Goal: Task Accomplishment & Management: Use online tool/utility

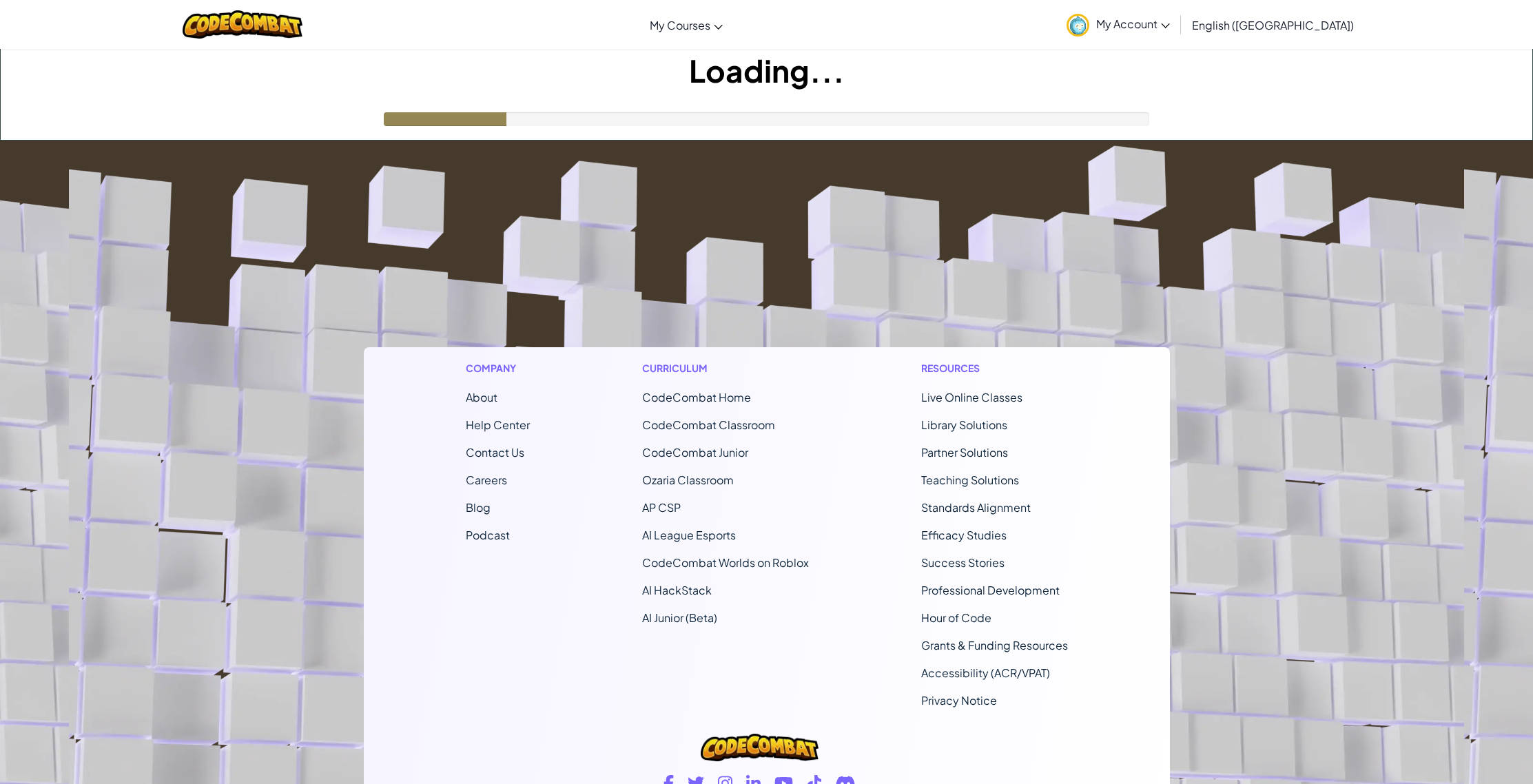
scroll to position [2, 0]
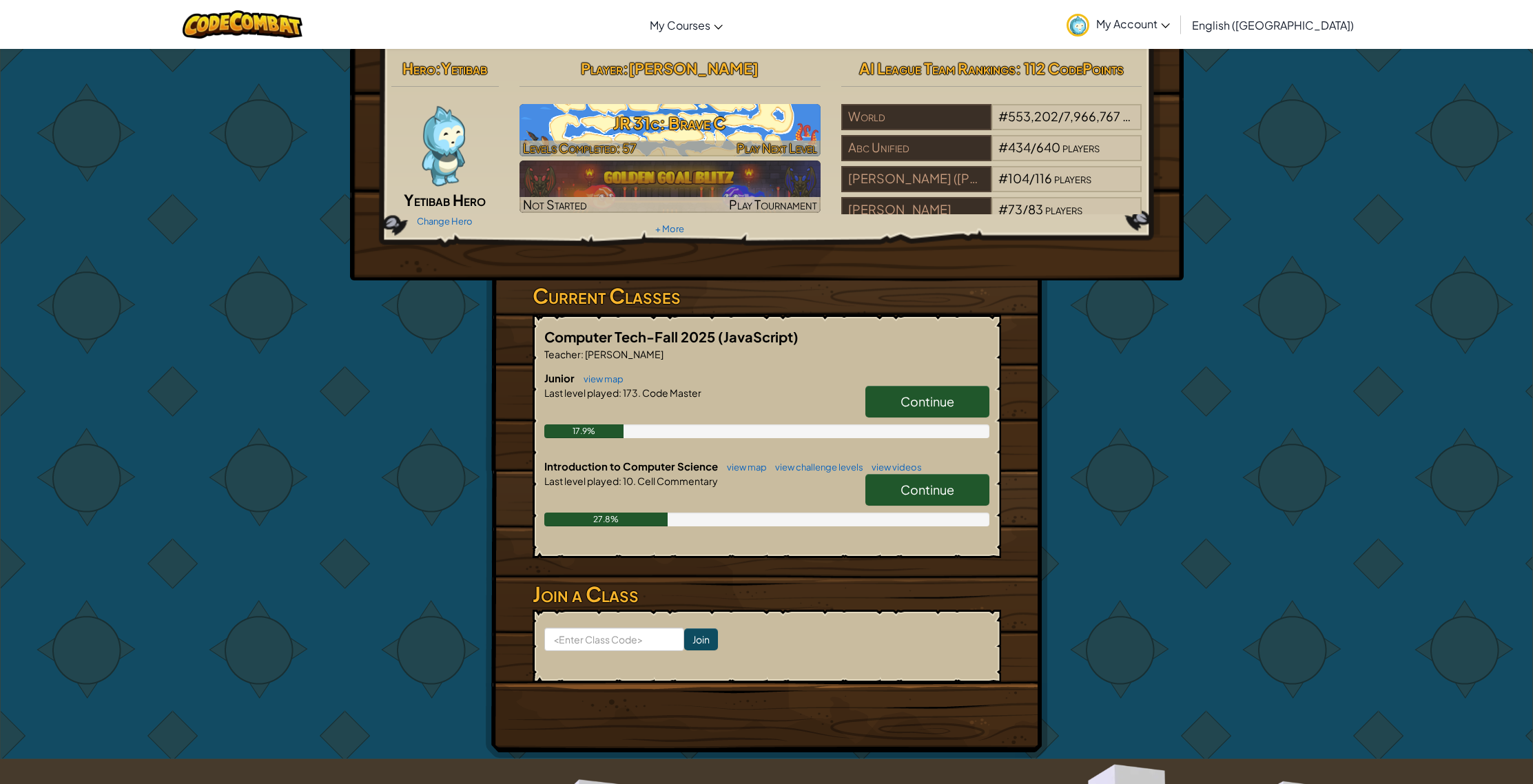
click at [743, 107] on h3 "JR 31c: Brave C" at bounding box center [670, 122] width 301 height 31
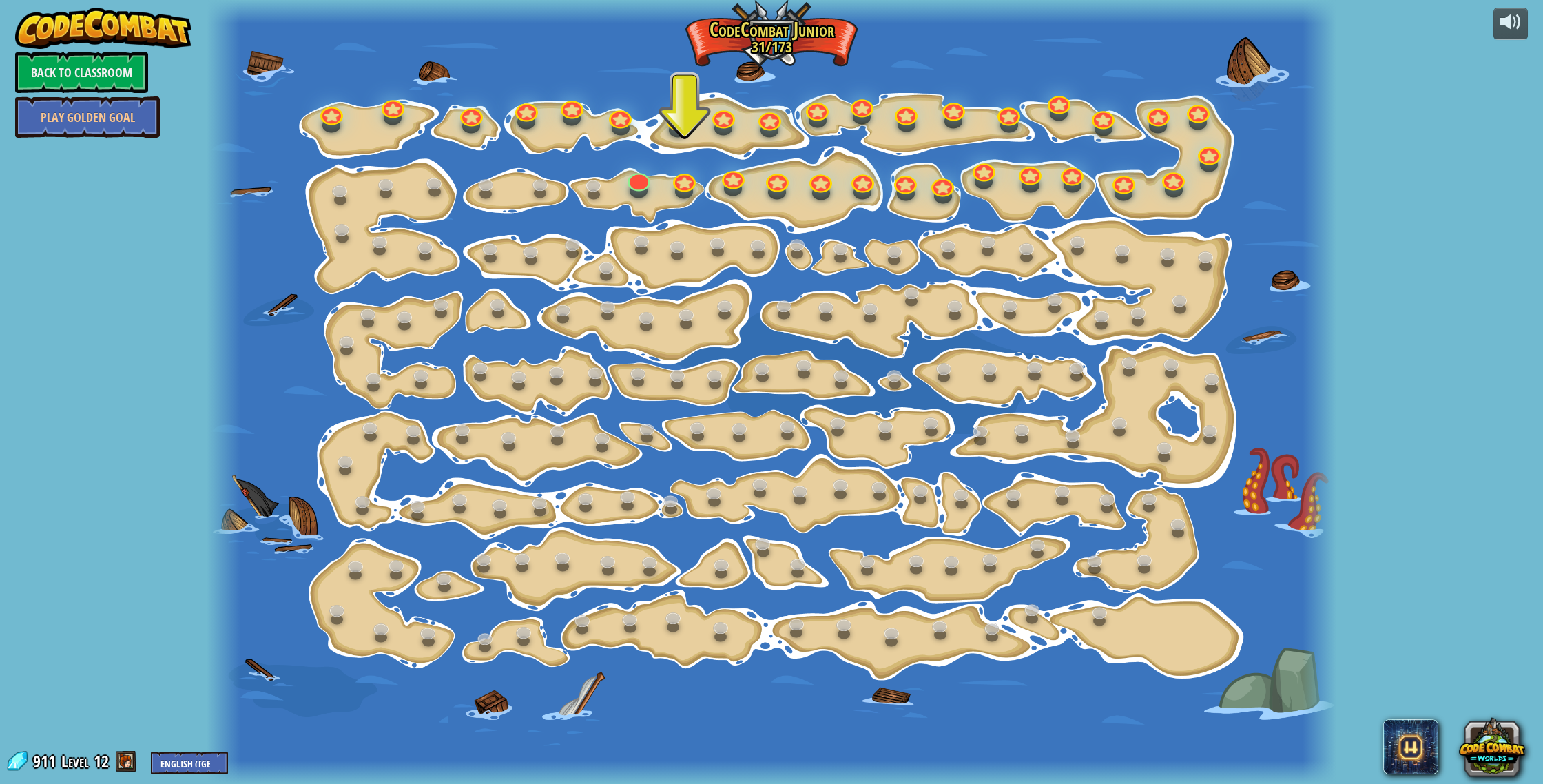
drag, startPoint x: 284, startPoint y: 52, endPoint x: 267, endPoint y: 14, distance: 41.6
click at [270, 42] on div at bounding box center [771, 392] width 1130 height 784
click at [640, 190] on div at bounding box center [639, 177] width 23 height 24
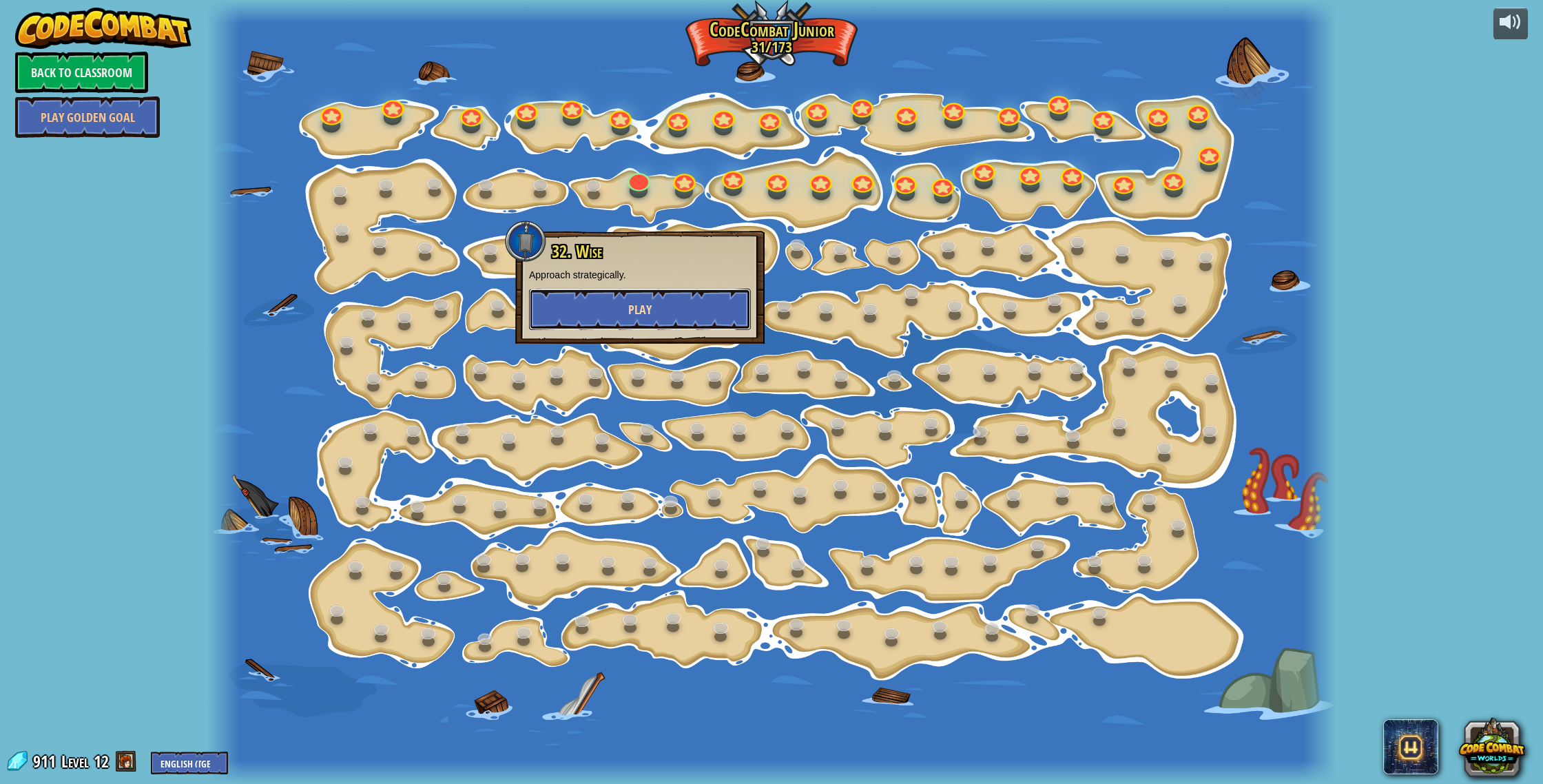
click at [600, 294] on button "Play" at bounding box center [640, 309] width 222 height 41
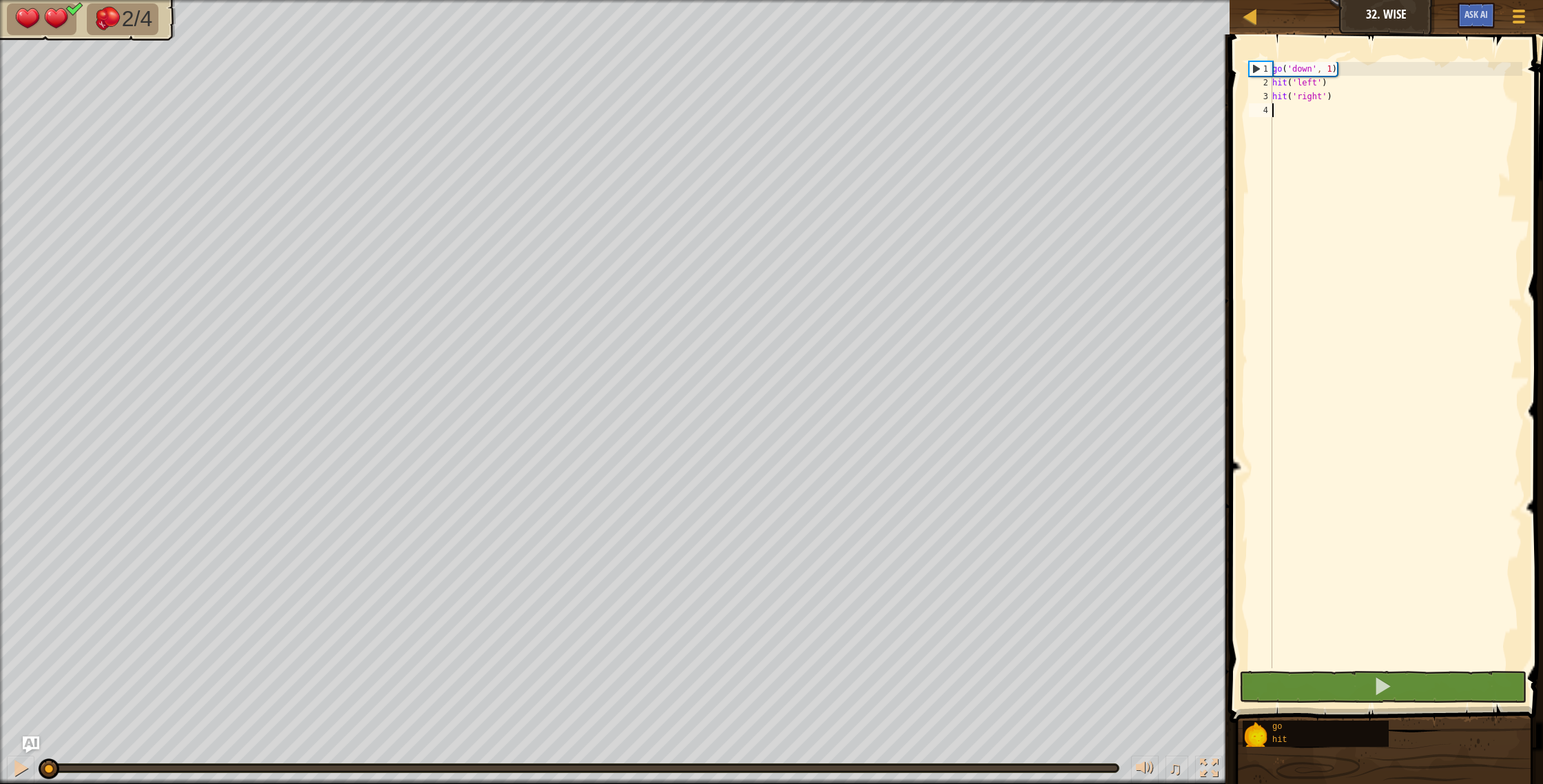
type textarea "g"
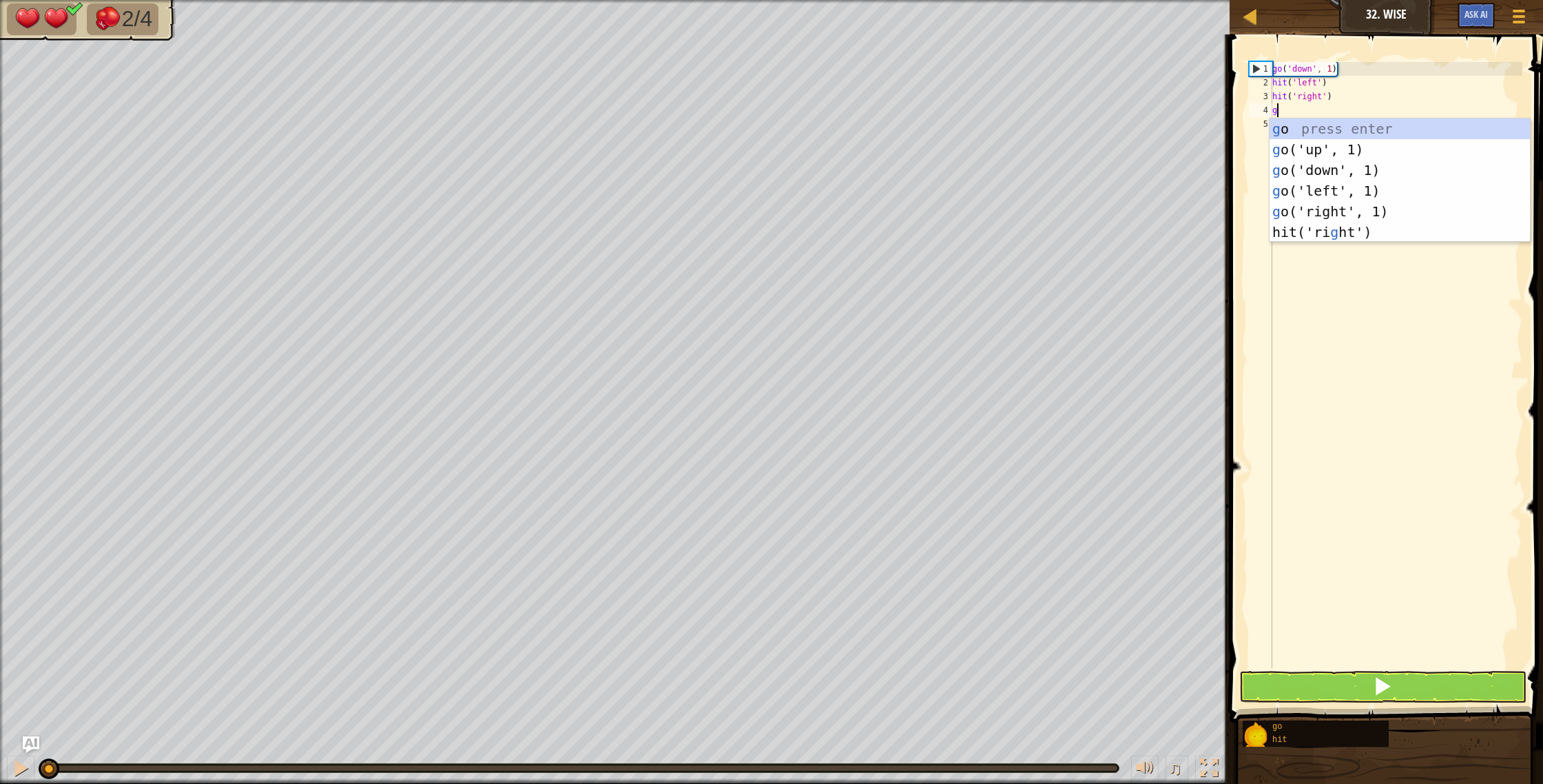
scroll to position [6, 0]
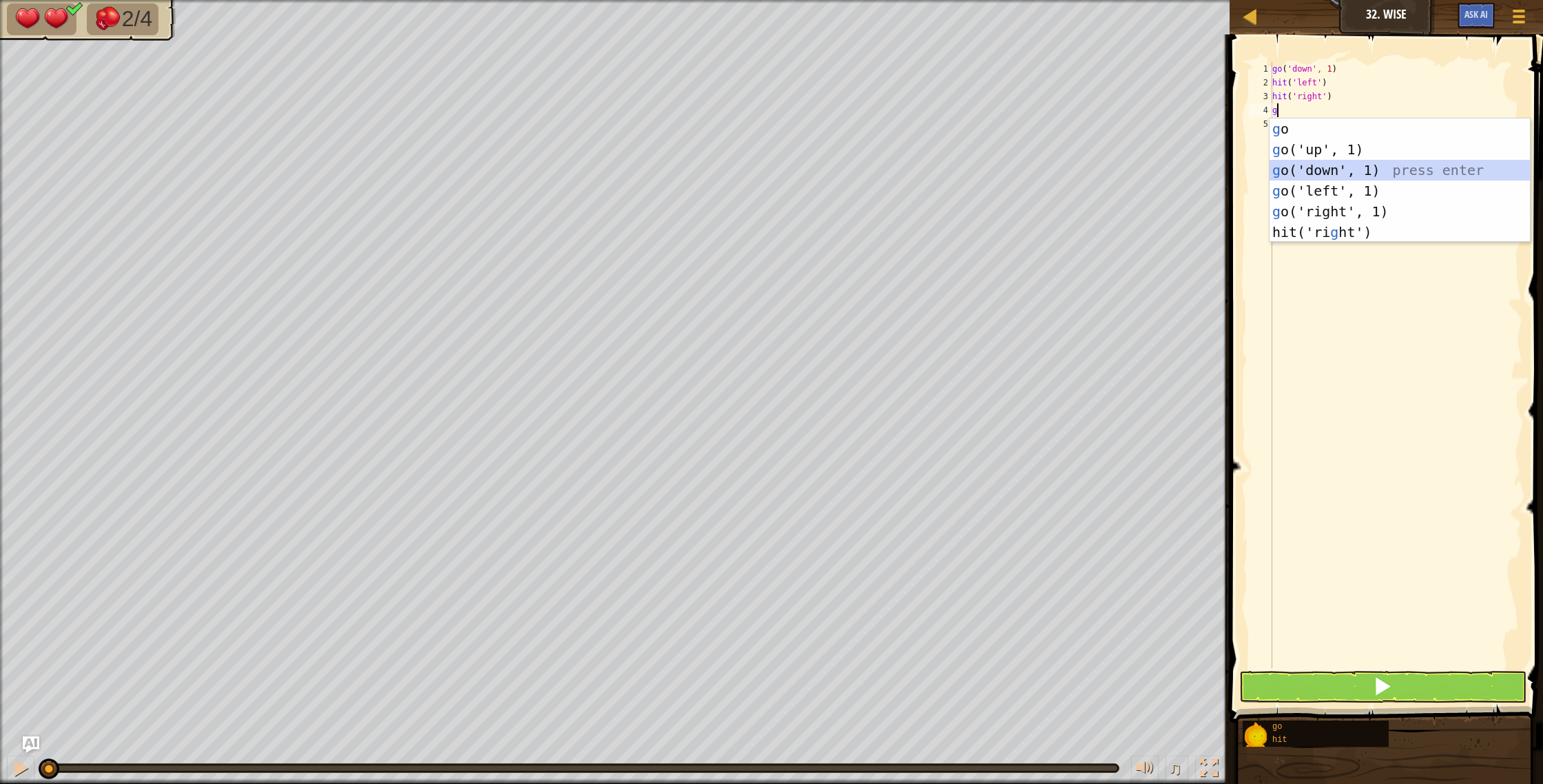
click at [1396, 162] on div "g o press enter g o('up', 1) press enter g o('down', 1) press enter g o('left',…" at bounding box center [1399, 201] width 260 height 165
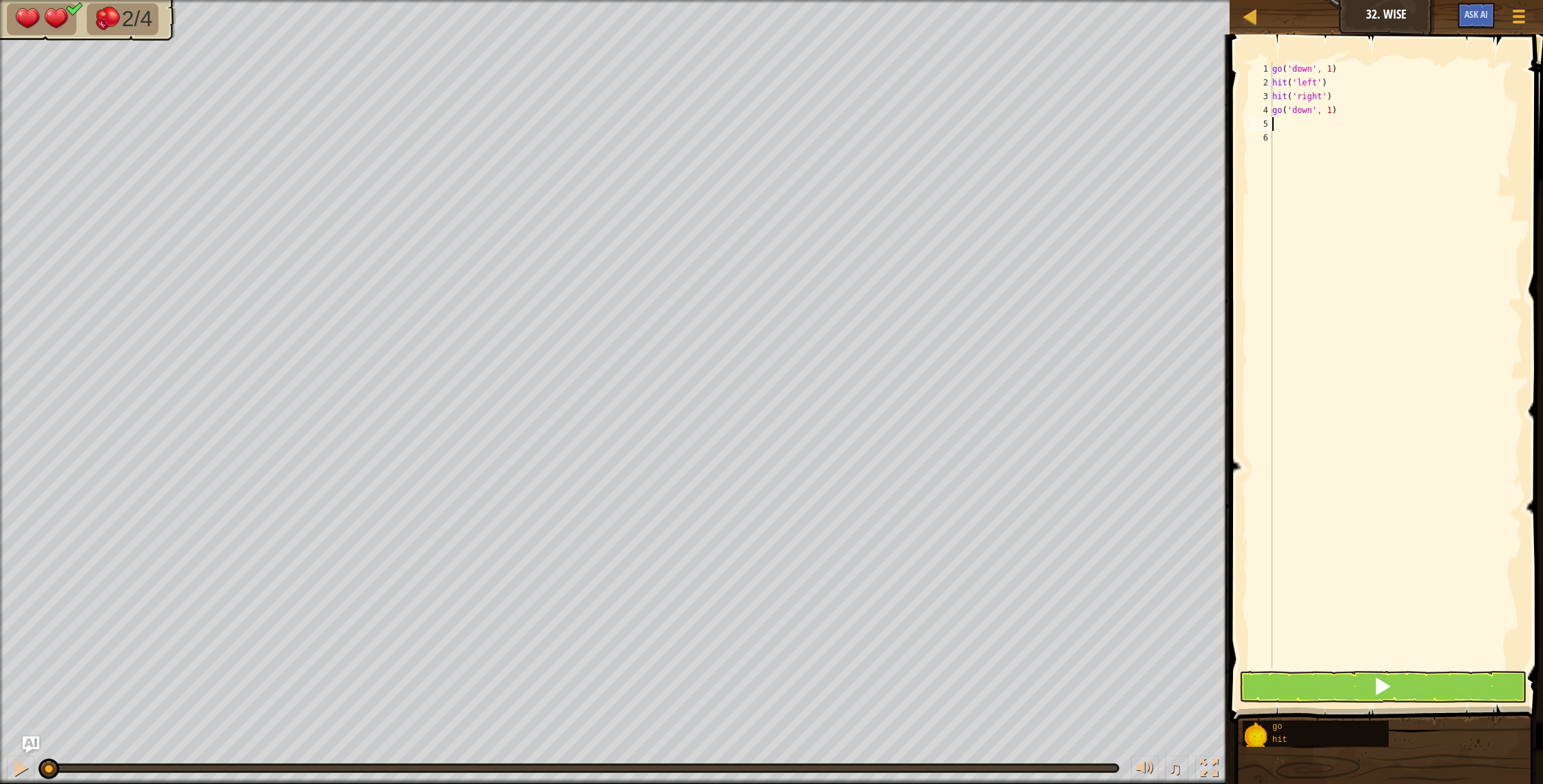
type textarea "h"
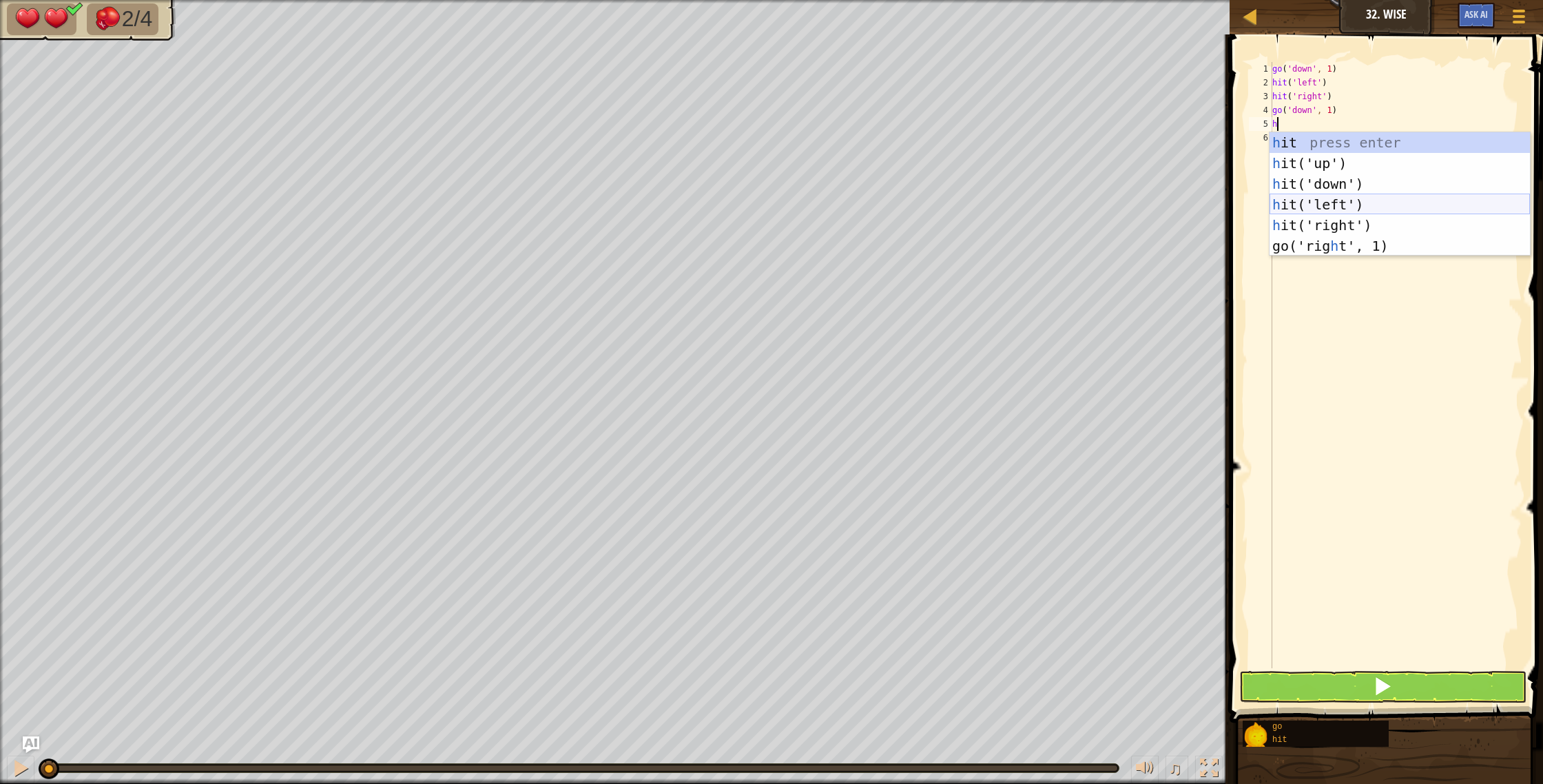
click at [1305, 204] on div "h it press enter h it('up') press enter h it('down') press enter h it('left') p…" at bounding box center [1399, 215] width 260 height 165
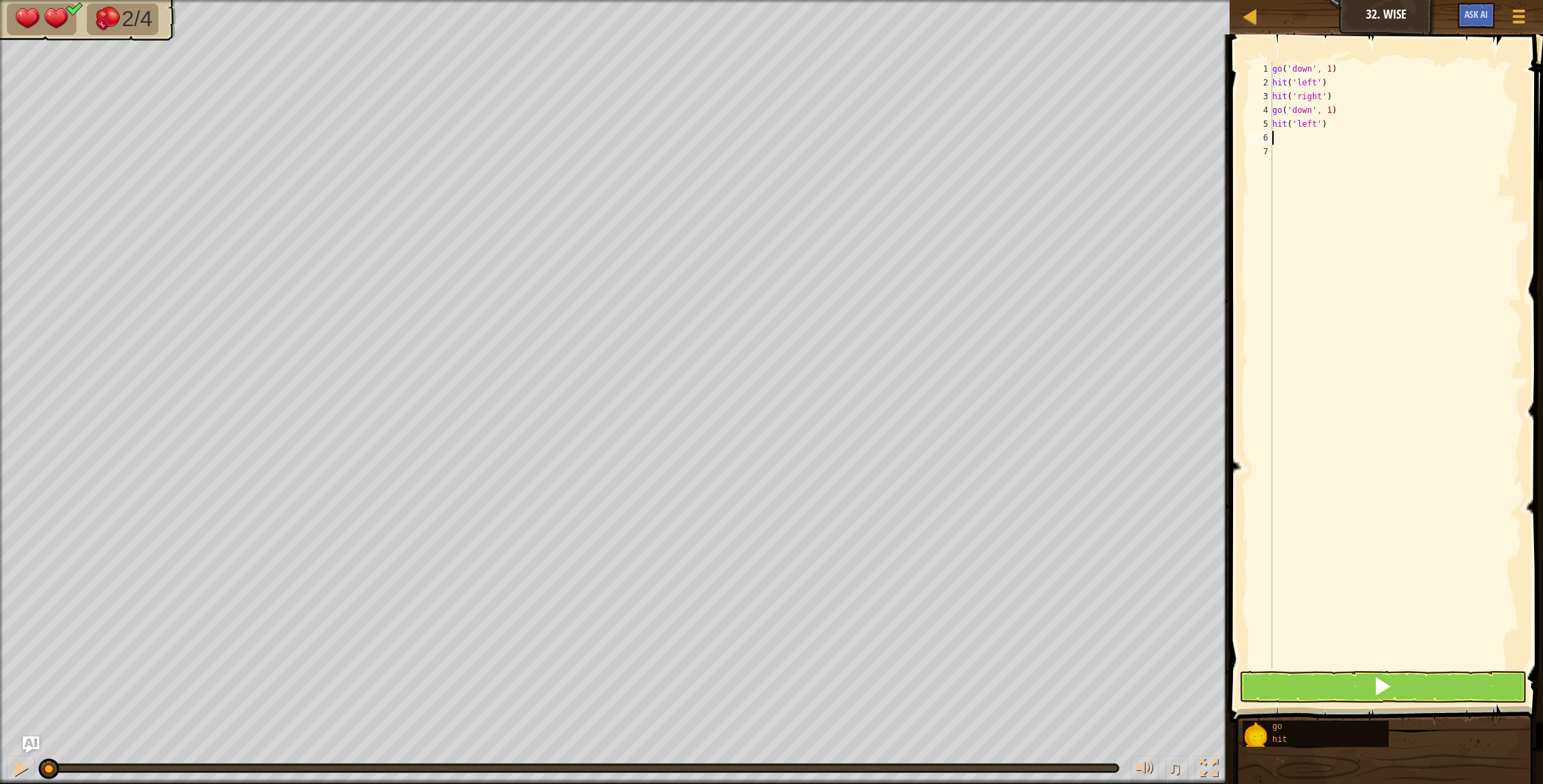
type textarea "h"
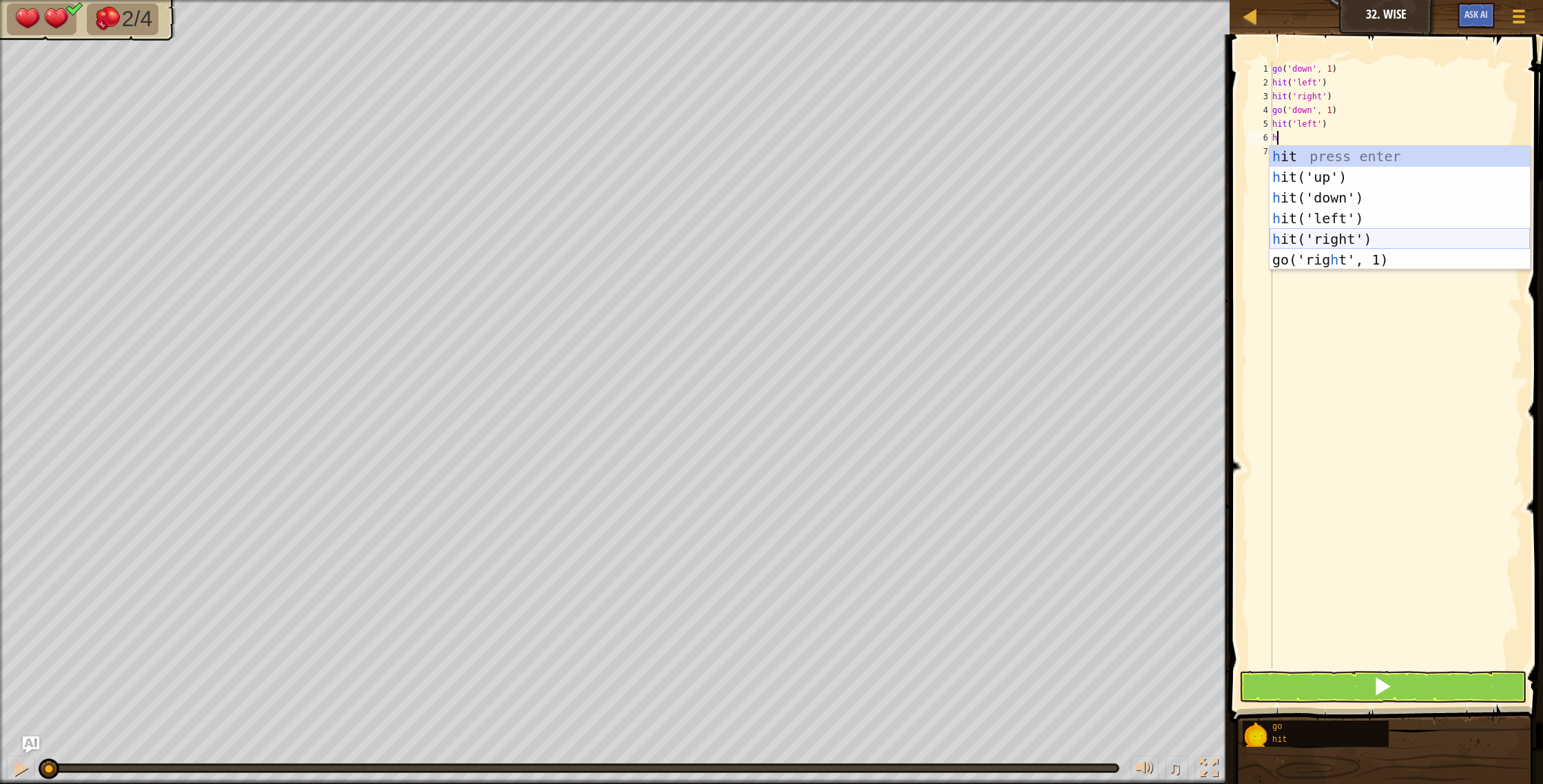
drag, startPoint x: 1321, startPoint y: 236, endPoint x: 1337, endPoint y: 244, distance: 17.9
click at [1335, 244] on div "h it press enter h it('up') press enter h it('down') press enter h it('left') p…" at bounding box center [1399, 229] width 260 height 165
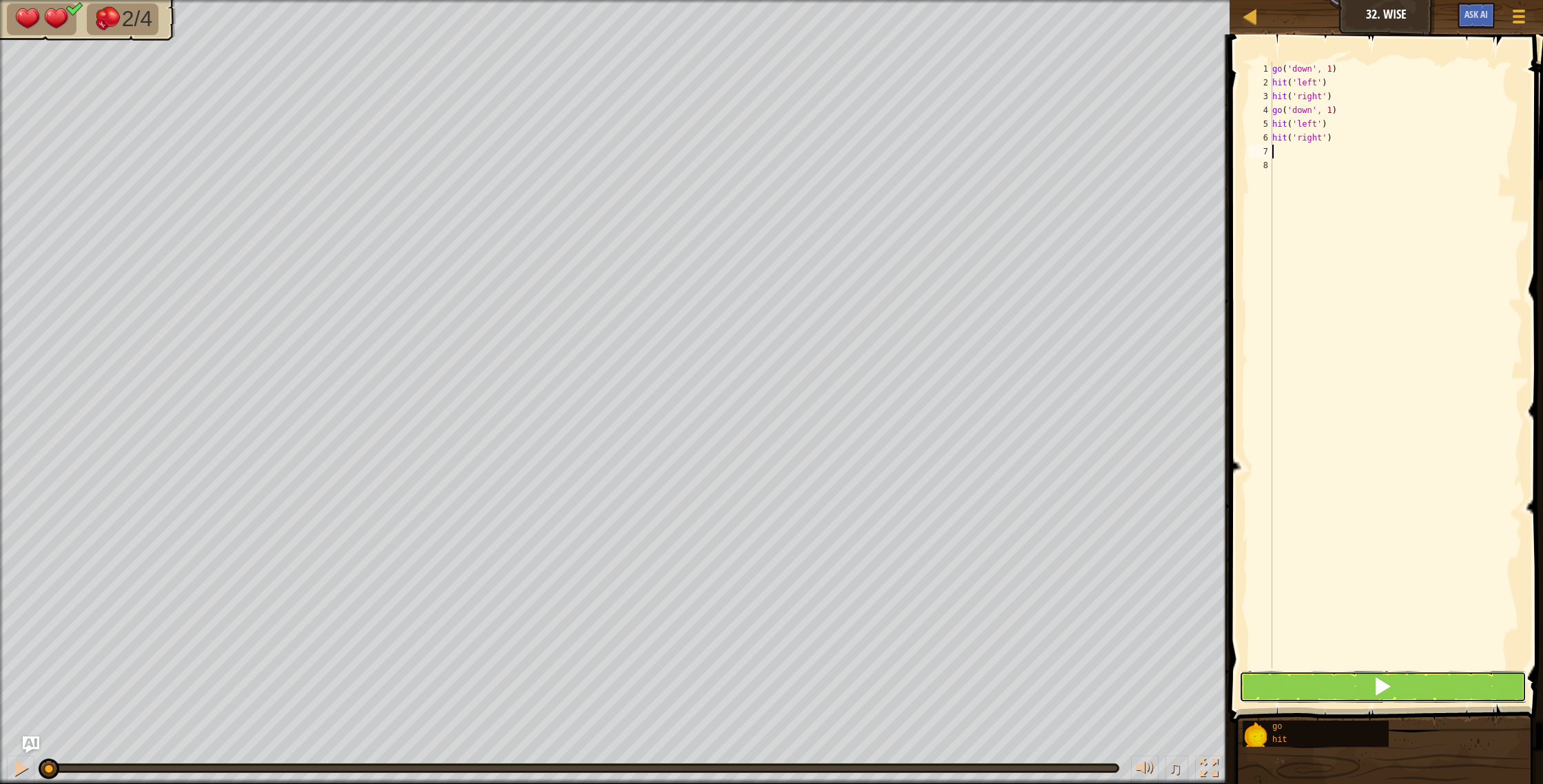
click at [1371, 686] on button at bounding box center [1383, 686] width 288 height 32
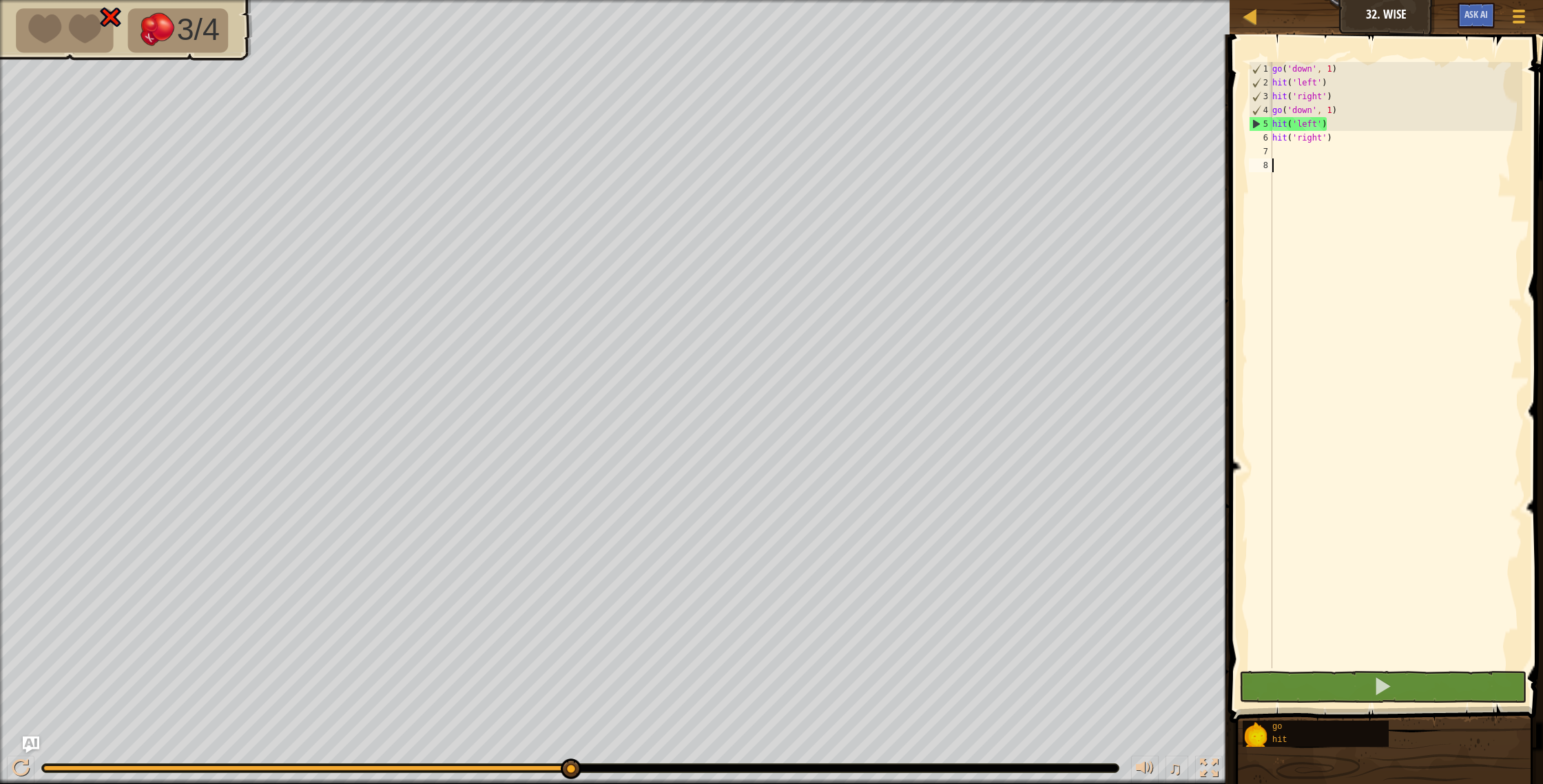
drag, startPoint x: 1387, startPoint y: 374, endPoint x: 1416, endPoint y: 149, distance: 226.9
click at [1424, 164] on div "go ( 'down' , 1 ) hit ( 'left' ) hit ( 'right' ) go ( 'down' , 1 ) hit ( 'left'…" at bounding box center [1396, 379] width 253 height 634
click at [1332, 128] on div "go ( 'down' , 1 ) hit ( 'left' ) hit ( 'right' ) go ( 'down' , 1 ) hit ( 'left'…" at bounding box center [1396, 379] width 253 height 634
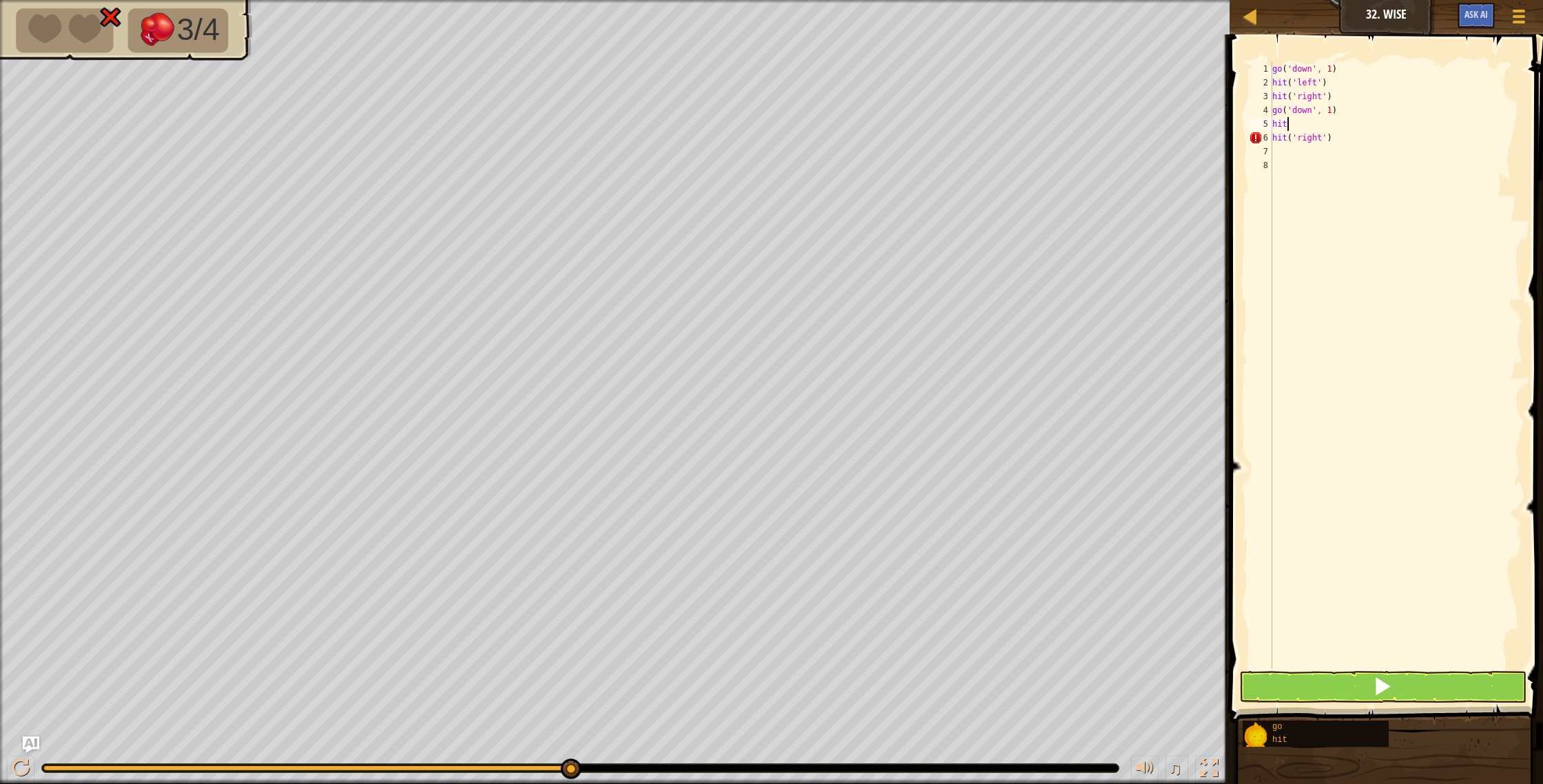
type textarea "h"
type textarea "hit('right')"
type textarea "h"
type textarea "s"
type textarea "g"
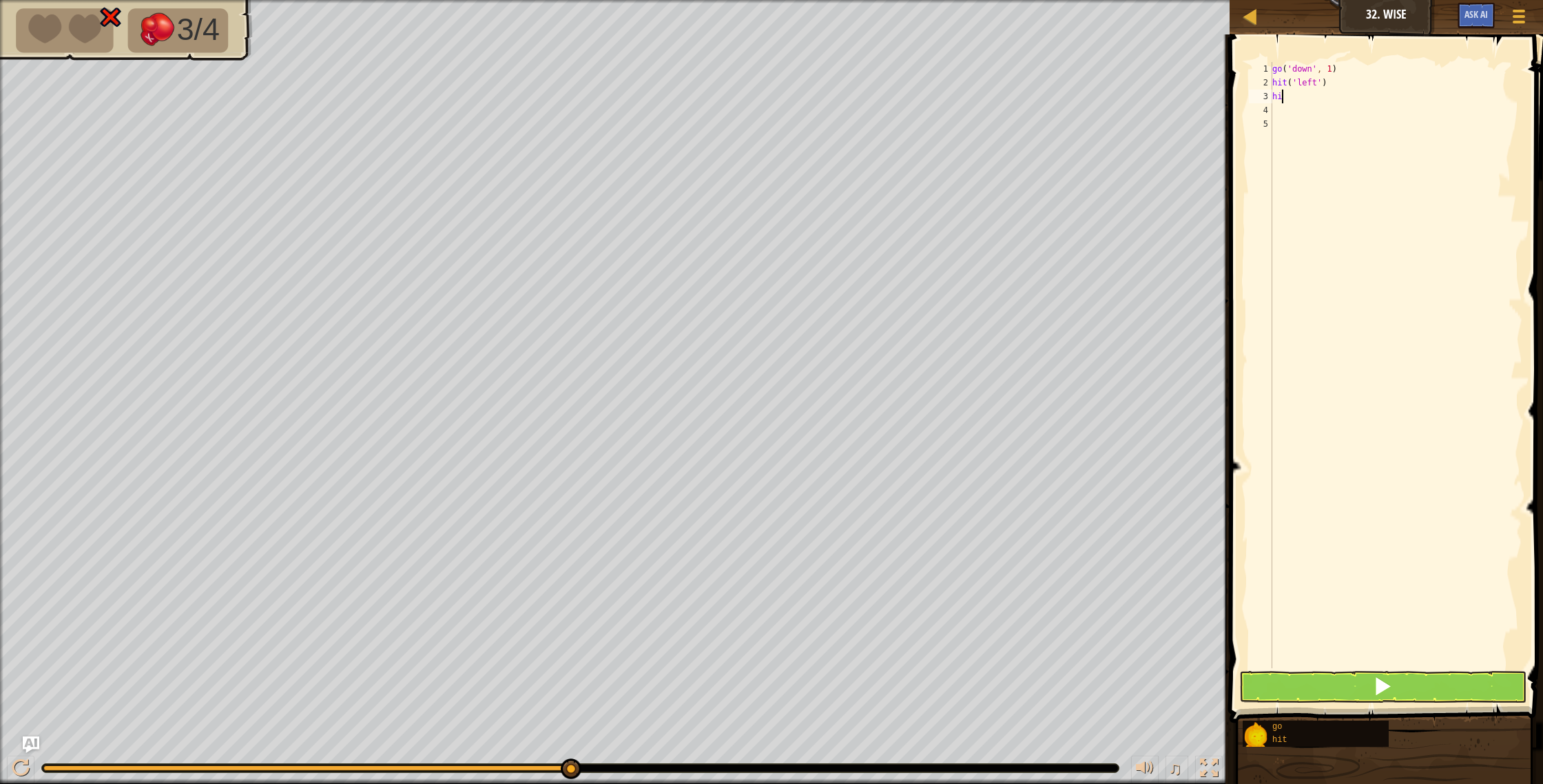
type textarea "h"
type textarea "g"
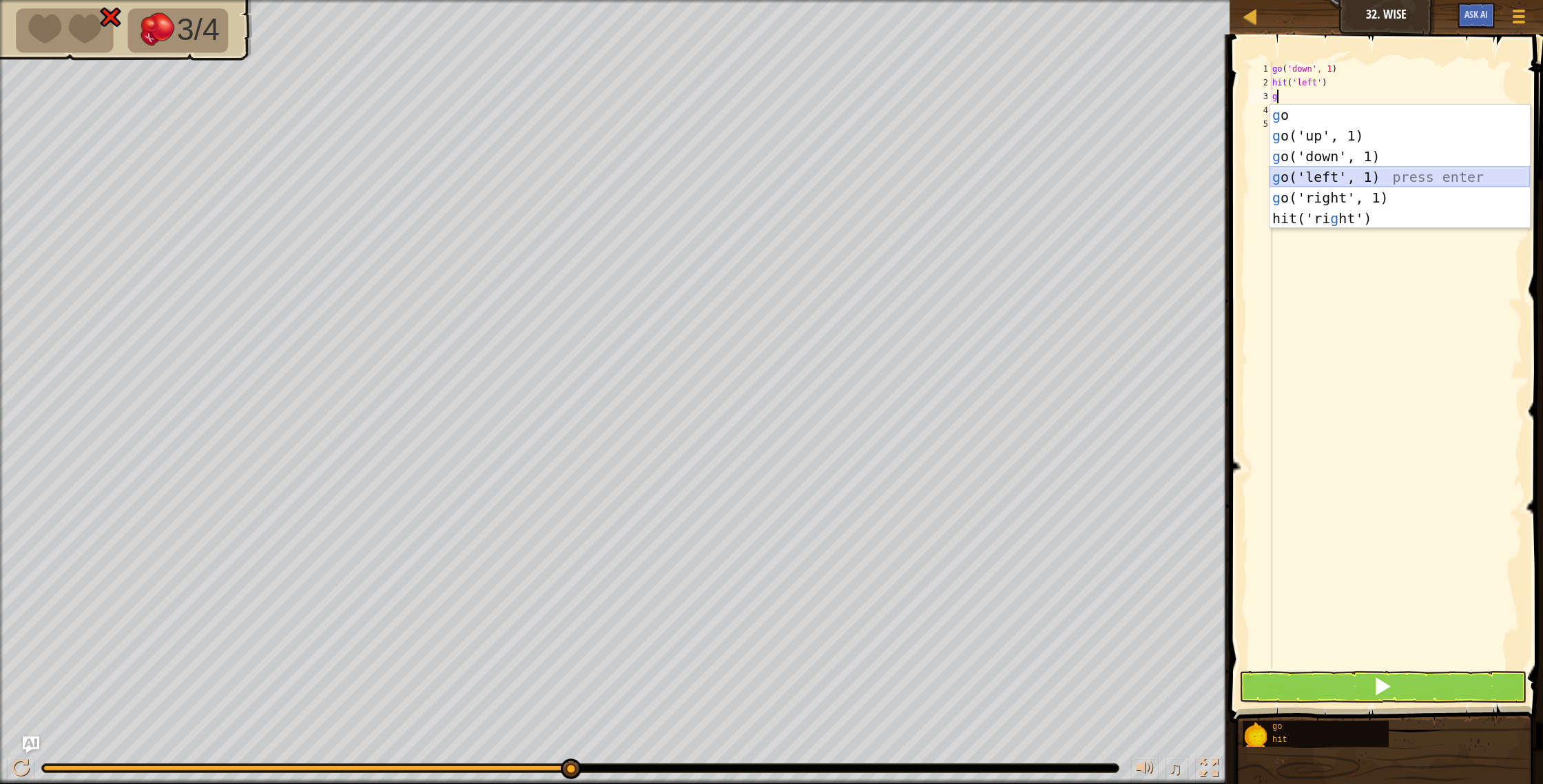
click at [1356, 178] on div "g o press enter g o('up', 1) press enter g o('down', 1) press enter g o('left',…" at bounding box center [1399, 188] width 260 height 165
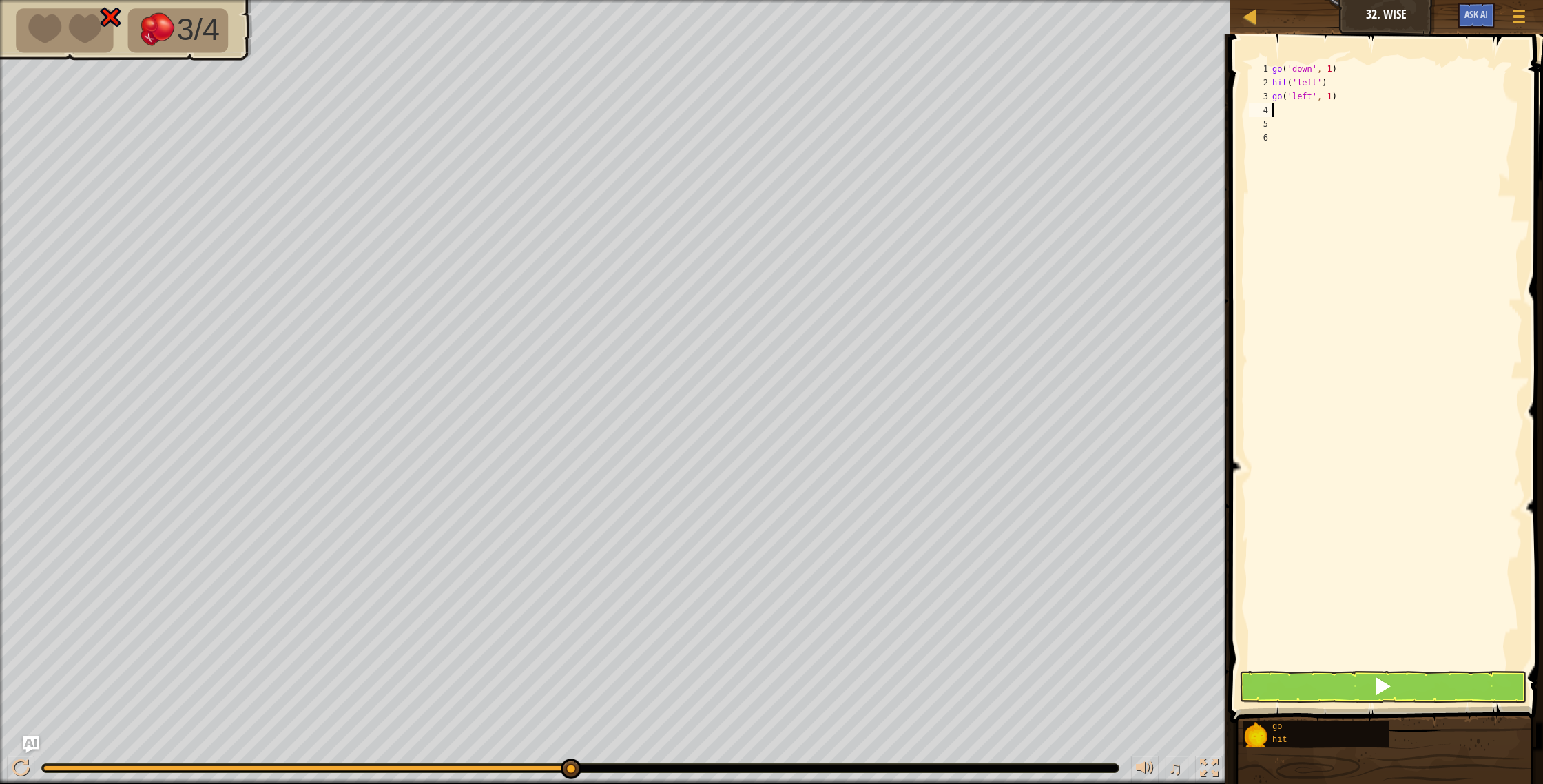
type textarea "g"
type textarea "h"
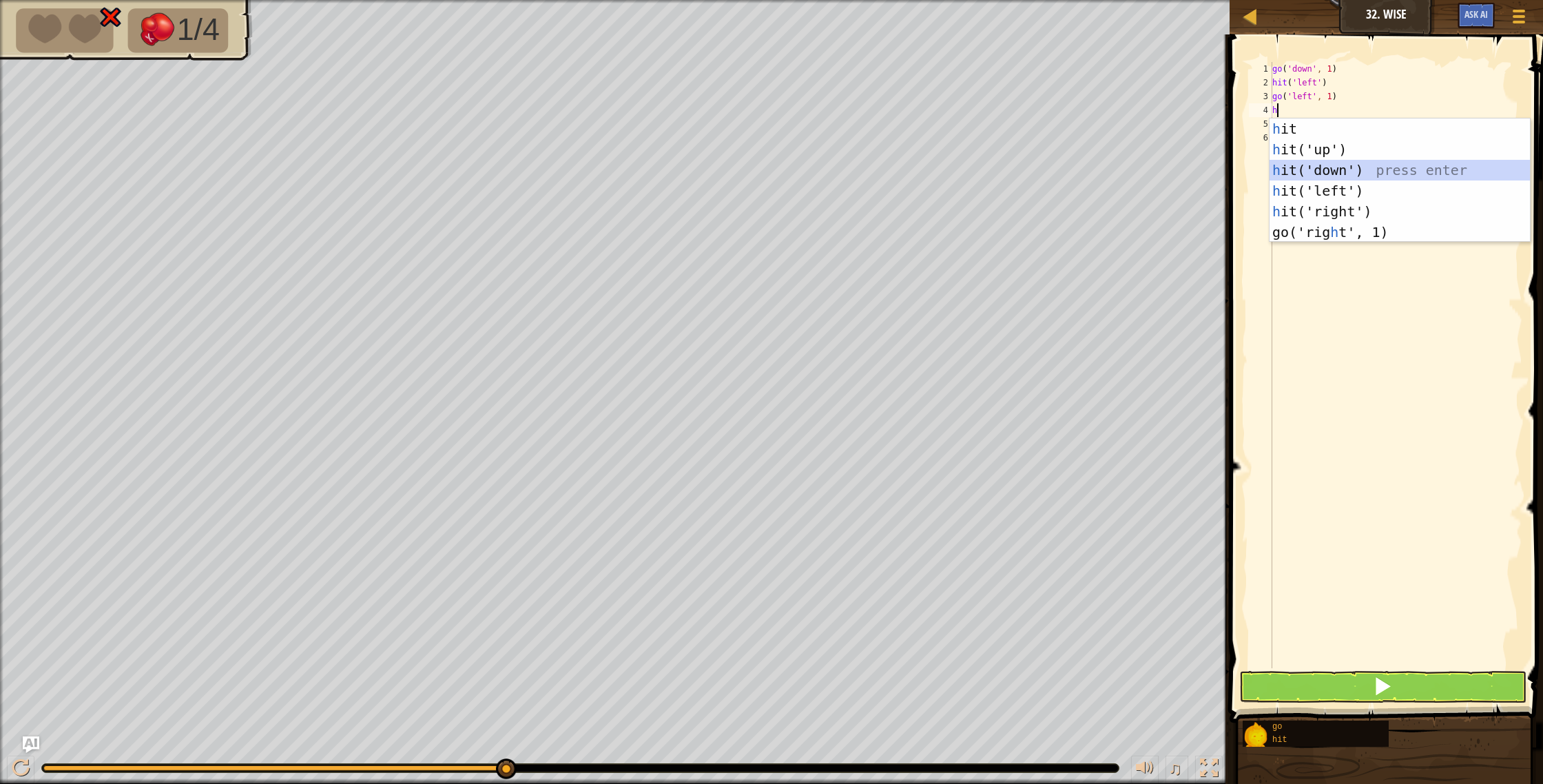
click at [1342, 170] on div "h it press enter h it('up') press enter h it('down') press enter h it('left') p…" at bounding box center [1399, 201] width 260 height 165
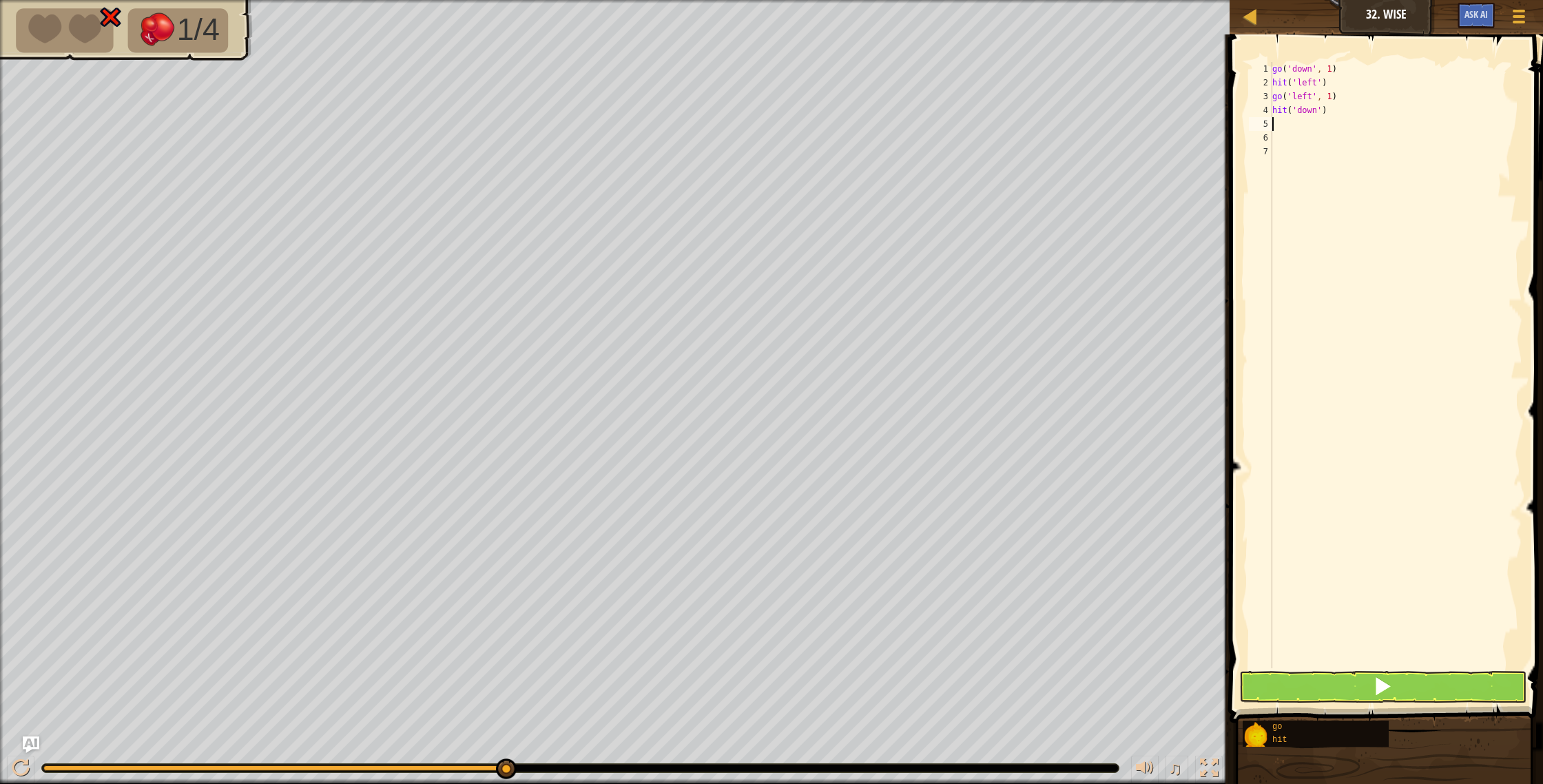
type textarea "g"
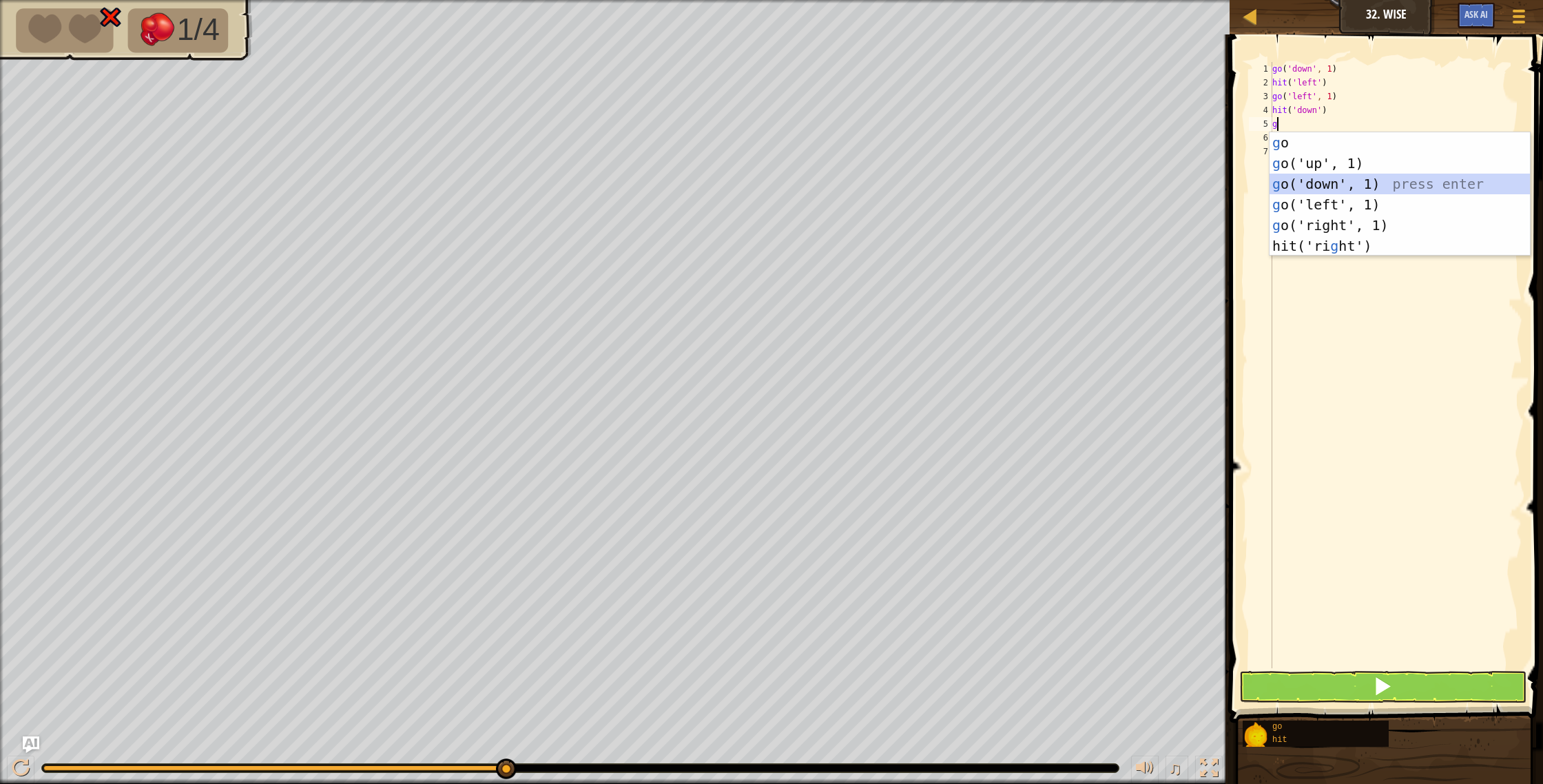
click at [1302, 184] on div "g o press enter g o('up', 1) press enter g o('down', 1) press enter g o('left',…" at bounding box center [1399, 215] width 260 height 165
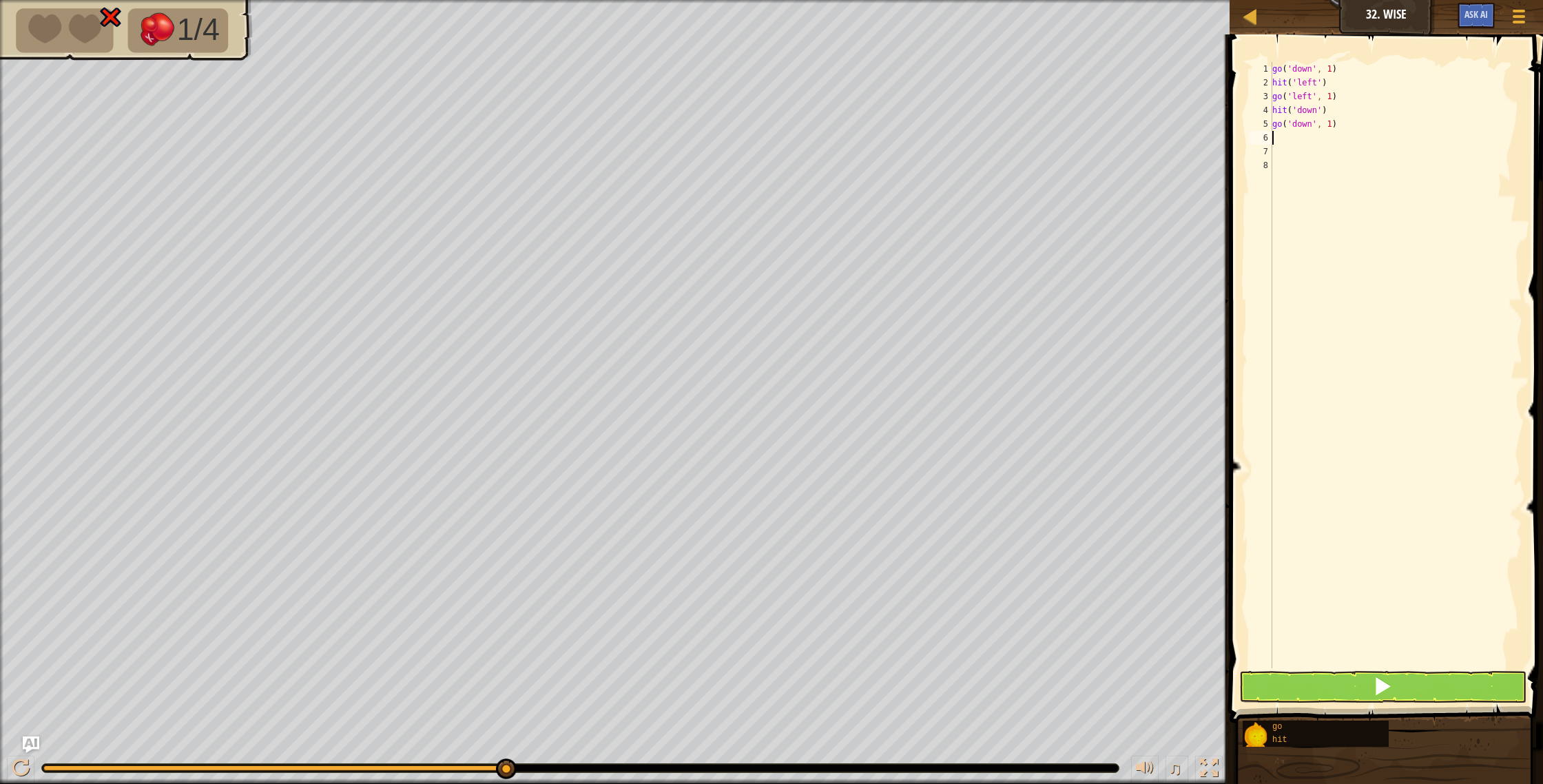
type textarea "h"
type textarea "g"
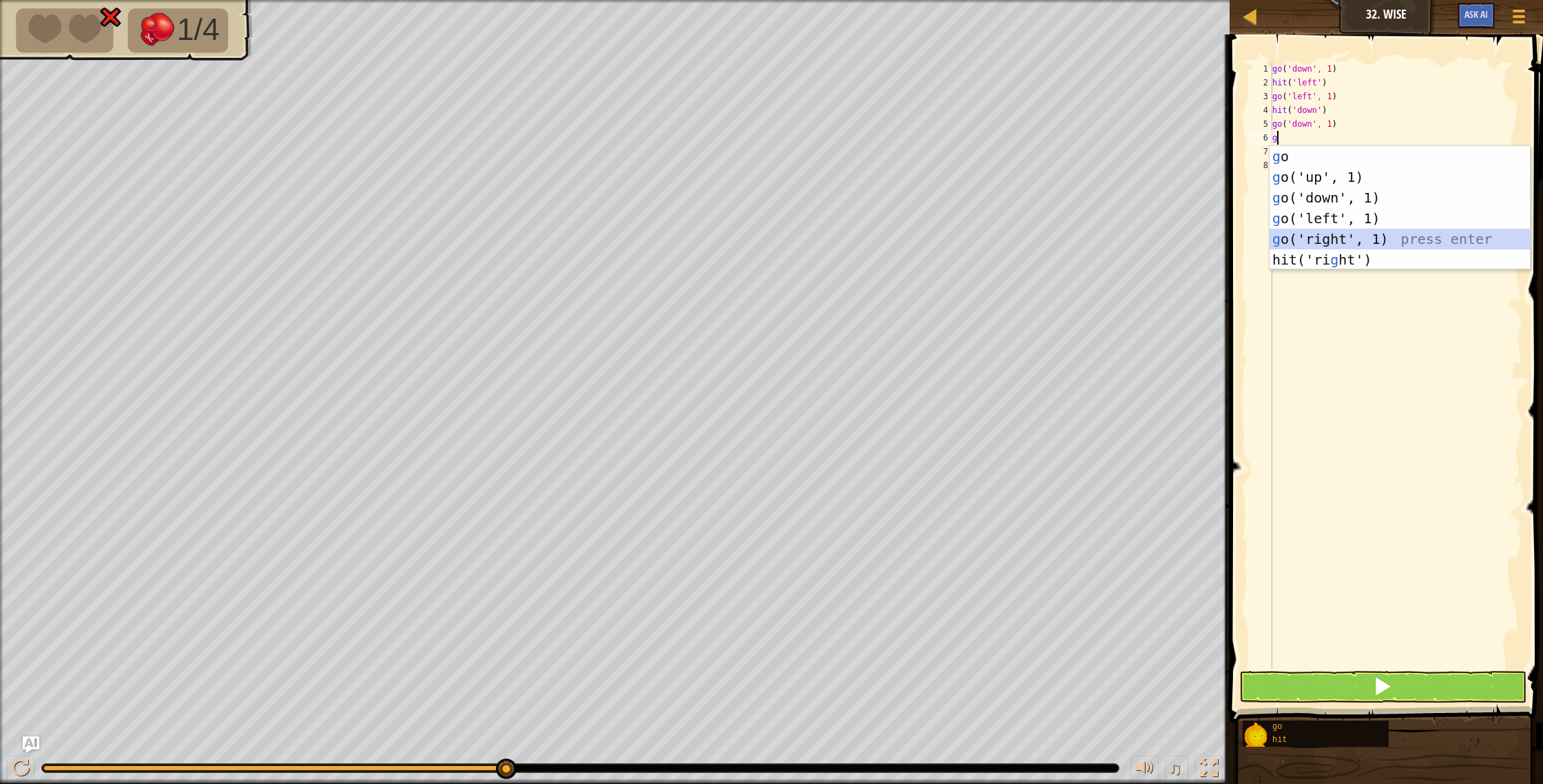
click at [1344, 231] on div "g o press enter g o('up', 1) press enter g o('down', 1) press enter g o('left',…" at bounding box center [1399, 229] width 260 height 165
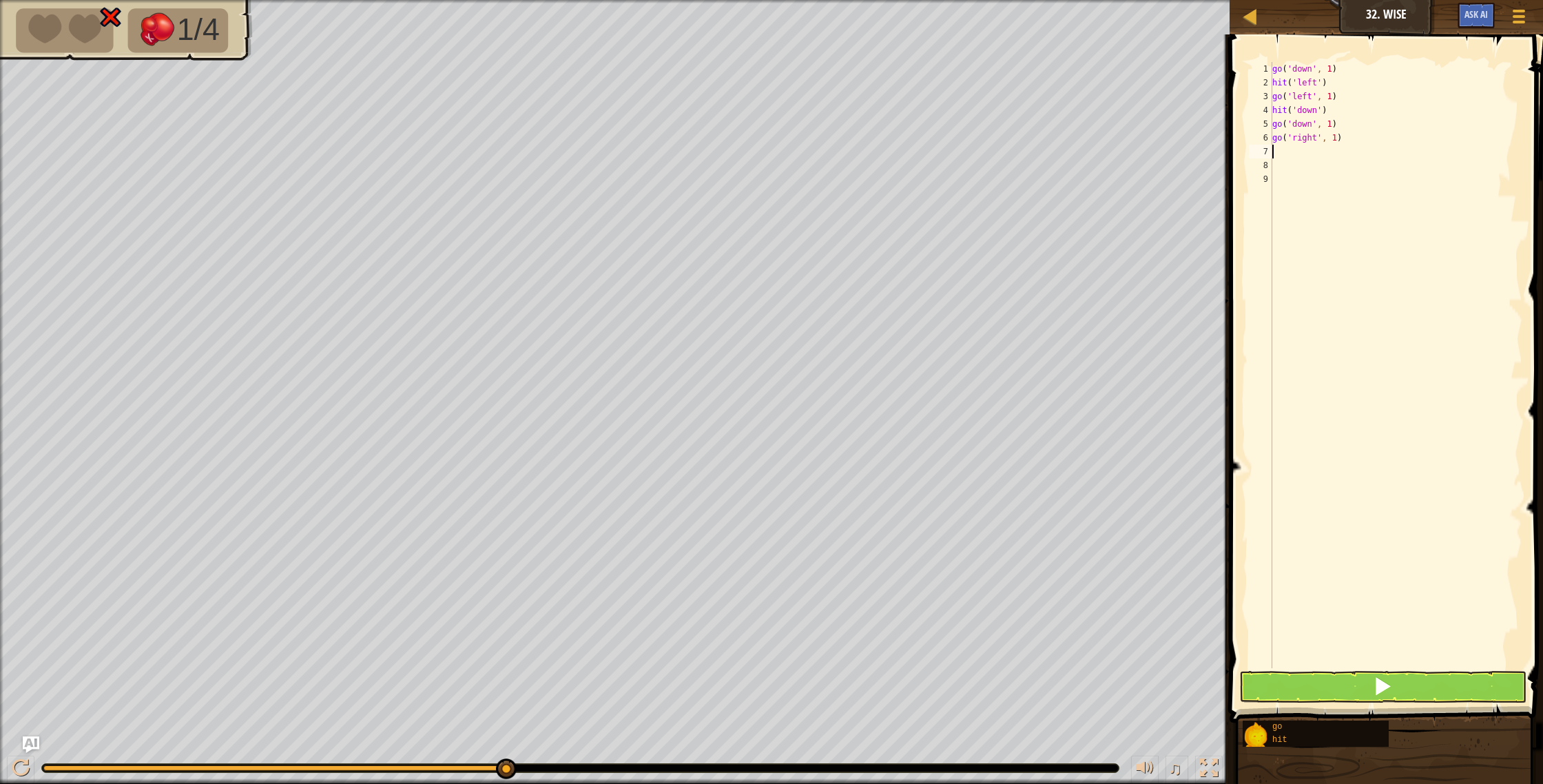
type textarea "h"
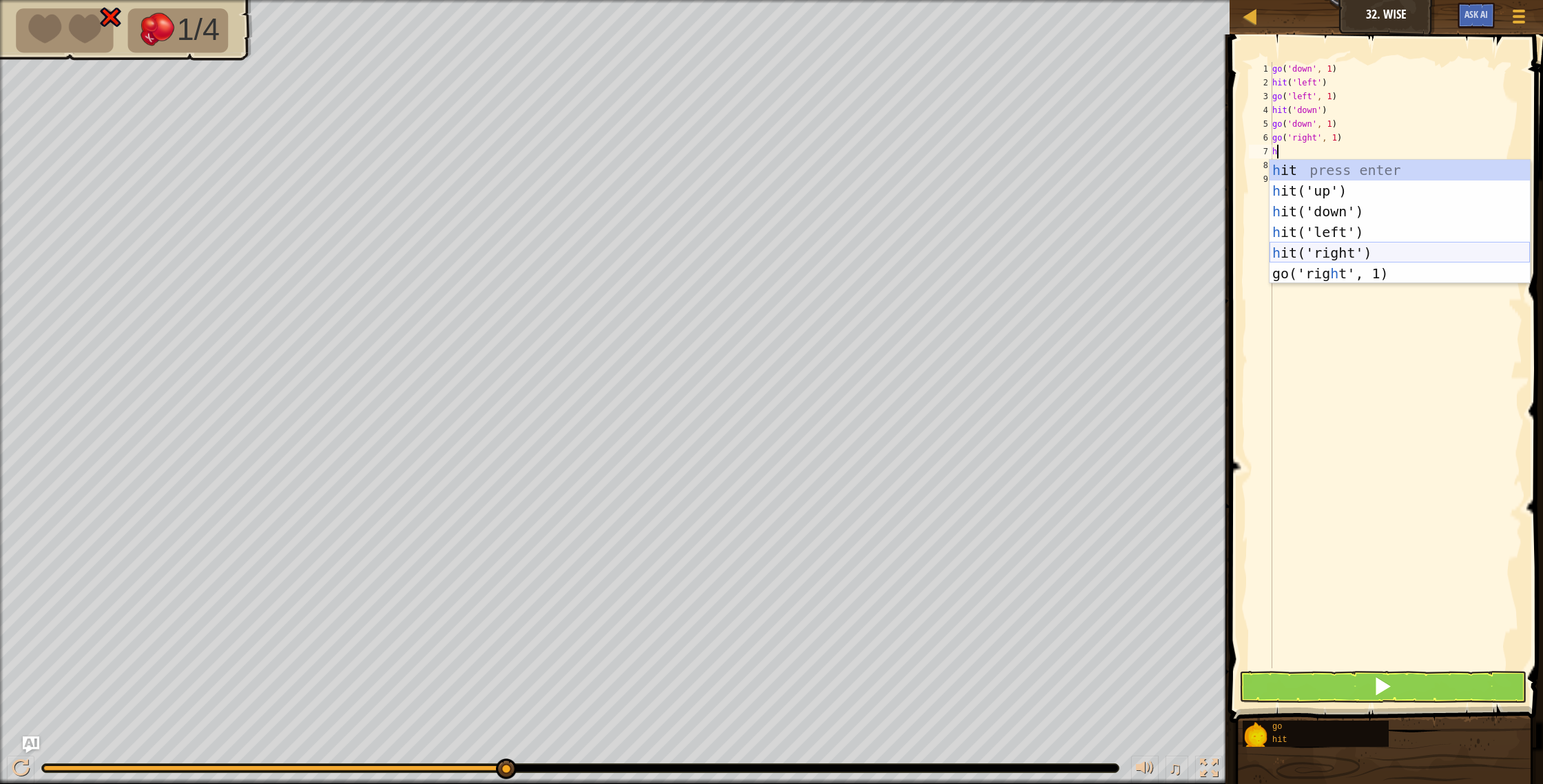
click at [1331, 254] on div "h it press enter h it('up') press enter h it('down') press enter h it('left') p…" at bounding box center [1399, 242] width 260 height 165
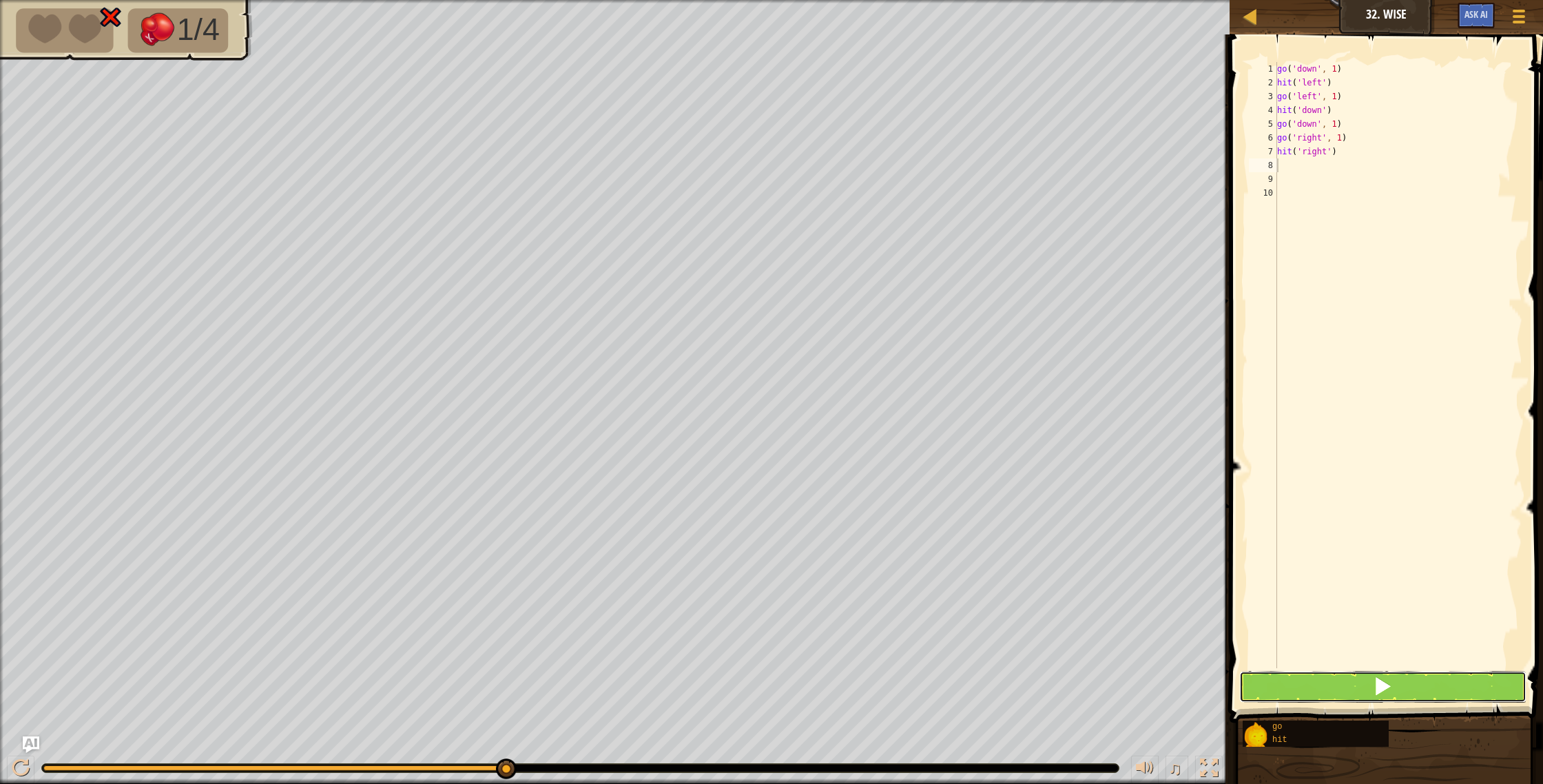
click at [1325, 691] on button at bounding box center [1383, 686] width 288 height 32
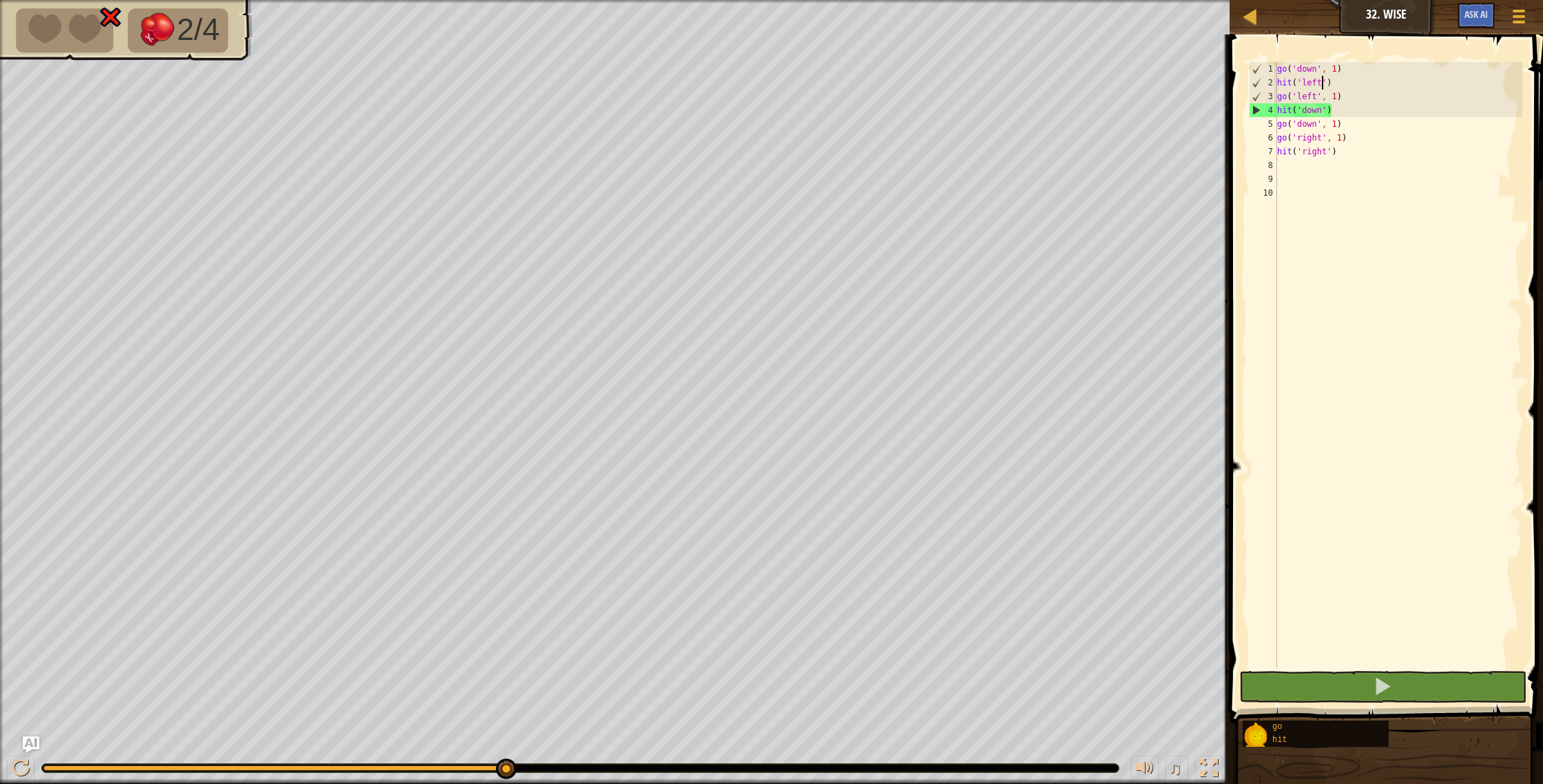
click at [1319, 88] on div "go ( 'down' , 1 ) hit ( 'left' ) go ( 'left' , 1 ) hit ( 'down' ) go ( 'down' ,…" at bounding box center [1399, 379] width 249 height 634
type textarea "hit('left')"
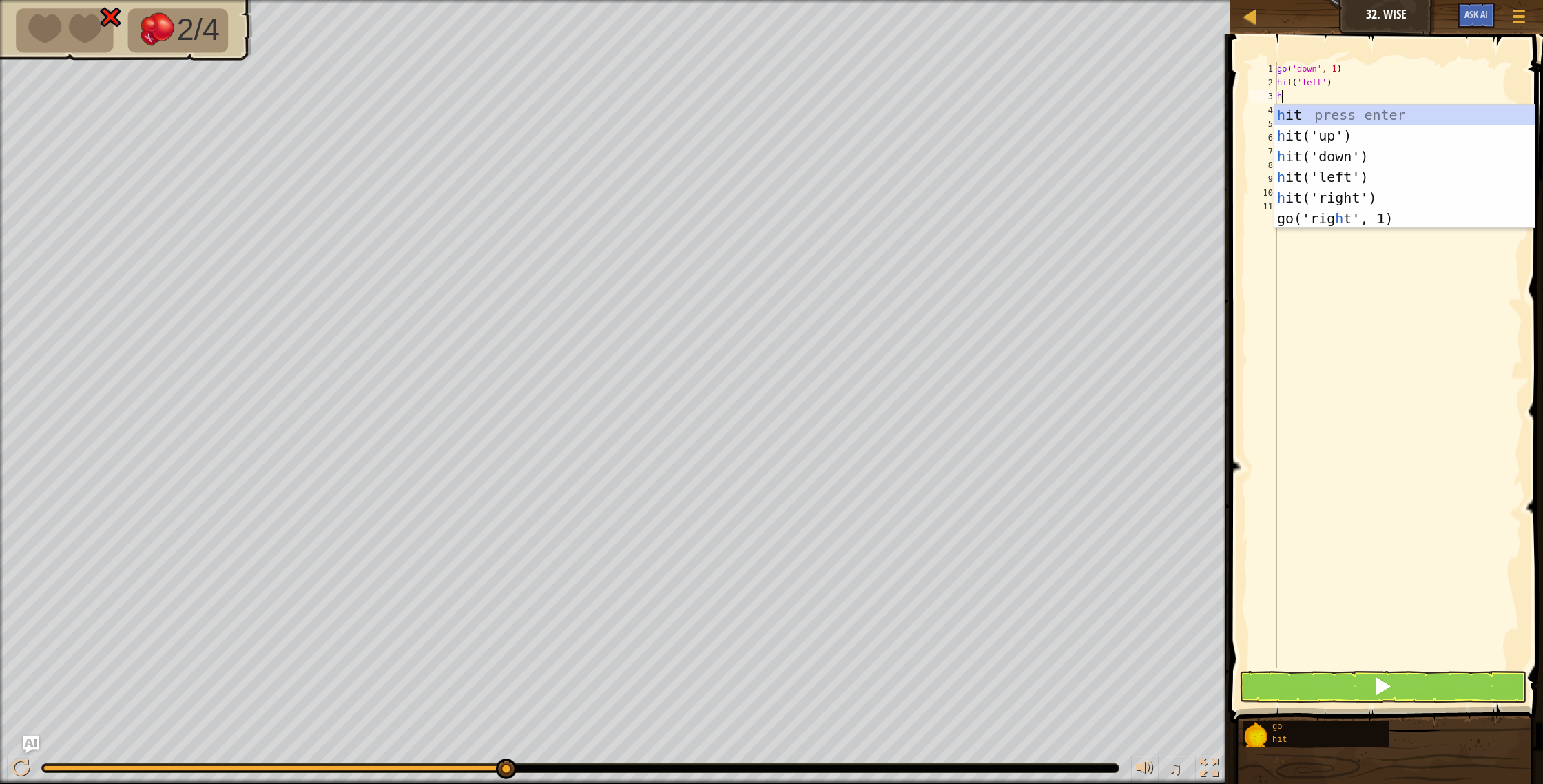
type textarea "hit"
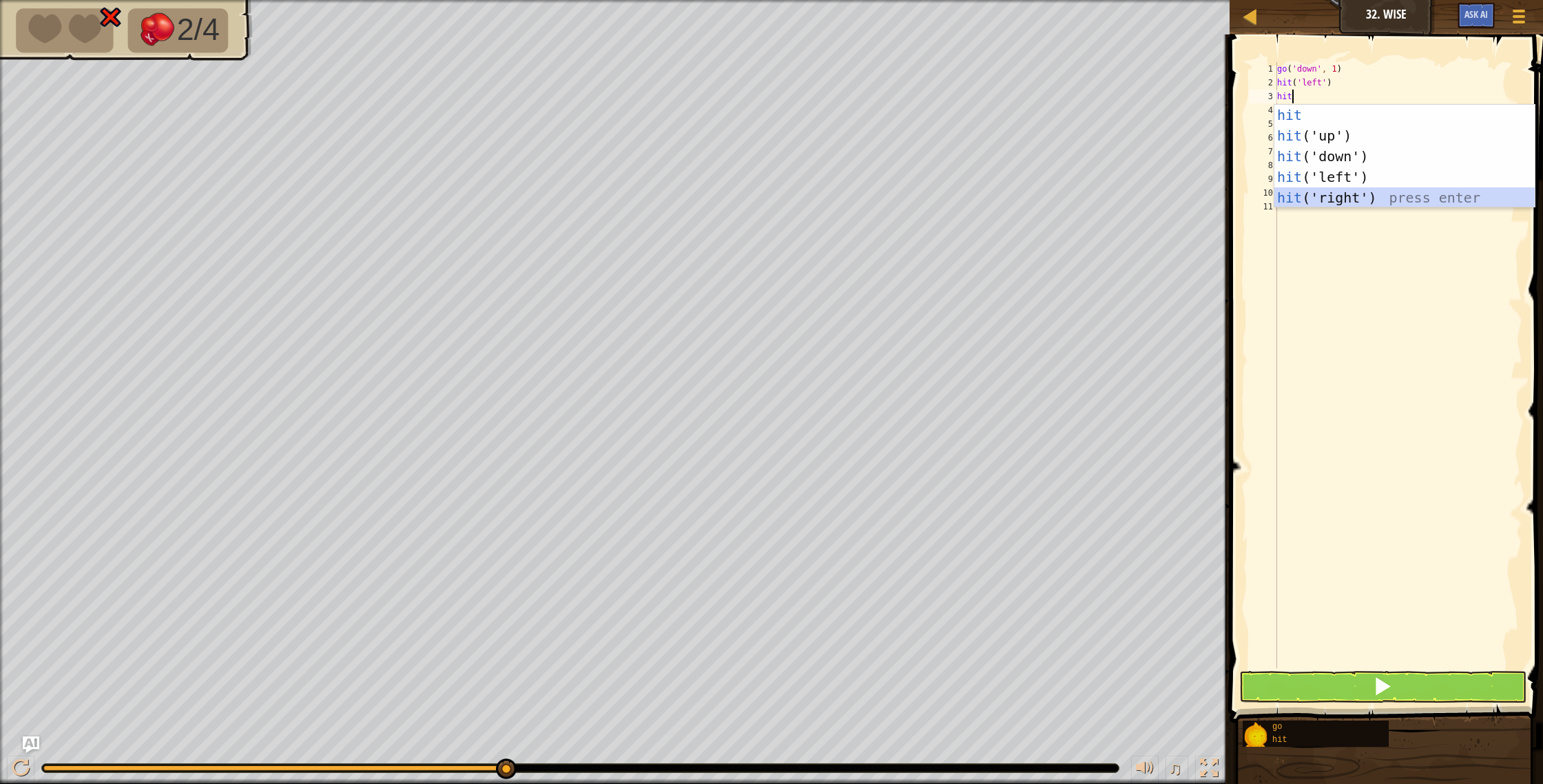
click at [1350, 199] on div "hit press enter hit ('up') press enter hit ('down') press enter hit ('left') pr…" at bounding box center [1404, 177] width 260 height 144
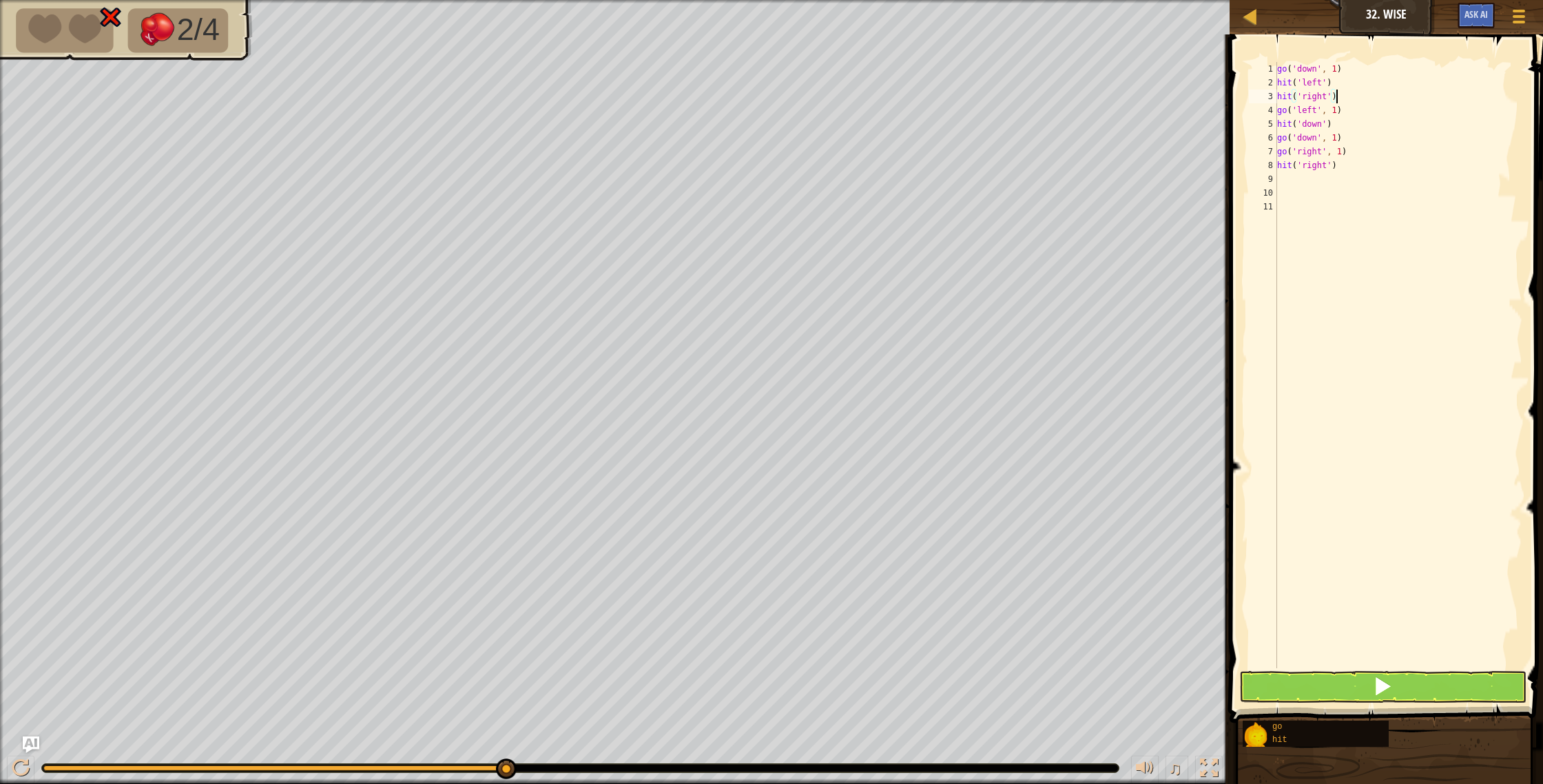
type textarea "hit('right')"
click at [1363, 694] on button at bounding box center [1383, 686] width 288 height 32
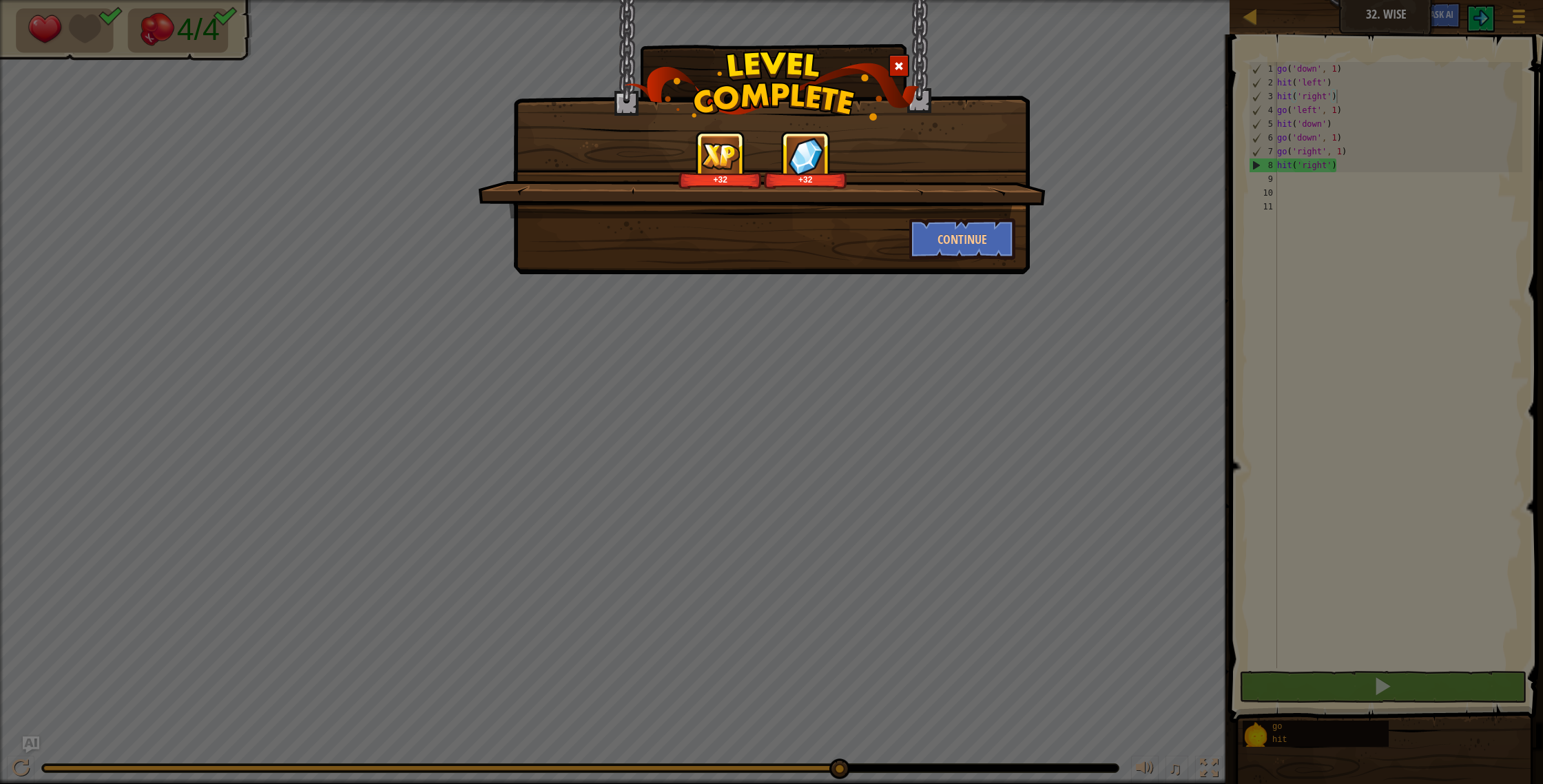
drag, startPoint x: 729, startPoint y: 302, endPoint x: 904, endPoint y: 601, distance: 346.4
click at [761, 345] on div "+32 +32 Continue" at bounding box center [771, 392] width 1543 height 784
click at [1007, 783] on div "+32 +32 Continue" at bounding box center [771, 392] width 1543 height 784
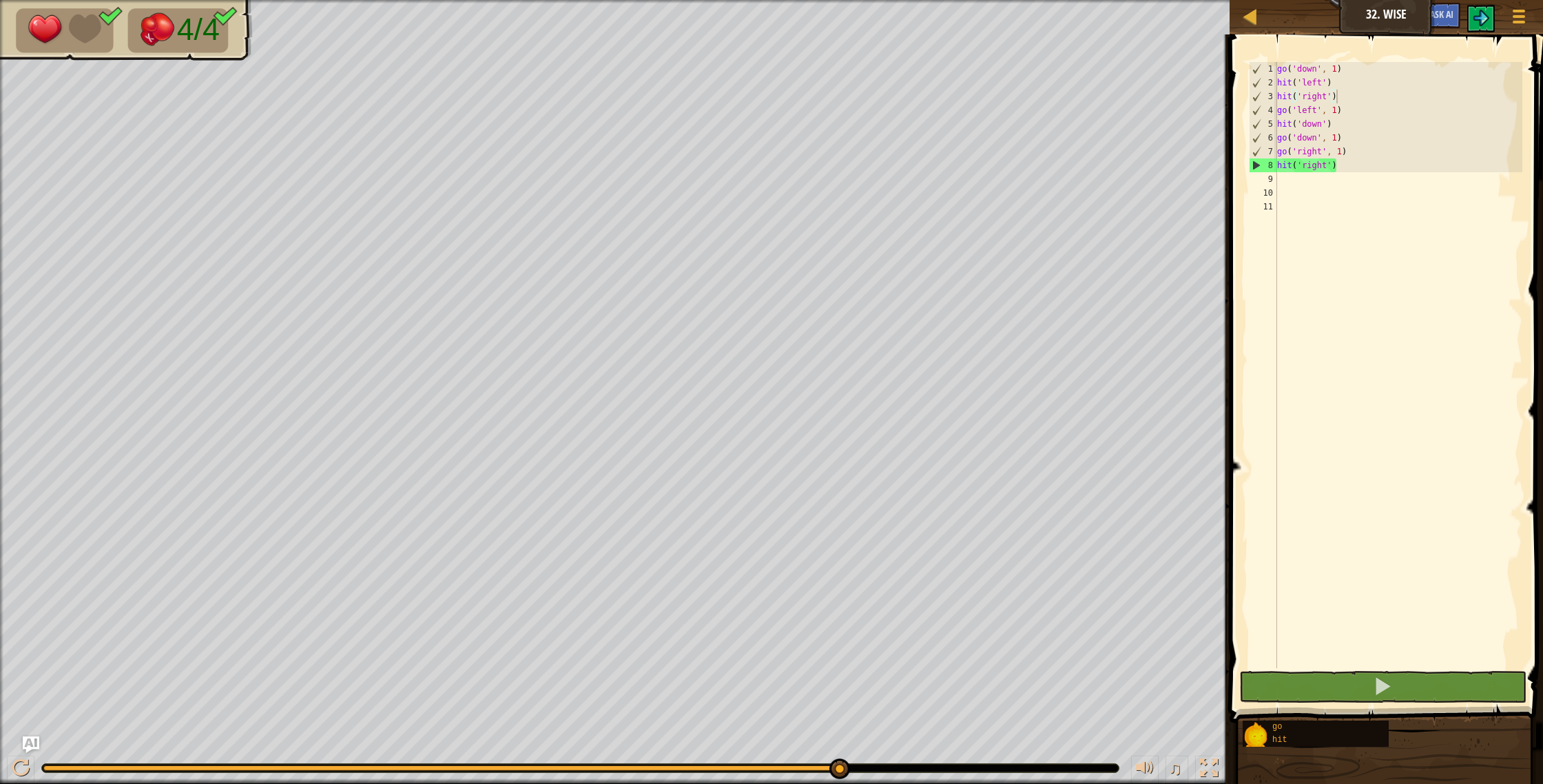
drag, startPoint x: 1080, startPoint y: 783, endPoint x: 995, endPoint y: 783, distance: 85.0
click at [1171, 593] on div "Map Junior 32. Wise Game Menu Ask AI 1 הההההההההההההההההההההההההההההההההההההההה…" at bounding box center [771, 392] width 1543 height 784
click at [1372, 675] on button at bounding box center [1383, 686] width 288 height 32
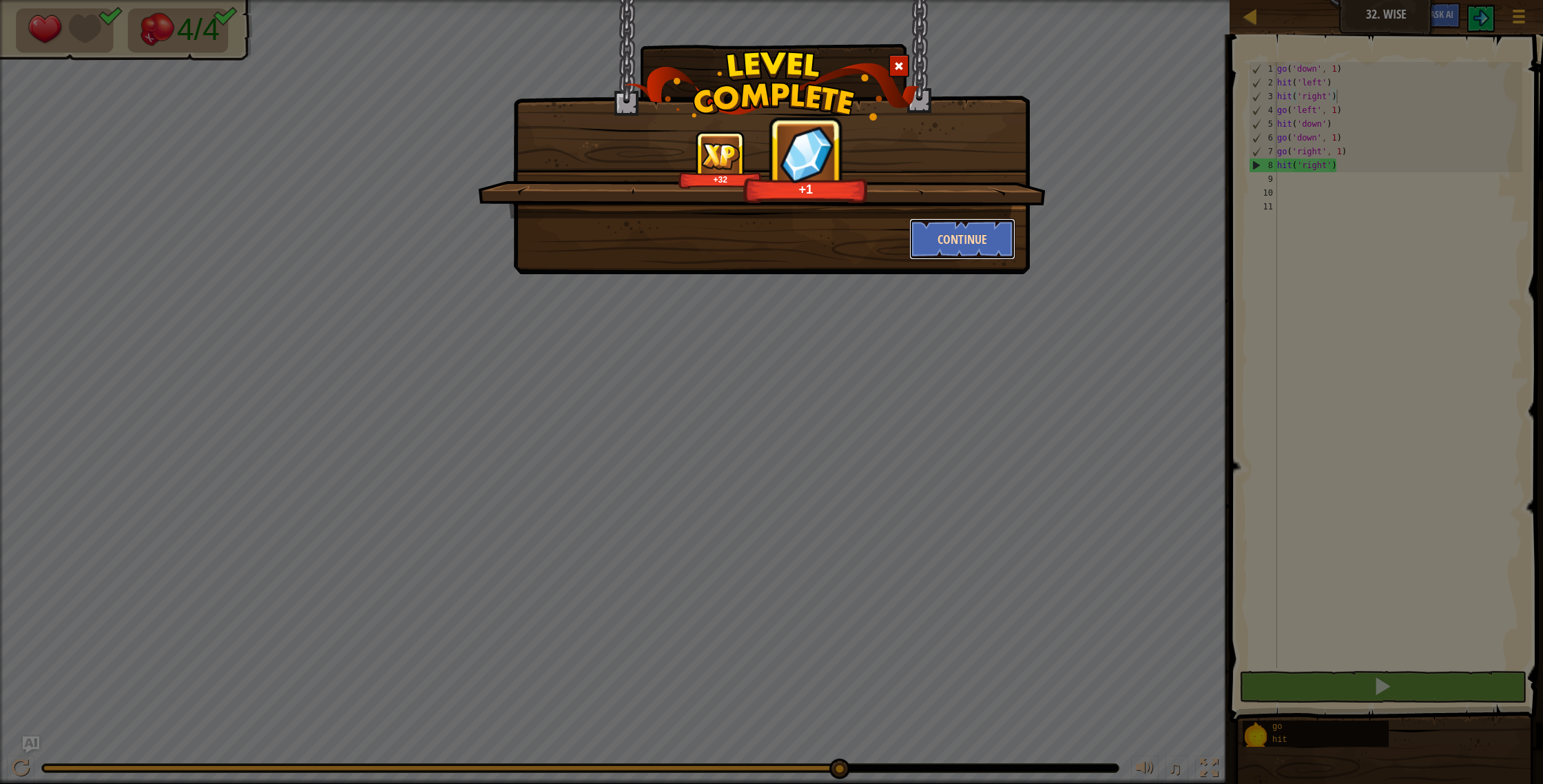
click at [941, 248] on button "Continue" at bounding box center [962, 239] width 107 height 41
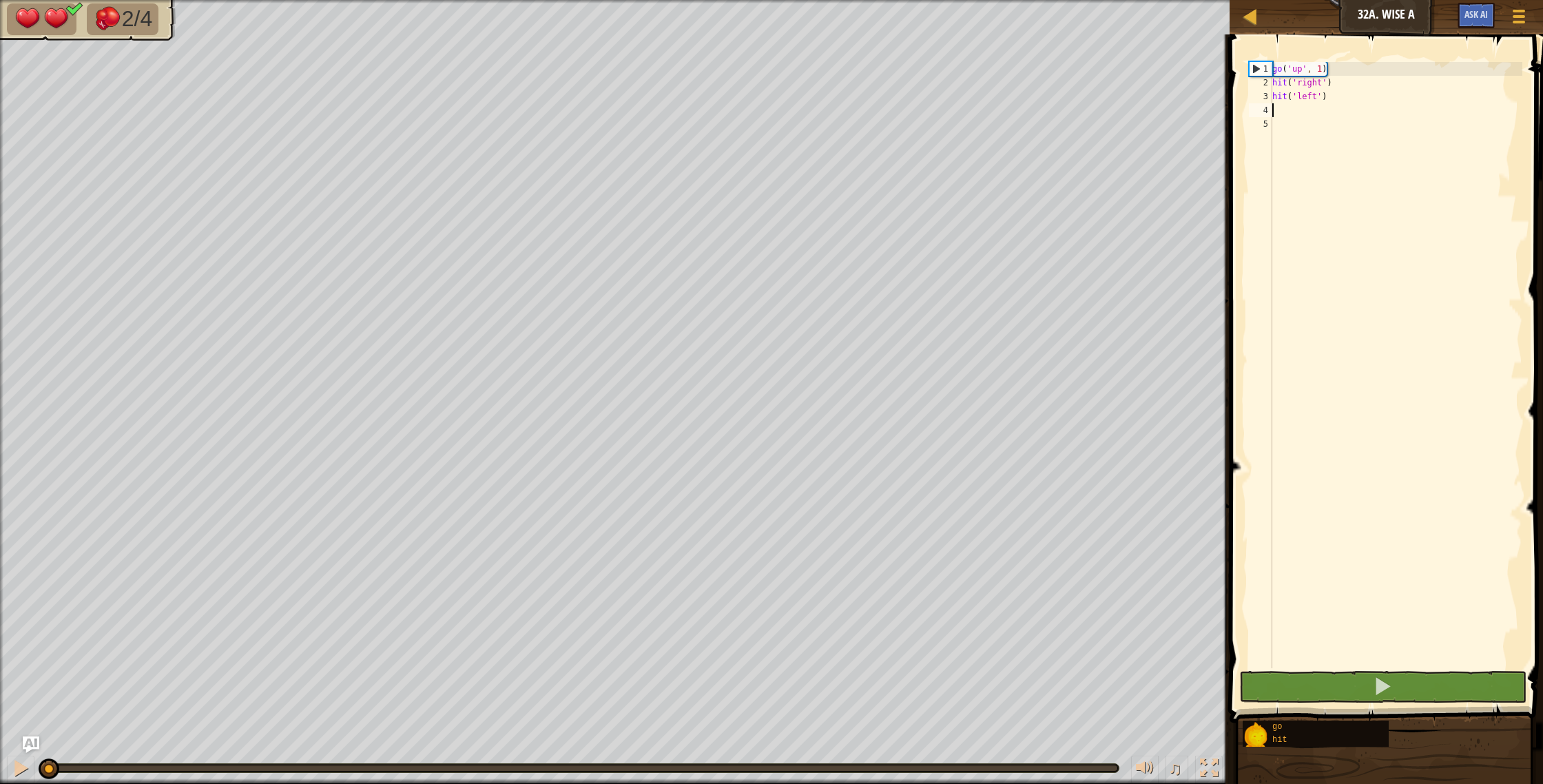
type textarea "g"
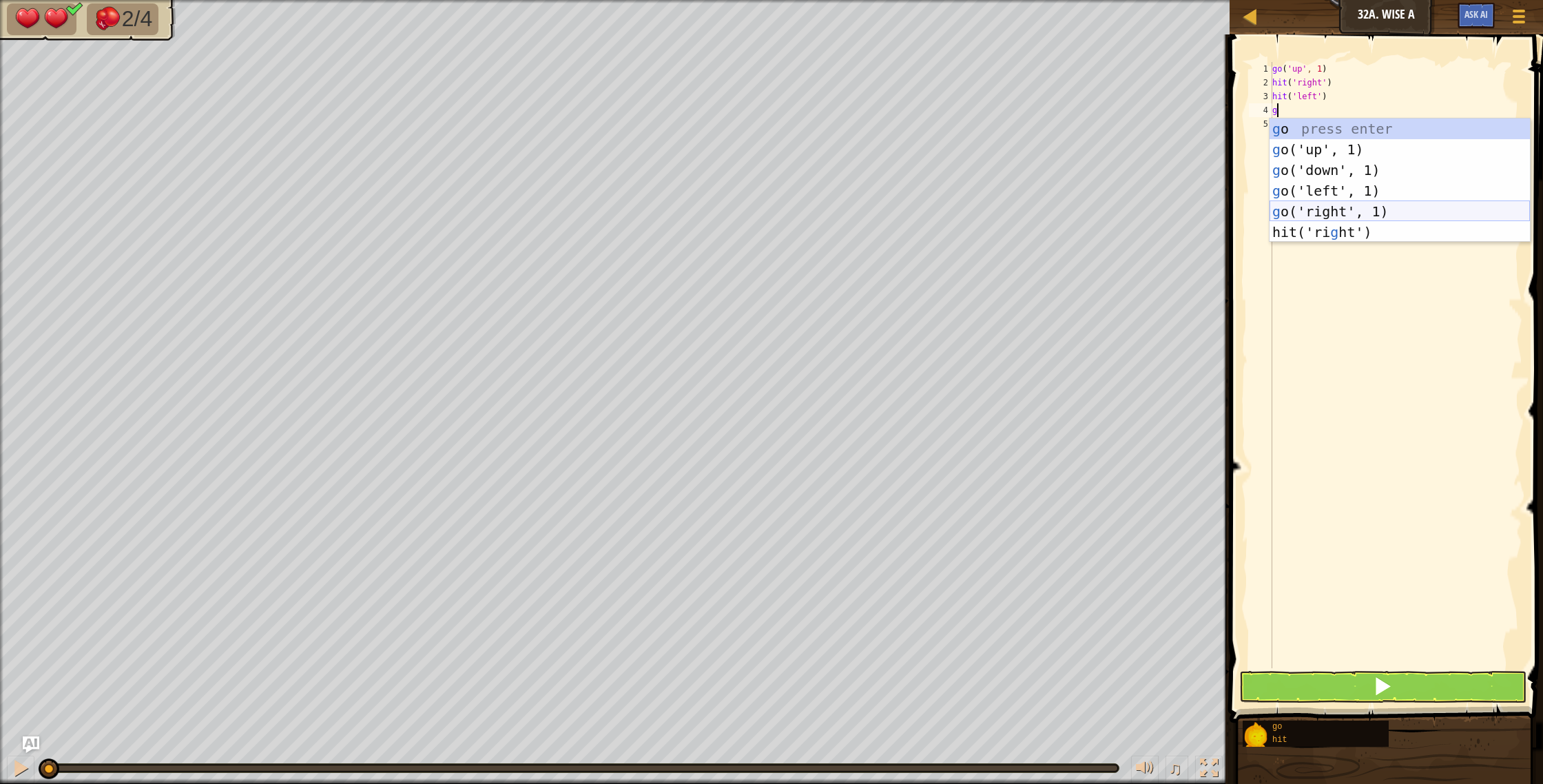
click at [1377, 206] on div "g o press enter g o('up', 1) press enter g o('down', 1) press enter g o('left',…" at bounding box center [1399, 201] width 260 height 165
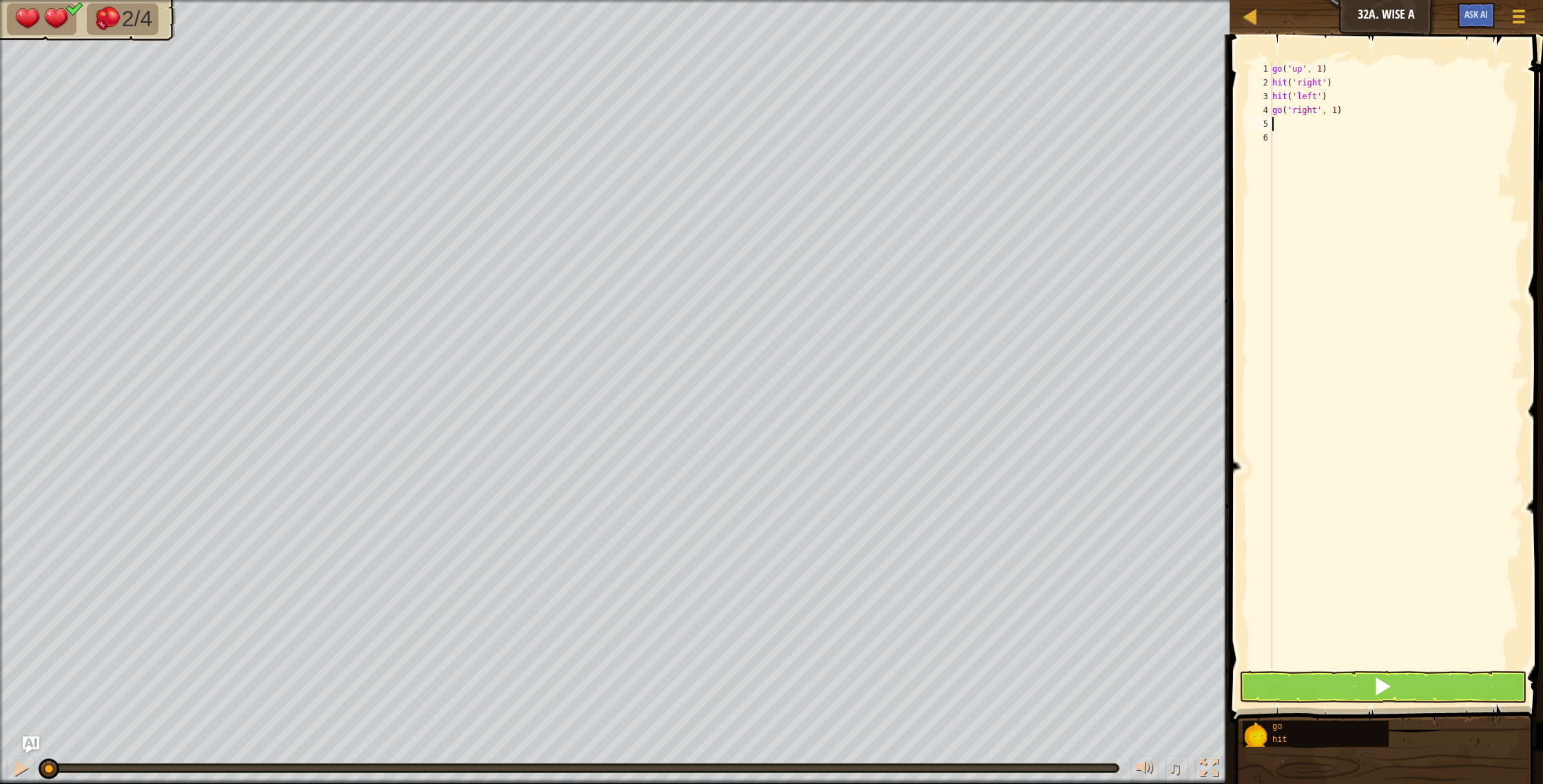
type textarea "h"
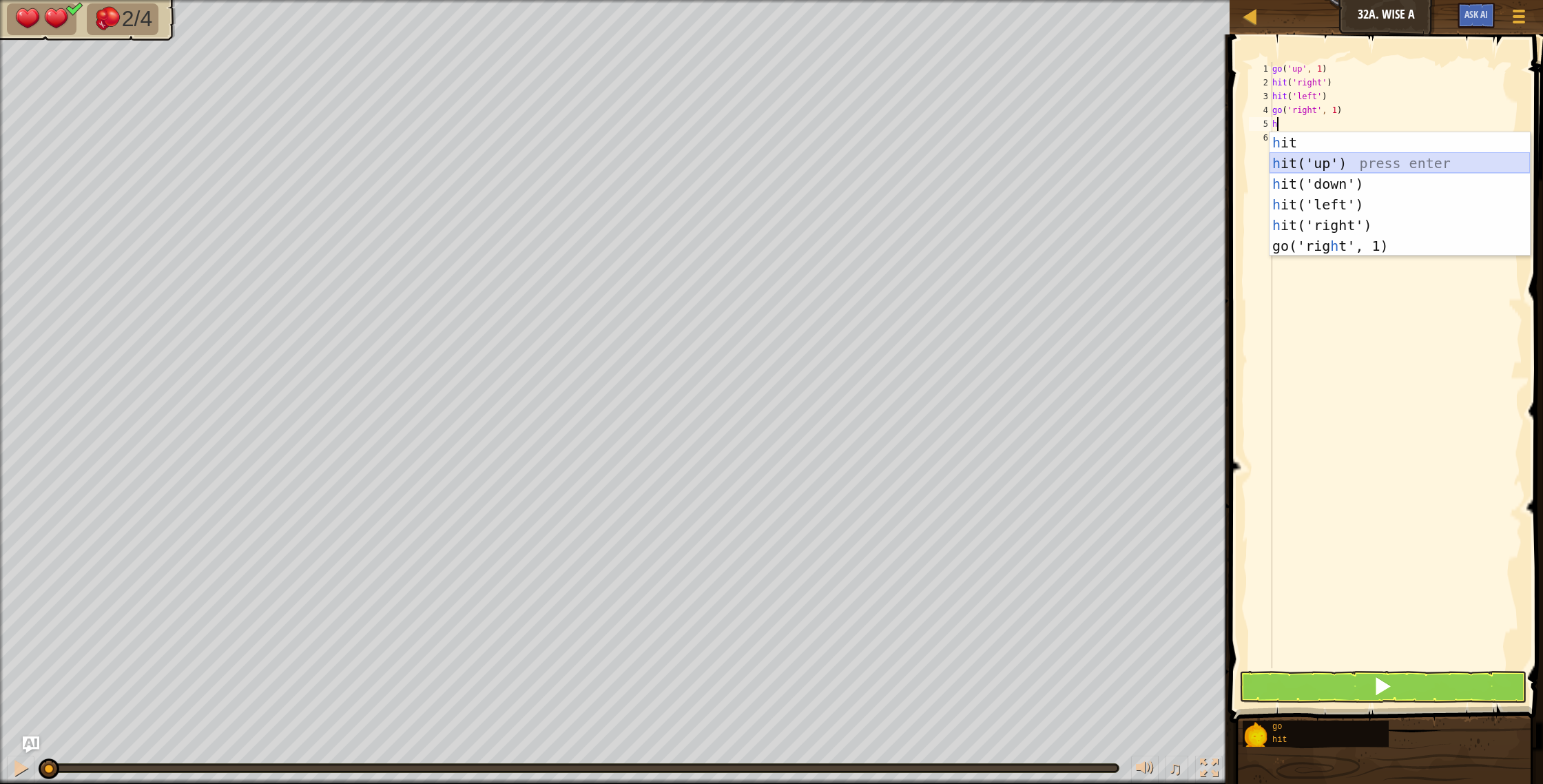
click at [1325, 166] on div "h it press enter h it('up') press enter h it('down') press enter h it('left') p…" at bounding box center [1399, 215] width 260 height 165
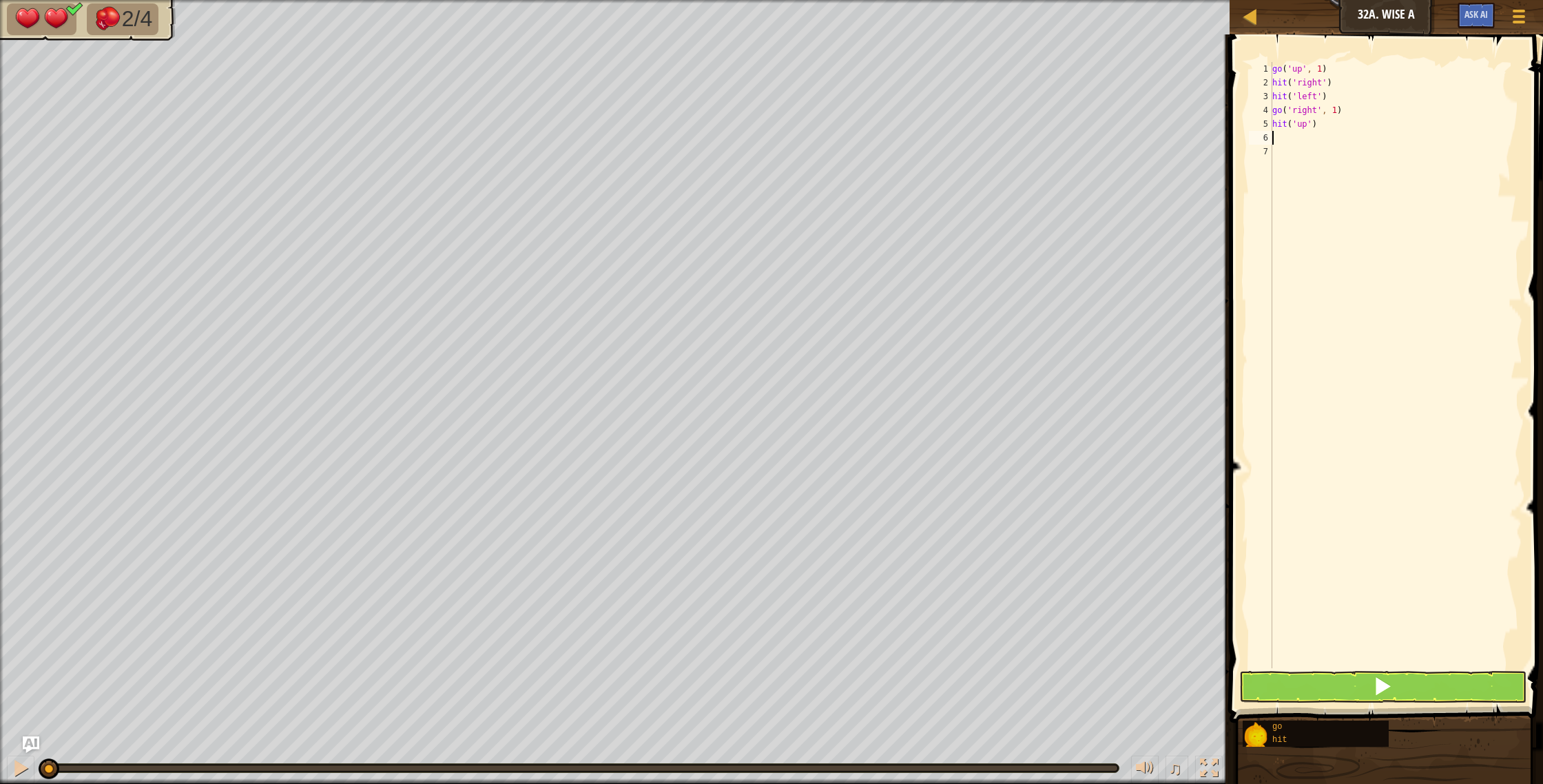
type textarea "g"
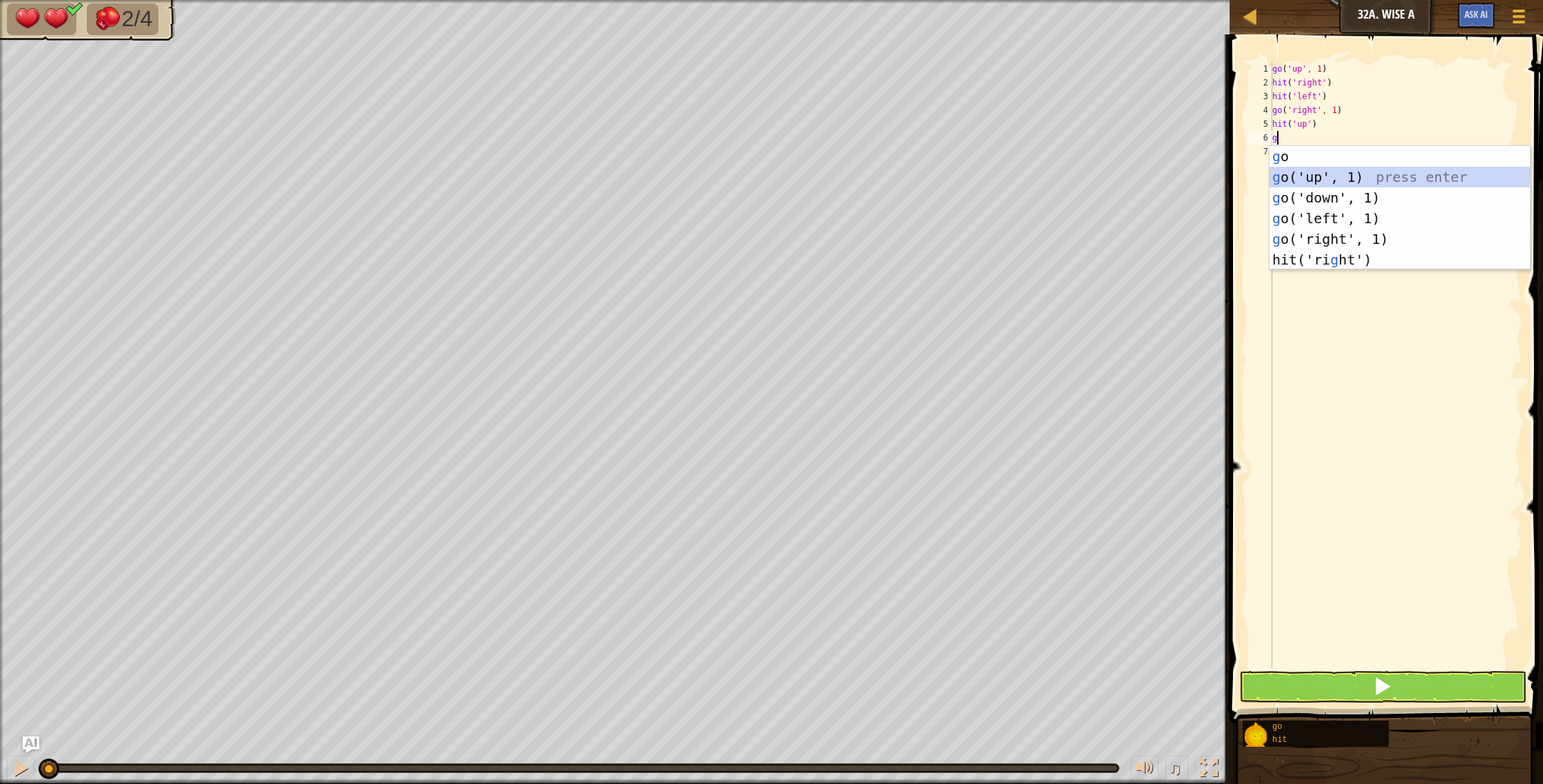
click at [1322, 175] on div "g o press enter g o('up', 1) press enter g o('down', 1) press enter g o('left',…" at bounding box center [1399, 229] width 260 height 165
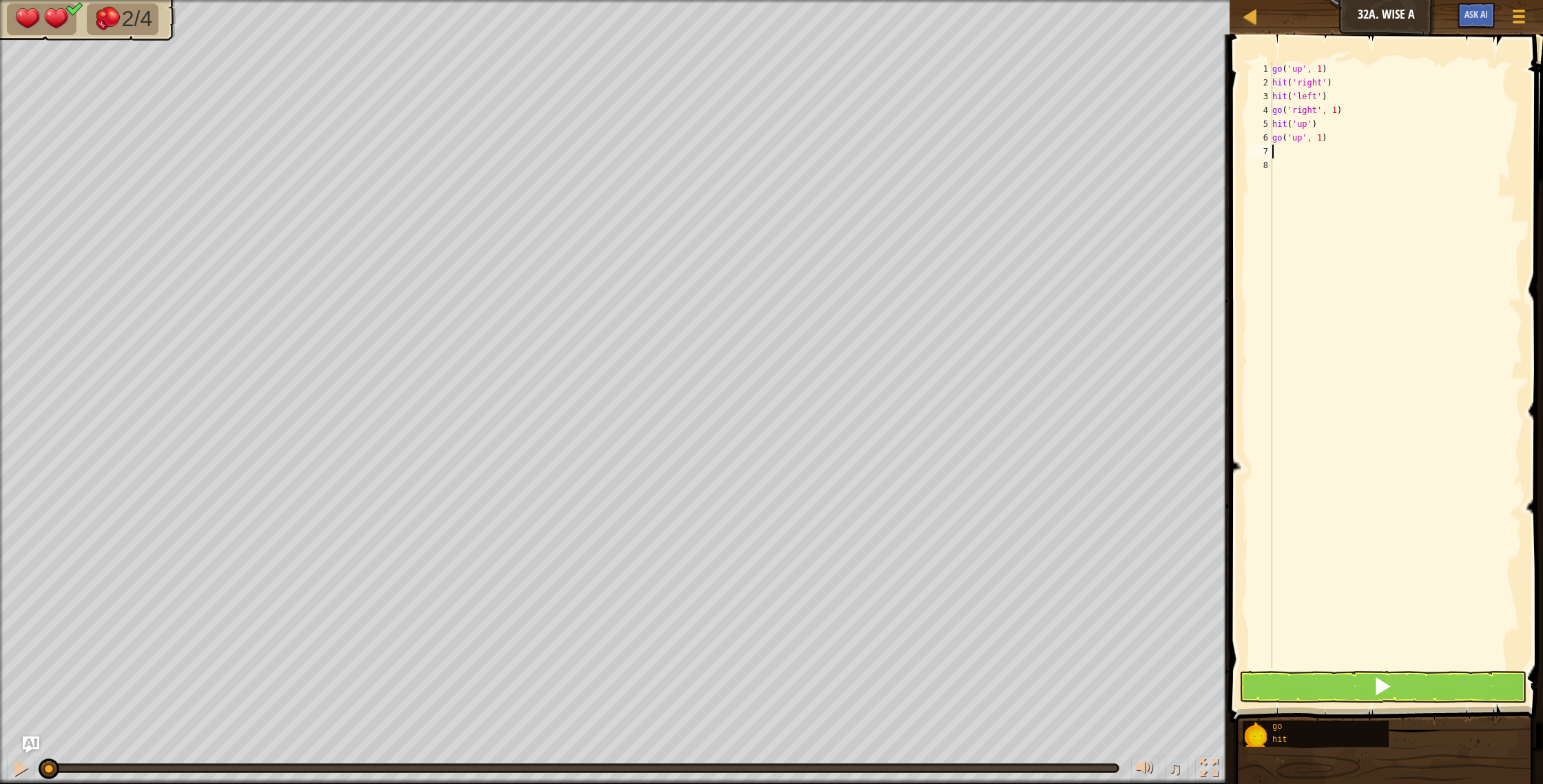
type textarea "g"
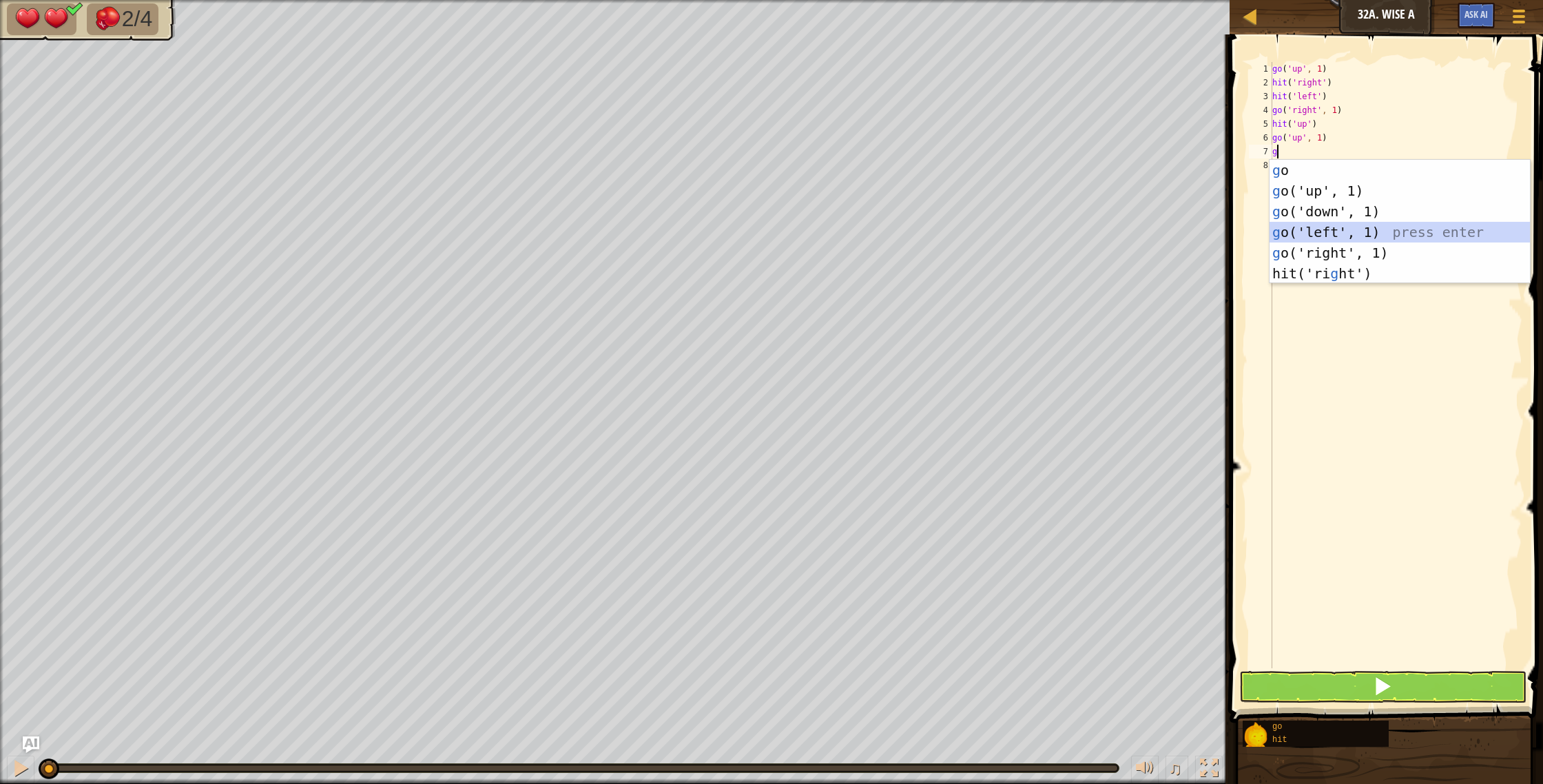
click at [1324, 226] on div "g o press enter g o('up', 1) press enter g o('down', 1) press enter g o('left',…" at bounding box center [1399, 242] width 260 height 165
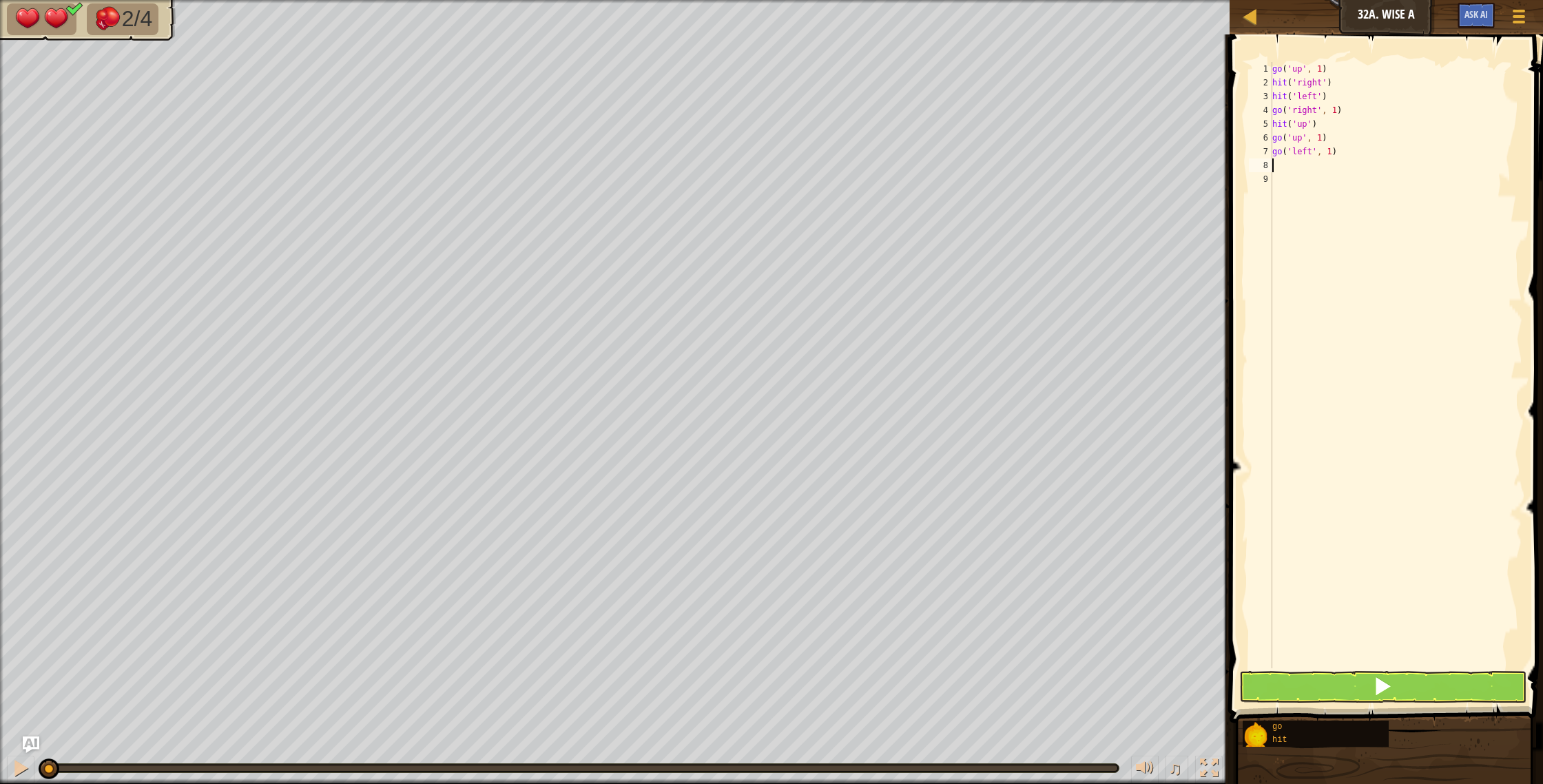
type textarea "h"
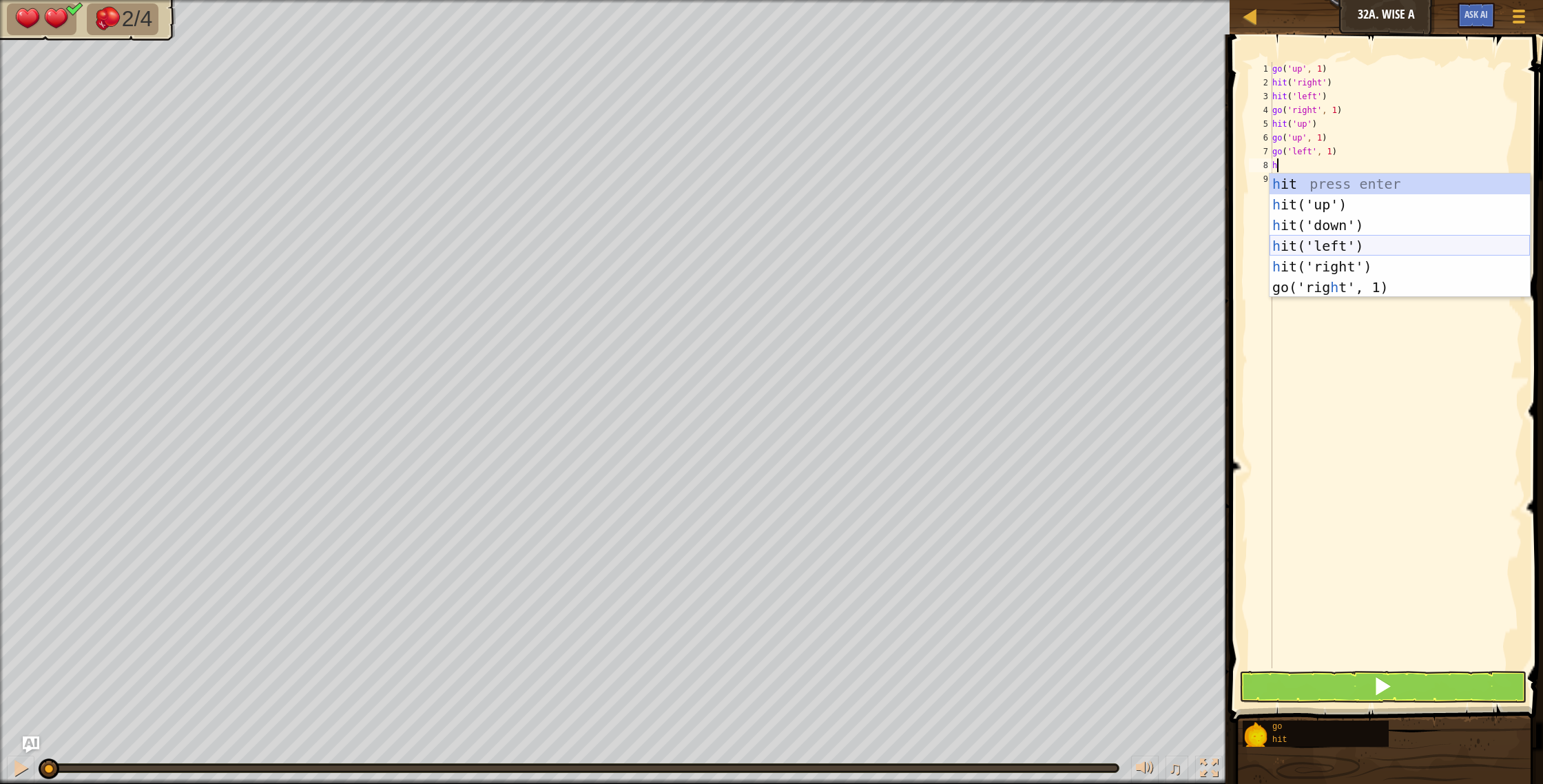
click at [1319, 242] on div "h it press enter h it('up') press enter h it('down') press enter h it('left') p…" at bounding box center [1399, 256] width 260 height 165
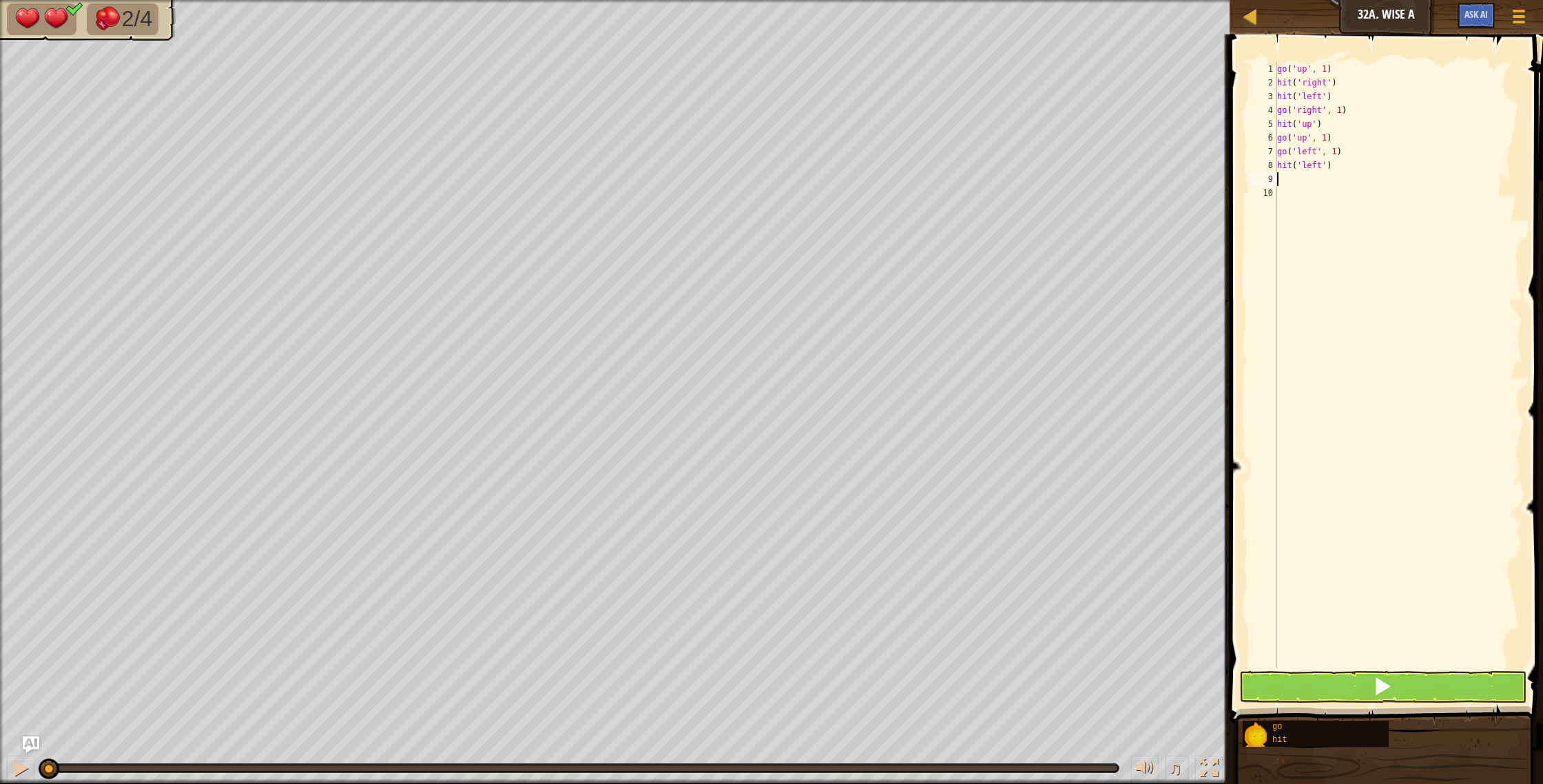
type textarea "g"
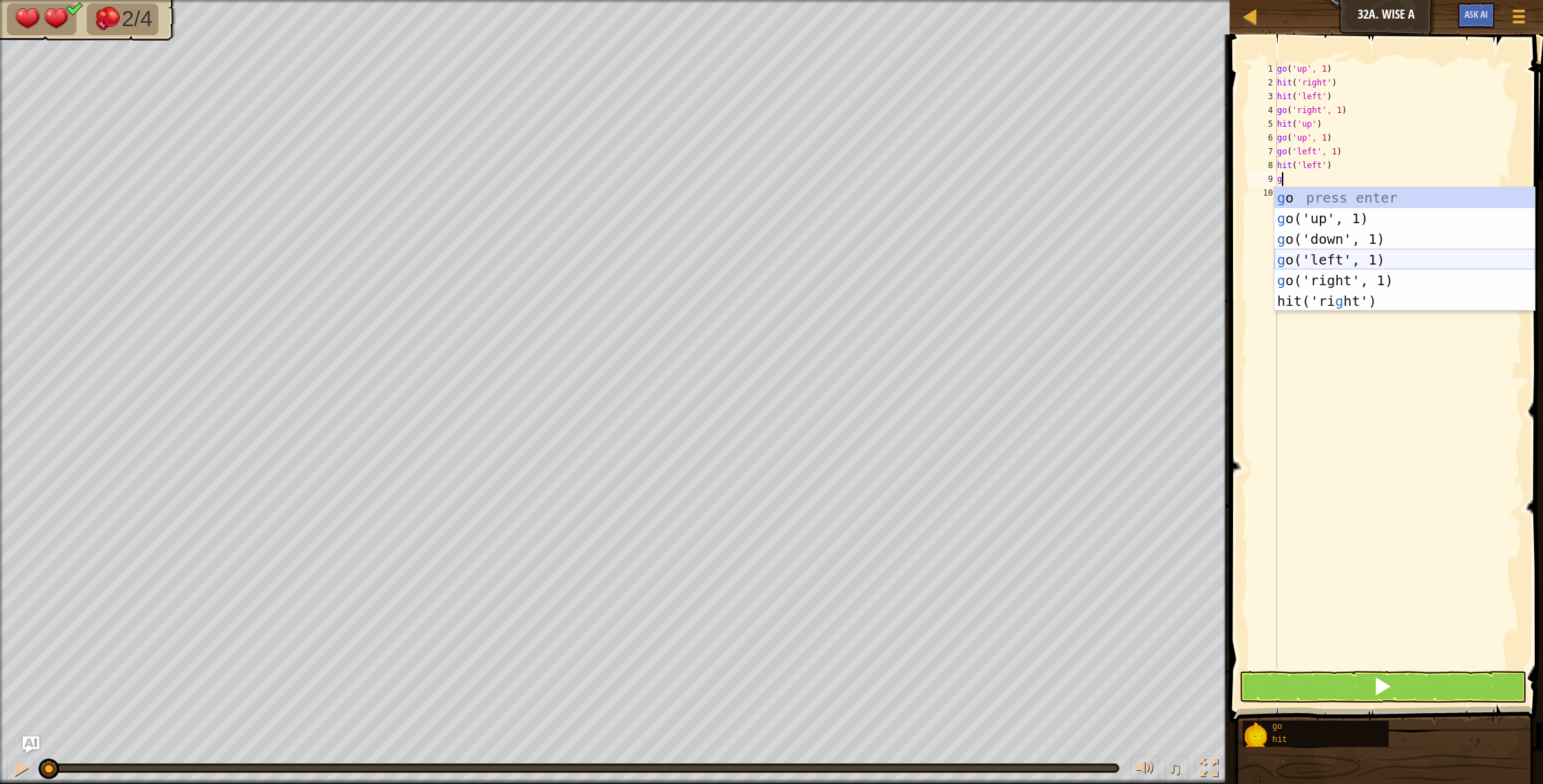
click at [1306, 264] on div "g o press enter g o('up', 1) press enter g o('down', 1) press enter g o('left',…" at bounding box center [1404, 270] width 260 height 165
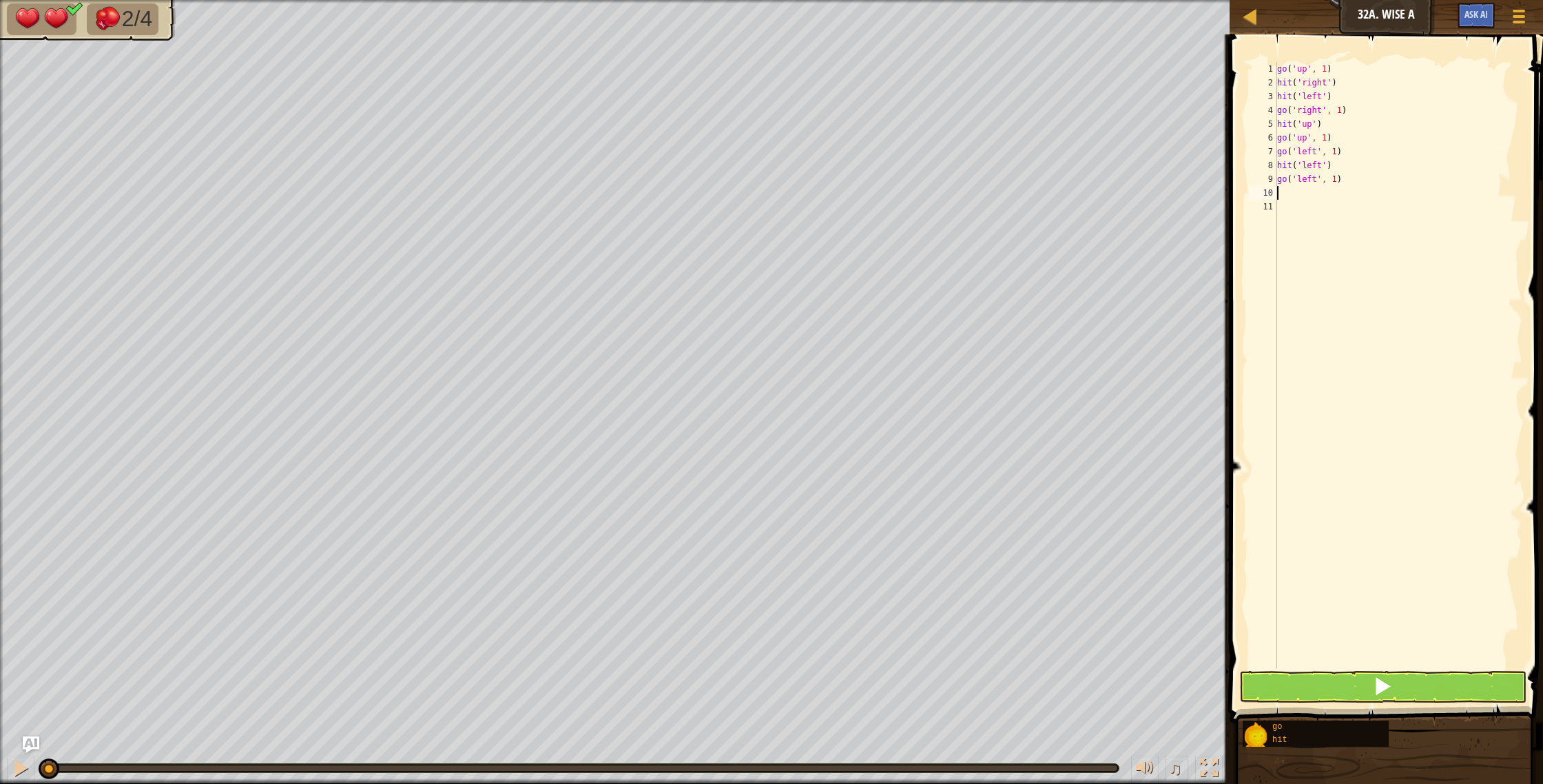
type textarea "h"
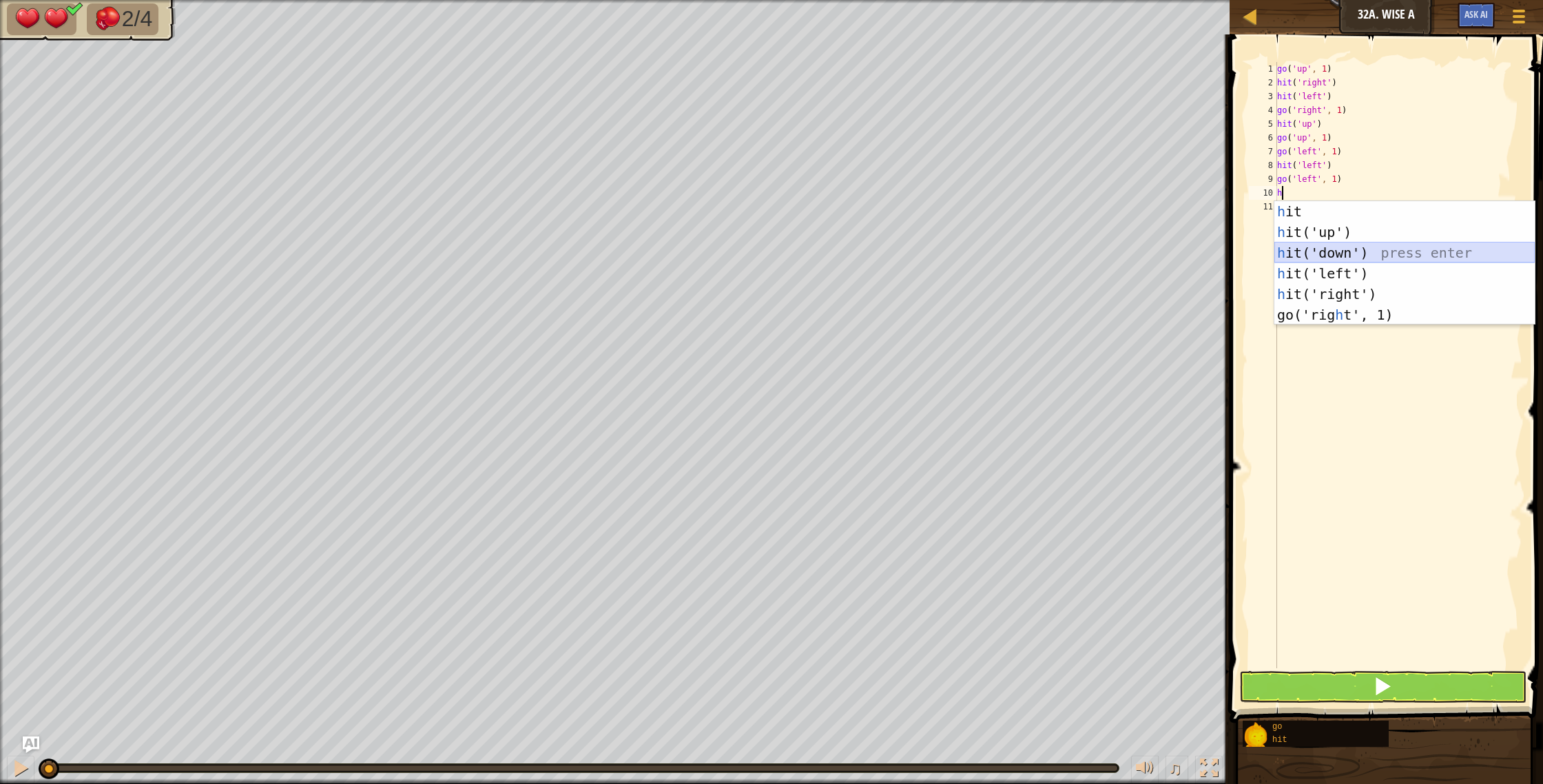
drag, startPoint x: 1306, startPoint y: 254, endPoint x: 1307, endPoint y: 261, distance: 7.1
click at [1306, 254] on div "h it press enter h it('up') press enter h it('down') press enter h it('left') p…" at bounding box center [1404, 284] width 260 height 165
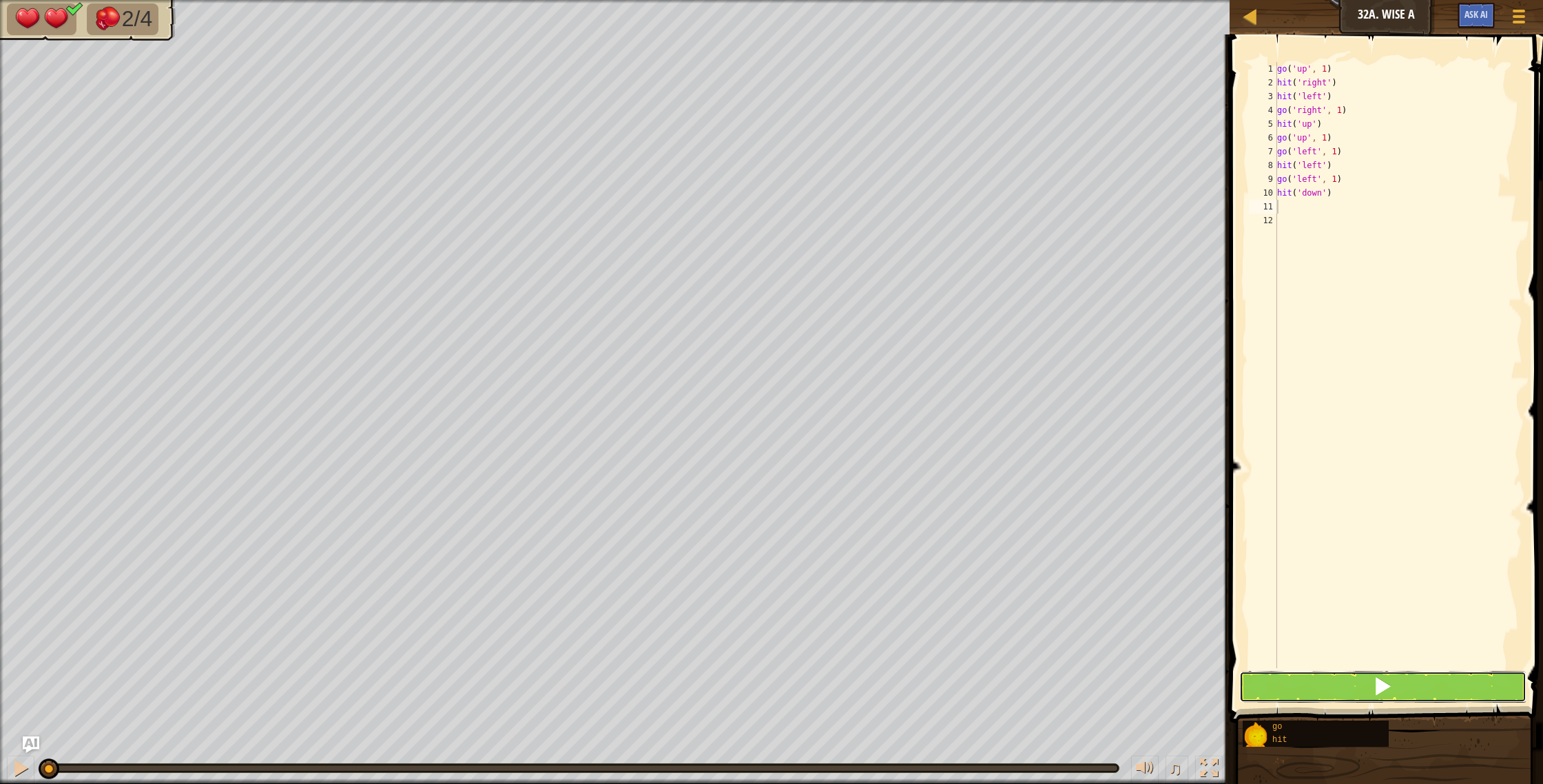
click at [1290, 680] on button at bounding box center [1383, 686] width 288 height 32
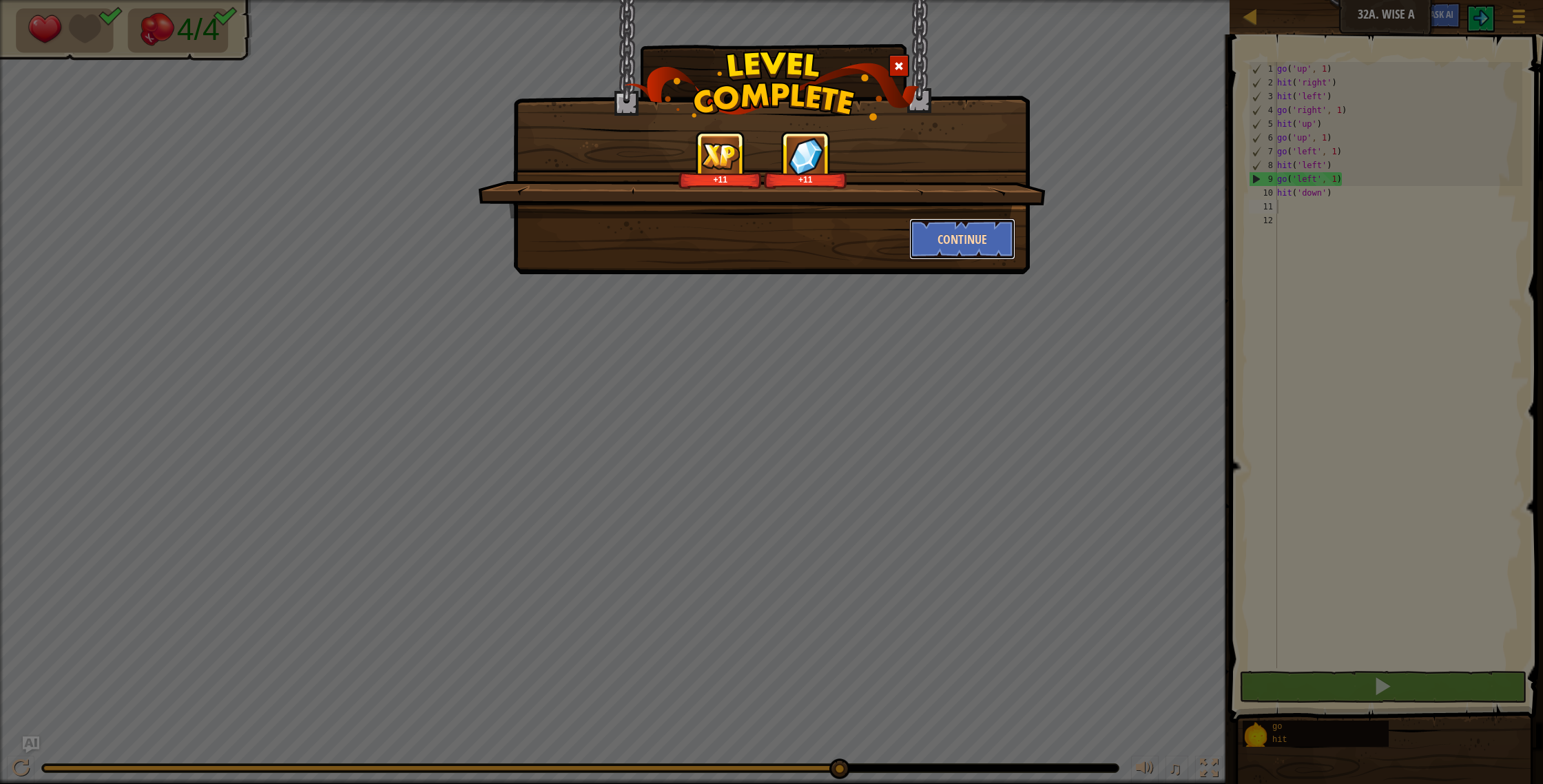
click at [929, 238] on button "Continue" at bounding box center [962, 239] width 107 height 41
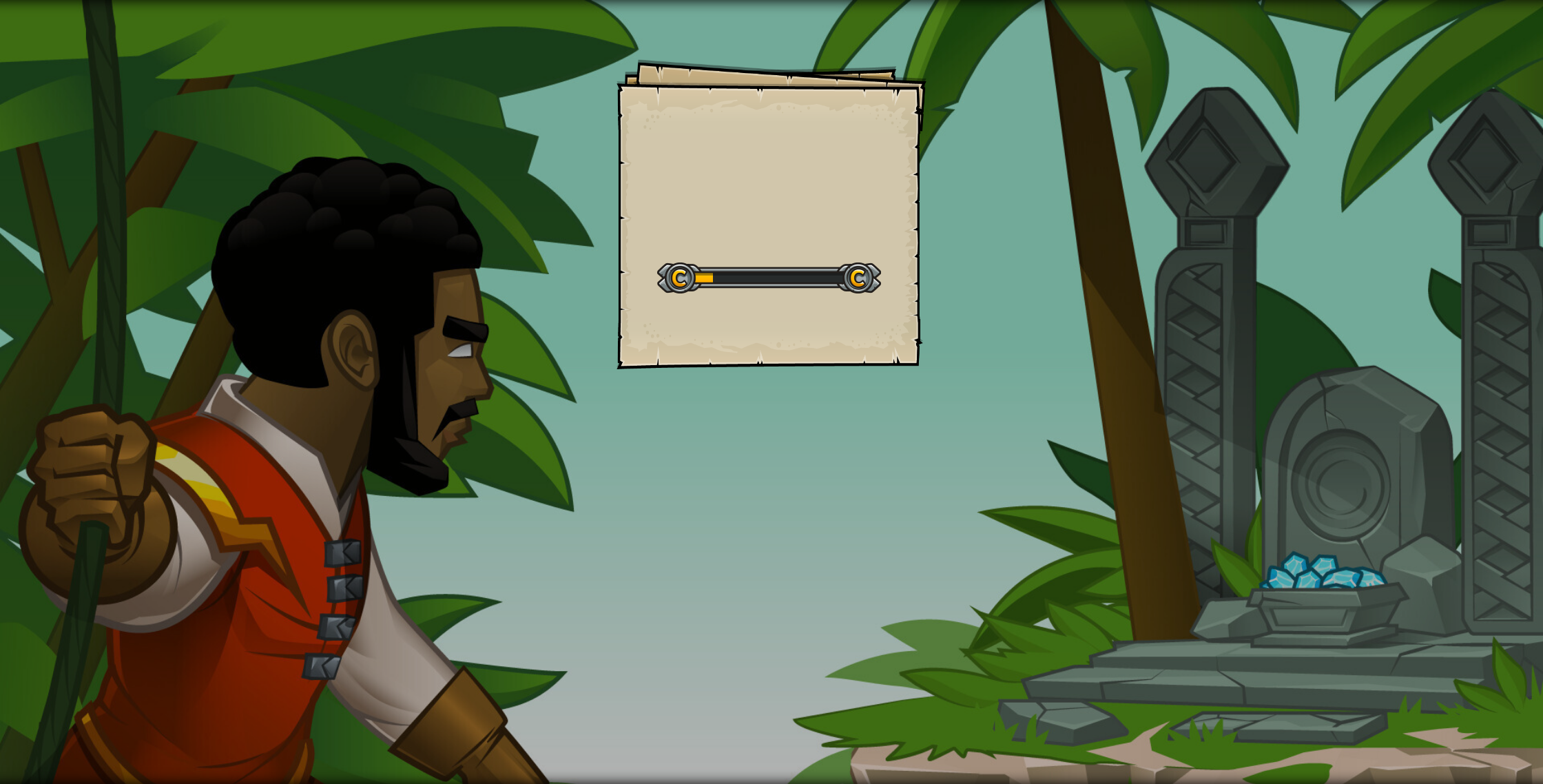
drag, startPoint x: 907, startPoint y: 217, endPoint x: 856, endPoint y: 155, distance: 80.3
click at [856, 155] on div "Goals Start Level Error loading from server. Try refreshing the page. You'll ne…" at bounding box center [771, 213] width 310 height 310
click at [711, 126] on div "Careful Goals Start Level Error loading from server. Try refreshing the page. Y…" at bounding box center [771, 213] width 310 height 310
click at [714, 126] on div "Careful Goals Start Level Error loading from server. Try refreshing the page. Y…" at bounding box center [771, 213] width 310 height 310
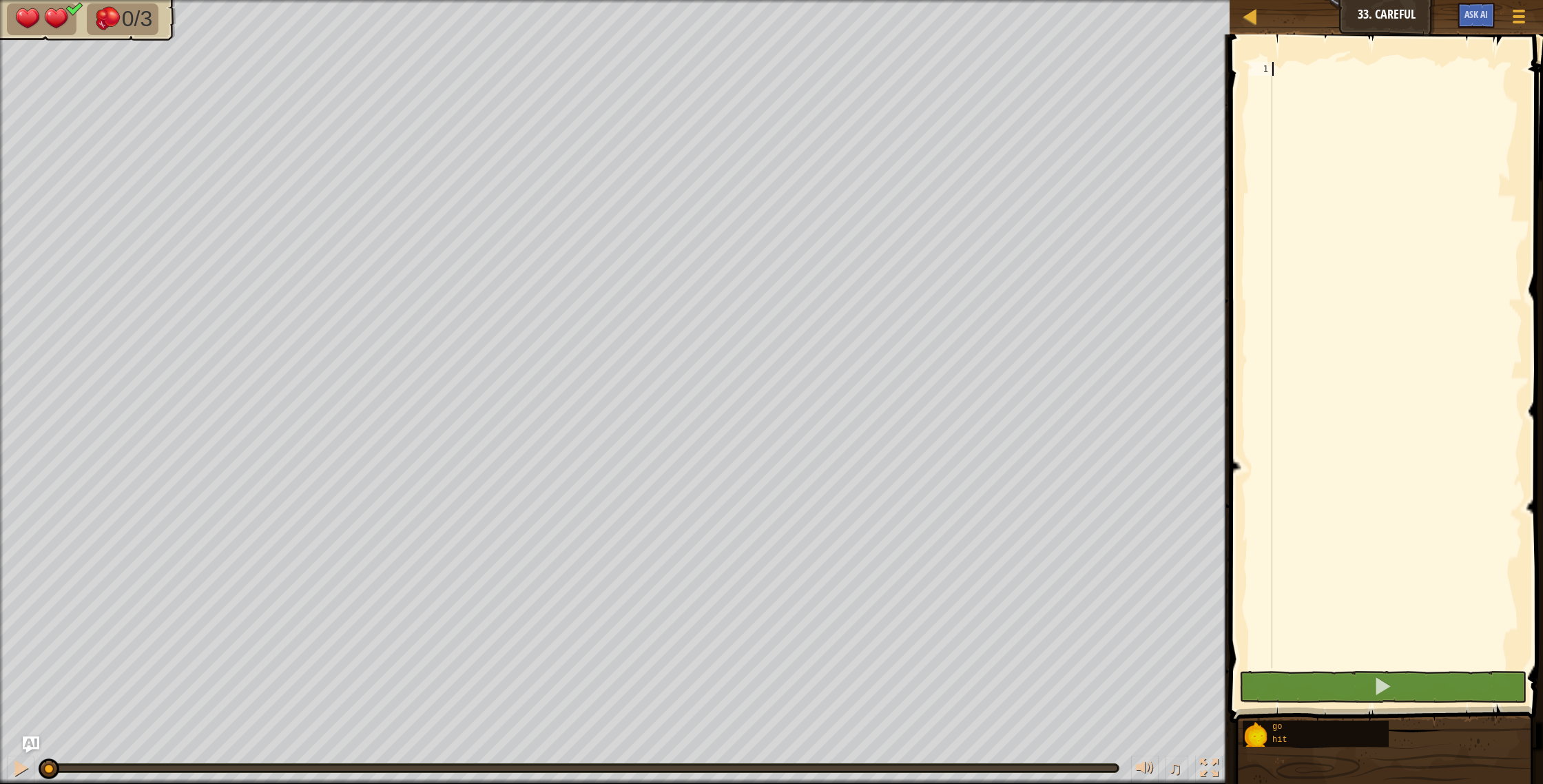
type textarea "g"
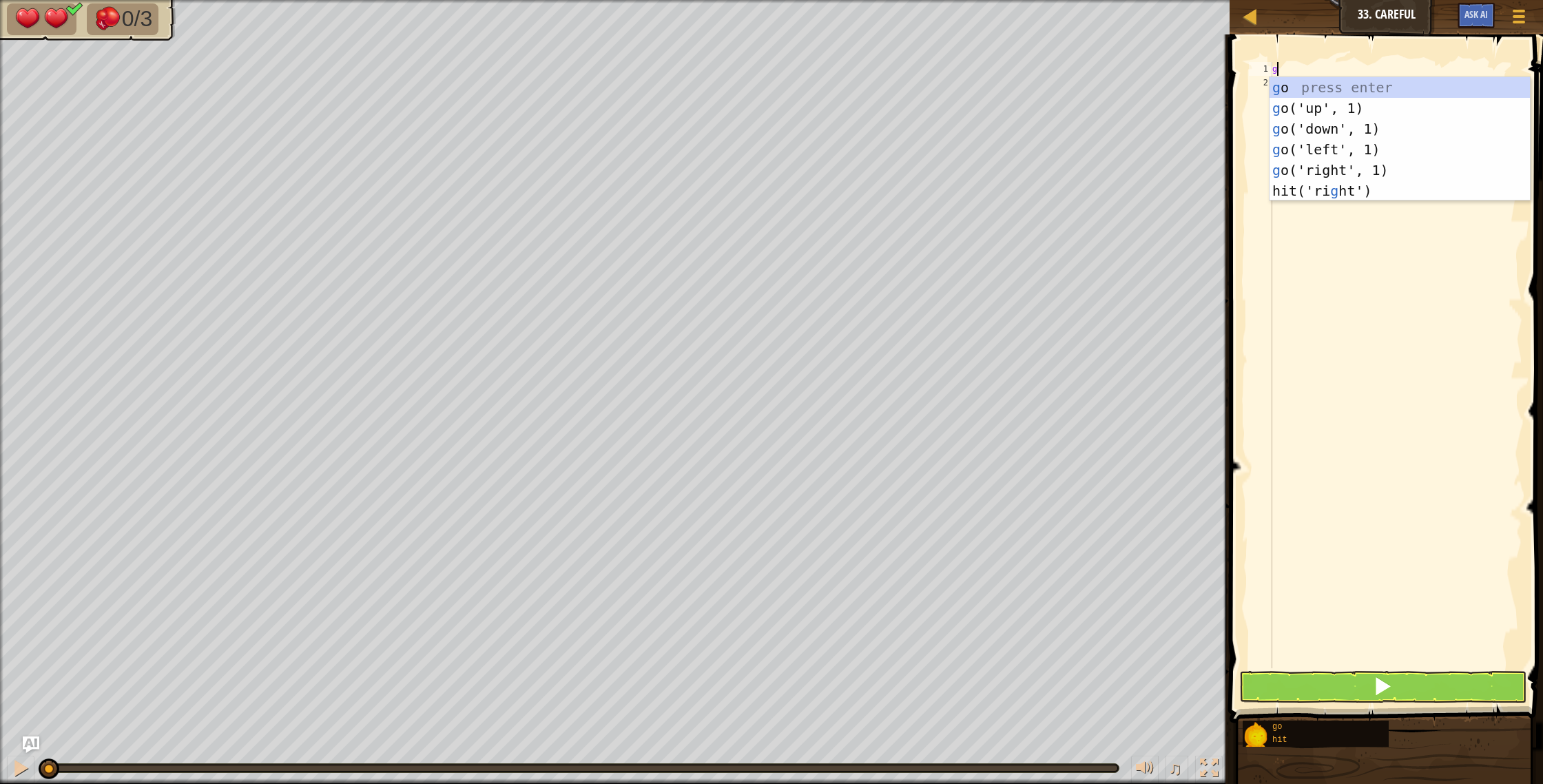
scroll to position [6, 0]
click at [1360, 106] on div "g o press enter g o('up', 1) press enter g o('down', 1) press enter g o('left',…" at bounding box center [1399, 160] width 260 height 165
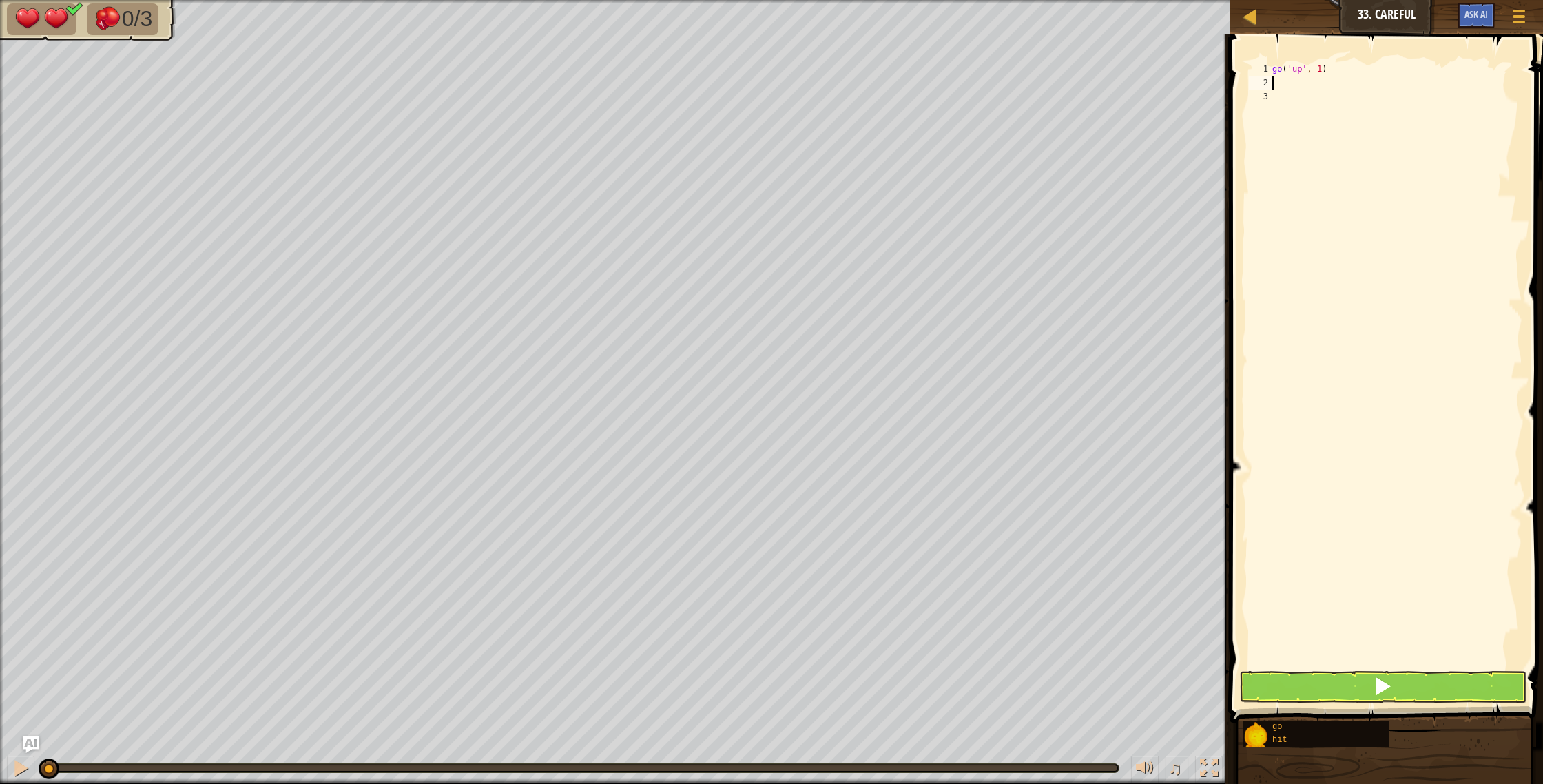
type textarea "h"
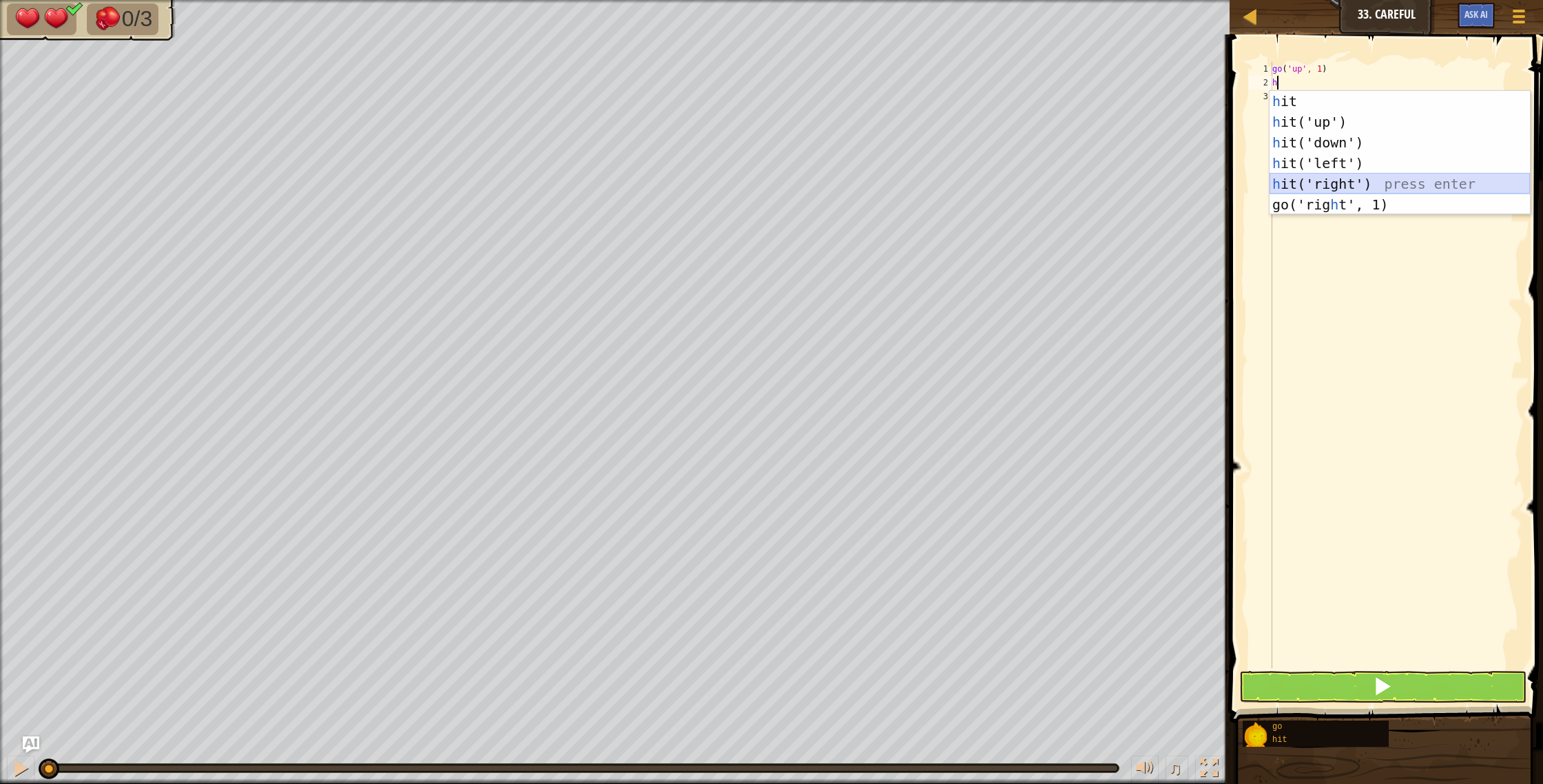
click at [1384, 175] on div "h it press enter h it('up') press enter h it('down') press enter h it('left') p…" at bounding box center [1399, 173] width 260 height 165
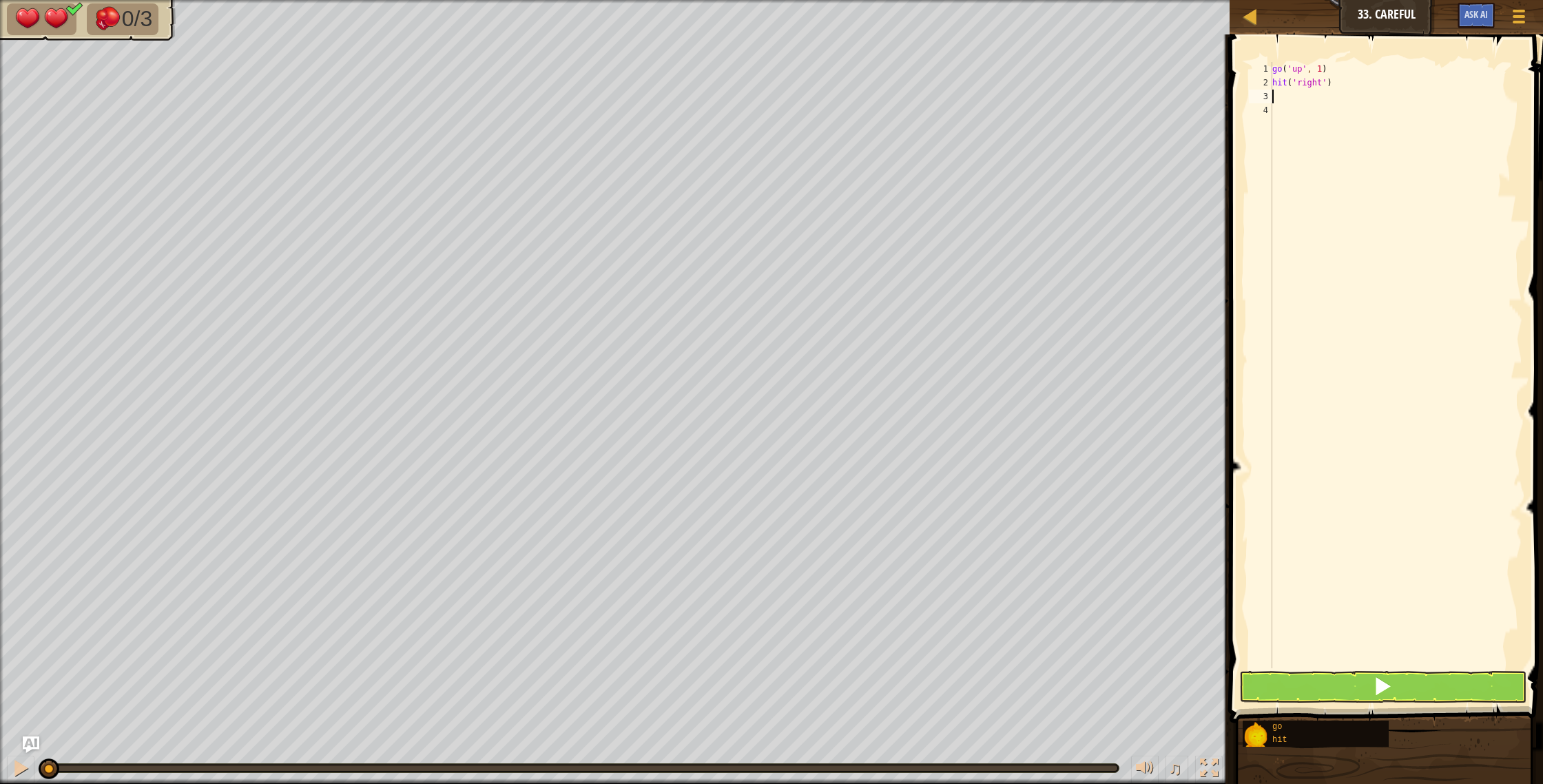
type textarea "g"
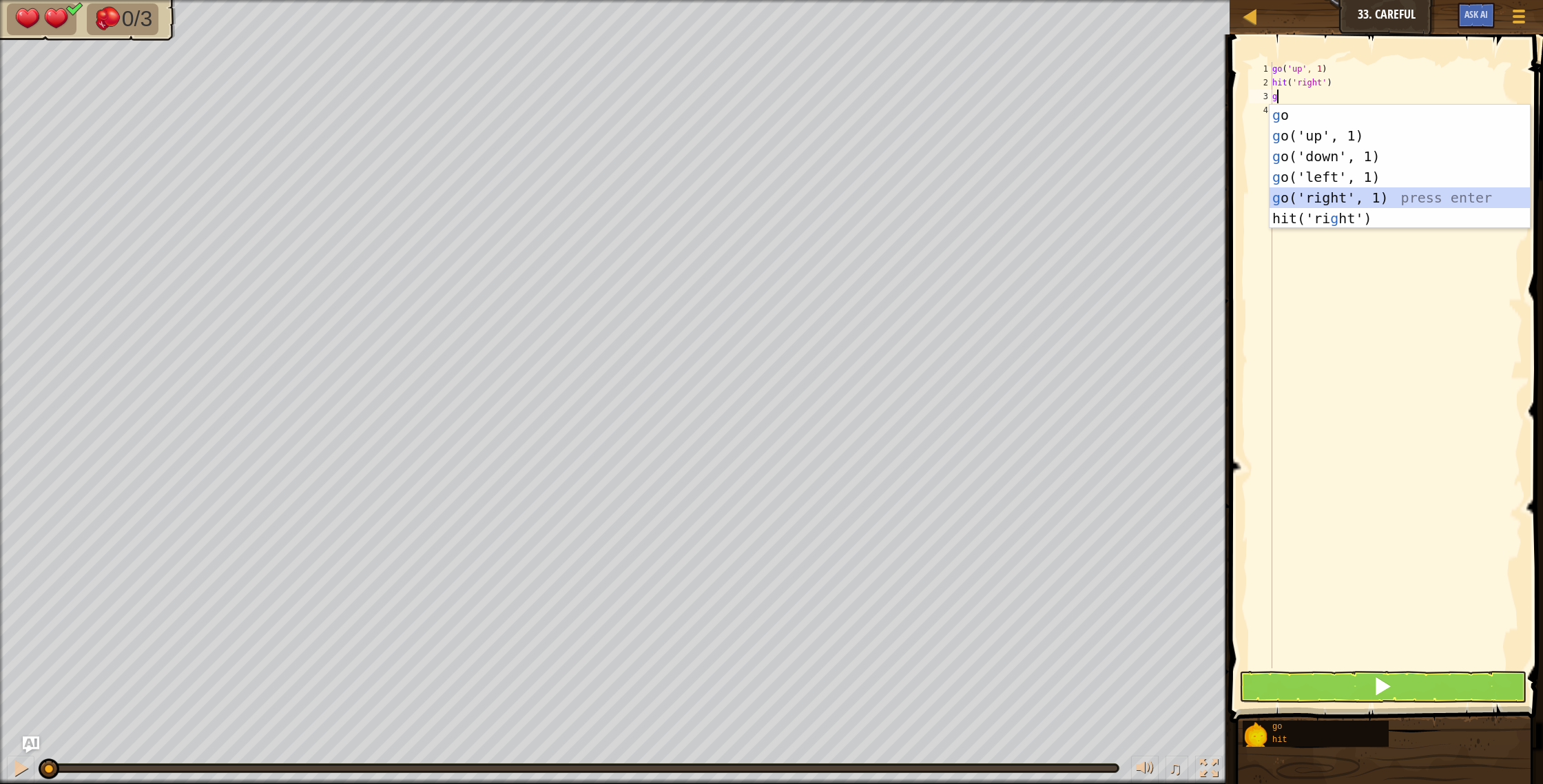
click at [1330, 190] on div "g o press enter g o('up', 1) press enter g o('down', 1) press enter g o('left',…" at bounding box center [1399, 188] width 260 height 165
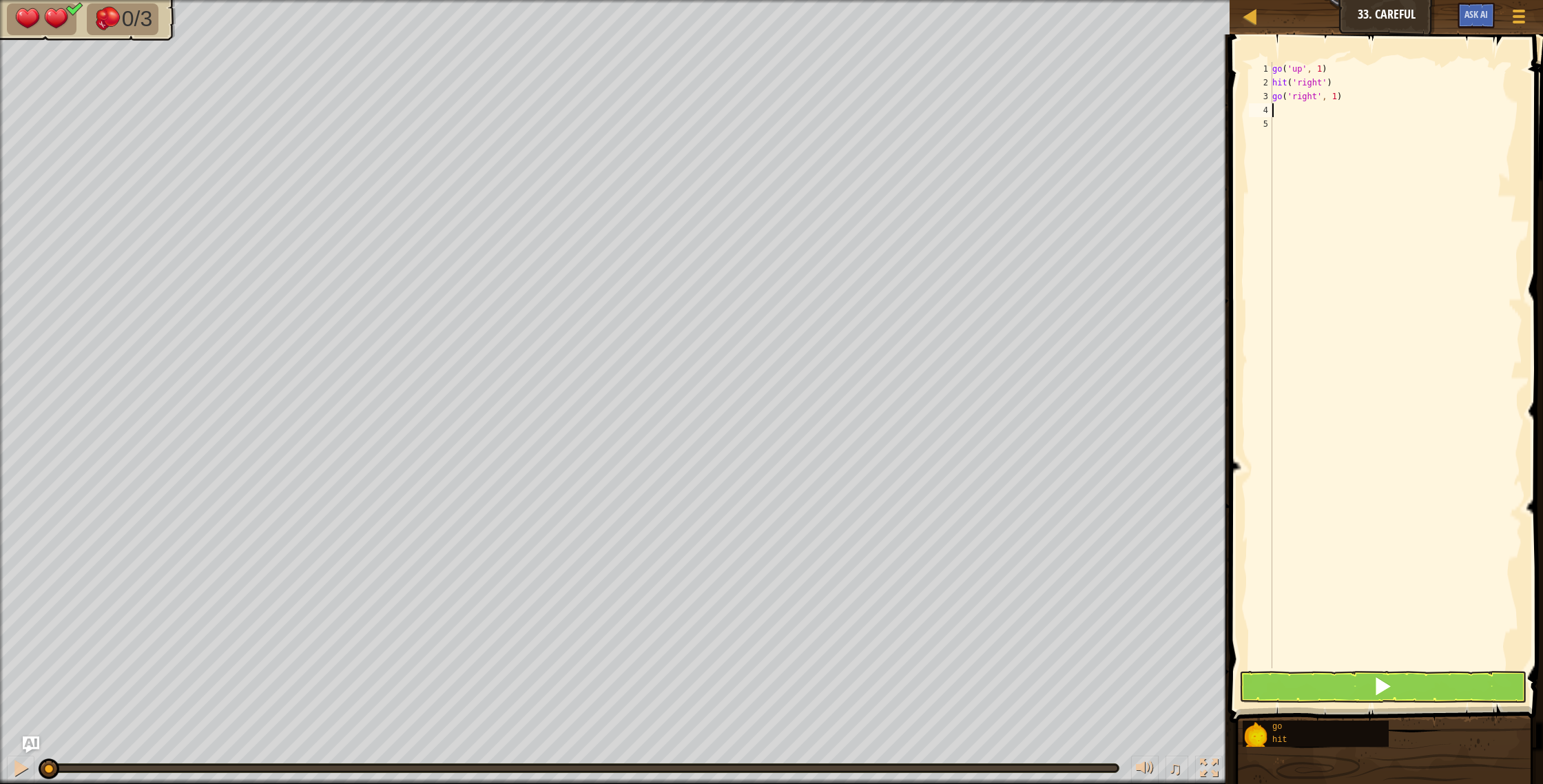
type textarea "h"
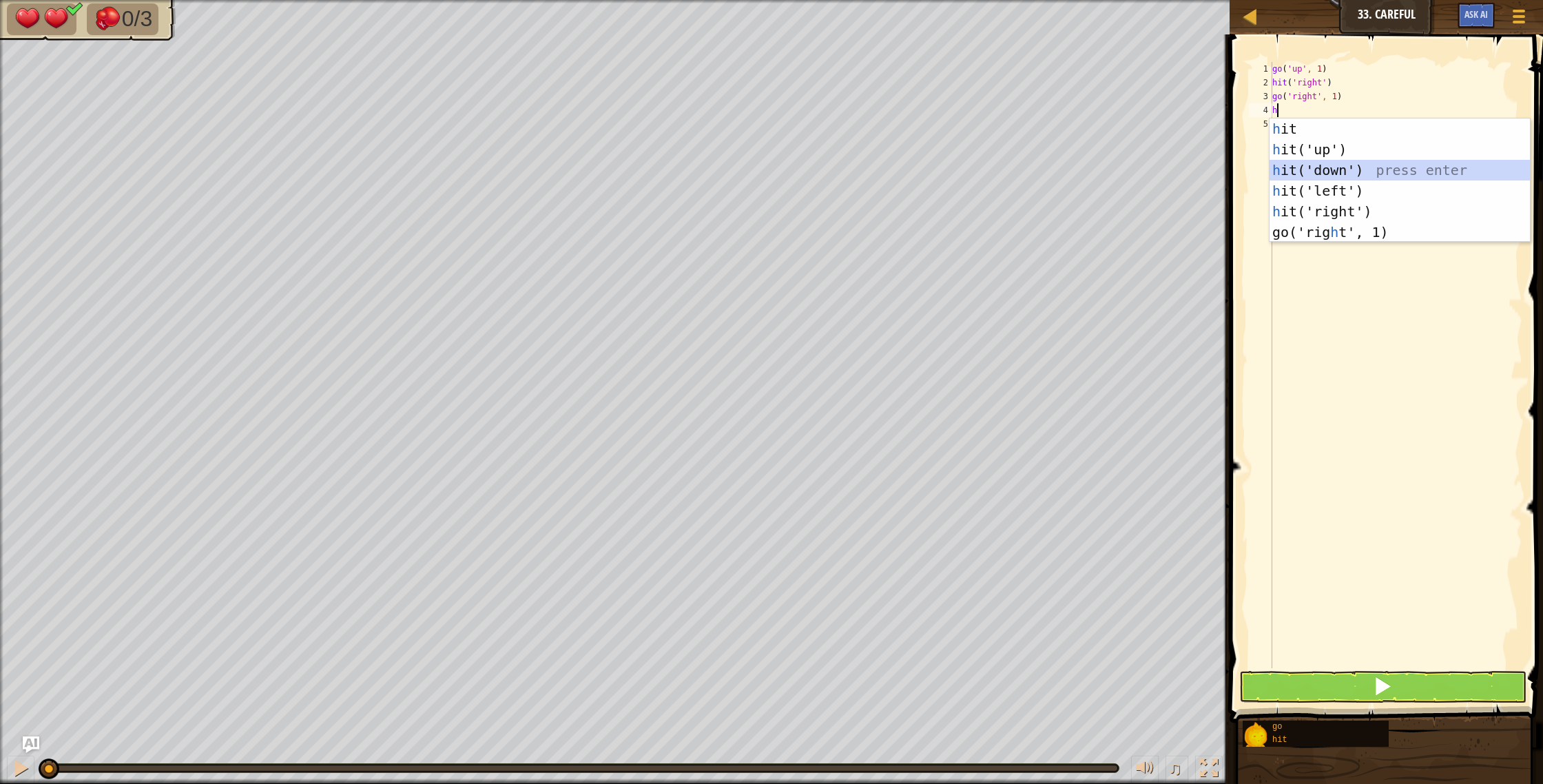
click at [1332, 176] on div "h it press enter h it('up') press enter h it('down') press enter h it('left') p…" at bounding box center [1399, 201] width 260 height 165
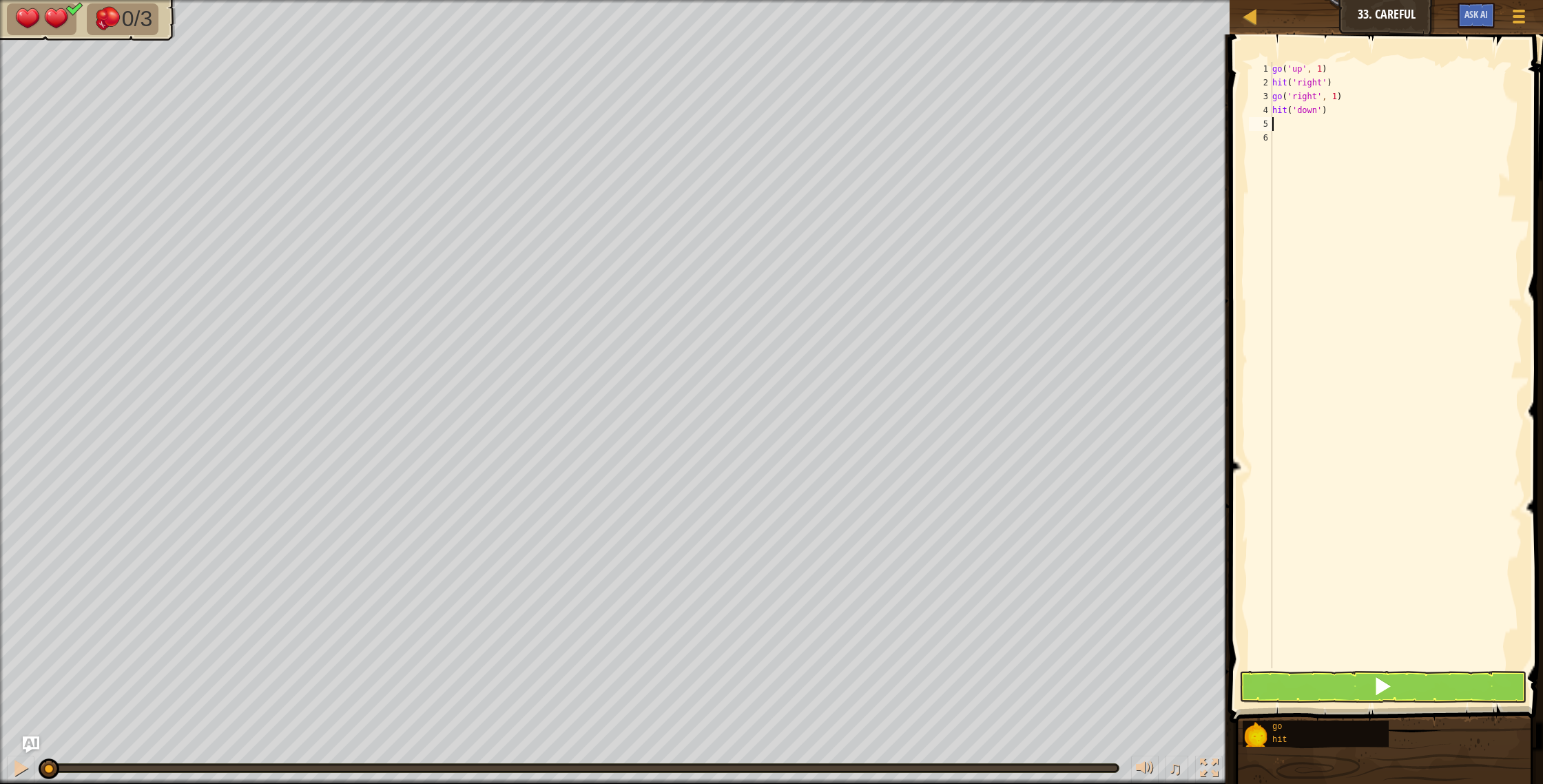
type textarea "g"
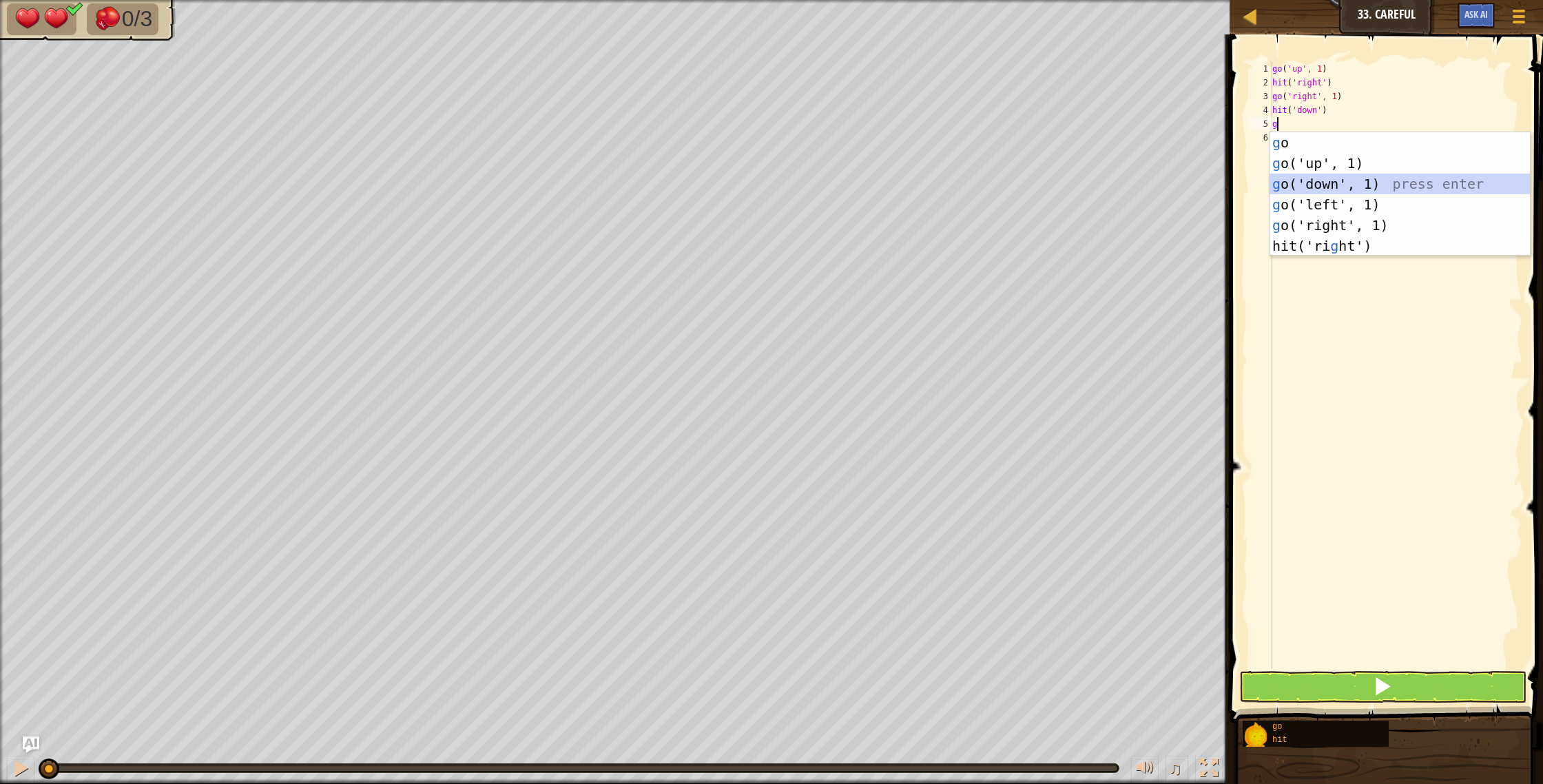
click at [1319, 187] on div "g o press enter g o('up', 1) press enter g o('down', 1) press enter g o('left',…" at bounding box center [1399, 215] width 260 height 165
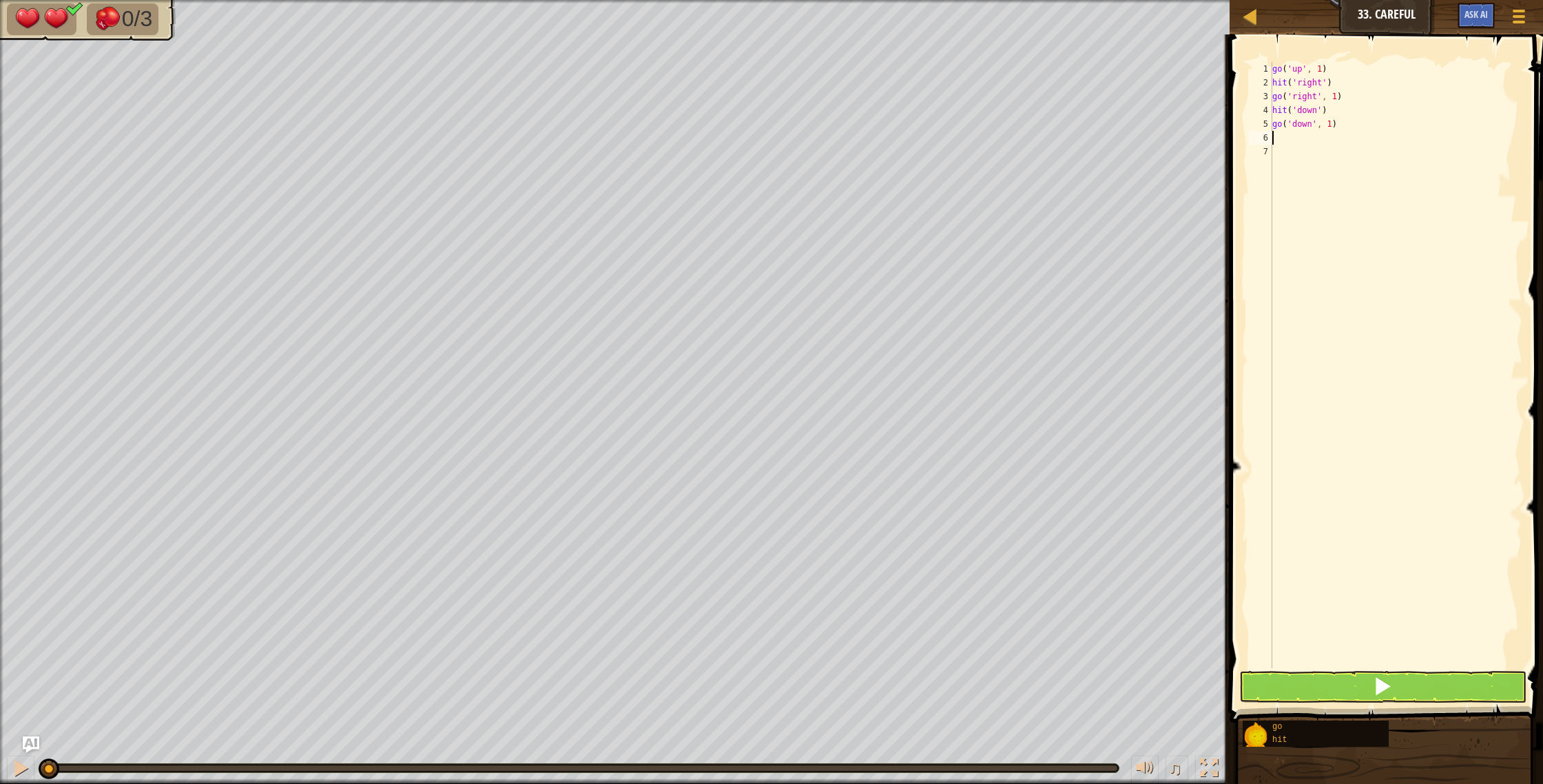
type textarea "g"
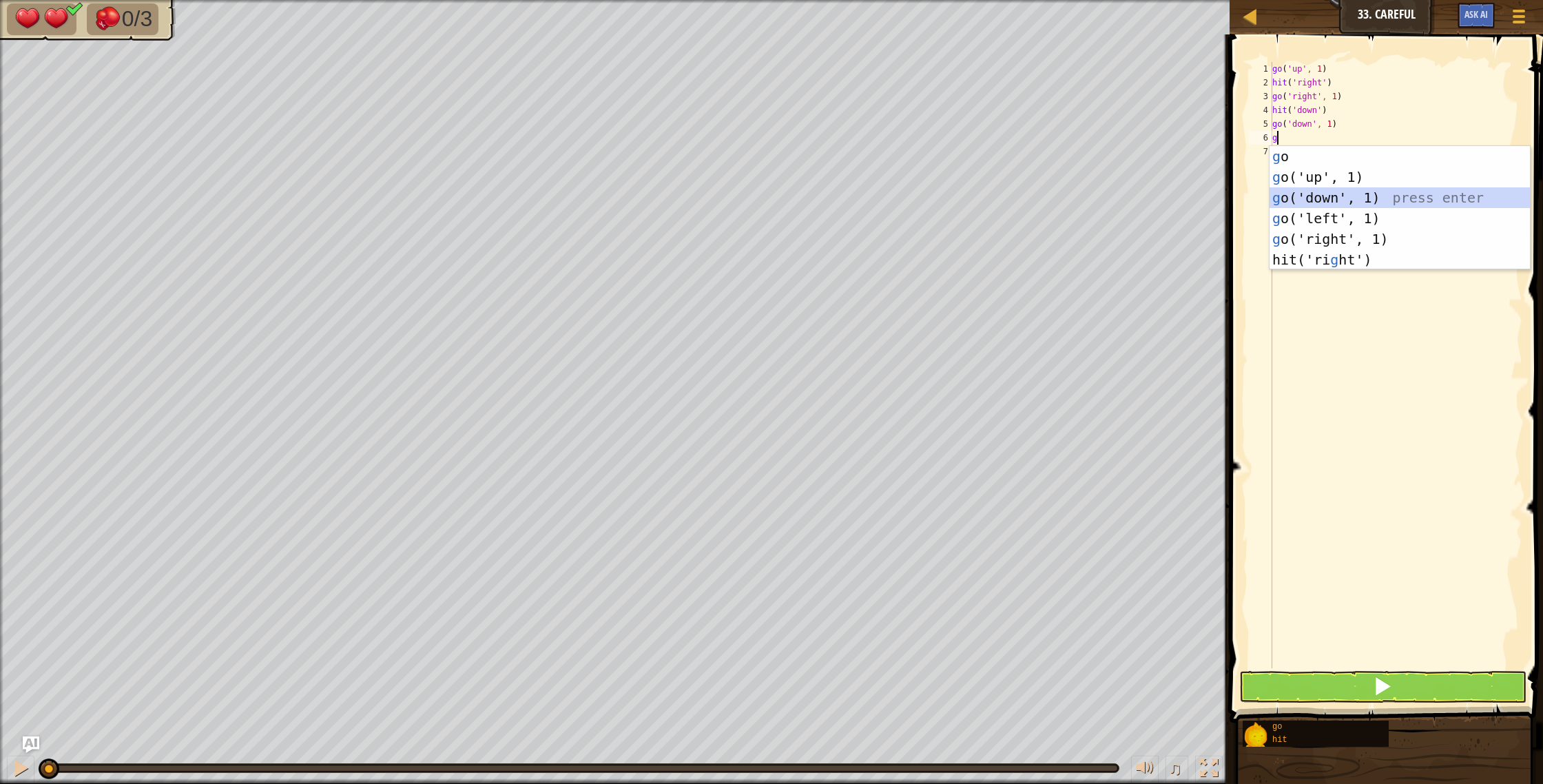
click at [1314, 202] on div "g o press enter g o('up', 1) press enter g o('down', 1) press enter g o('left',…" at bounding box center [1399, 229] width 260 height 165
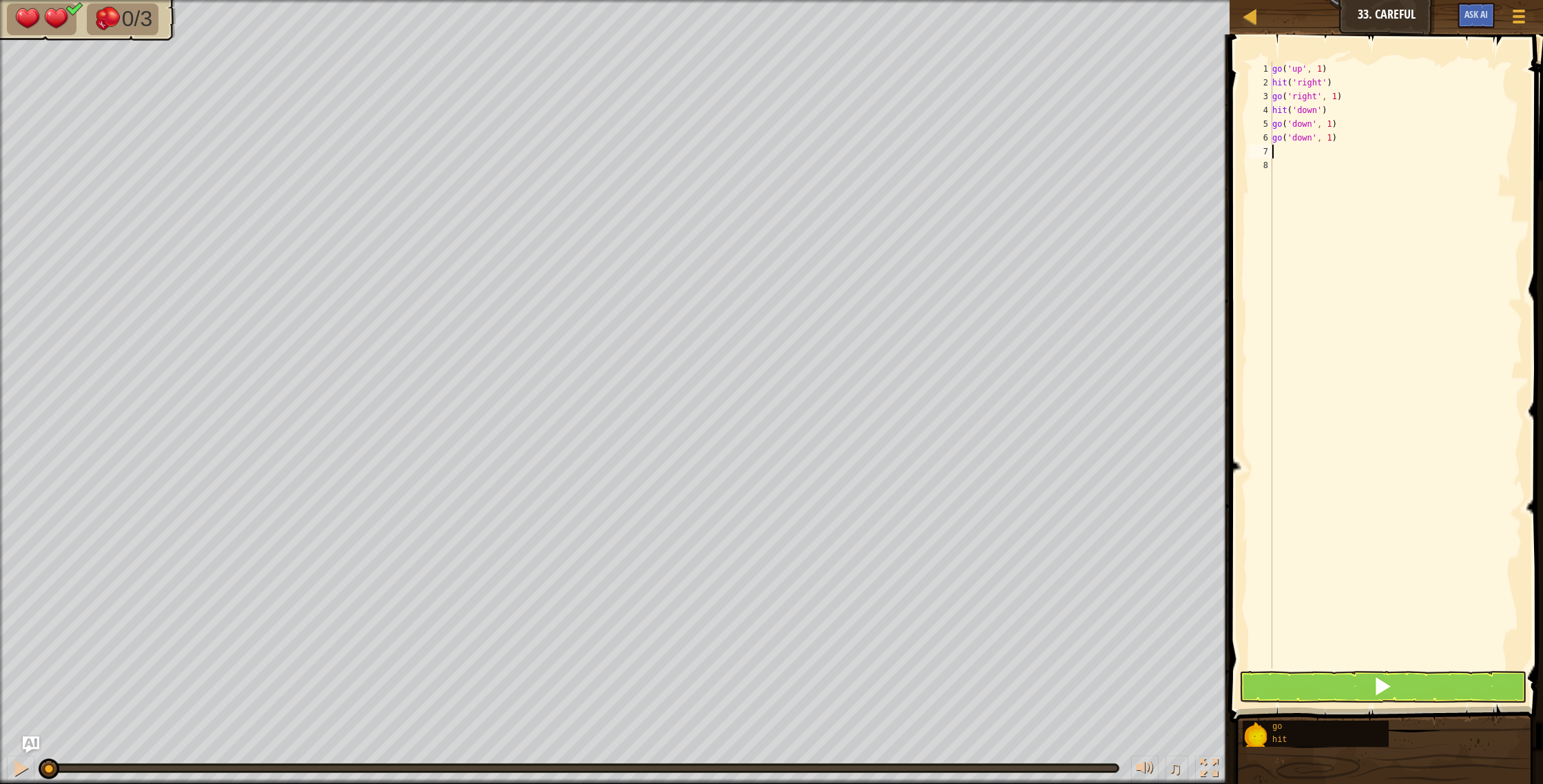
type textarea "g"
type textarea "h"
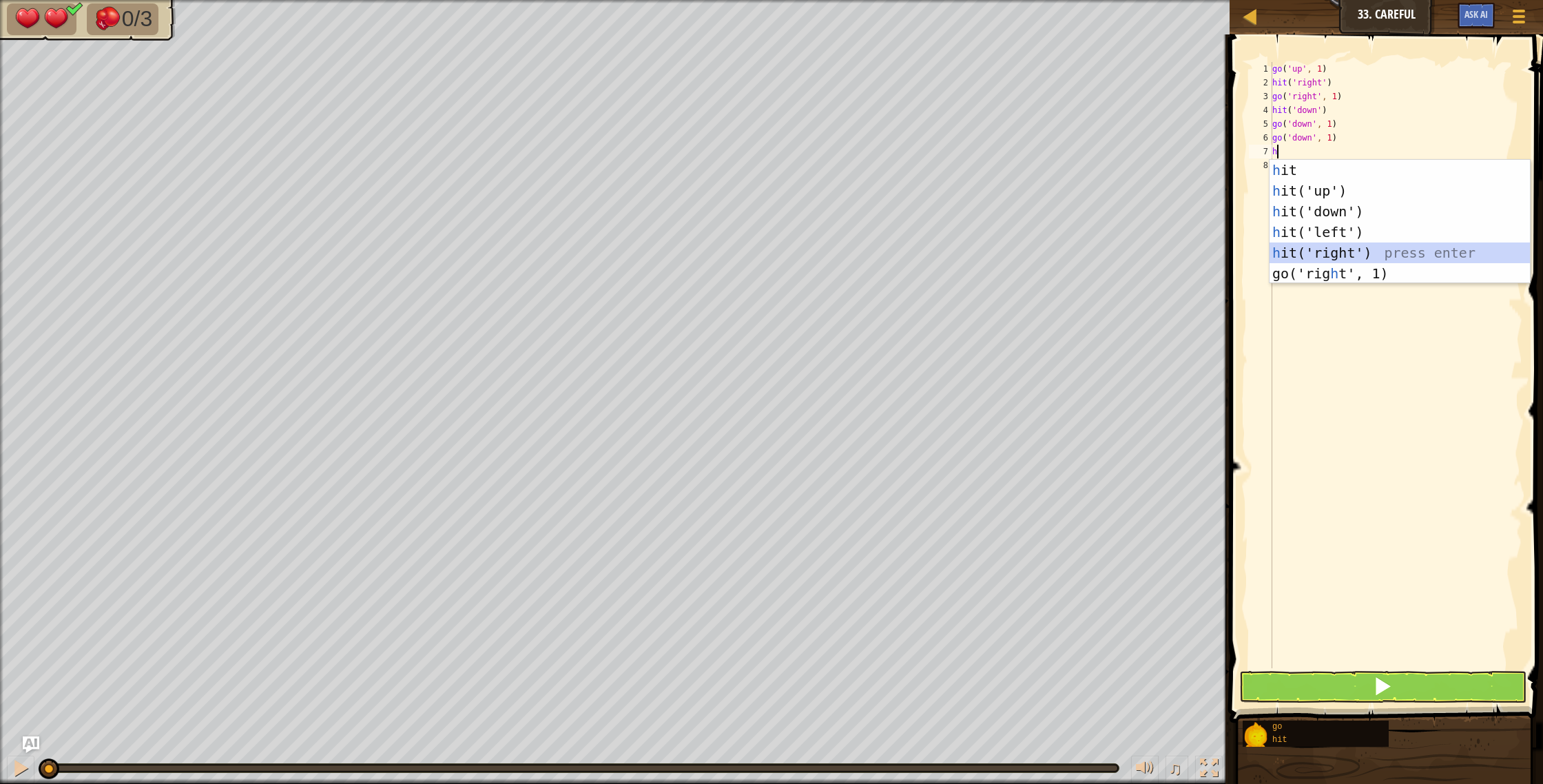
click at [1312, 252] on div "h it press enter h it('up') press enter h it('down') press enter h it('left') p…" at bounding box center [1399, 242] width 260 height 165
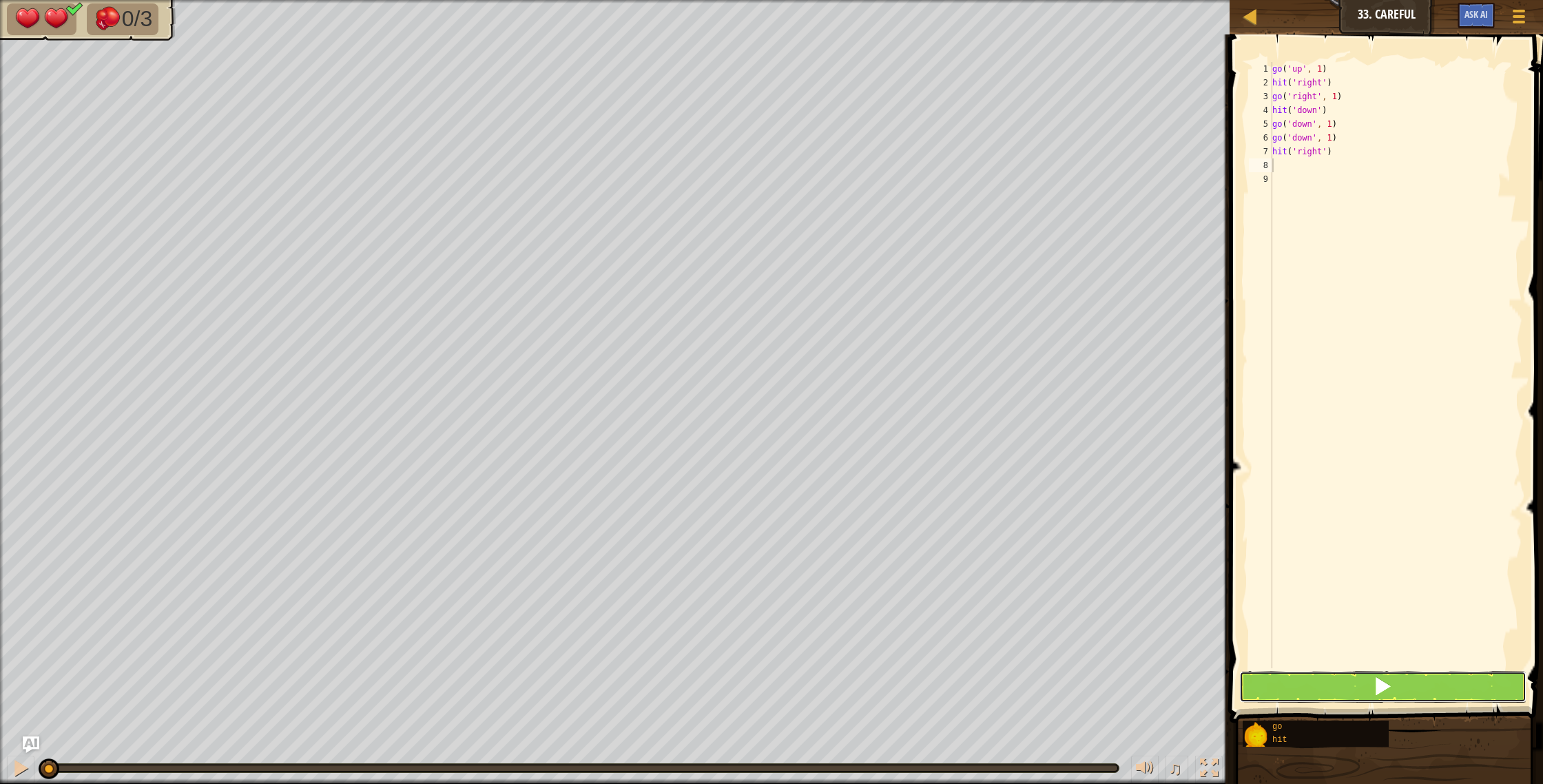
click at [1371, 681] on button at bounding box center [1383, 686] width 288 height 32
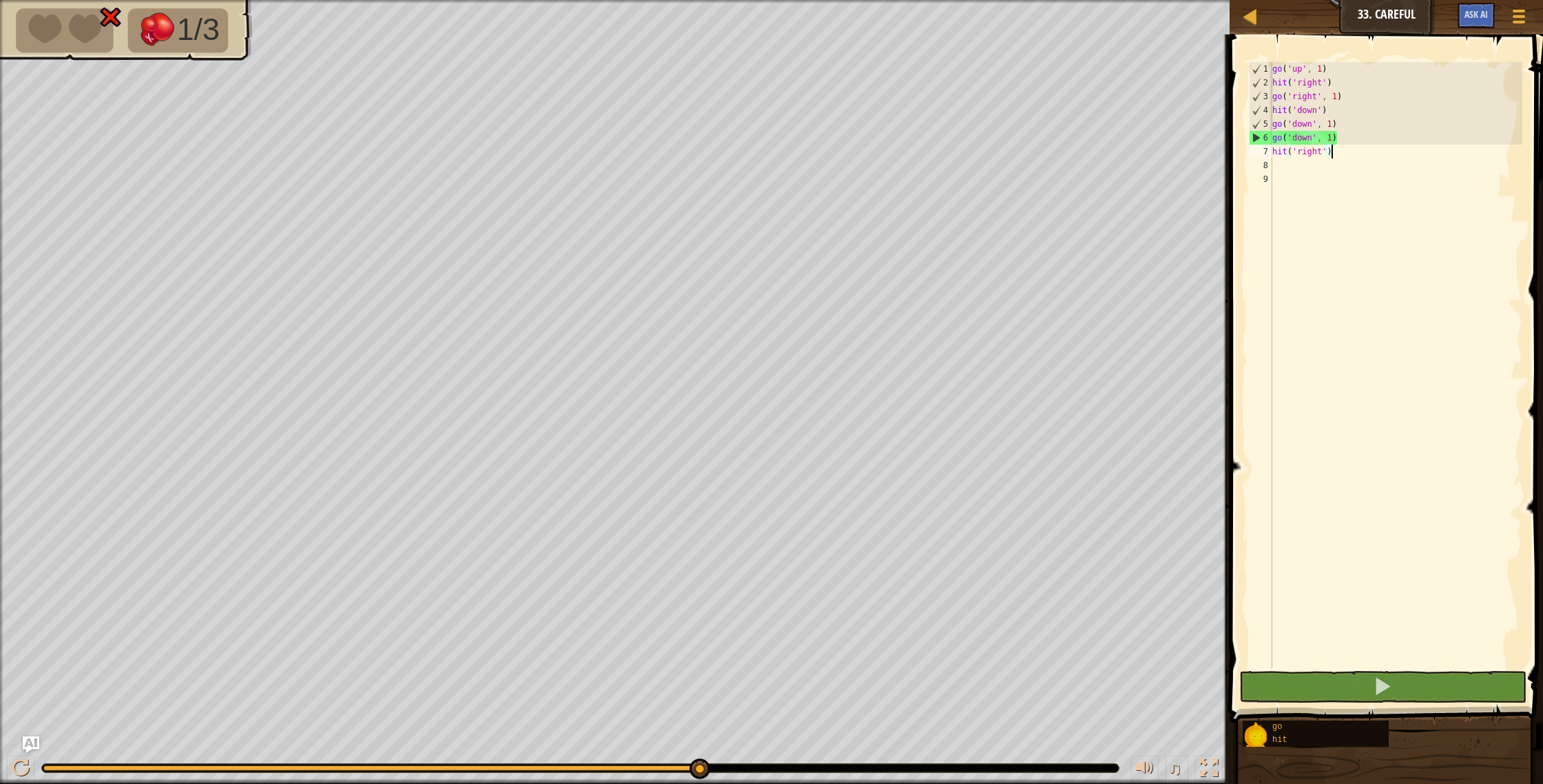
click at [1369, 157] on div "go ( 'up' , 1 ) hit ( 'right' ) go ( 'right' , 1 ) hit ( 'down' ) go ( 'down' ,…" at bounding box center [1396, 379] width 253 height 634
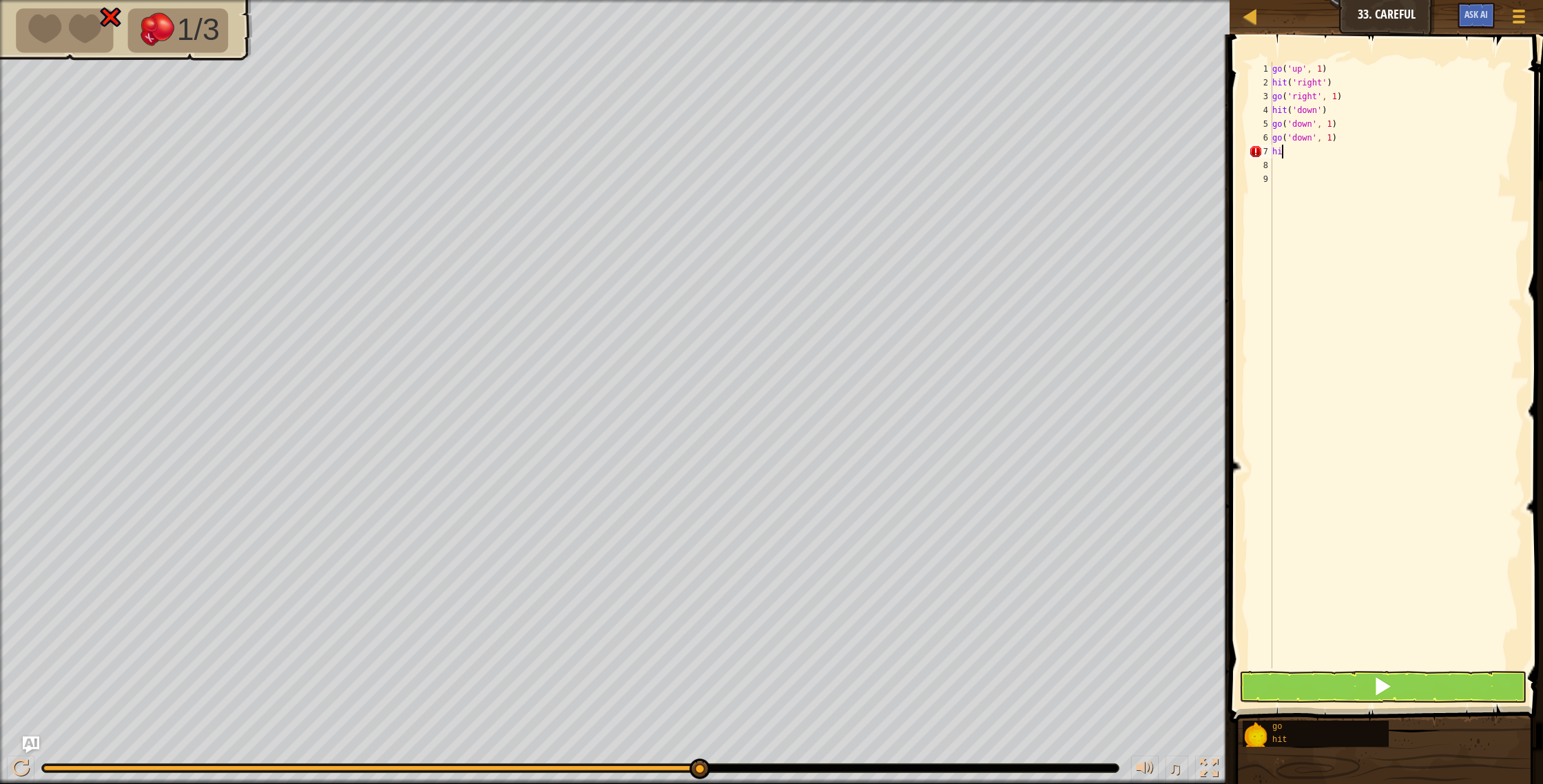
type textarea "h"
type textarea "g"
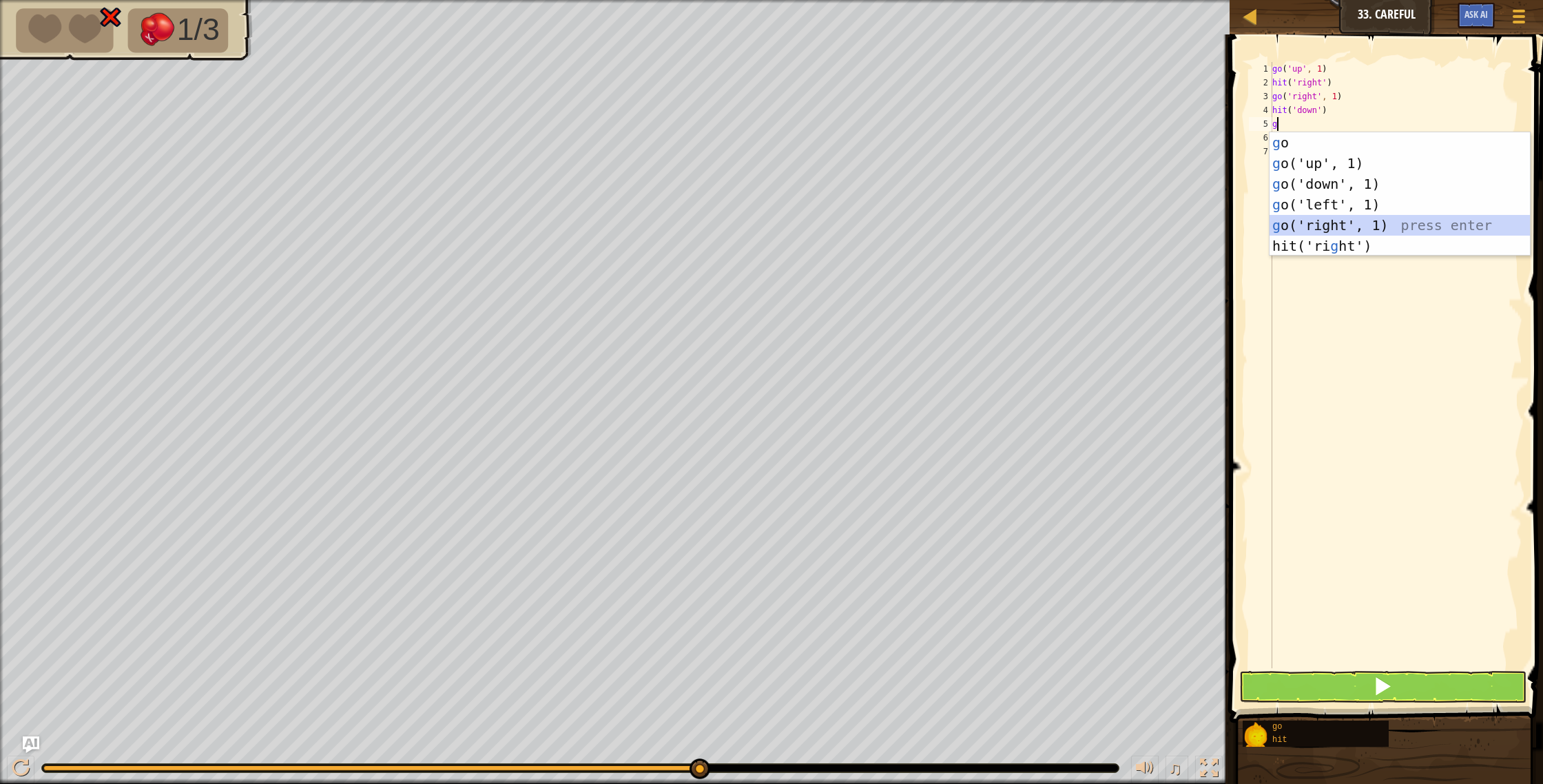
click at [1333, 219] on div "g o press enter g o('up', 1) press enter g o('down', 1) press enter g o('left',…" at bounding box center [1399, 215] width 260 height 165
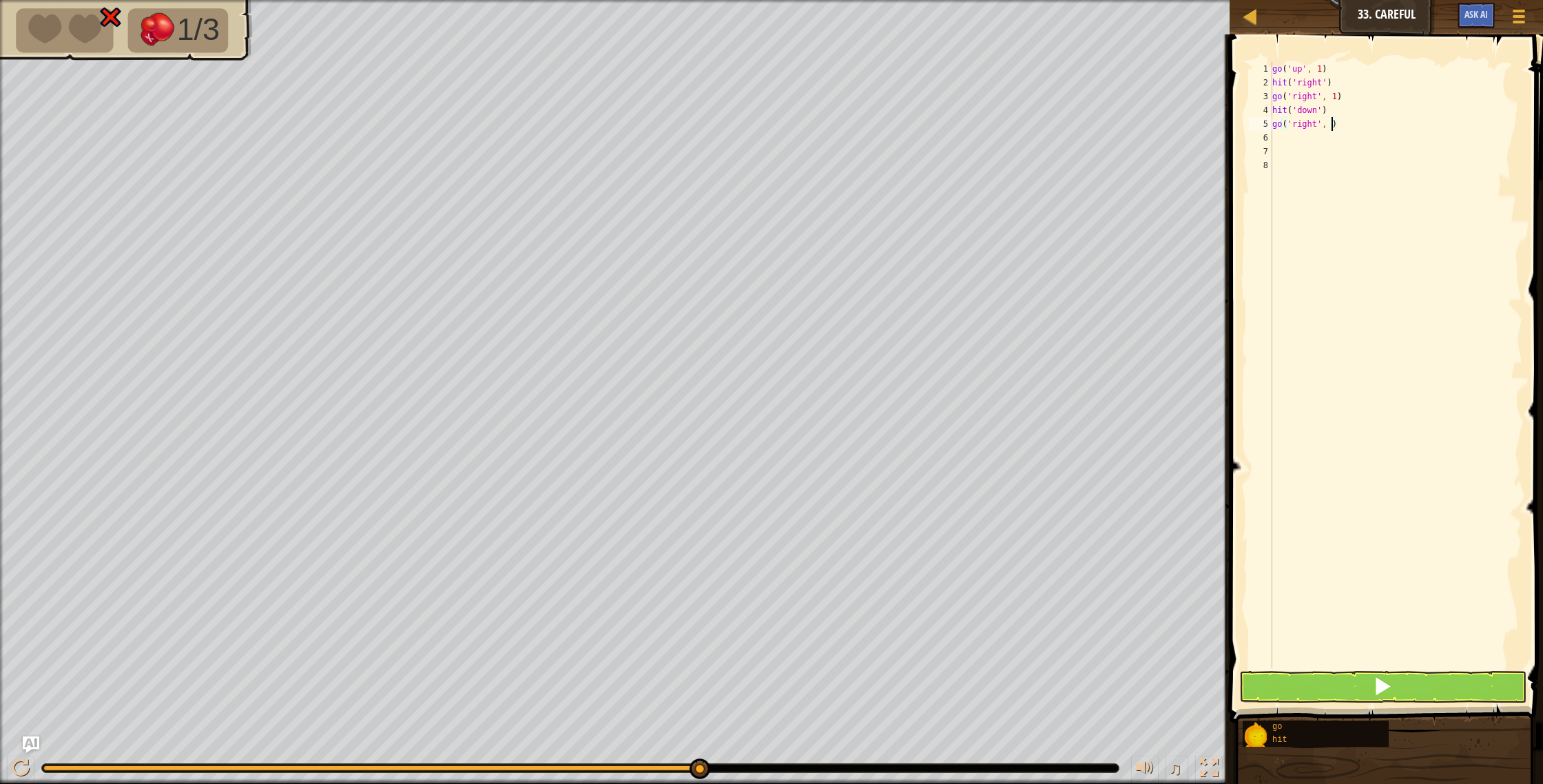
type textarea "go('right', 2)"
type textarea "h"
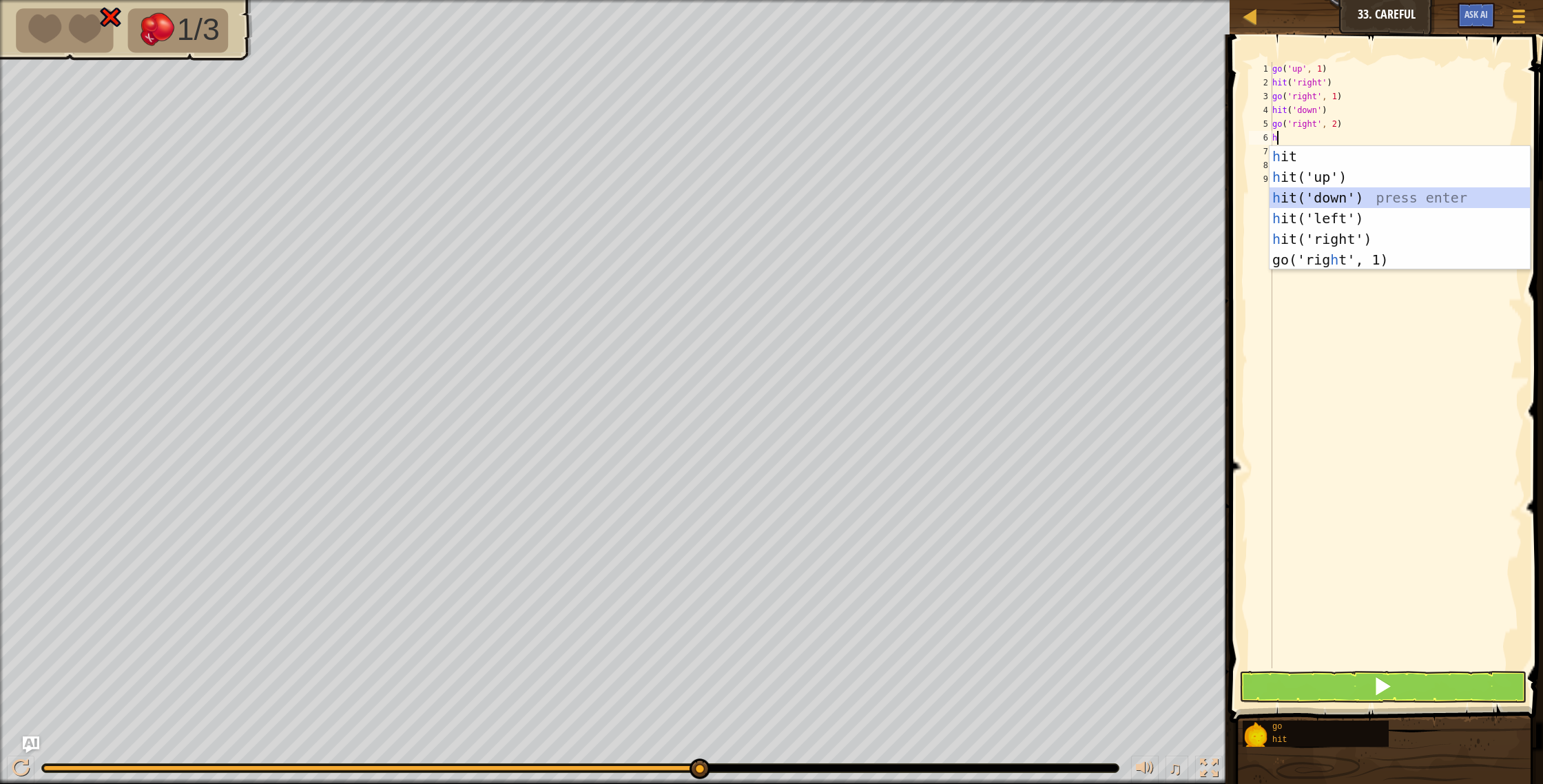
click at [1320, 203] on div "h it press enter h it('up') press enter h it('down') press enter h it('left') p…" at bounding box center [1399, 229] width 260 height 165
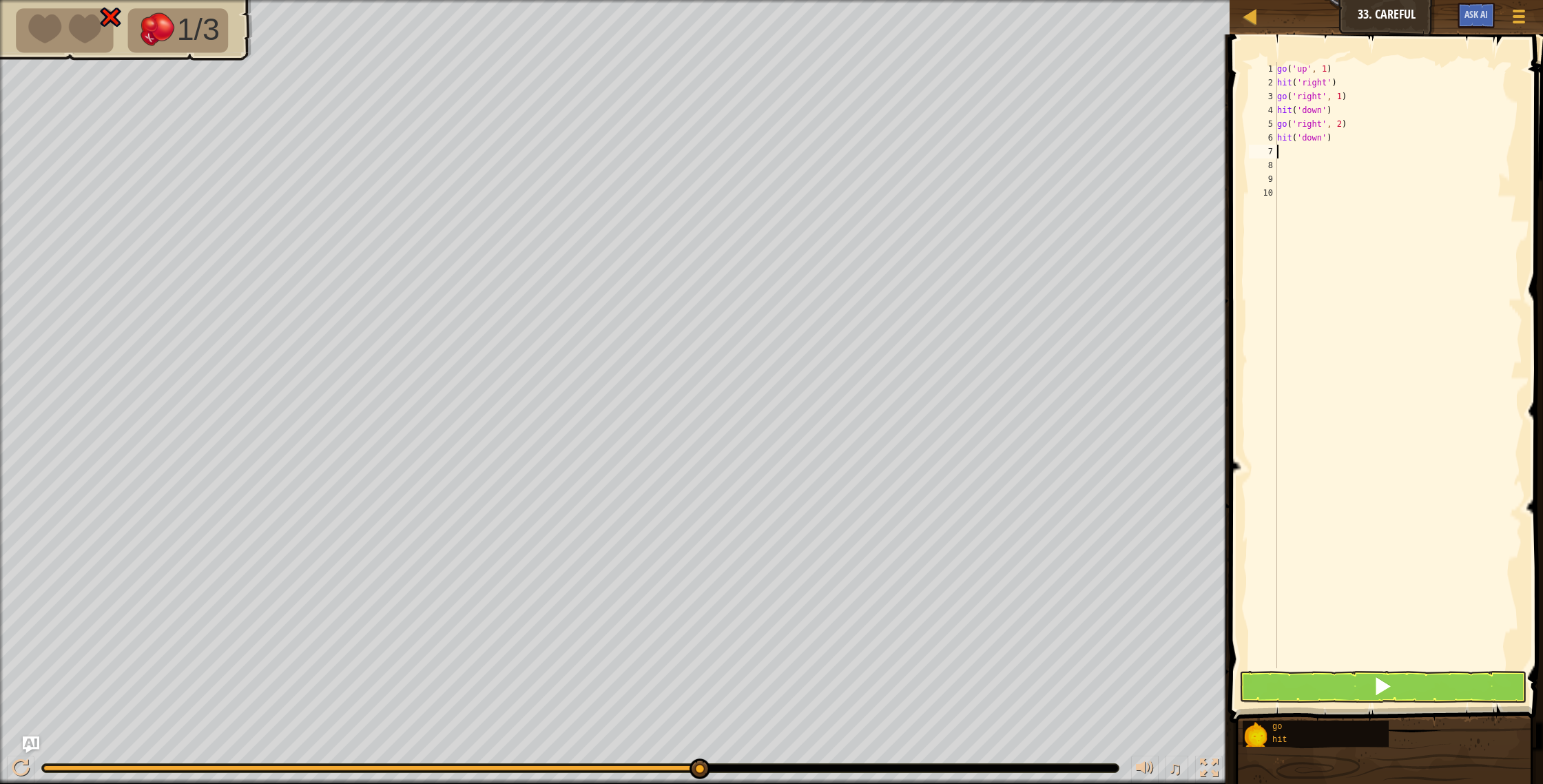
type textarea "g"
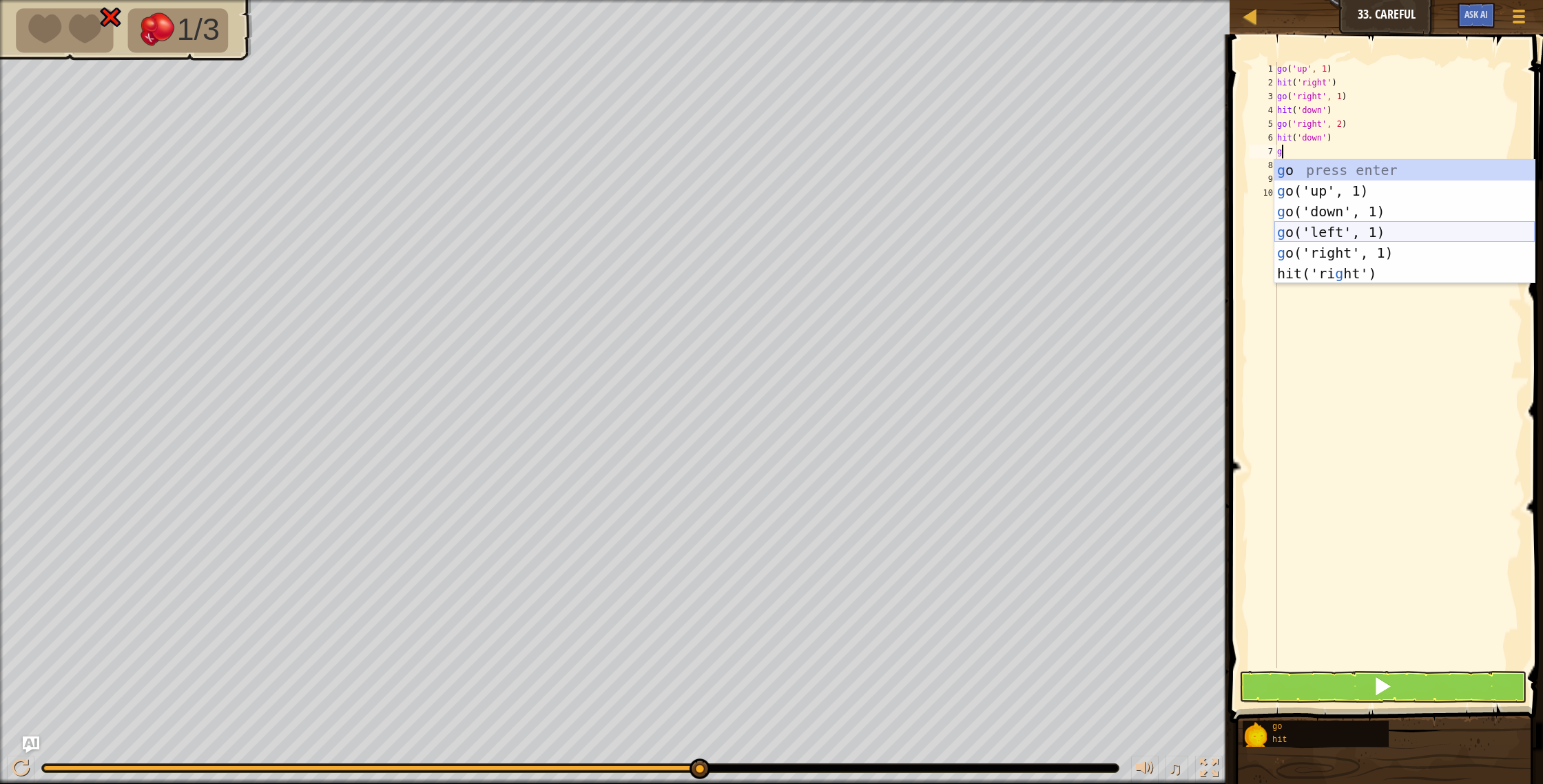
click at [1325, 230] on div "g o press enter g o('up', 1) press enter g o('down', 1) press enter g o('left',…" at bounding box center [1404, 242] width 260 height 165
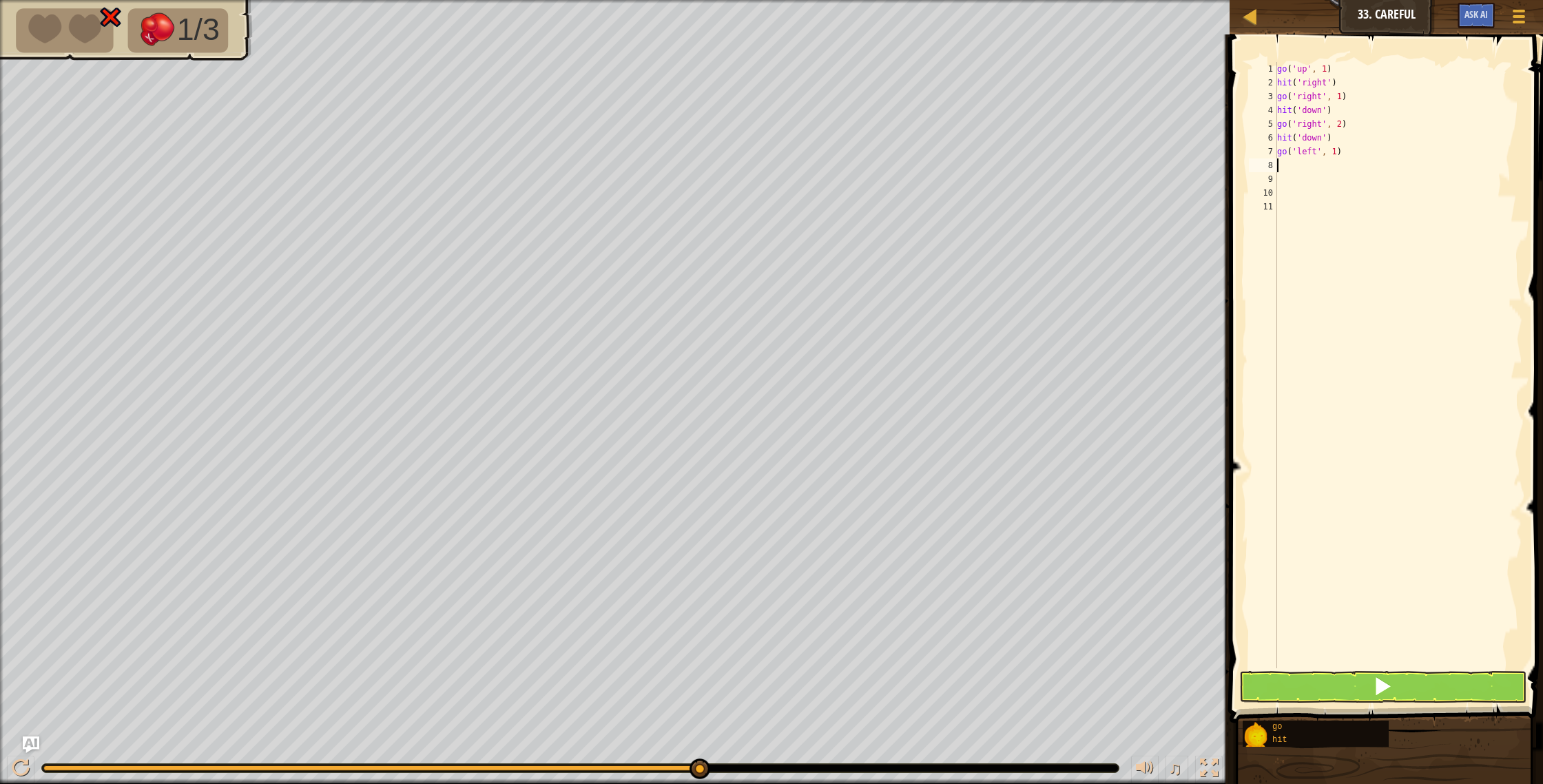
type textarea "h"
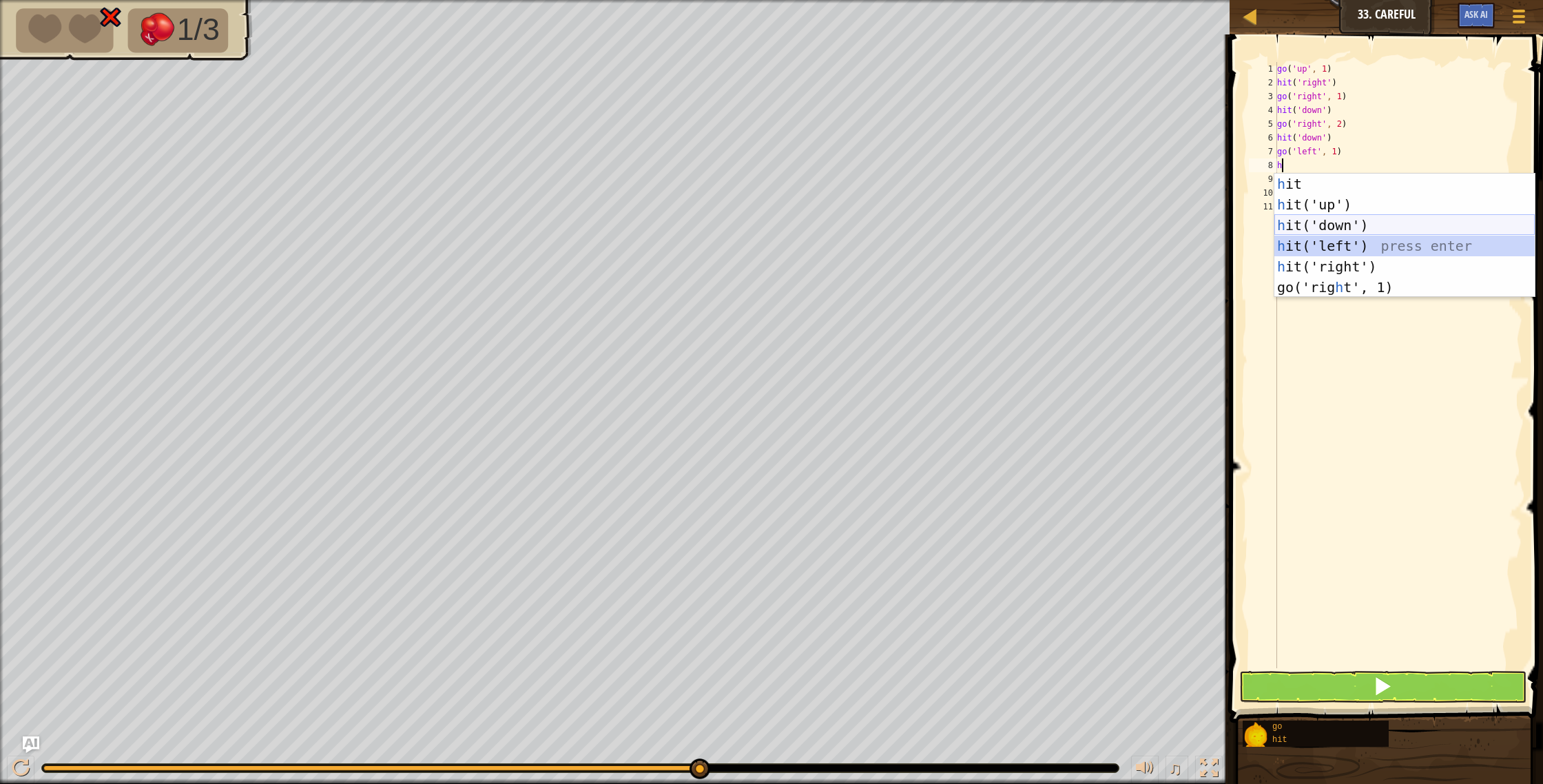
drag, startPoint x: 1326, startPoint y: 223, endPoint x: 1314, endPoint y: 203, distance: 23.3
click at [1314, 203] on div "h it press enter h it('up') press enter h it('down') press enter h it('left') p…" at bounding box center [1404, 256] width 260 height 165
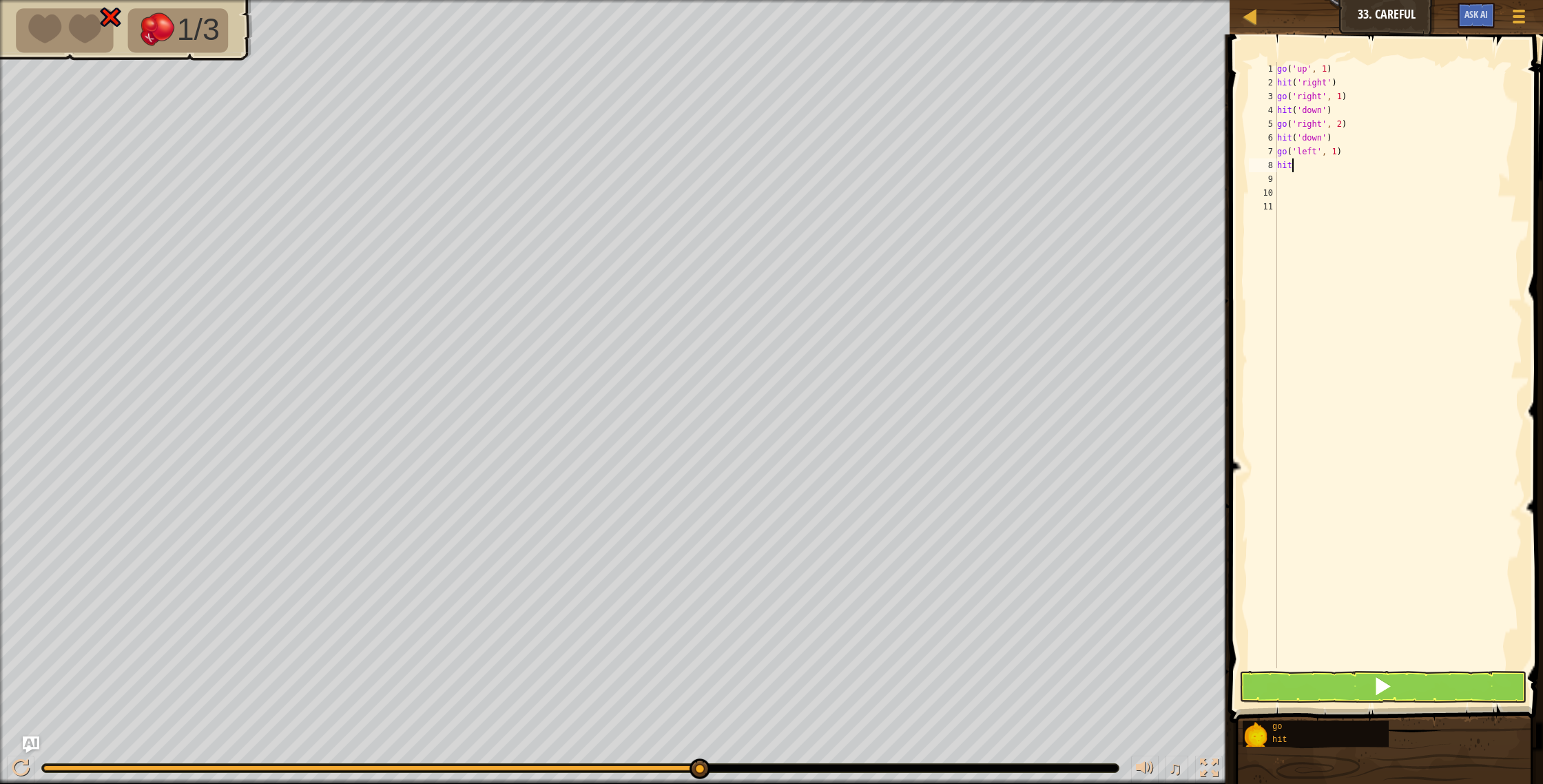
type textarea "h"
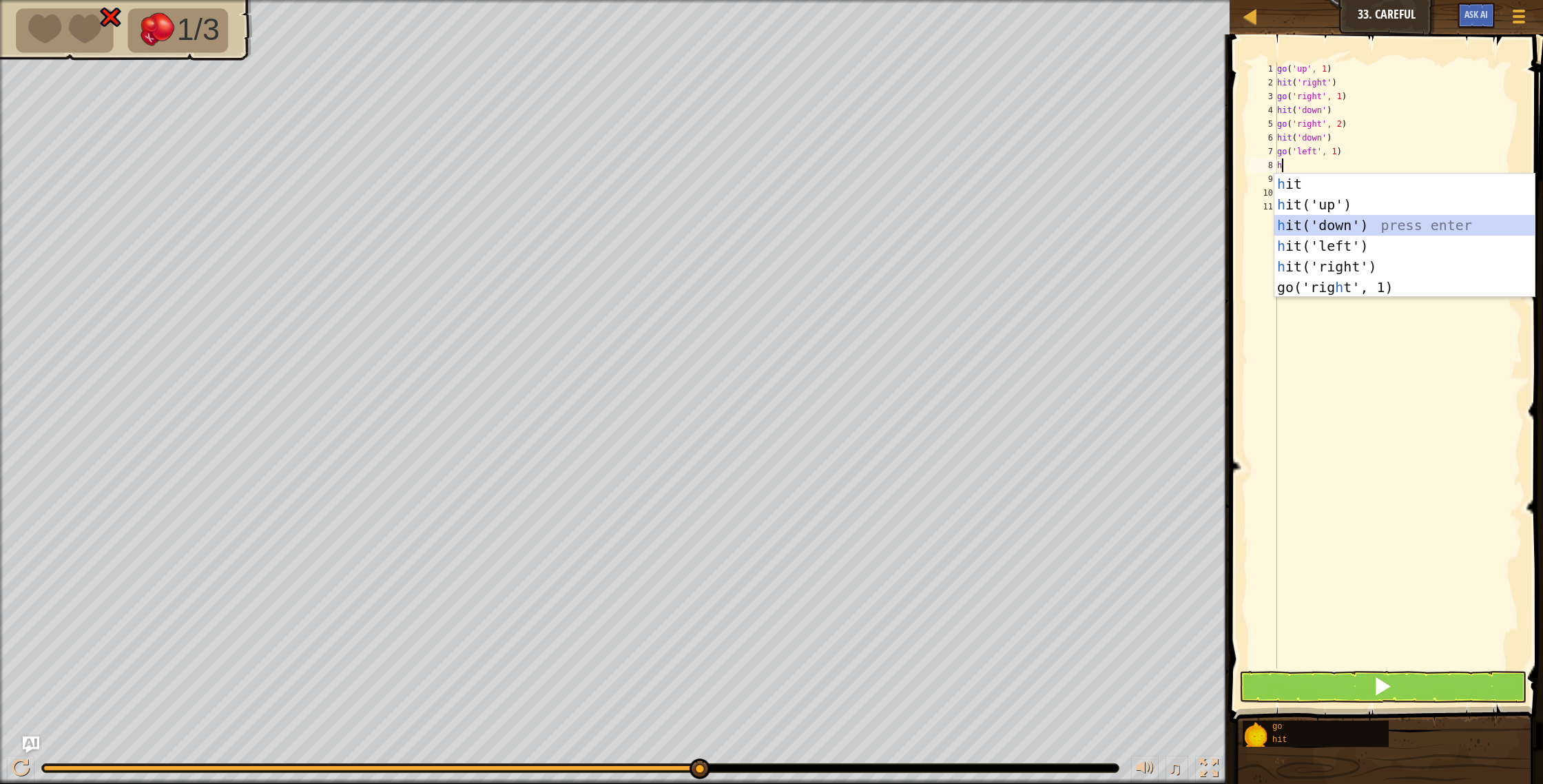
click at [1322, 229] on div "h it press enter h it('up') press enter h it('down') press enter h it('left') p…" at bounding box center [1404, 256] width 260 height 165
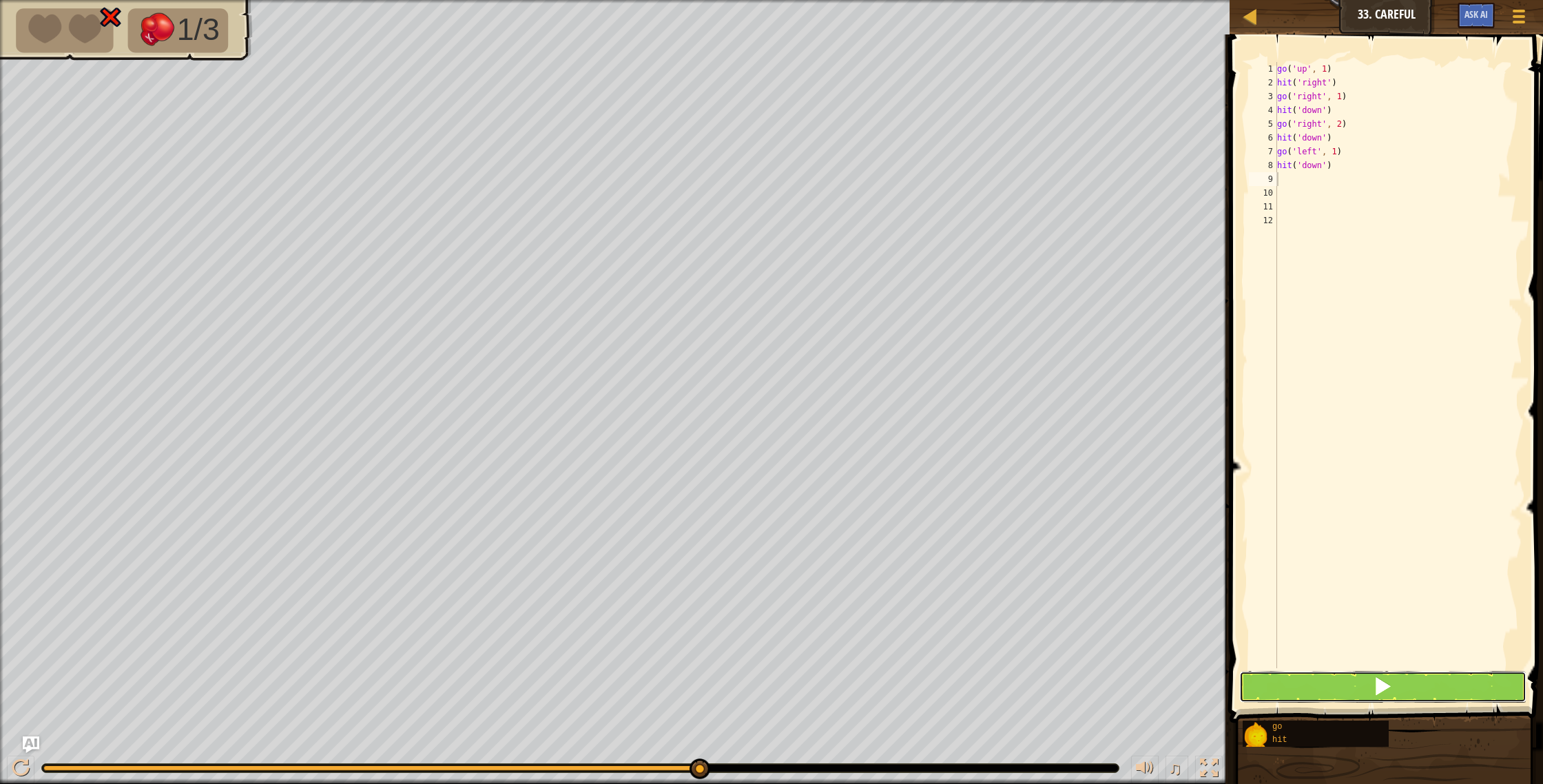
click at [1282, 694] on button at bounding box center [1383, 686] width 288 height 32
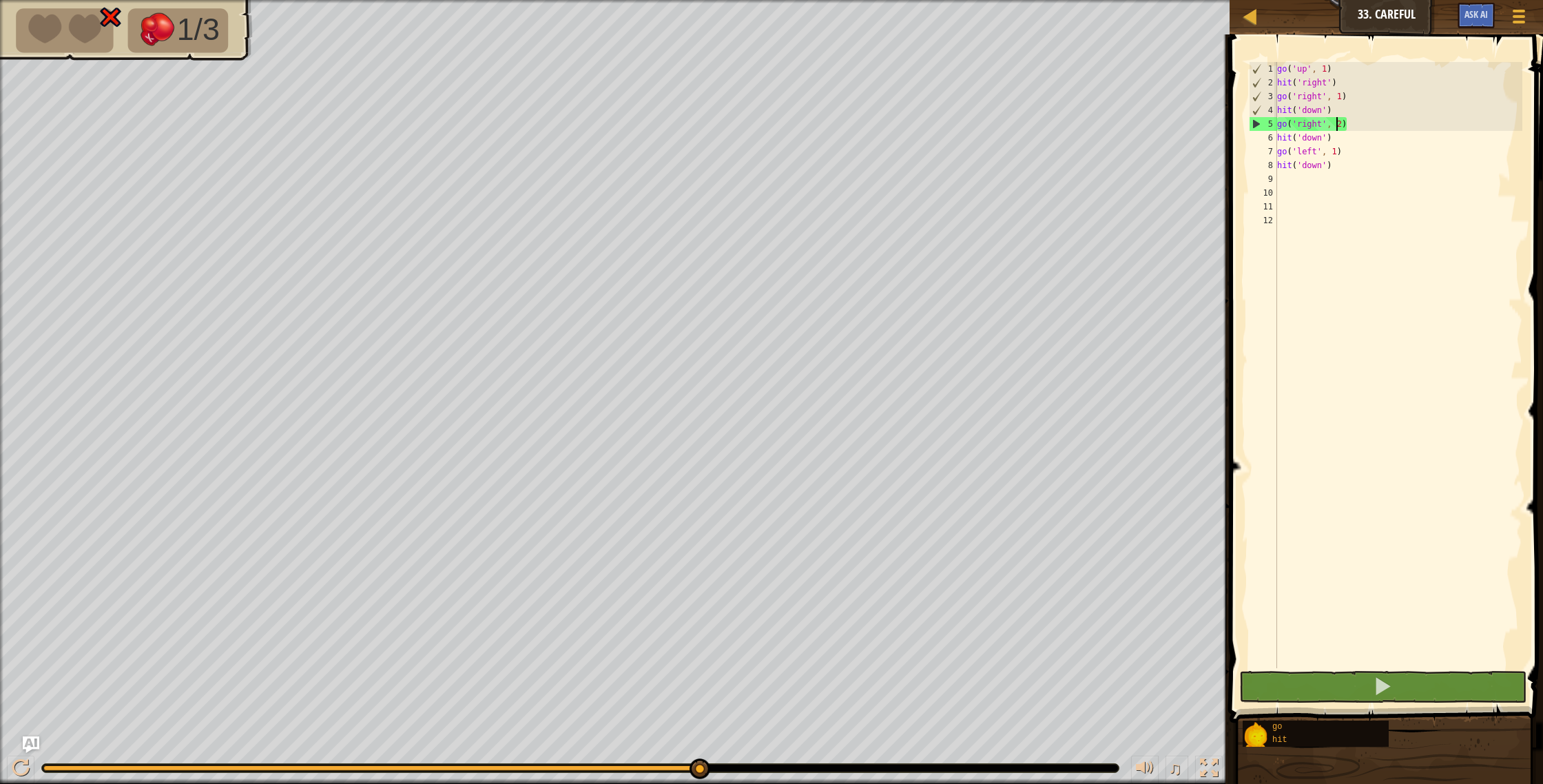
click at [1338, 123] on div "go ( 'up' , 1 ) hit ( 'right' ) go ( 'right' , 1 ) hit ( 'down' ) go ( 'right' …" at bounding box center [1399, 379] width 249 height 634
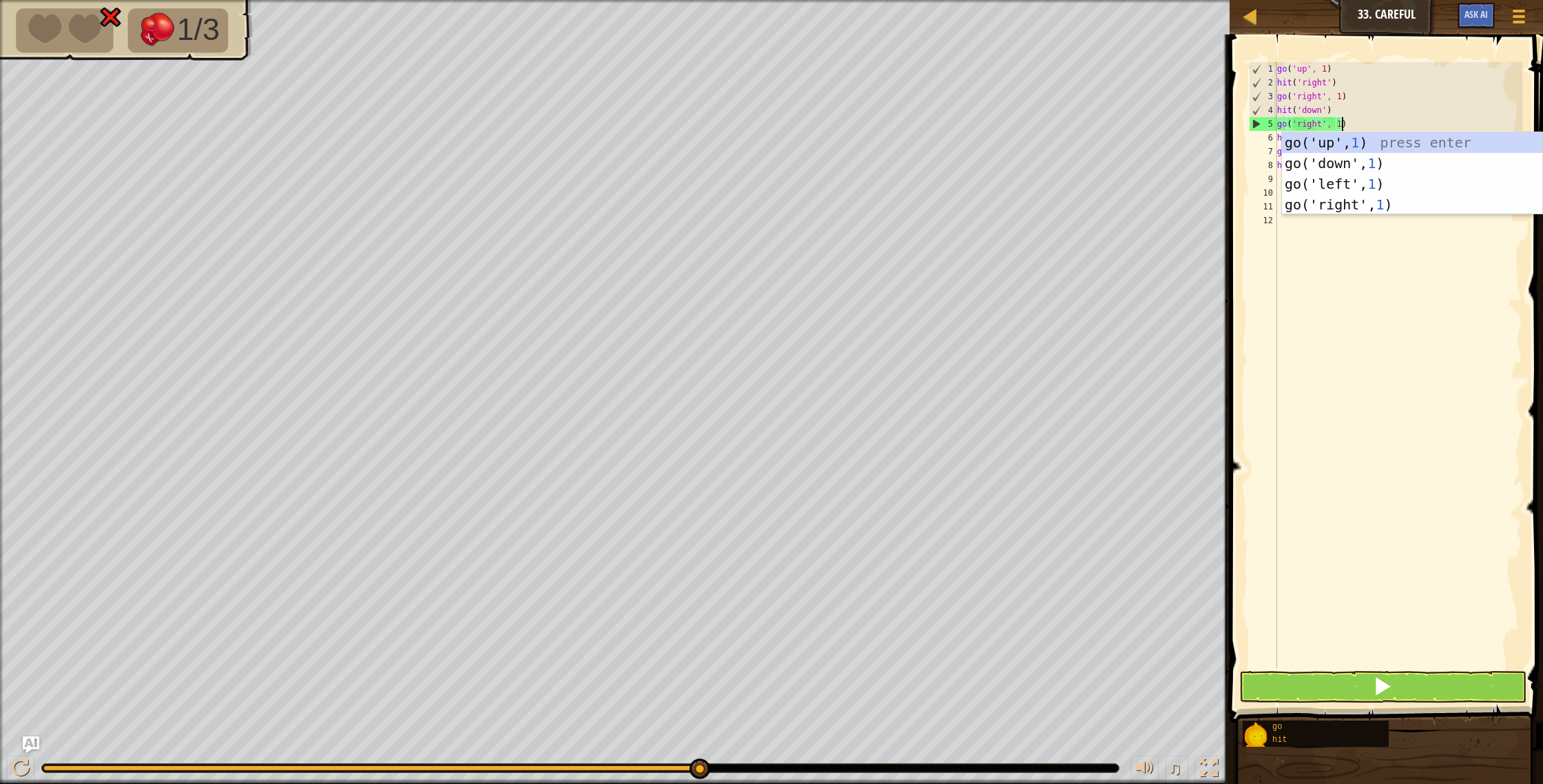
scroll to position [6, 5]
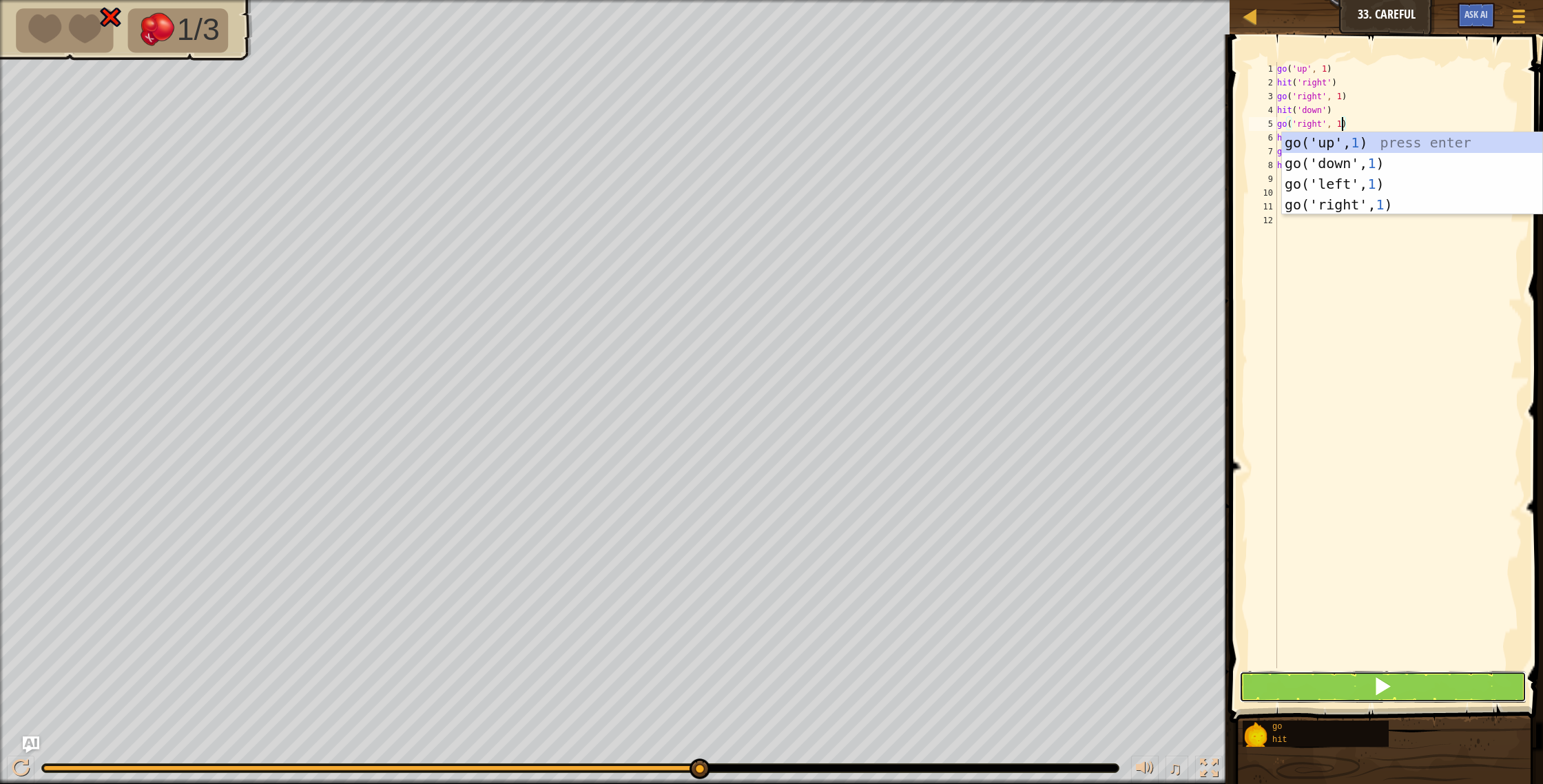
drag, startPoint x: 1444, startPoint y: 687, endPoint x: 1480, endPoint y: 657, distance: 46.9
click at [1445, 682] on button at bounding box center [1383, 686] width 288 height 32
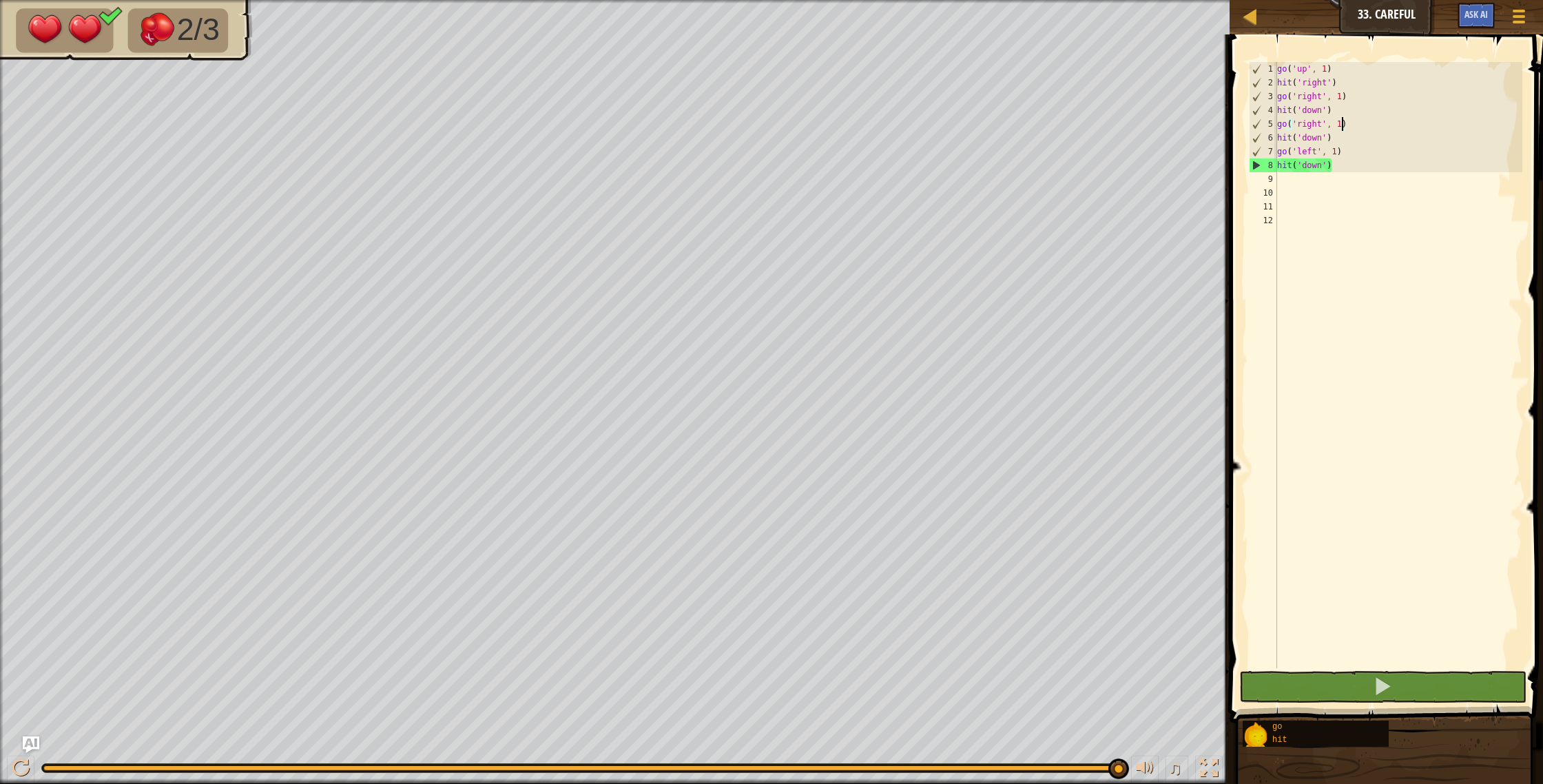
scroll to position [6, 4]
type textarea "hit('down')"
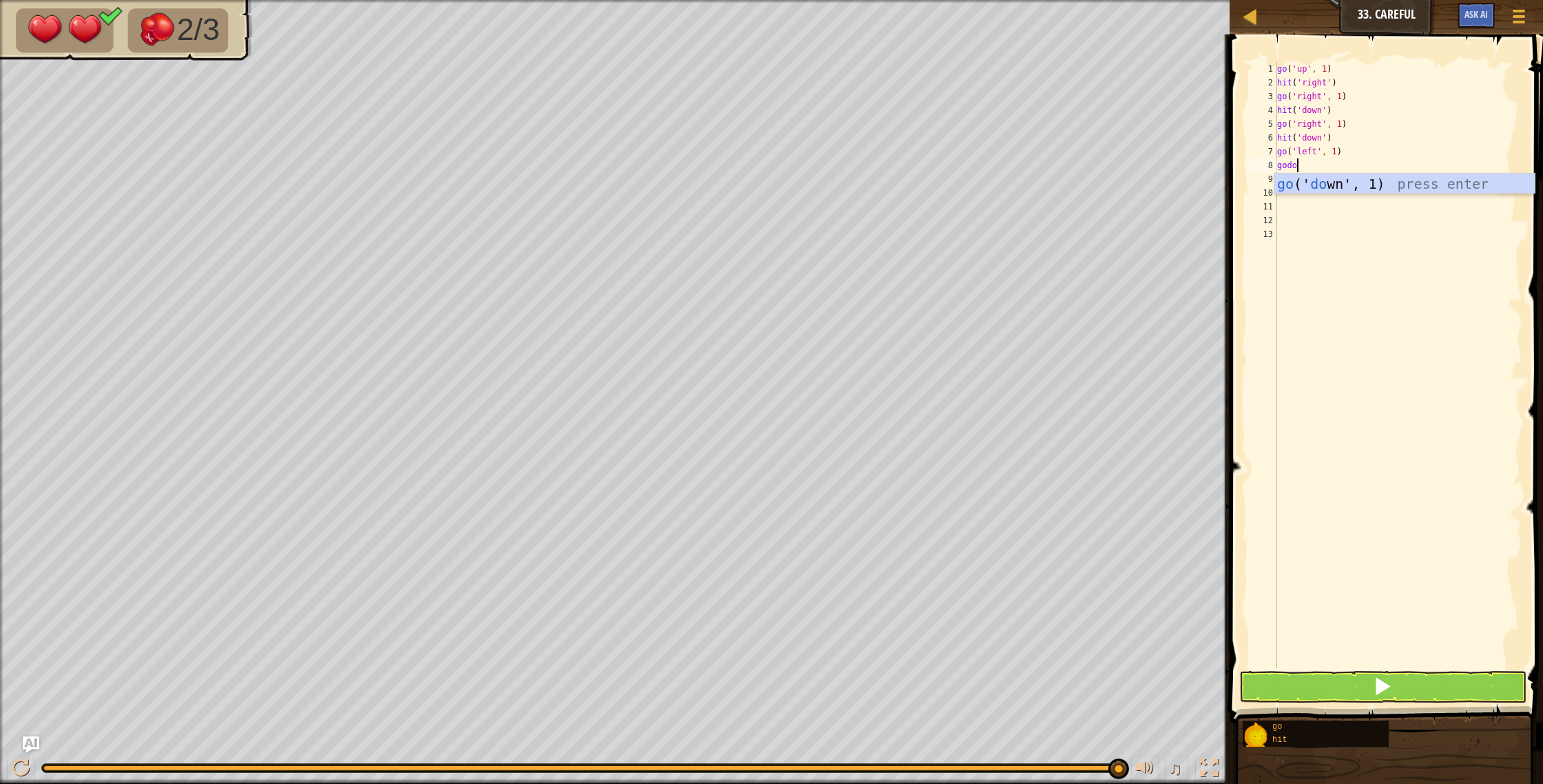
scroll to position [6, 1]
type textarea "go"
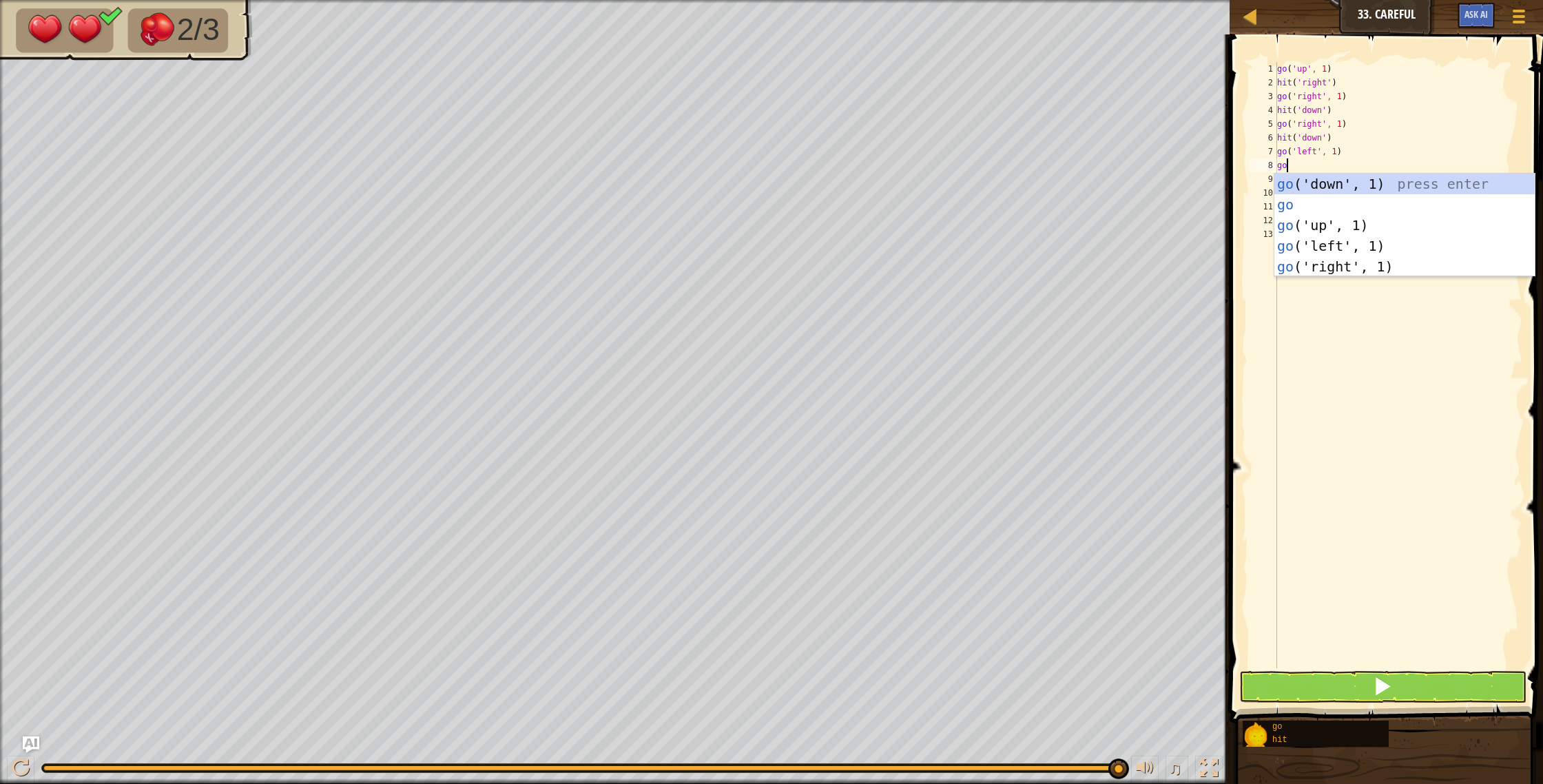
scroll to position [6, 0]
click at [1335, 188] on div "go ('down', 1) press enter go press enter go ('up', 1) press enter go ('left', …" at bounding box center [1404, 245] width 260 height 144
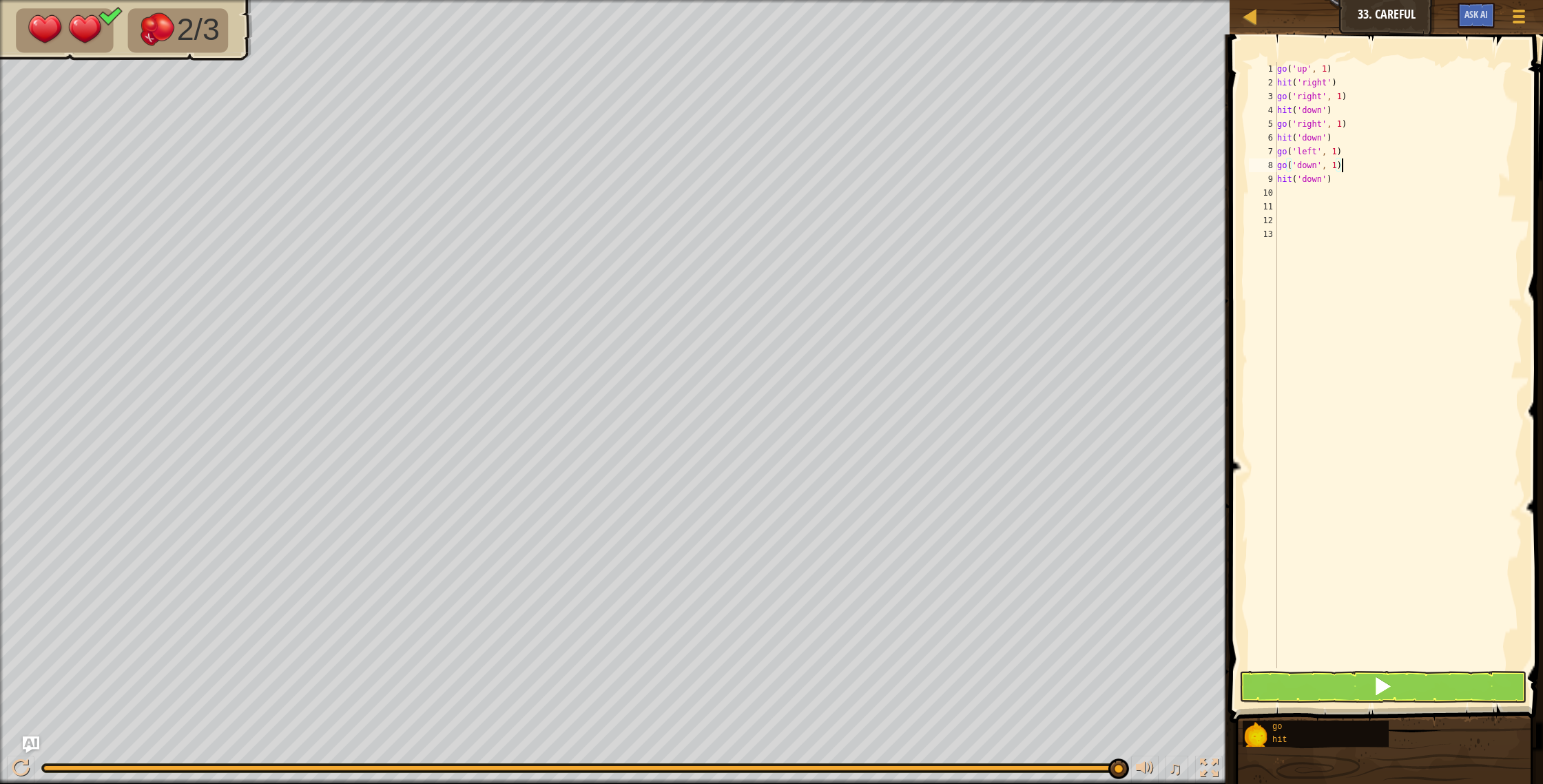
type textarea "go('down', 1)"
click at [1357, 678] on button at bounding box center [1383, 686] width 288 height 32
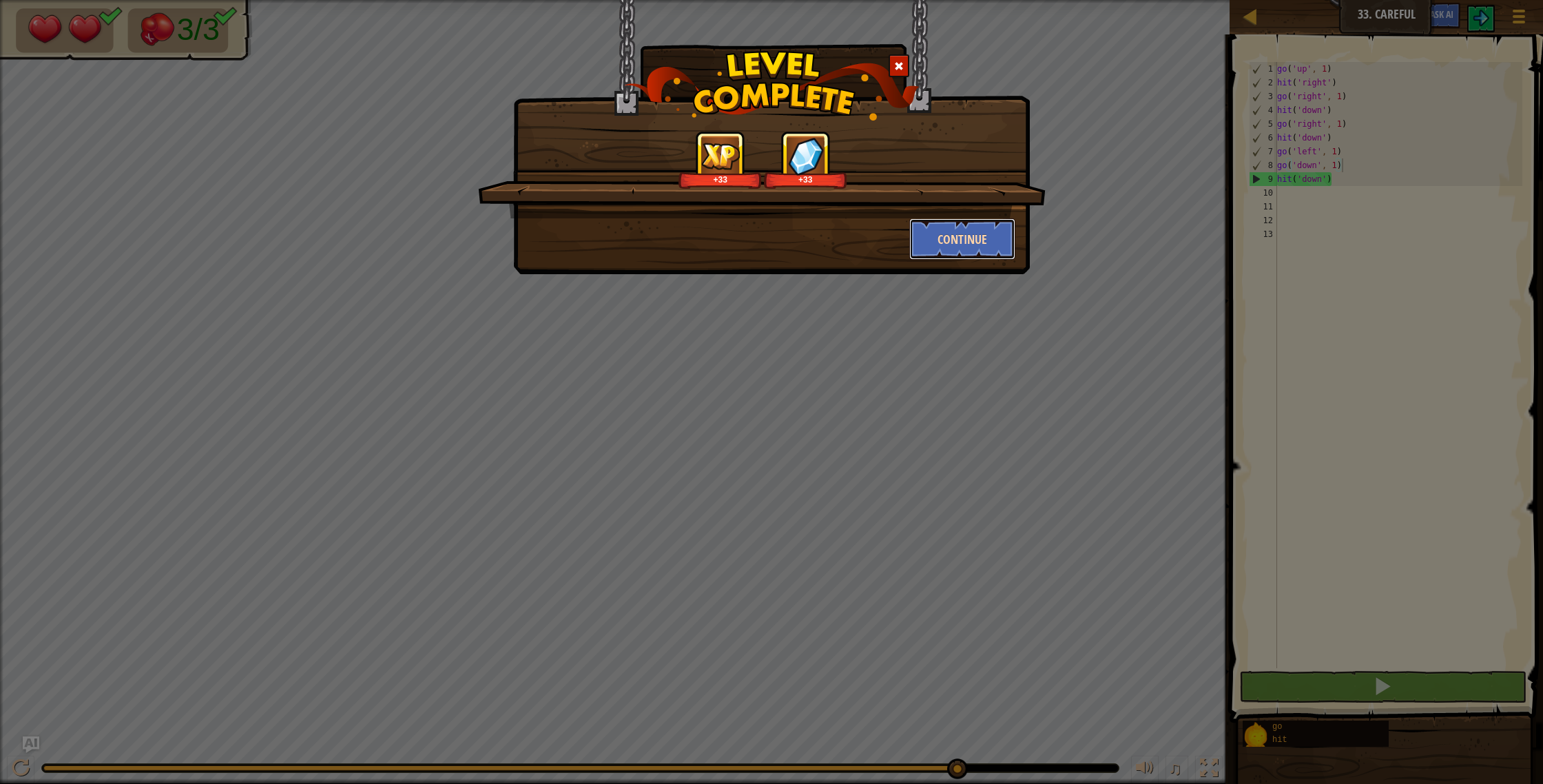
click at [994, 221] on button "Continue" at bounding box center [962, 239] width 107 height 41
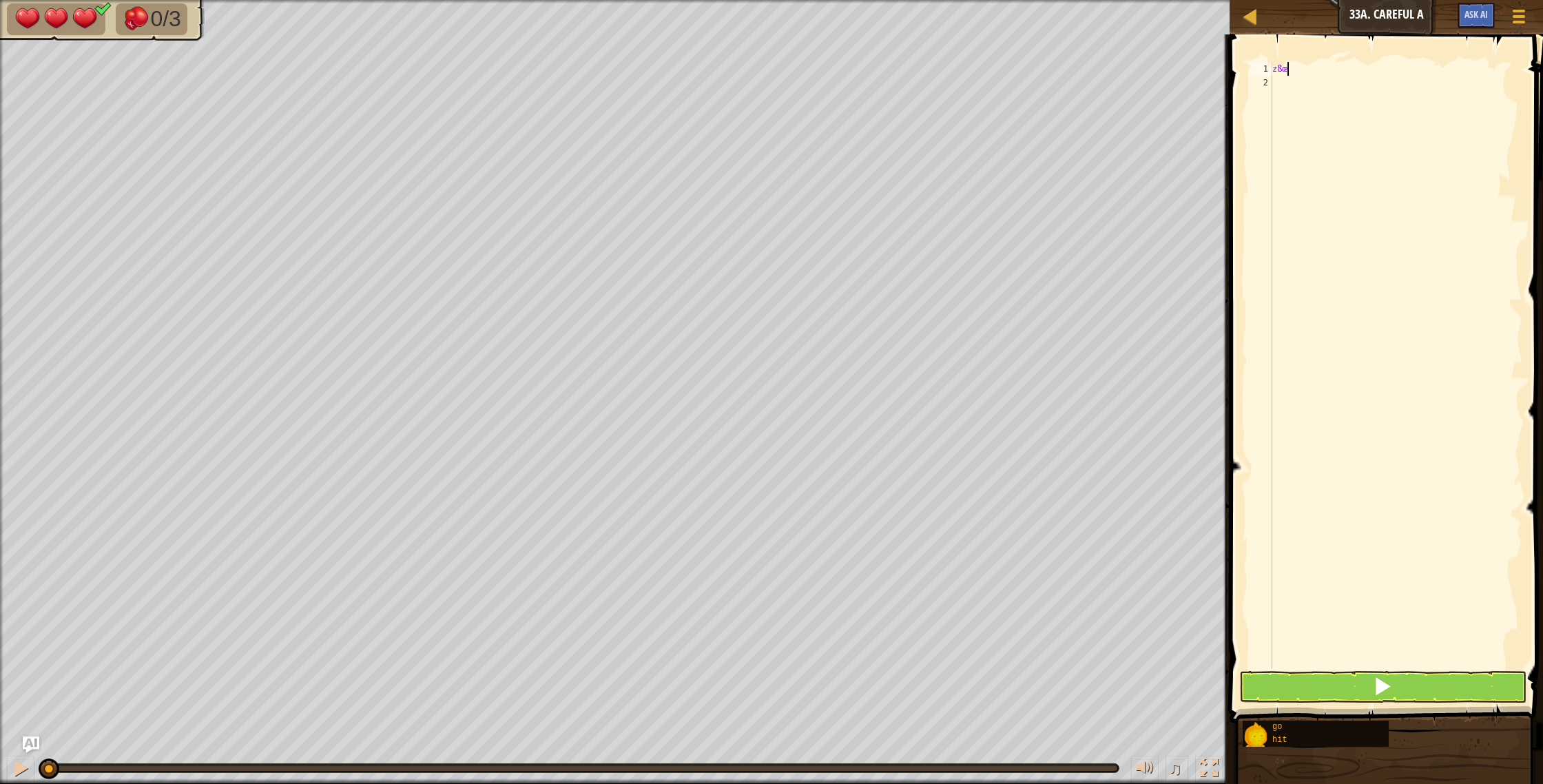
scroll to position [6, 1]
type textarea "z"
click at [0, 515] on div "0/3" at bounding box center [614, 392] width 1230 height 784
type textarea "g"
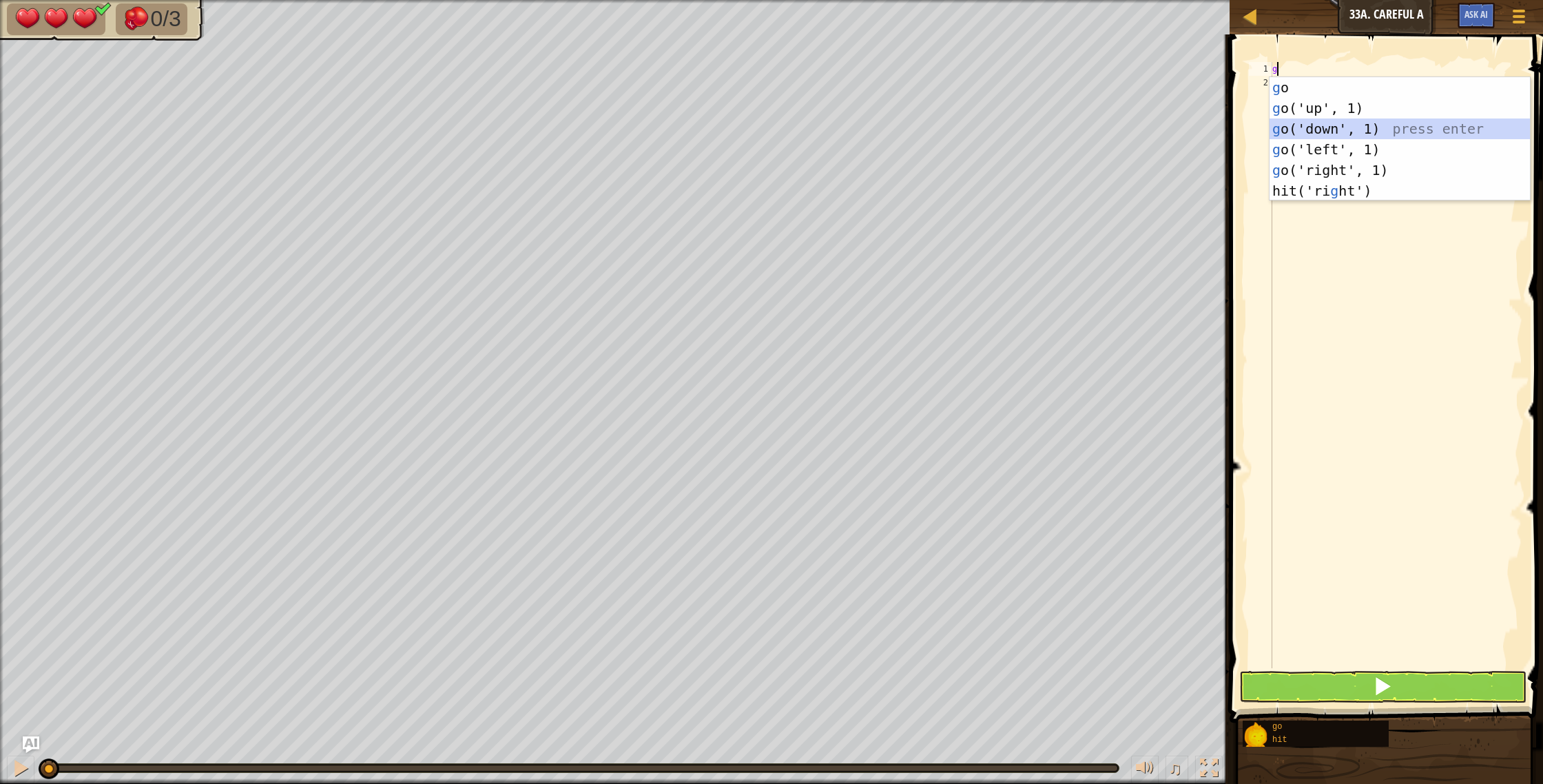
click at [1327, 134] on div "g o press enter g o('up', 1) press enter g o('down', 1) press enter g o('left',…" at bounding box center [1399, 160] width 260 height 165
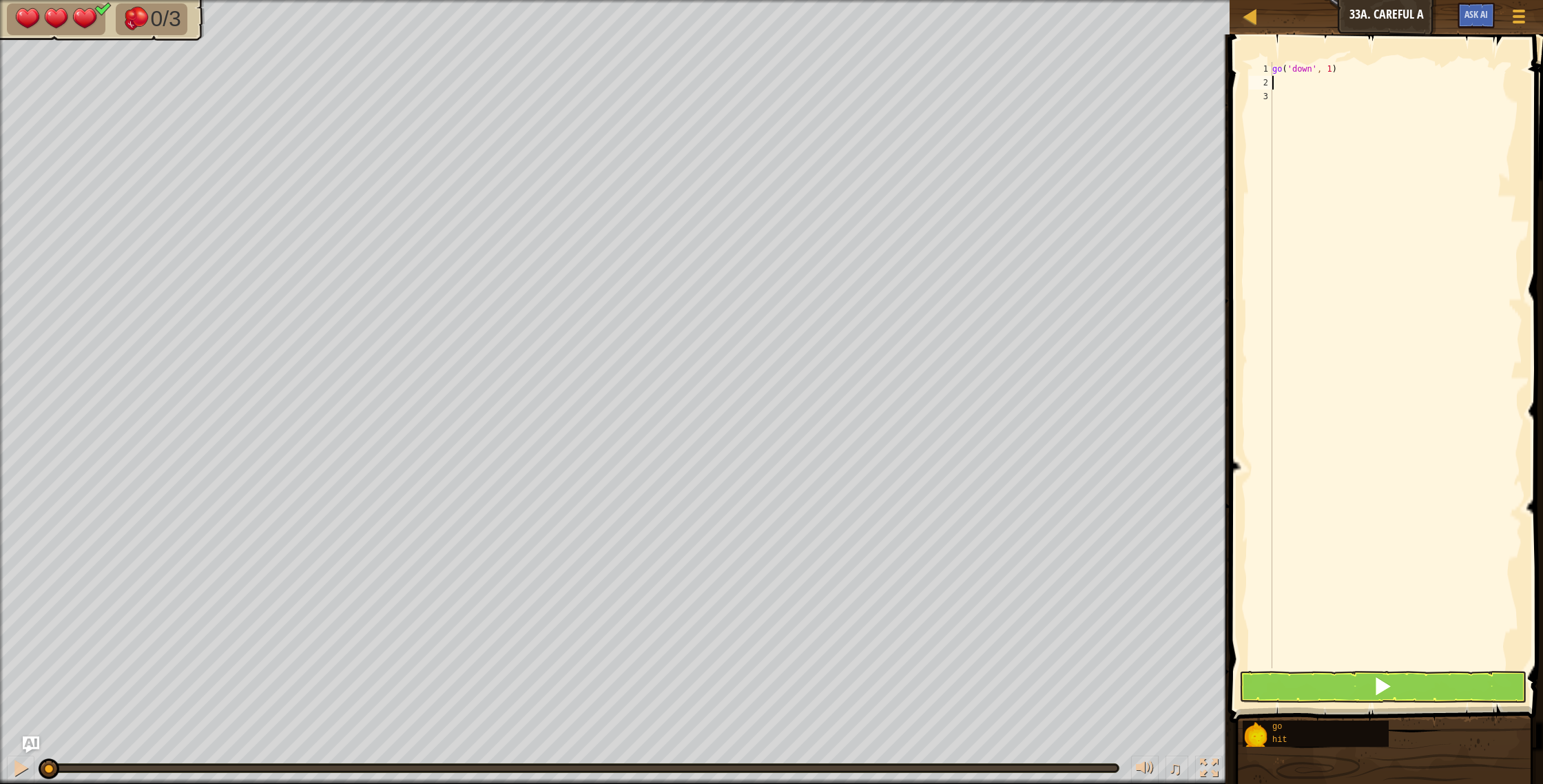
type textarea "h"
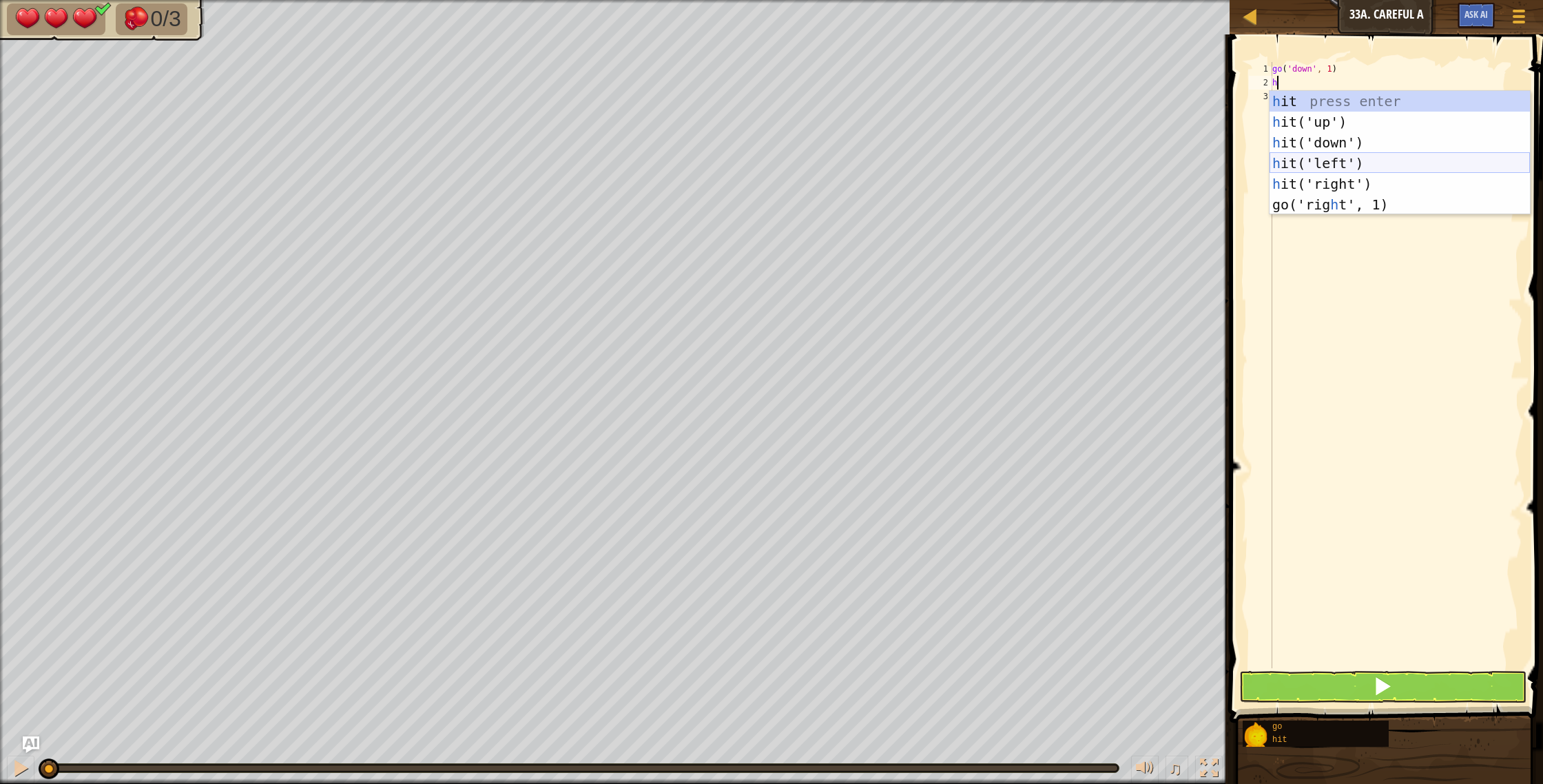
click at [1419, 160] on div "h it press enter h it('up') press enter h it('down') press enter h it('left') p…" at bounding box center [1399, 173] width 260 height 165
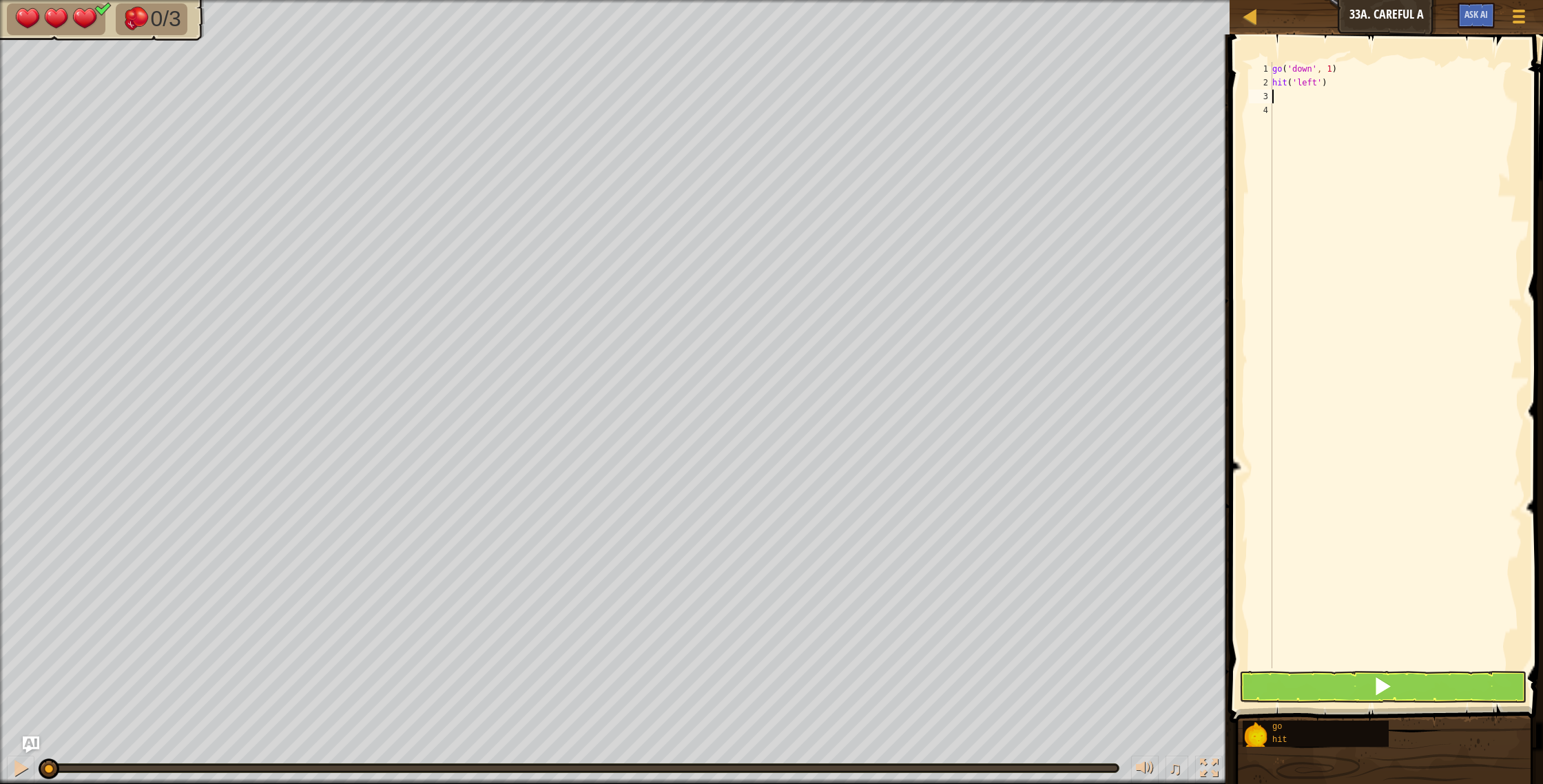
type textarea "g"
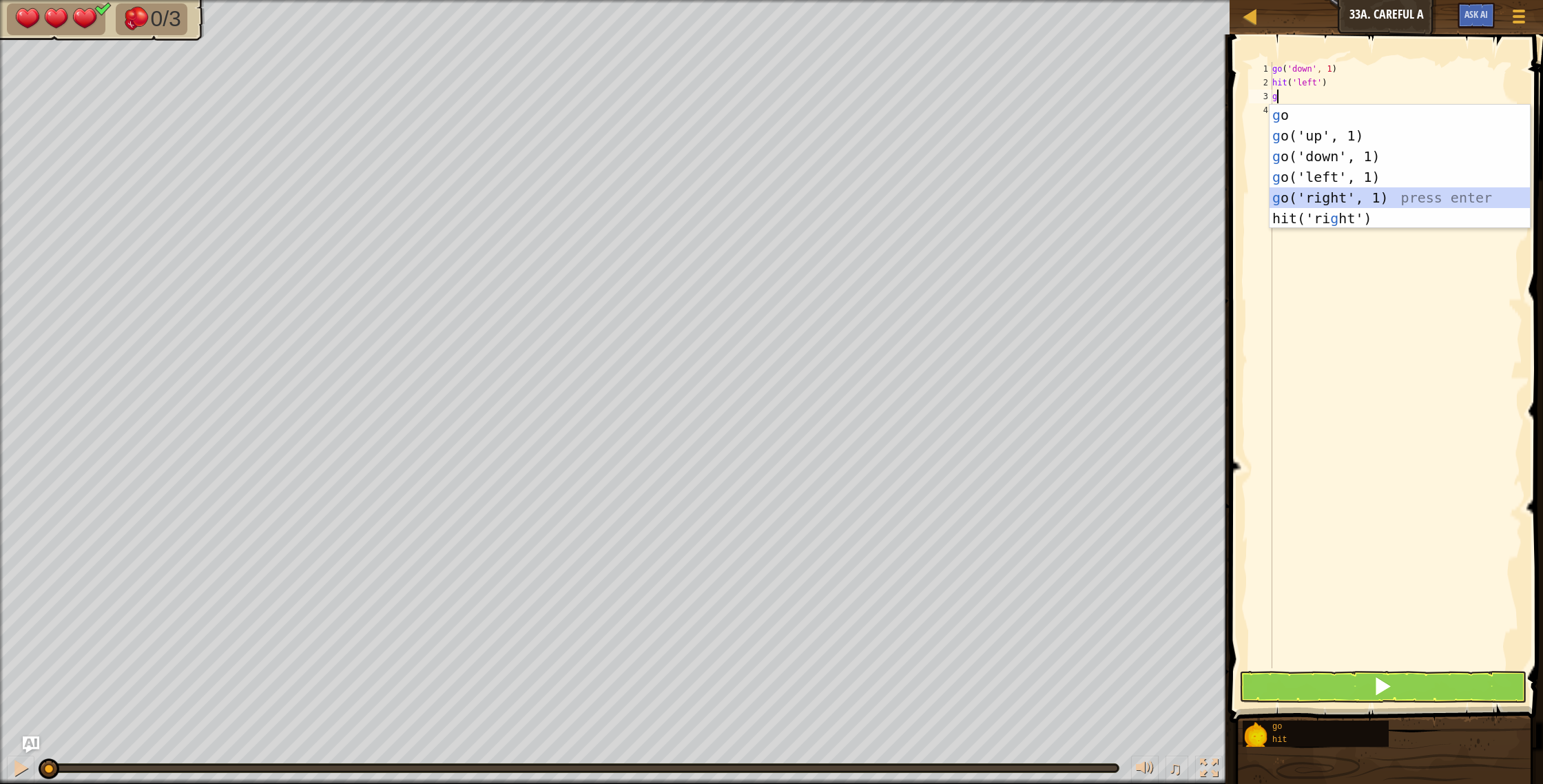
click at [1393, 190] on div "g o press enter g o('up', 1) press enter g o('down', 1) press enter g o('left',…" at bounding box center [1399, 188] width 260 height 165
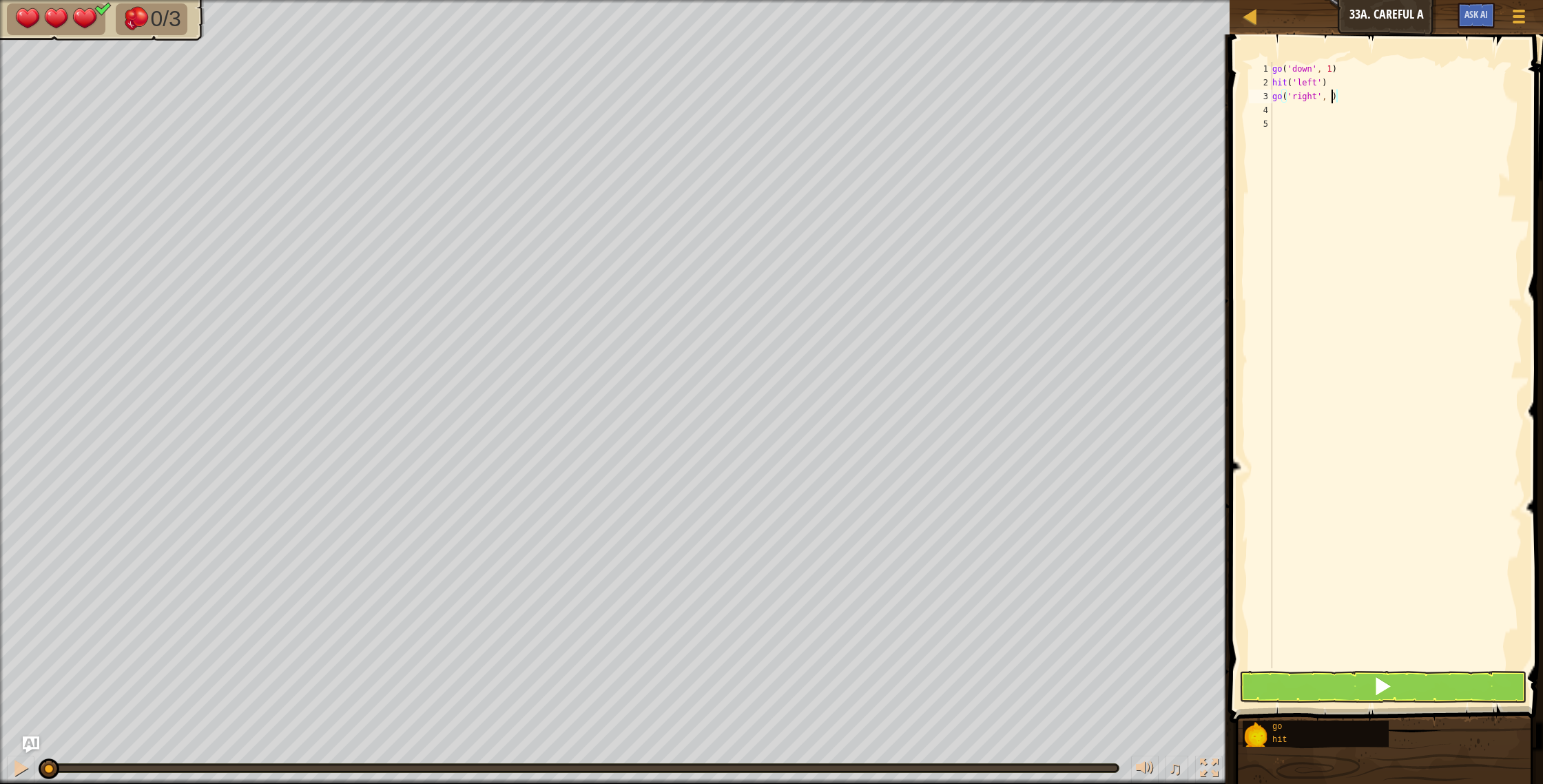
type textarea "go('right', 2)"
type textarea "h"
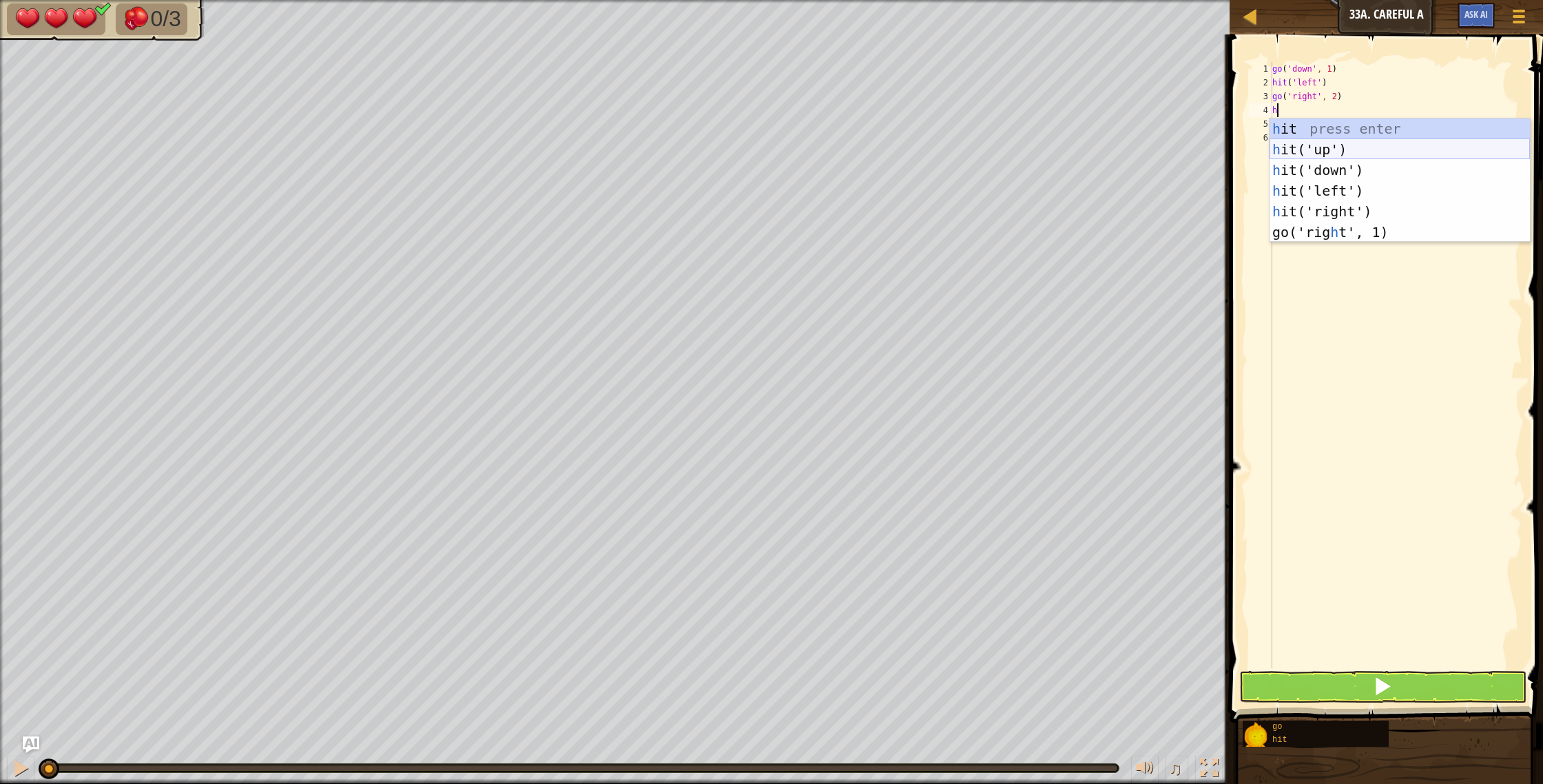
click at [1364, 154] on div "h it press enter h it('up') press enter h it('down') press enter h it('left') p…" at bounding box center [1399, 201] width 260 height 165
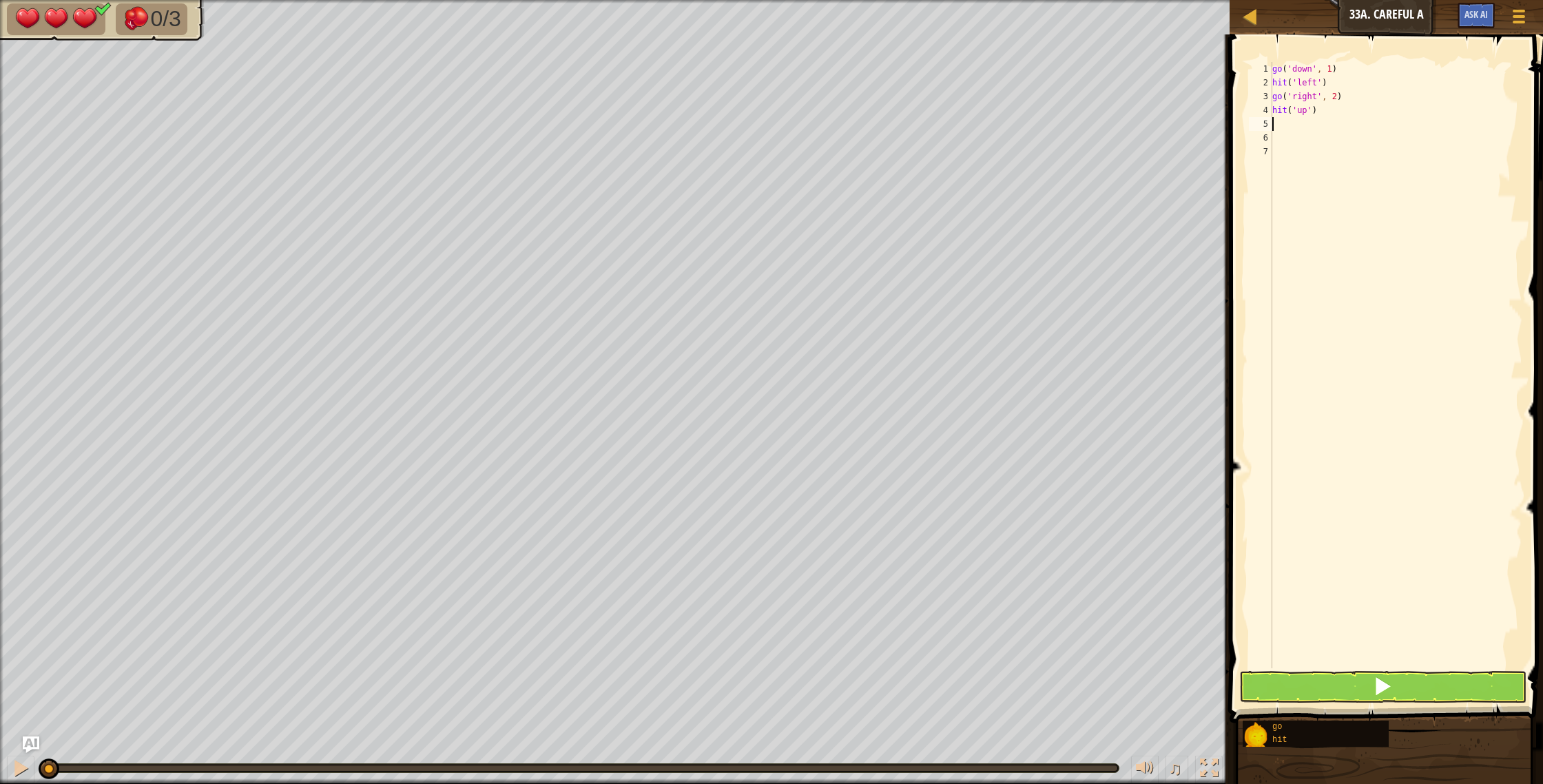
type textarea "g"
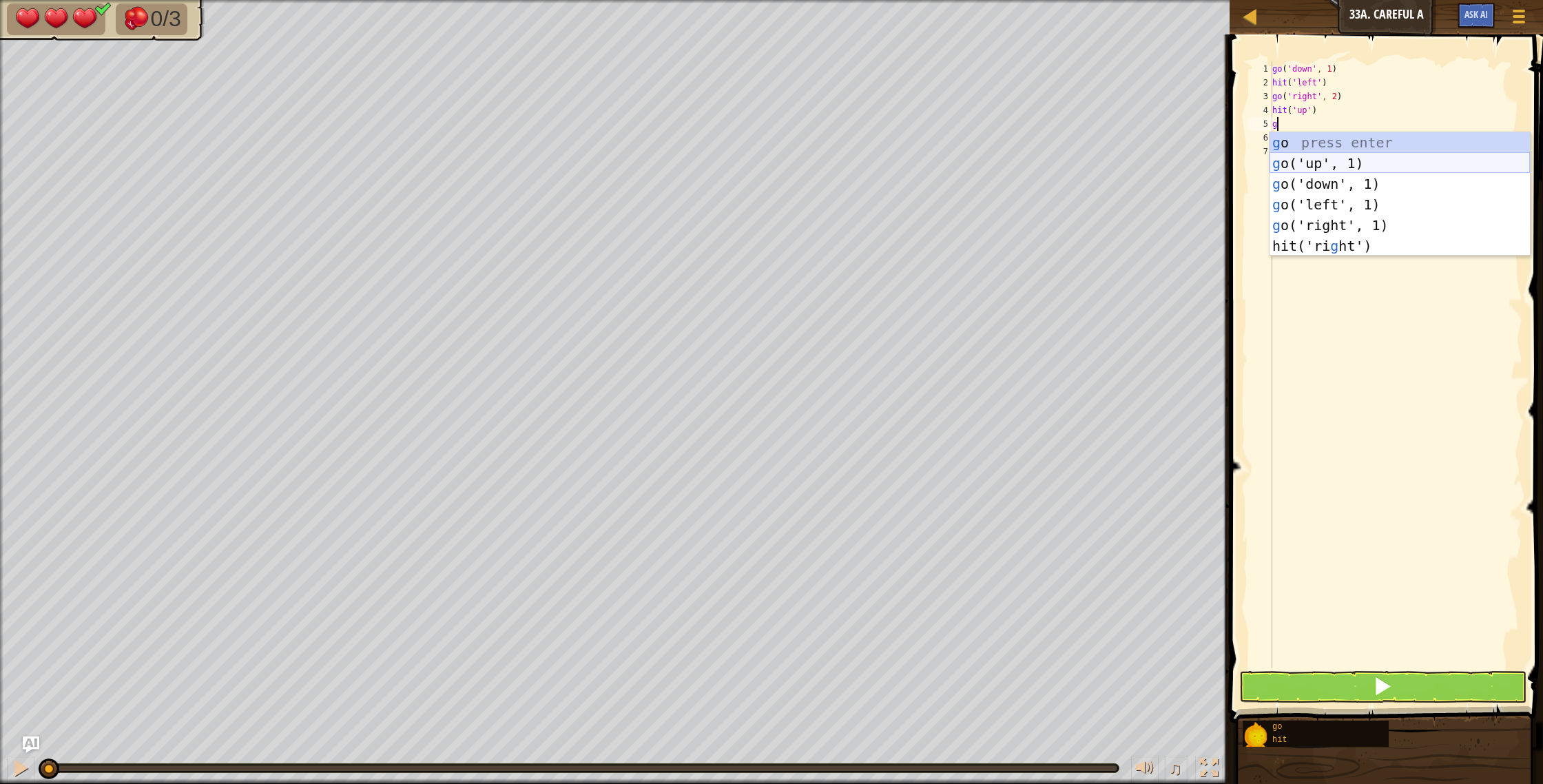
click at [1330, 165] on div "g o press enter g o('up', 1) press enter g o('down', 1) press enter g o('left',…" at bounding box center [1399, 215] width 260 height 165
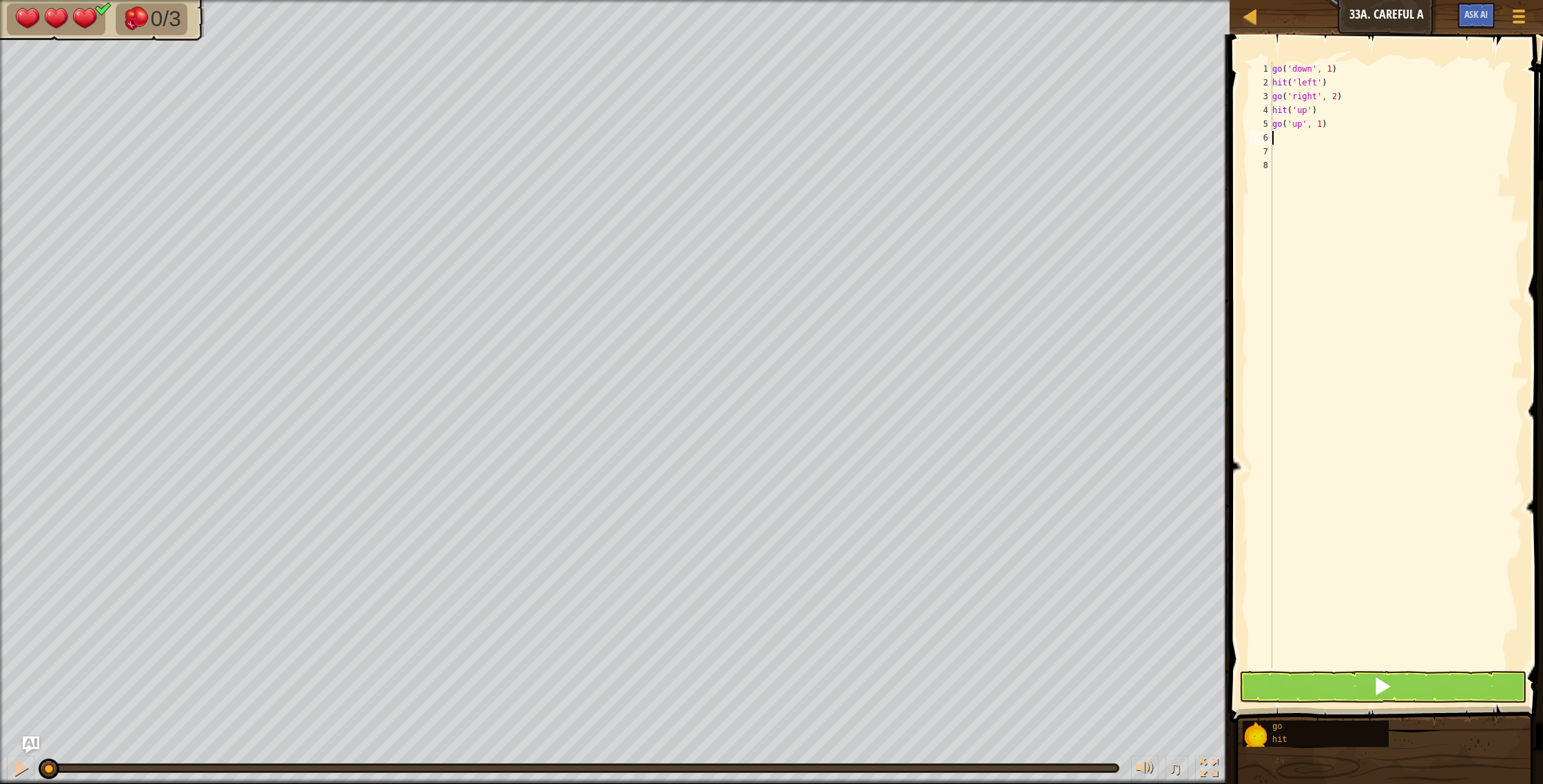
type textarea "g"
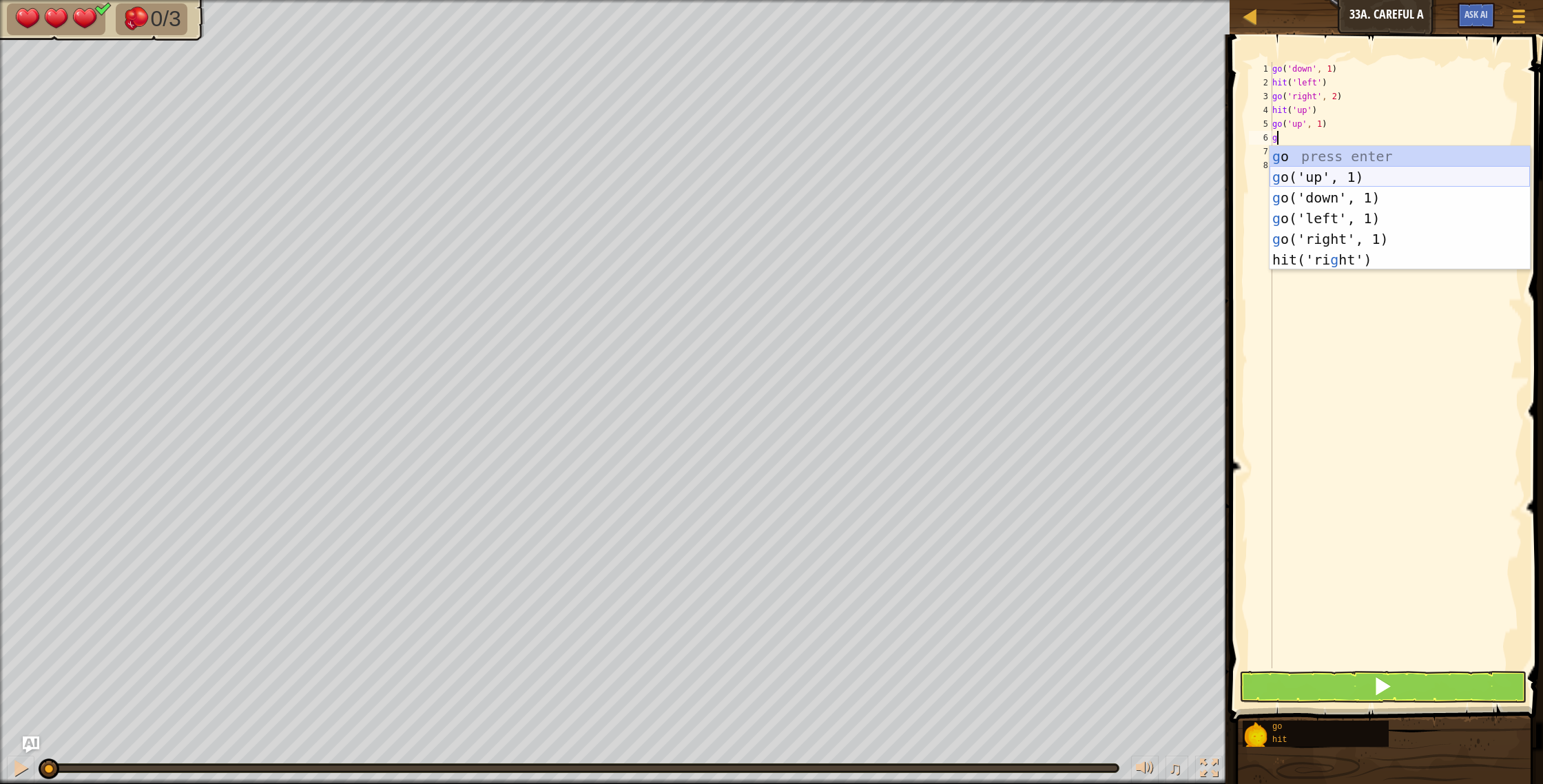
click at [1327, 176] on div "g o press enter g o('up', 1) press enter g o('down', 1) press enter g o('left',…" at bounding box center [1399, 229] width 260 height 165
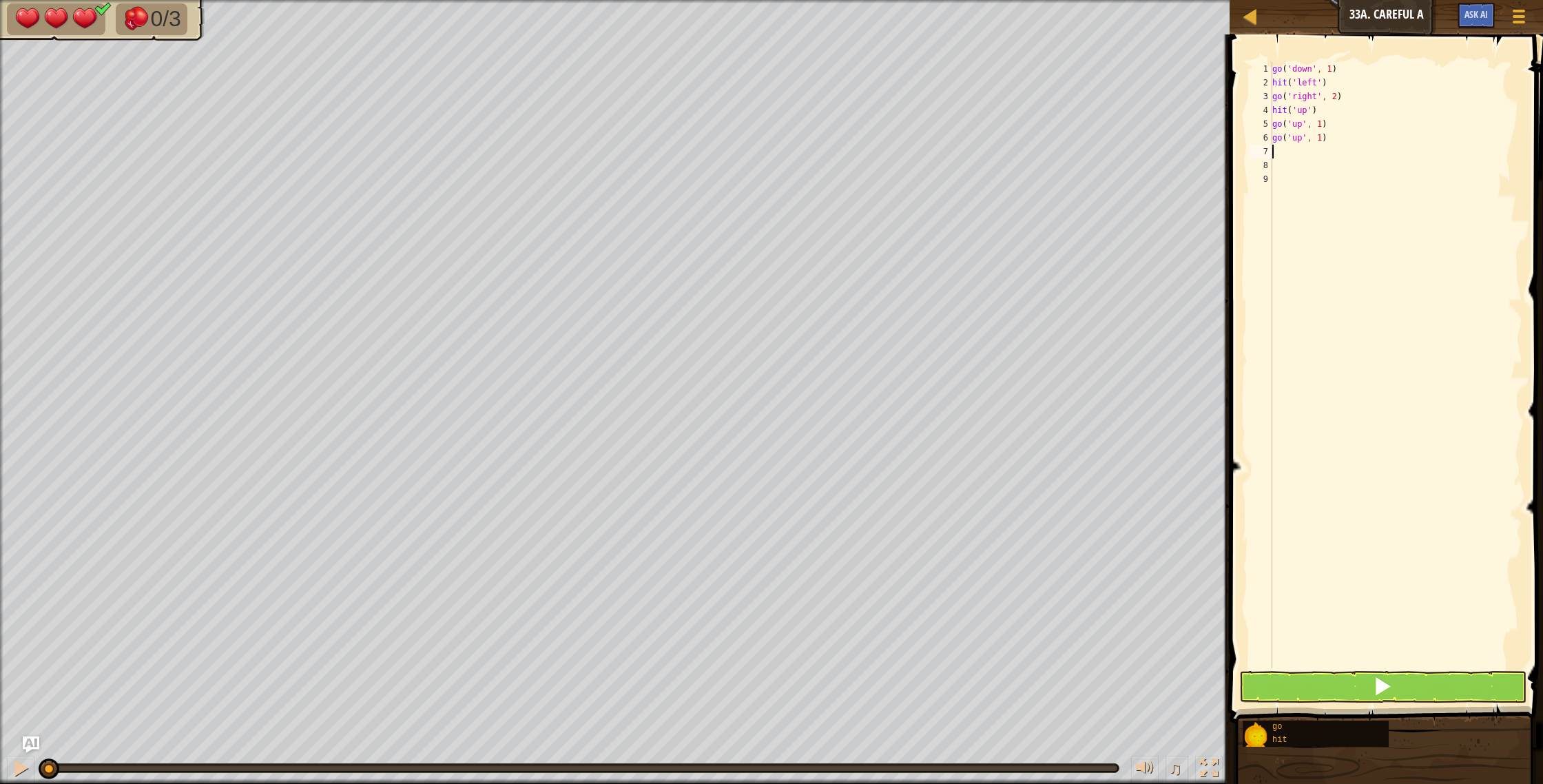
type textarea "h"
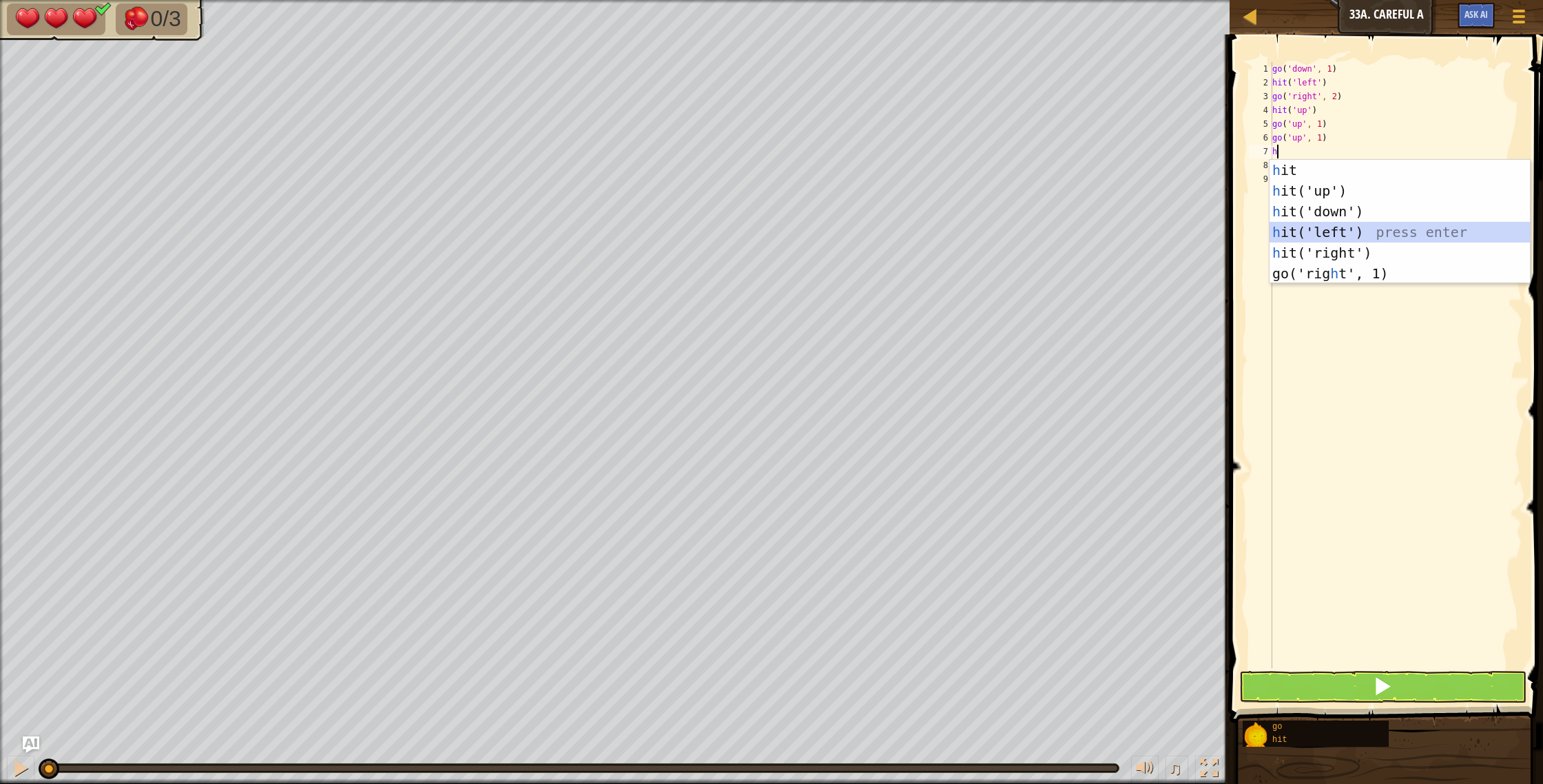
click at [1343, 230] on div "h it press enter h it('up') press enter h it('down') press enter h it('left') p…" at bounding box center [1399, 242] width 260 height 165
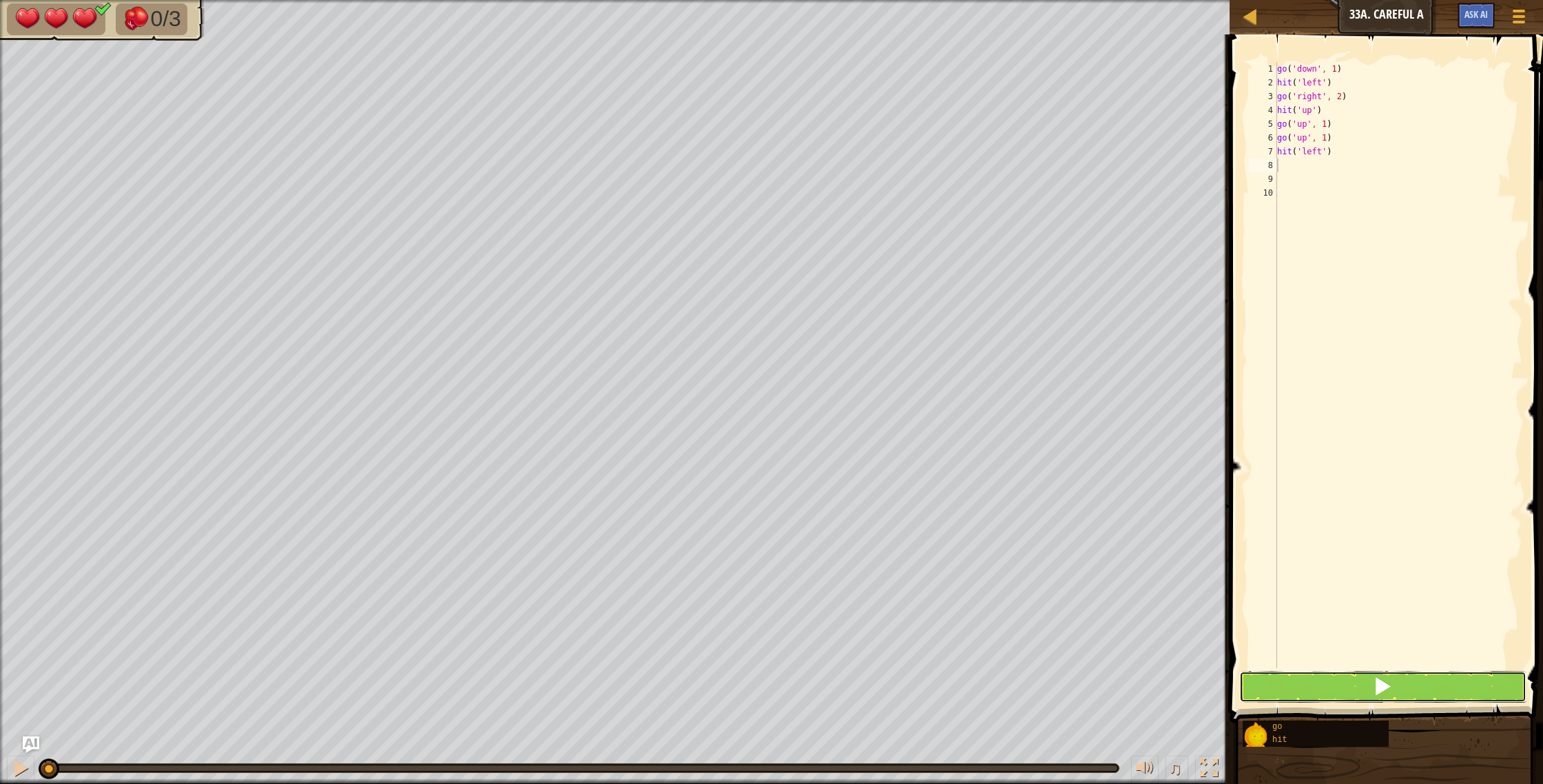
click at [1344, 696] on button at bounding box center [1383, 686] width 288 height 32
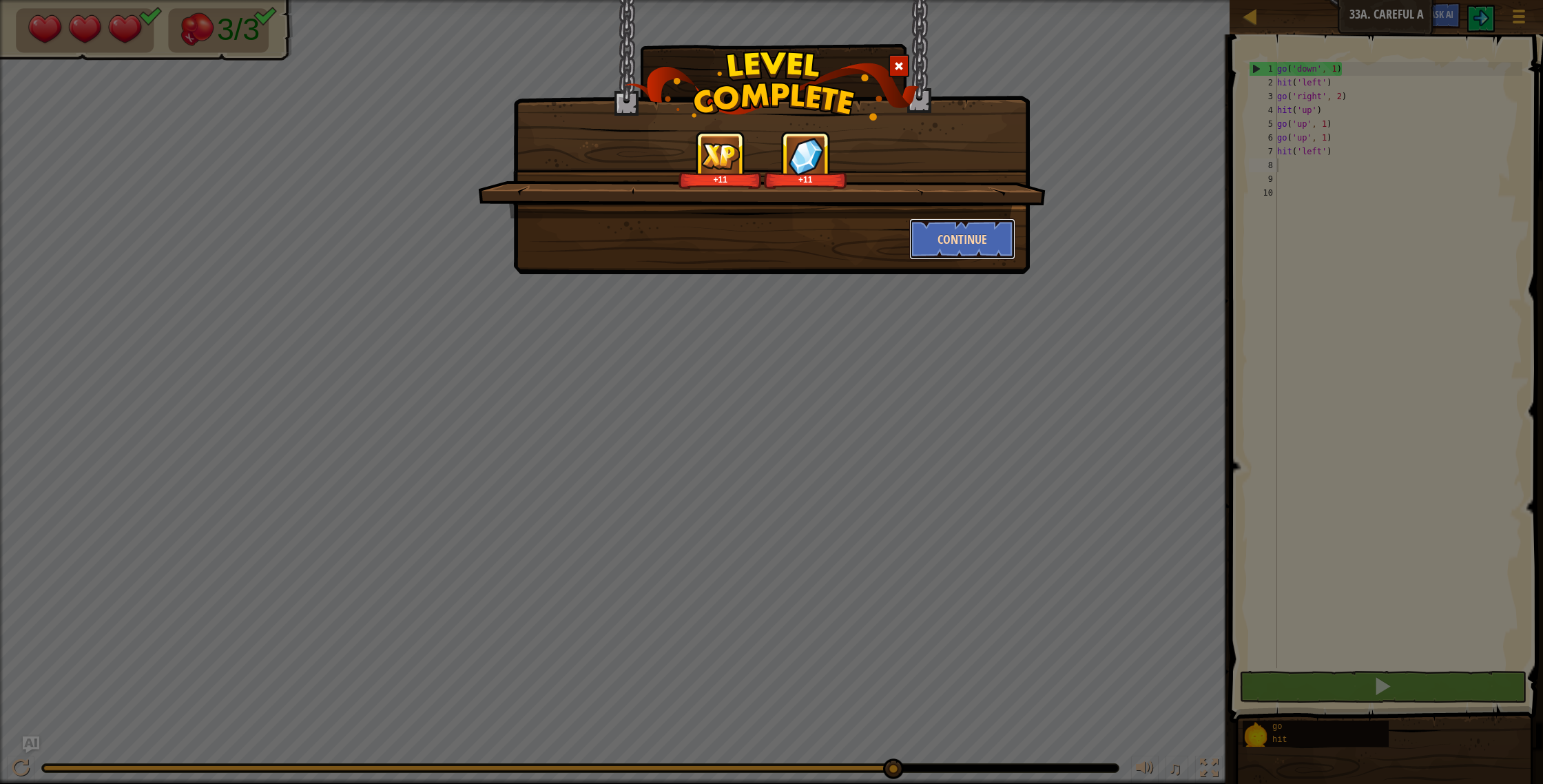
click at [975, 250] on button "Continue" at bounding box center [962, 239] width 107 height 41
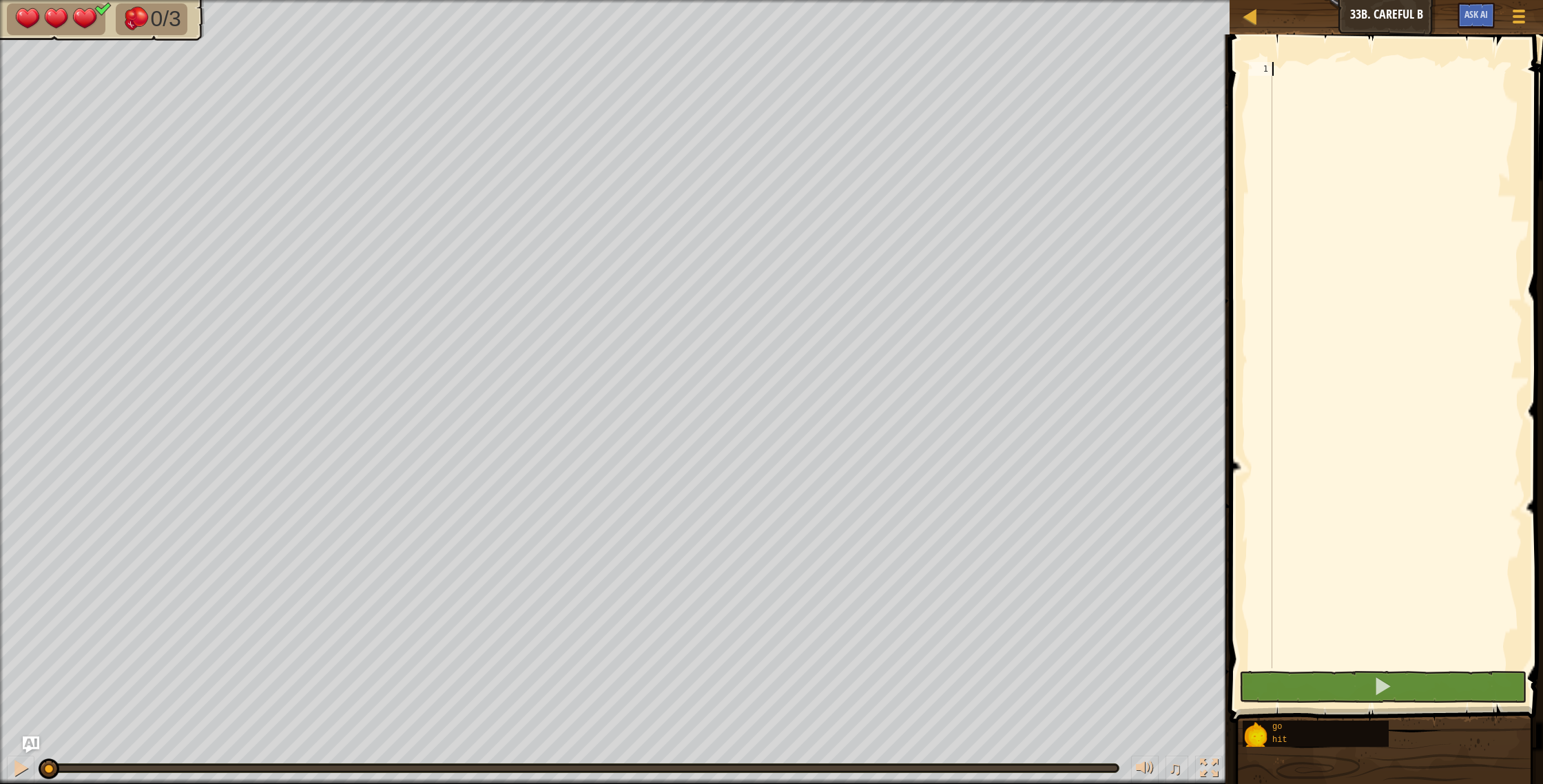
scroll to position [6, 0]
type textarea "hh uiyhuhtrhghtruhhvufjfjnghbhjhhhhhhhh"
click at [1365, 275] on div "hh uiyhuhtrhghtruhhvufjfjnghbhjhhhhhhhh" at bounding box center [1396, 379] width 253 height 634
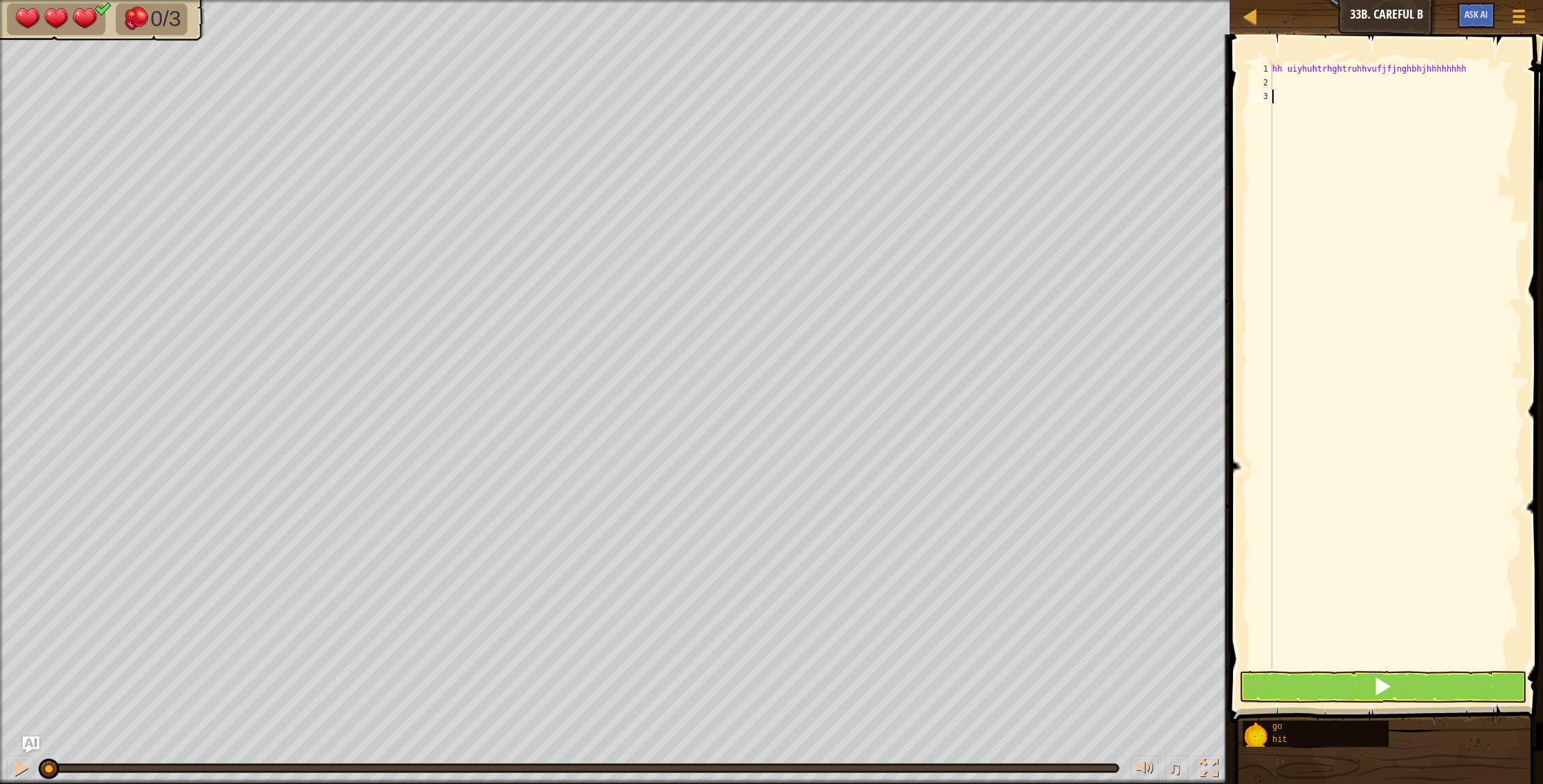
click at [1365, 275] on div "hh uiyhuhtrhghtruhhvufjfjnghbhjhhhhhhhh" at bounding box center [1396, 379] width 253 height 634
type textarea "kk"
type textarea "g"
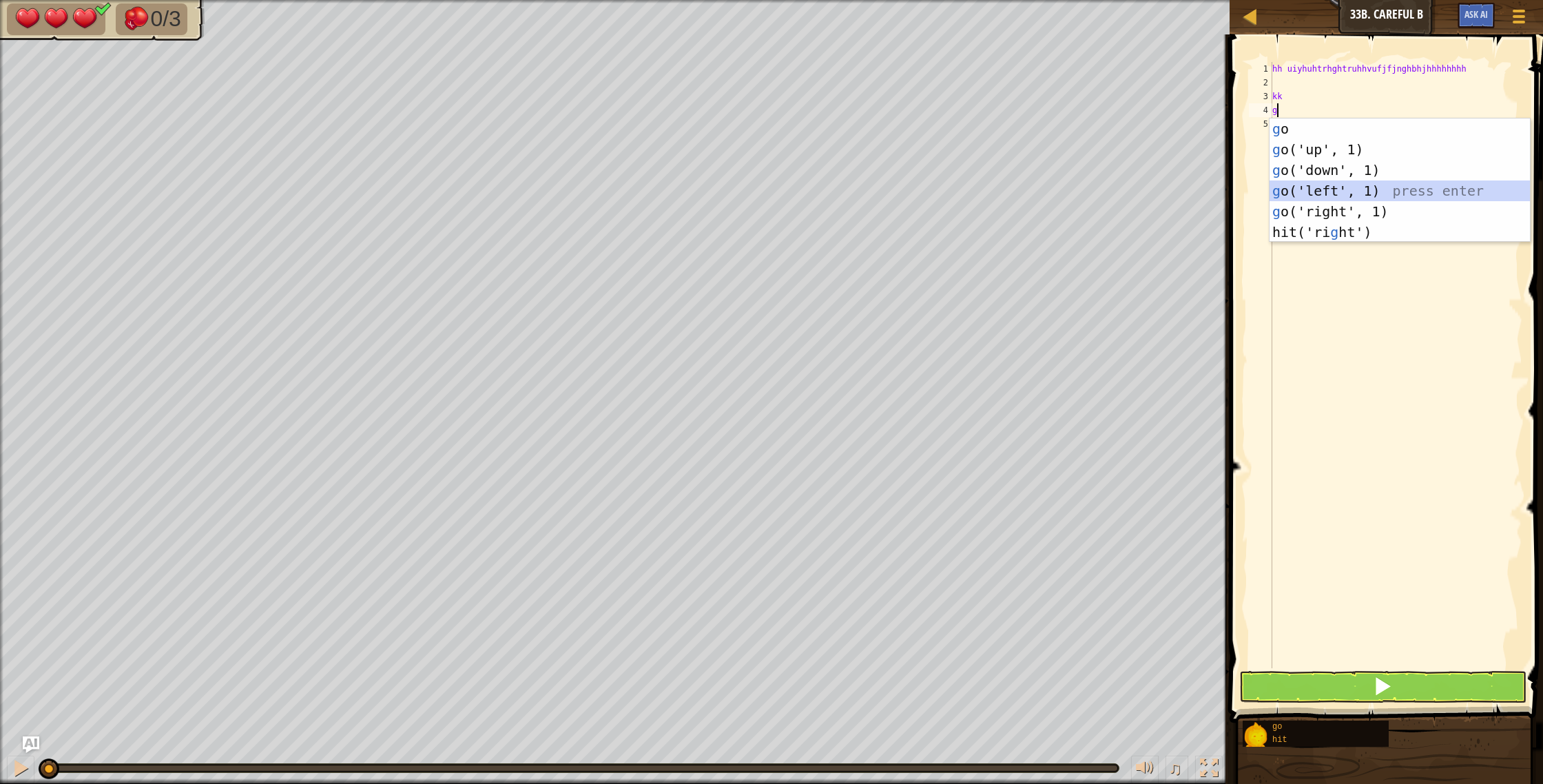
click at [1293, 198] on div "g o press enter g o('up', 1) press enter g o('down', 1) press enter g o('left',…" at bounding box center [1399, 201] width 260 height 165
type textarea "g"
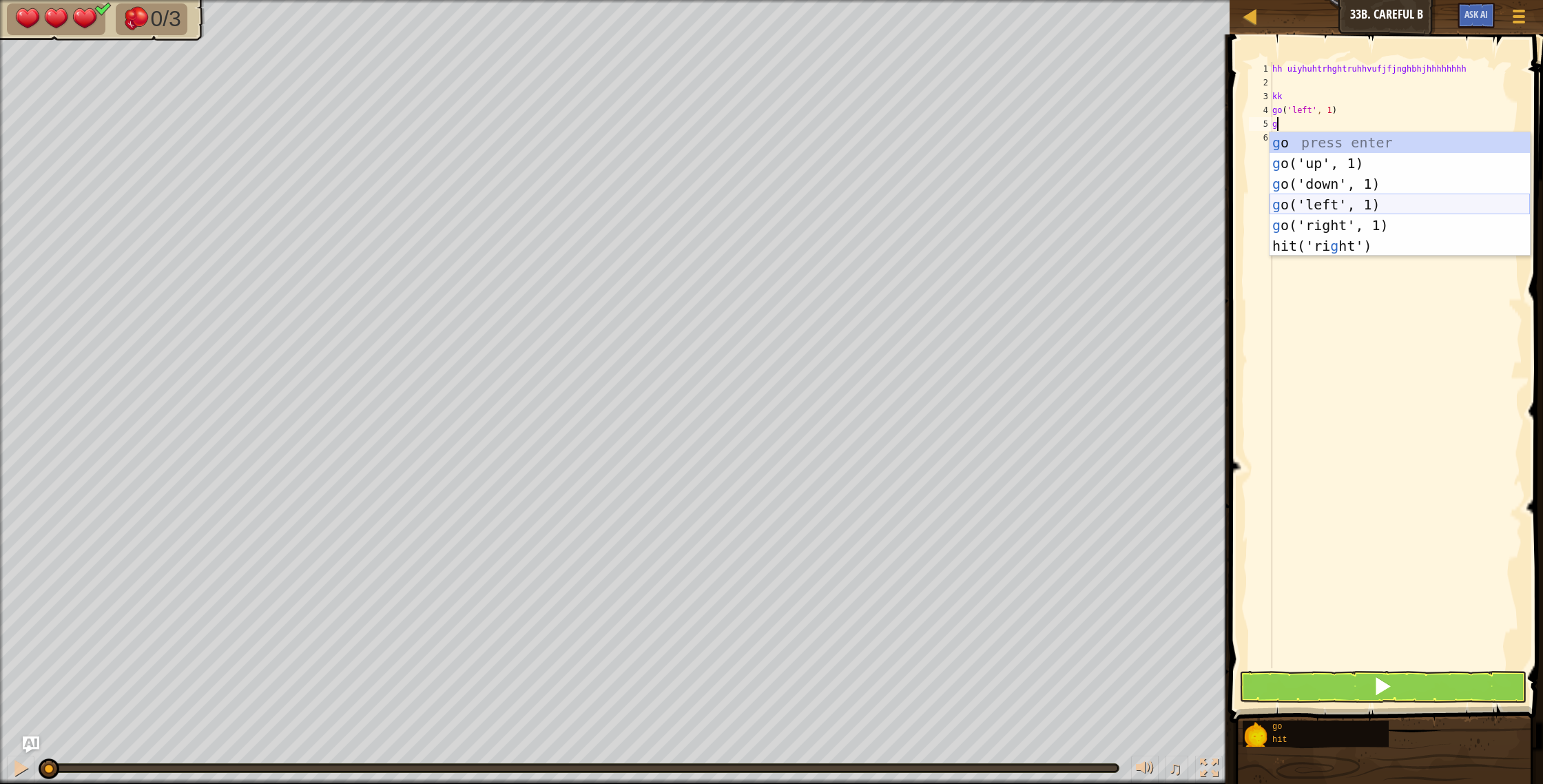
click at [1293, 206] on div "g o press enter g o('up', 1) press enter g o('down', 1) press enter g o('left',…" at bounding box center [1399, 215] width 260 height 165
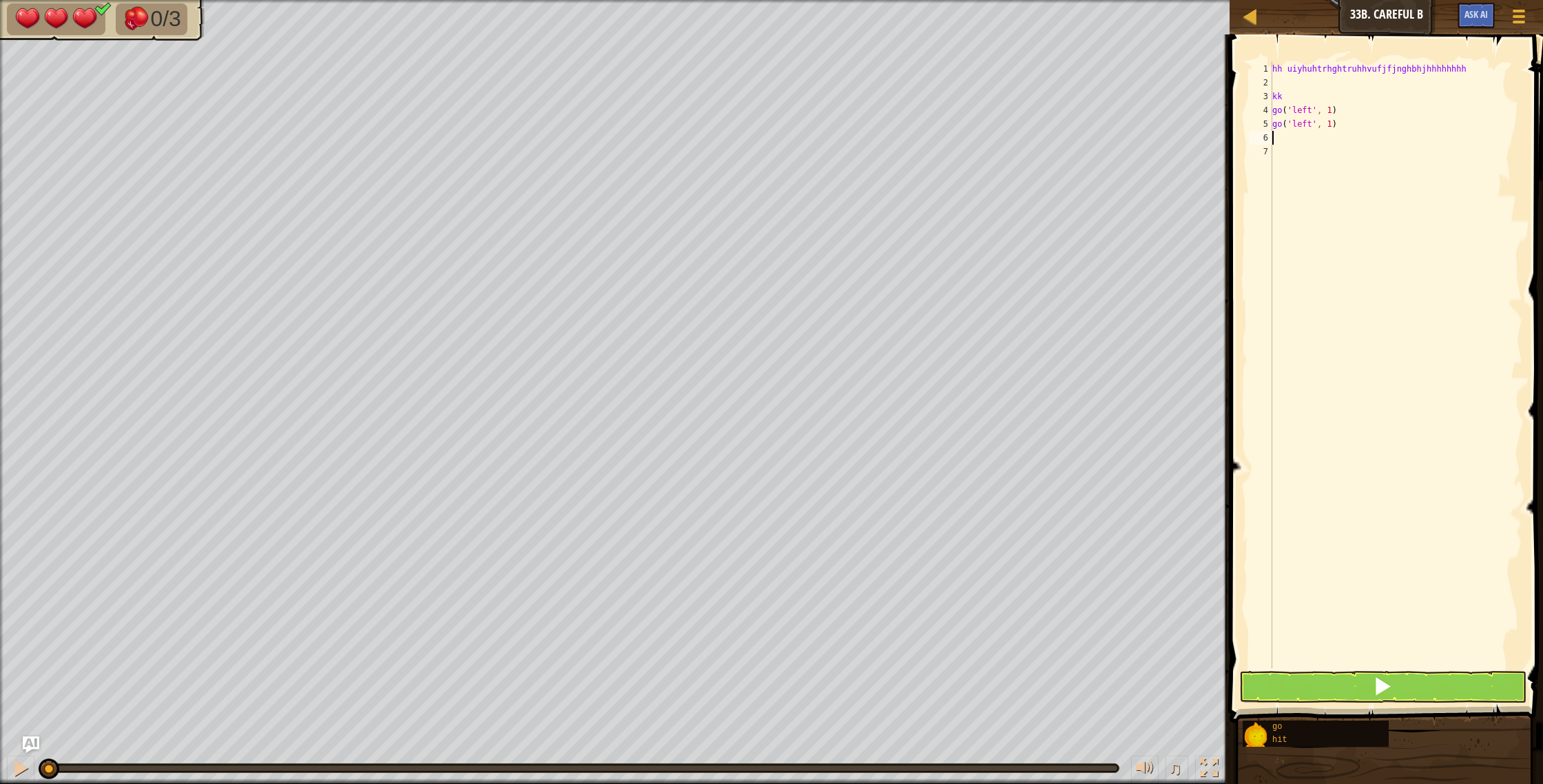
type textarea "g"
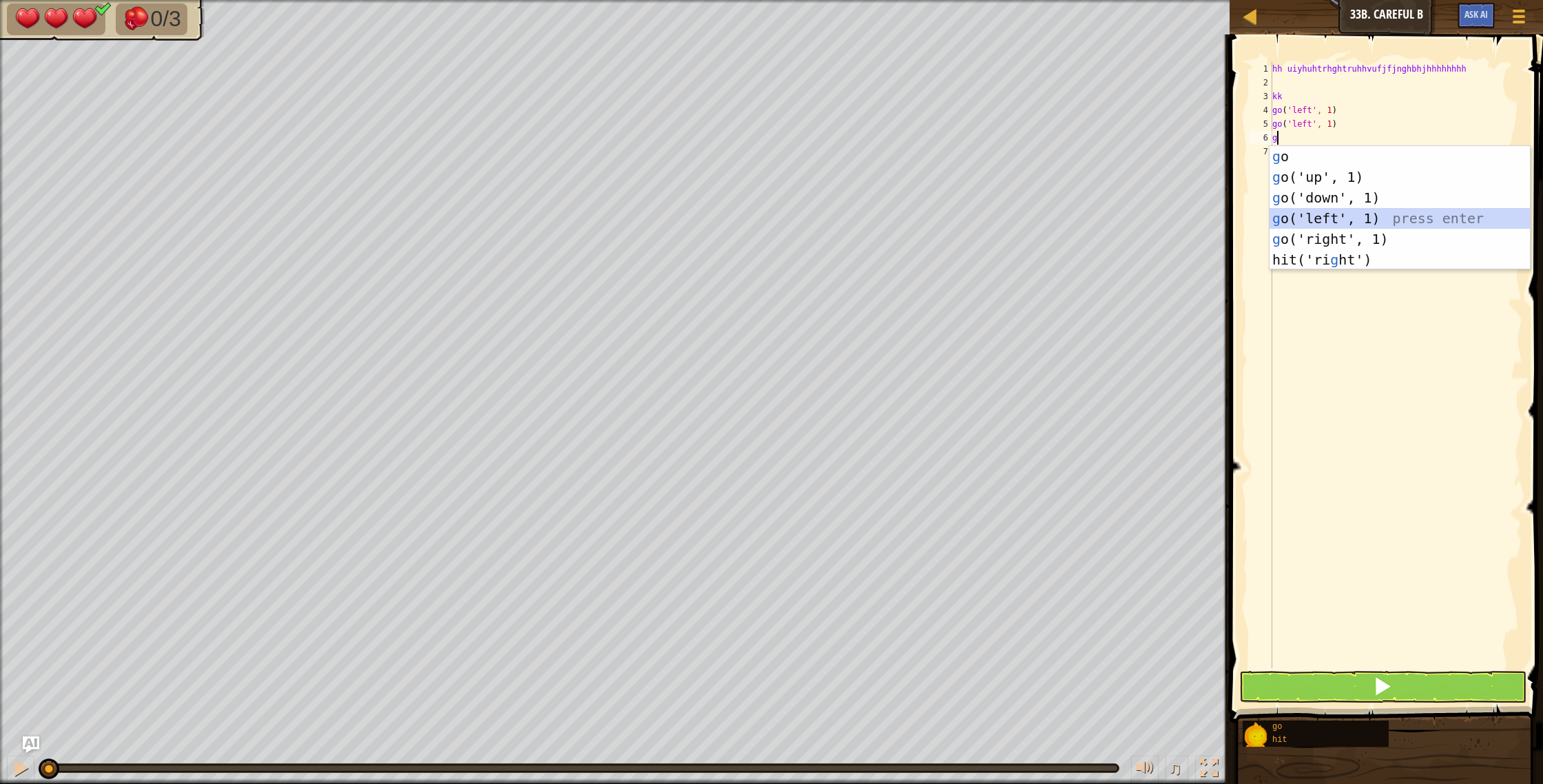
drag, startPoint x: 1292, startPoint y: 212, endPoint x: 1295, endPoint y: 231, distance: 19.2
click at [1291, 216] on div "g o press enter g o('up', 1) press enter g o('down', 1) press enter g o('left',…" at bounding box center [1399, 229] width 260 height 165
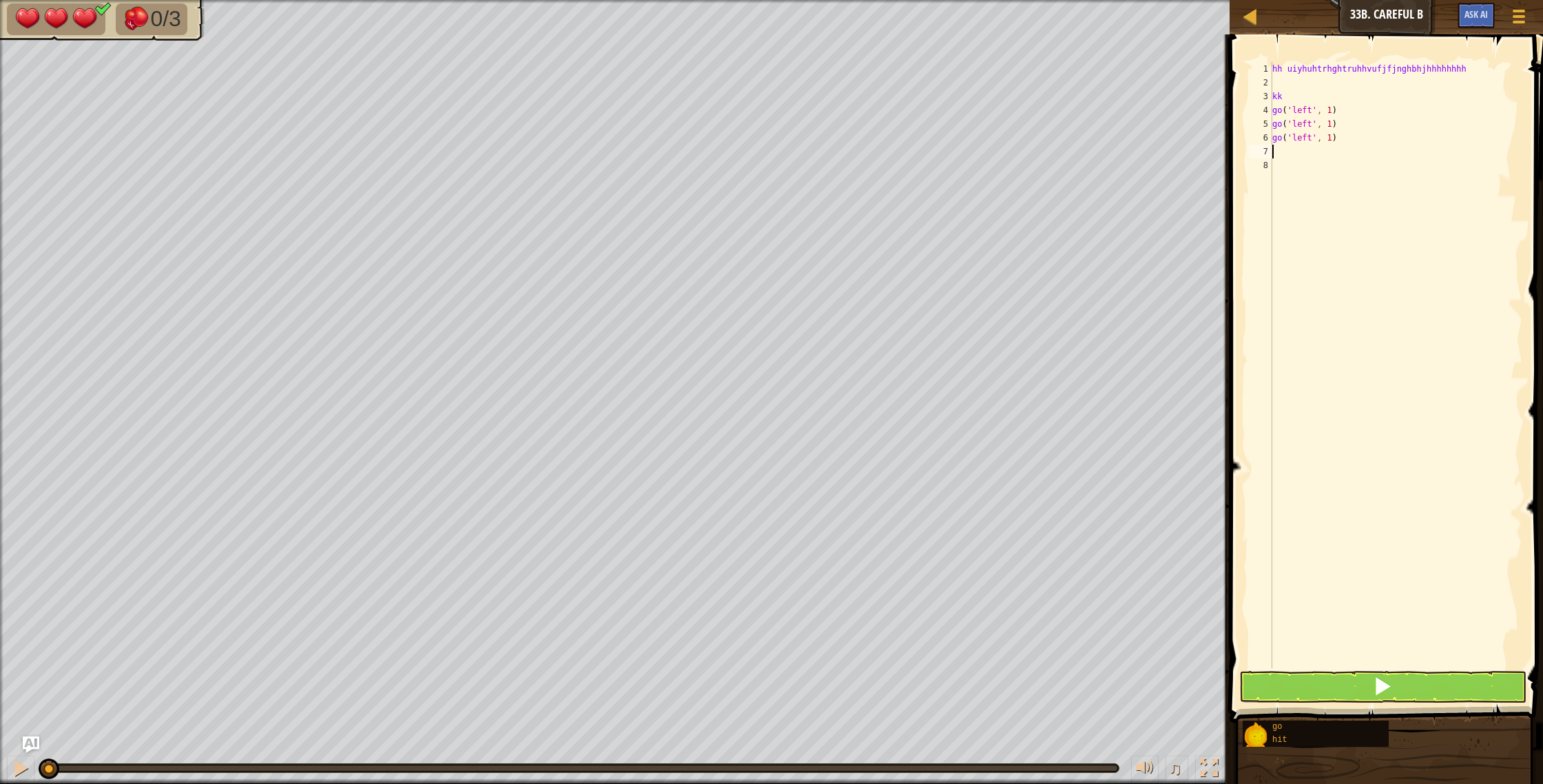
type textarea "g"
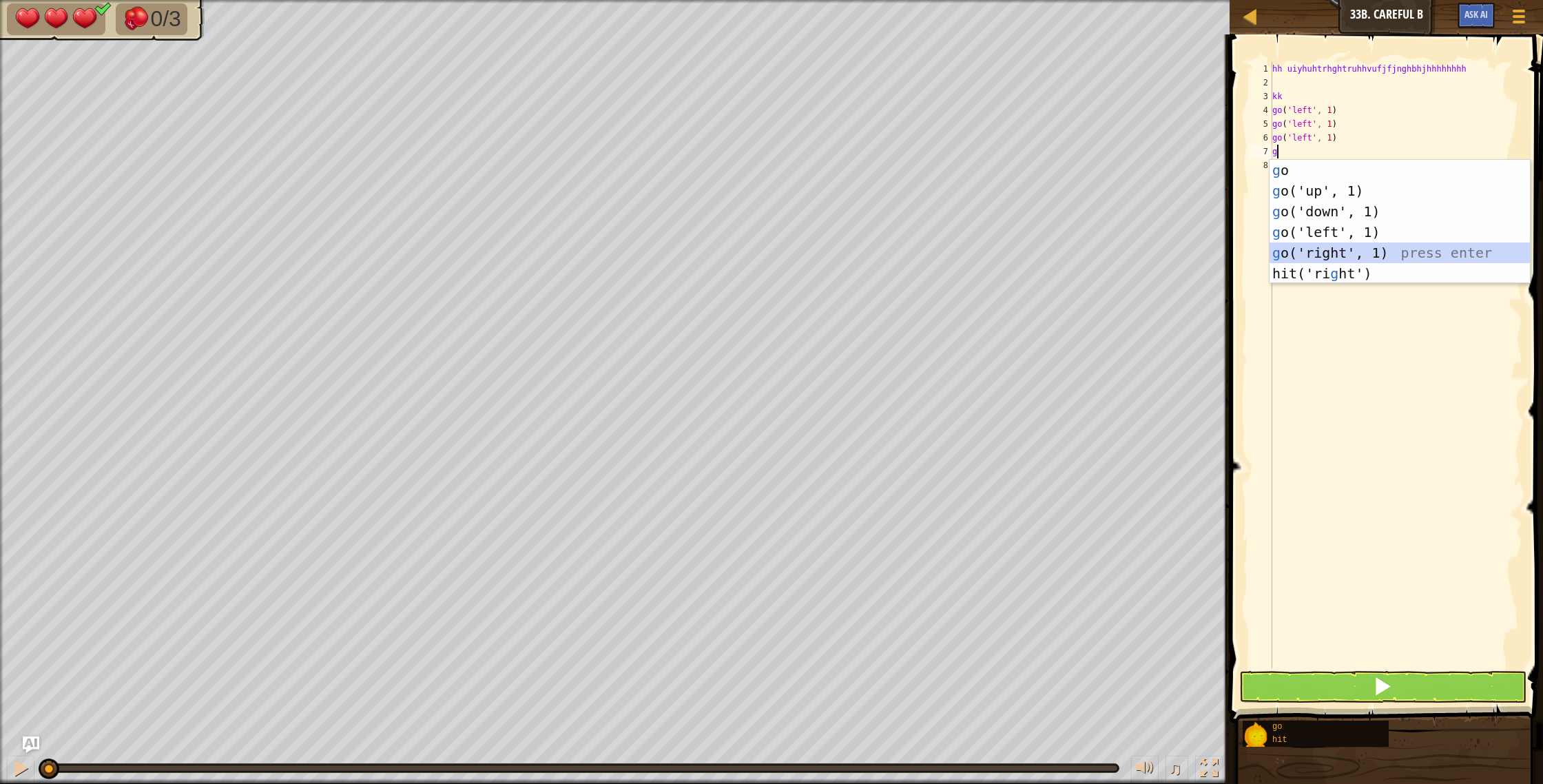
click at [1302, 247] on div "g o press enter g o('up', 1) press enter g o('down', 1) press enter g o('left',…" at bounding box center [1399, 242] width 260 height 165
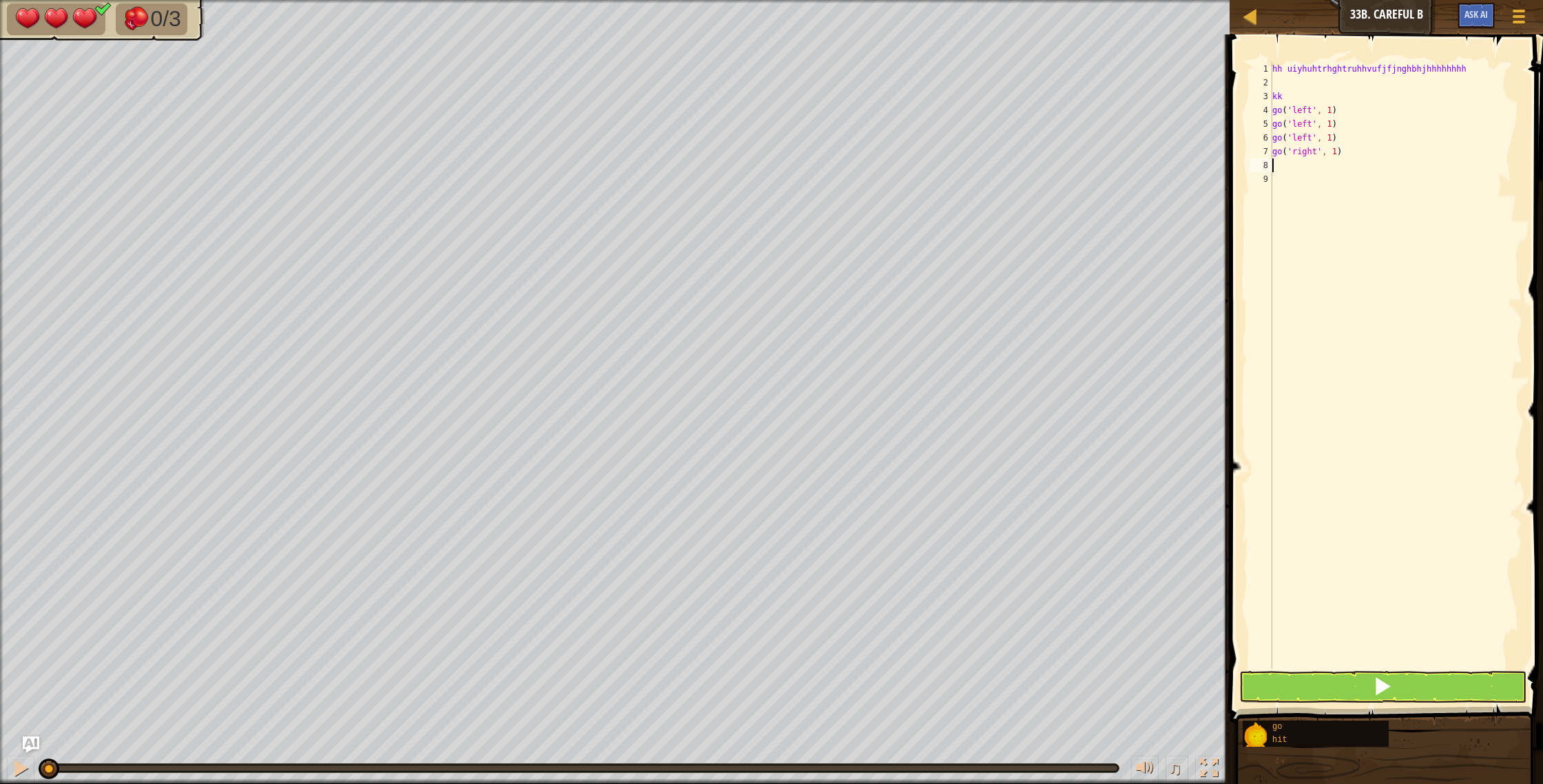
type textarea "g"
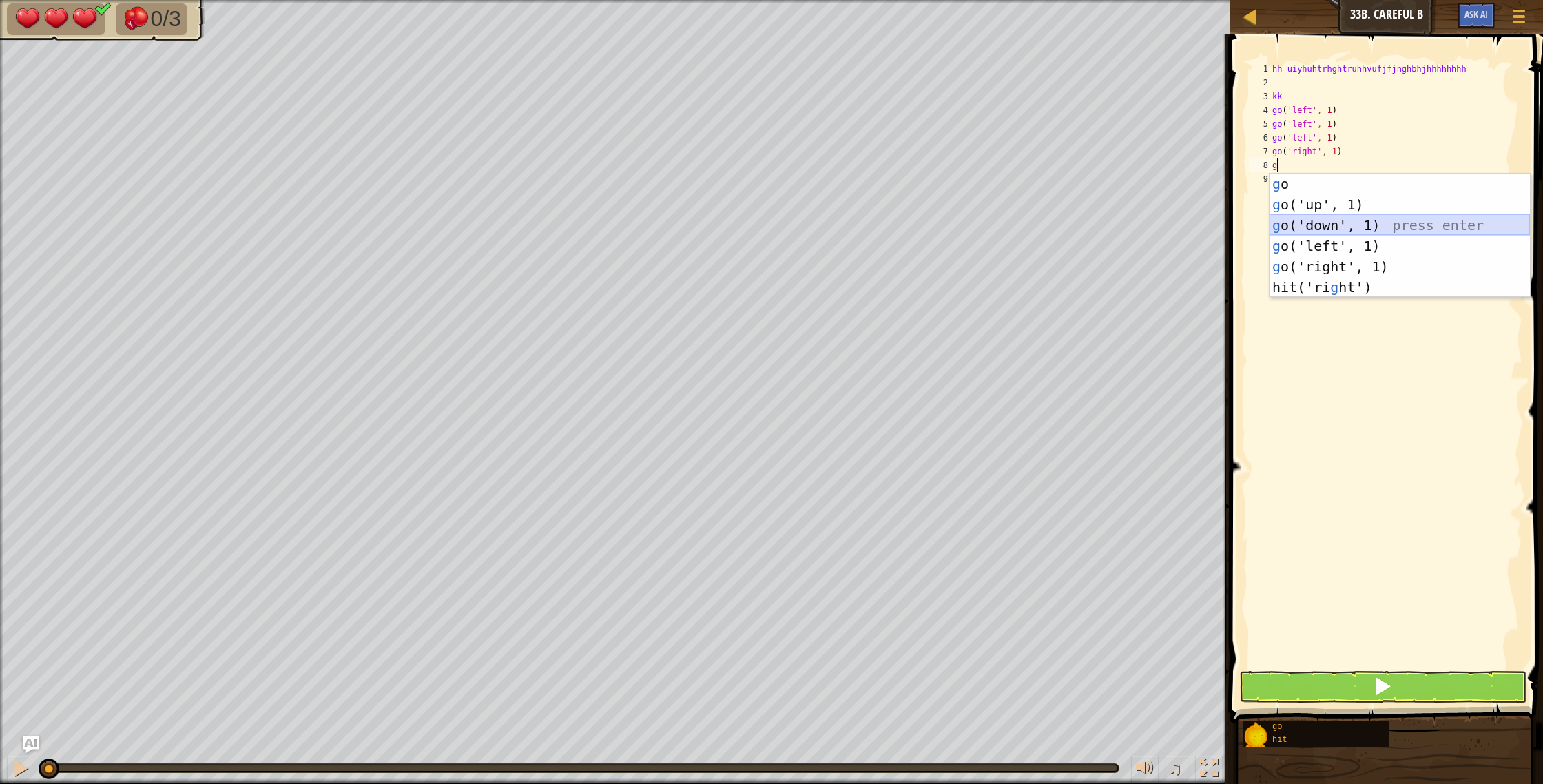
click at [1303, 223] on div "g o press enter g o('up', 1) press enter g o('down', 1) press enter g o('left',…" at bounding box center [1399, 256] width 260 height 165
type textarea "g"
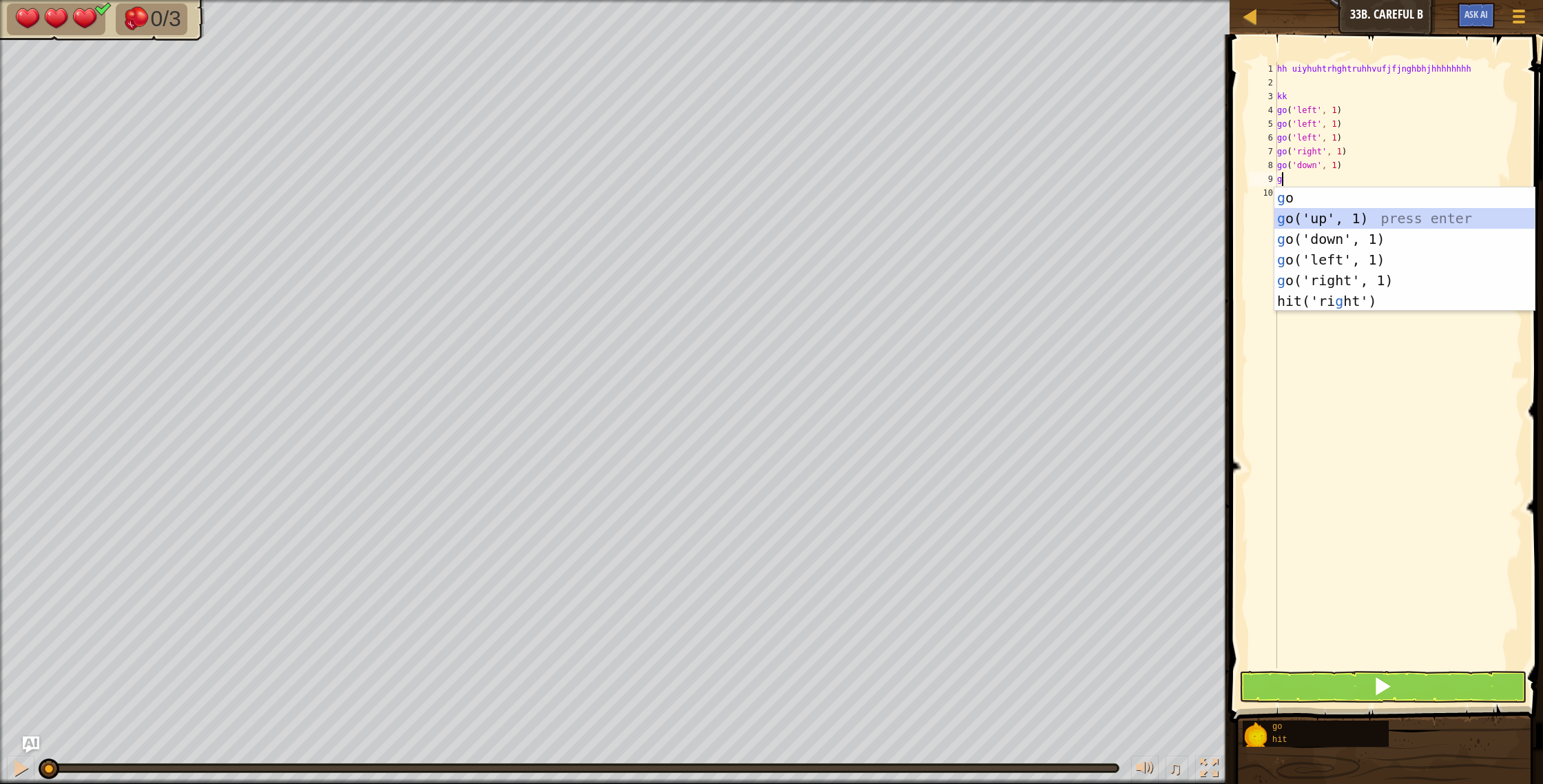
click at [1303, 223] on div "g o press enter g o('up', 1) press enter g o('down', 1) press enter g o('left',…" at bounding box center [1404, 270] width 260 height 165
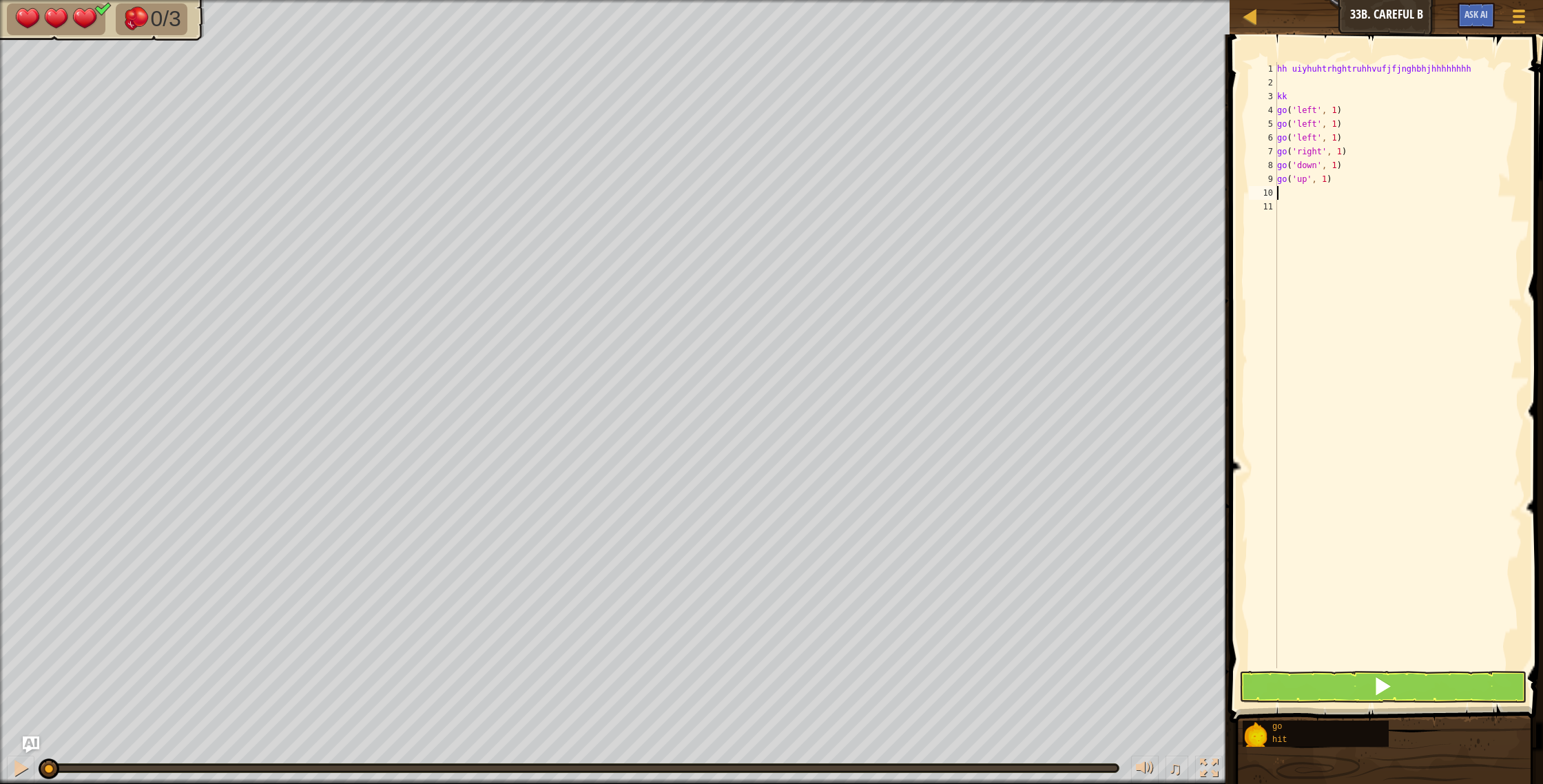
type textarea "g"
click at [1303, 0] on body "Map Junior 33b. Careful B Game Menu Ask AI 1 הההההההההההההההההההההההההההההההההה…" at bounding box center [771, 0] width 1543 height 0
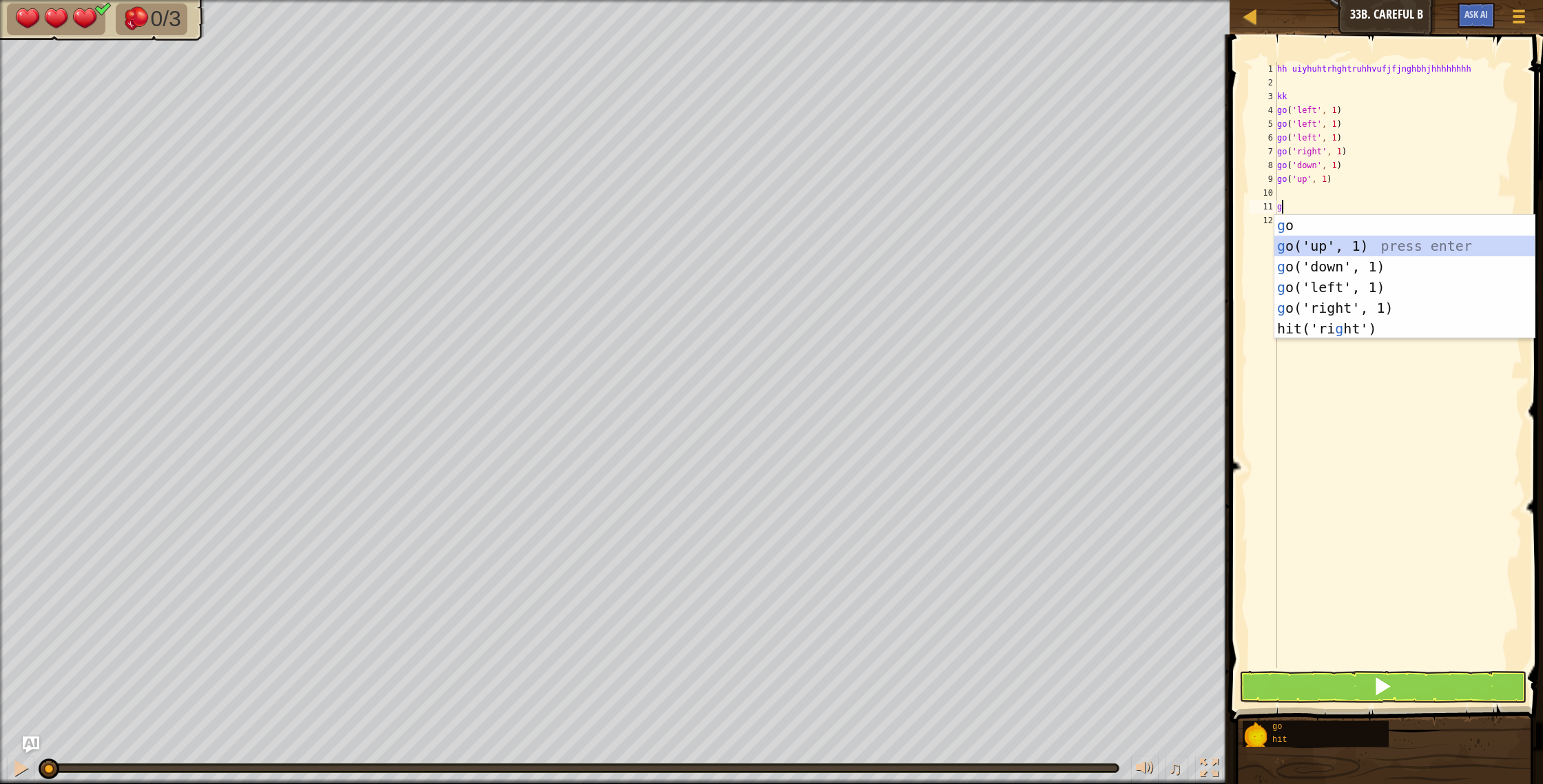
click at [1307, 239] on div "g o press enter g o('up', 1) press enter g o('down', 1) press enter g o('left',…" at bounding box center [1404, 298] width 260 height 165
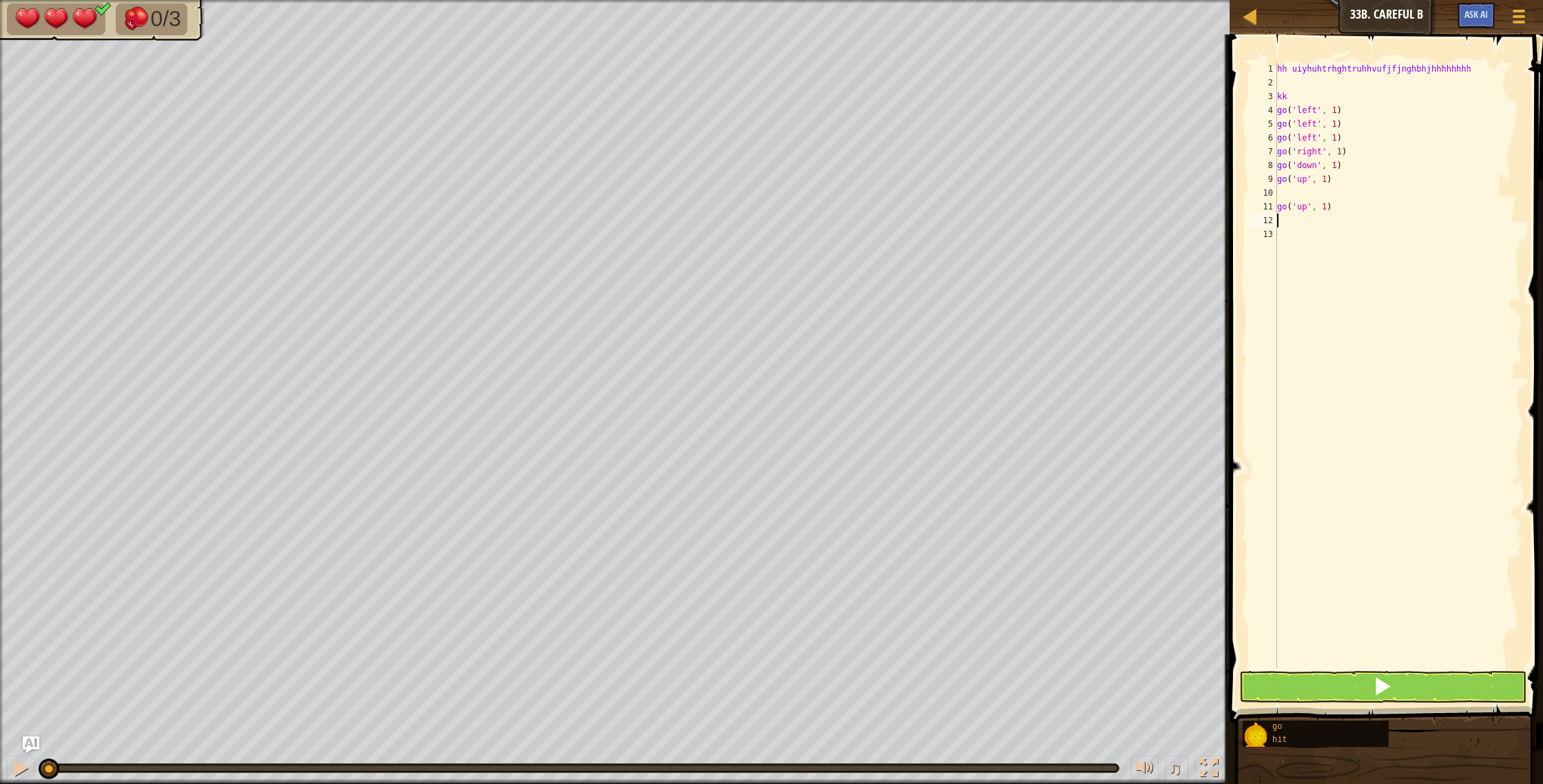
type textarea "g"
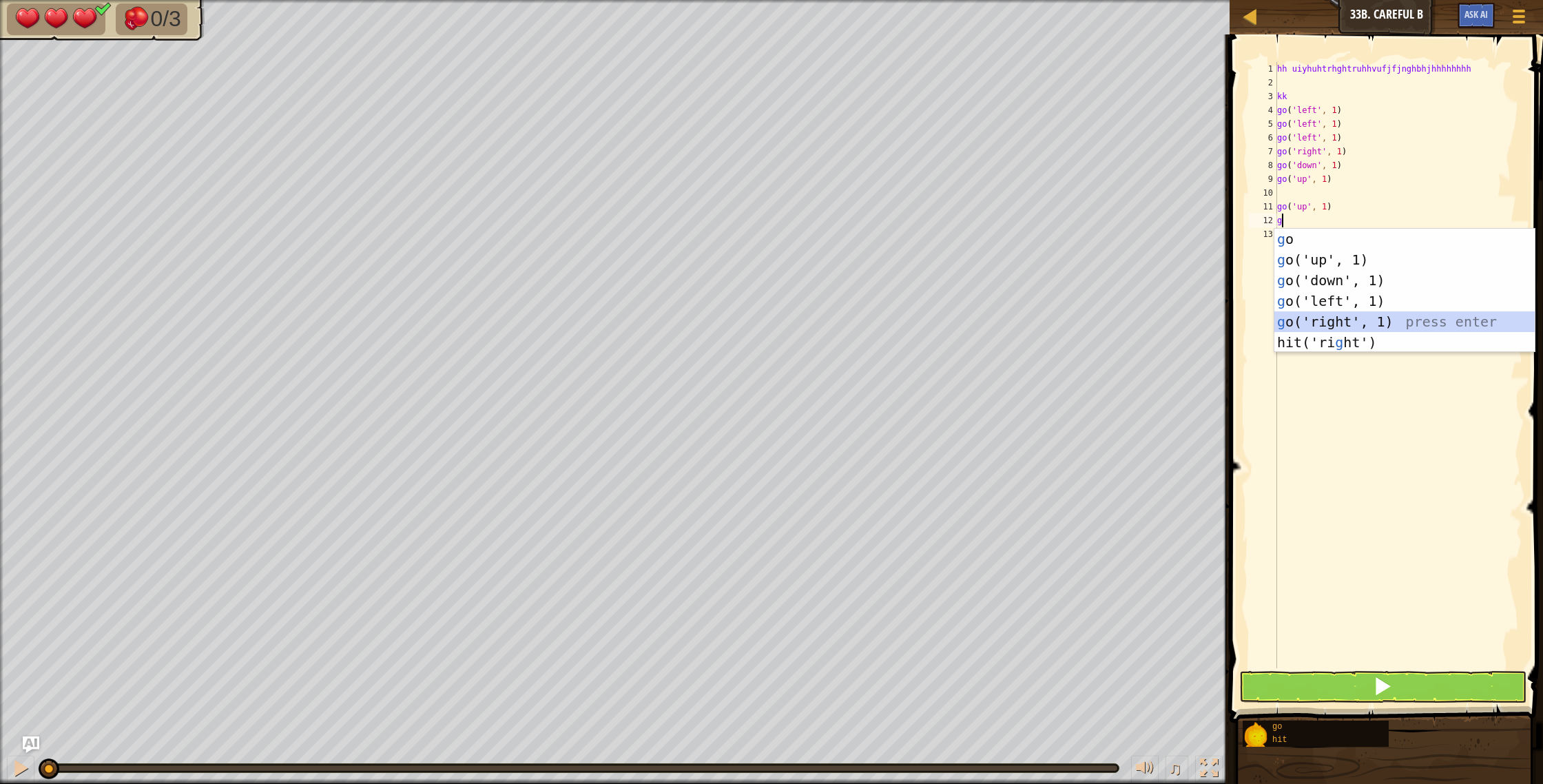
click at [1320, 311] on div "g o press enter g o('up', 1) press enter g o('down', 1) press enter g o('left',…" at bounding box center [1404, 311] width 260 height 165
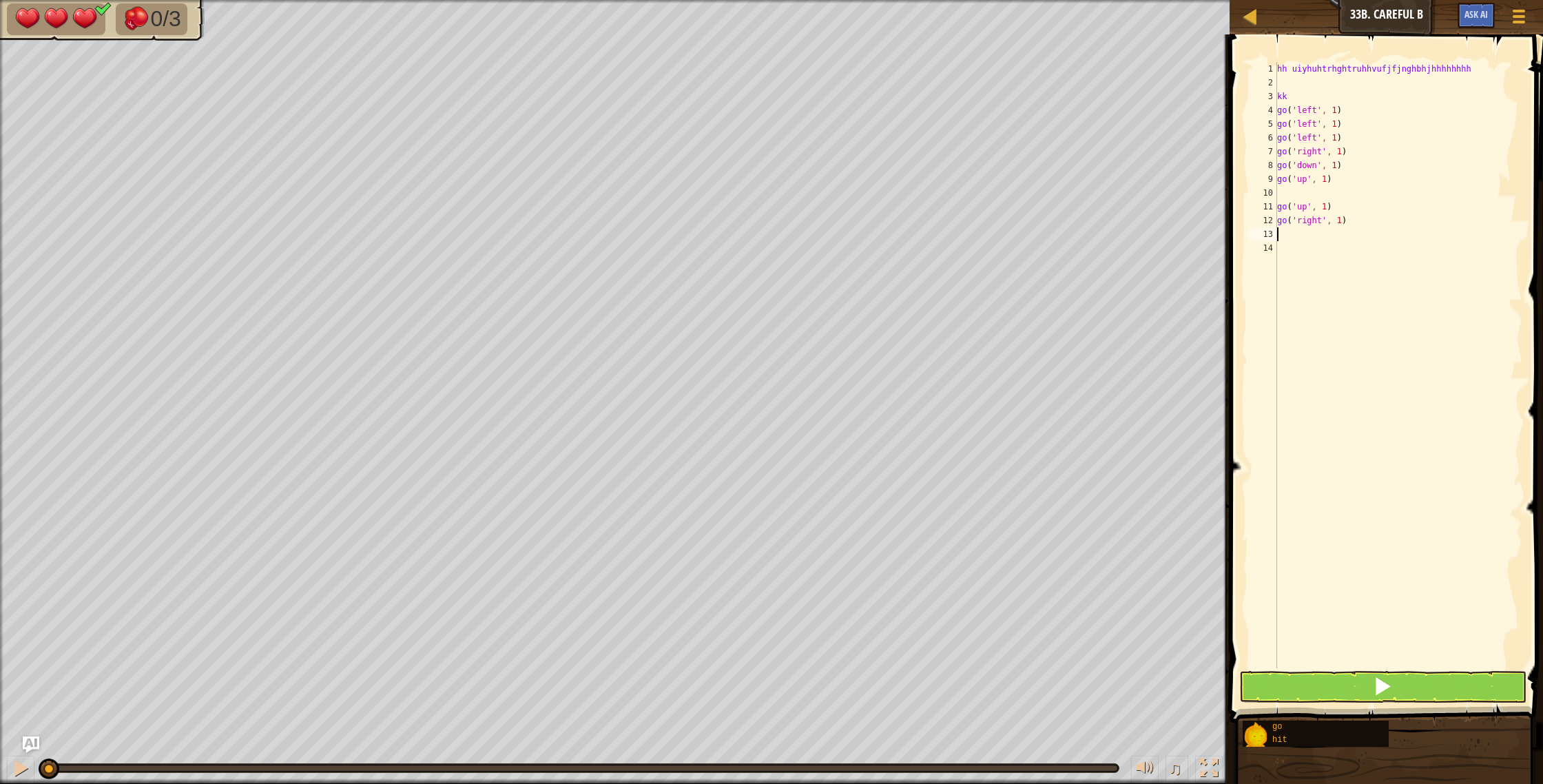
type textarea "g"
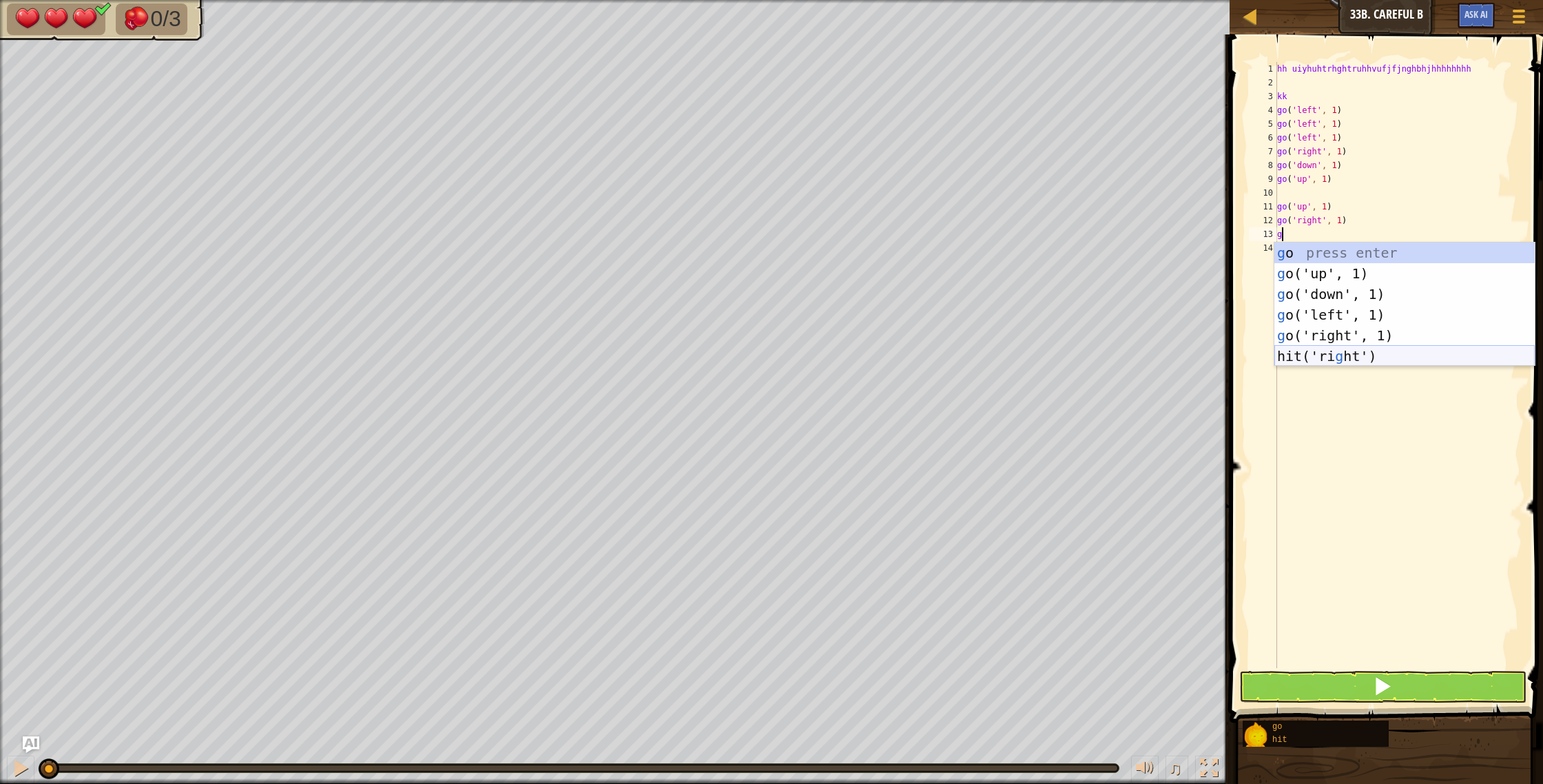
click at [1317, 354] on div "g o press enter g o('up', 1) press enter g o('down', 1) press enter g o('left',…" at bounding box center [1404, 325] width 260 height 165
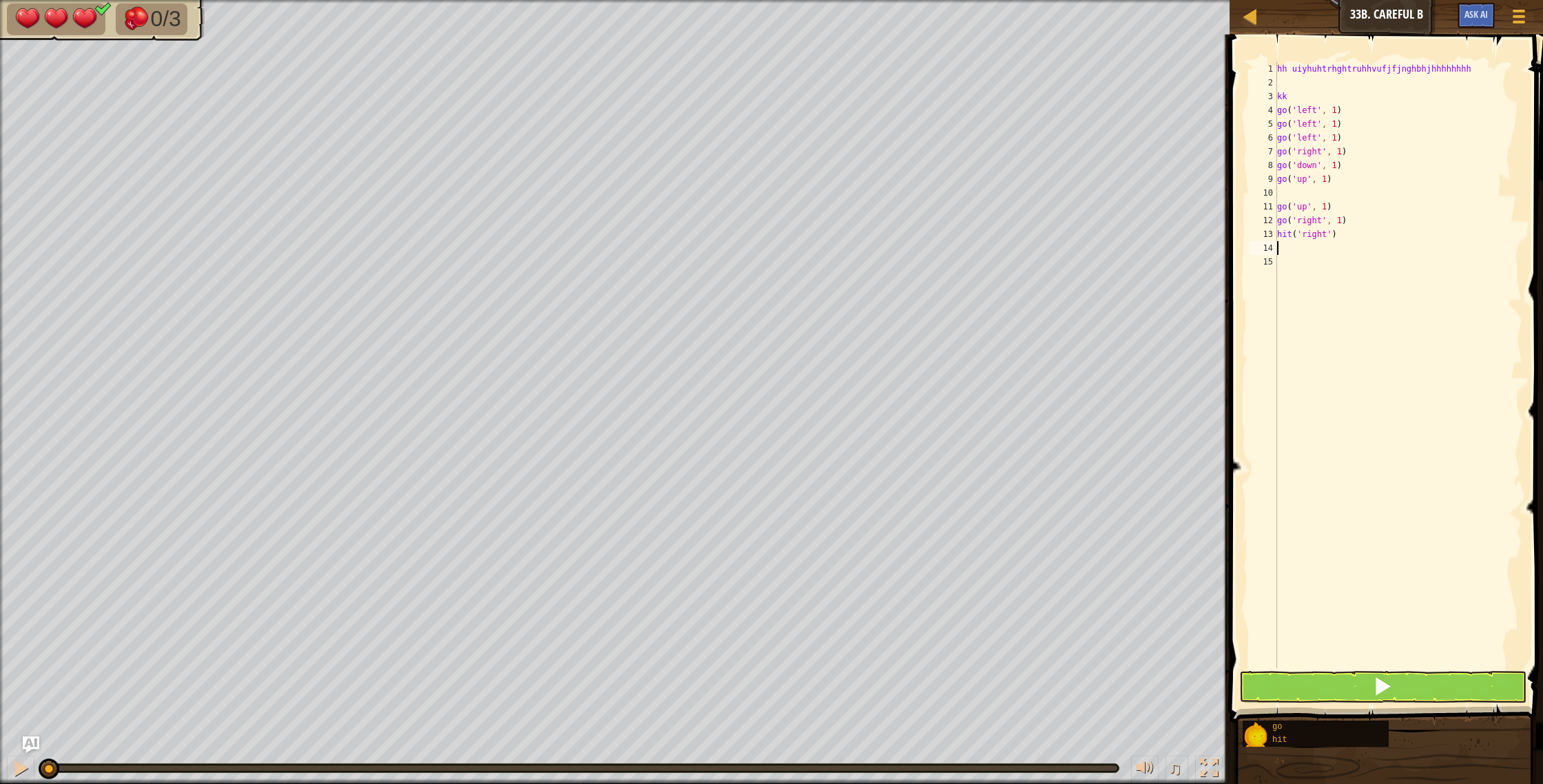
click at [1314, 92] on div "hh uiyhuhtrhghtruhhvufjfjnghbhjhhhhhhhh kk go ( 'left' , 1 ) go ( 'left' , 1 ) …" at bounding box center [1399, 379] width 249 height 634
type textarea "k"
type textarea "h"
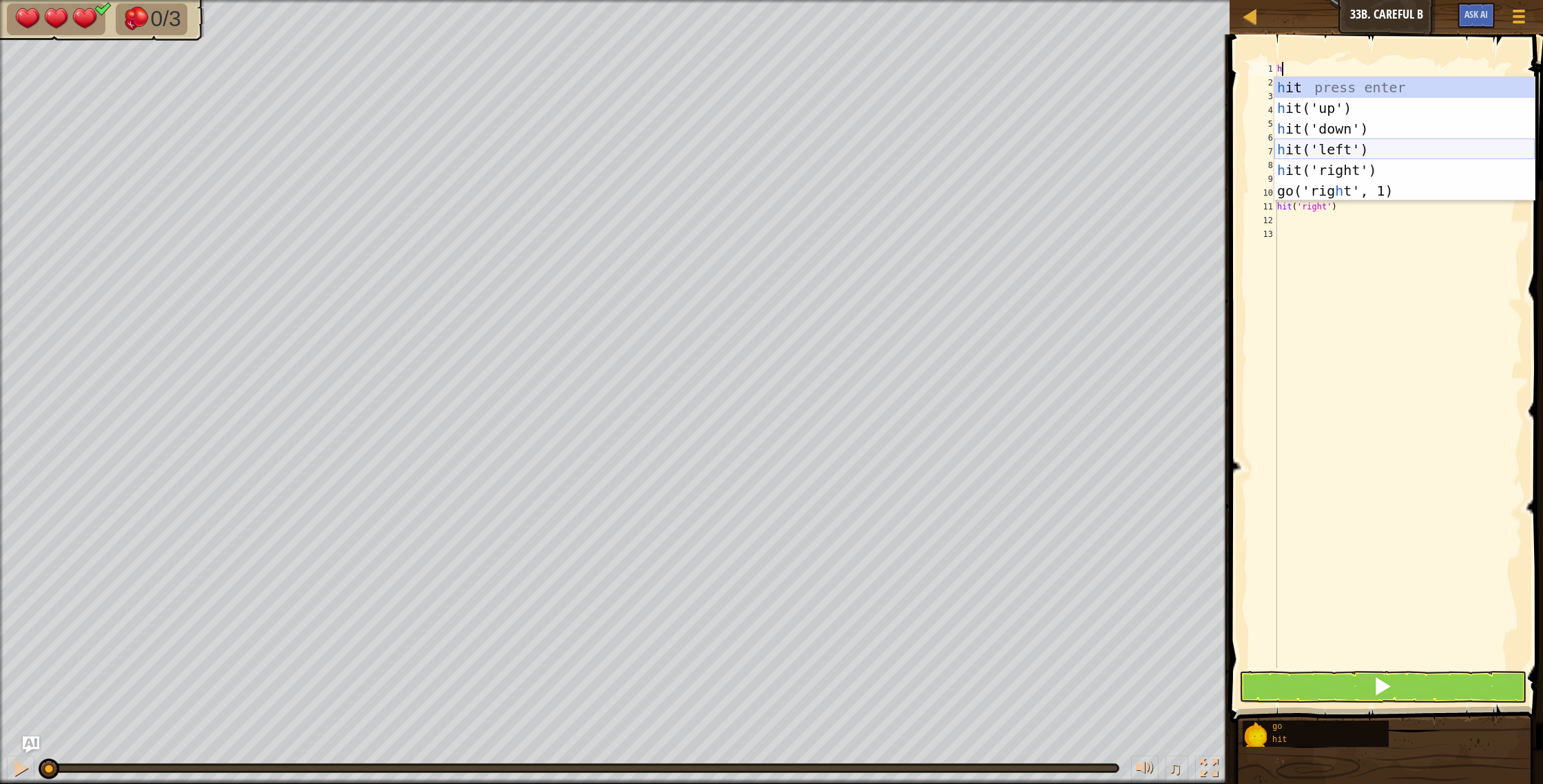
type textarea "hh"
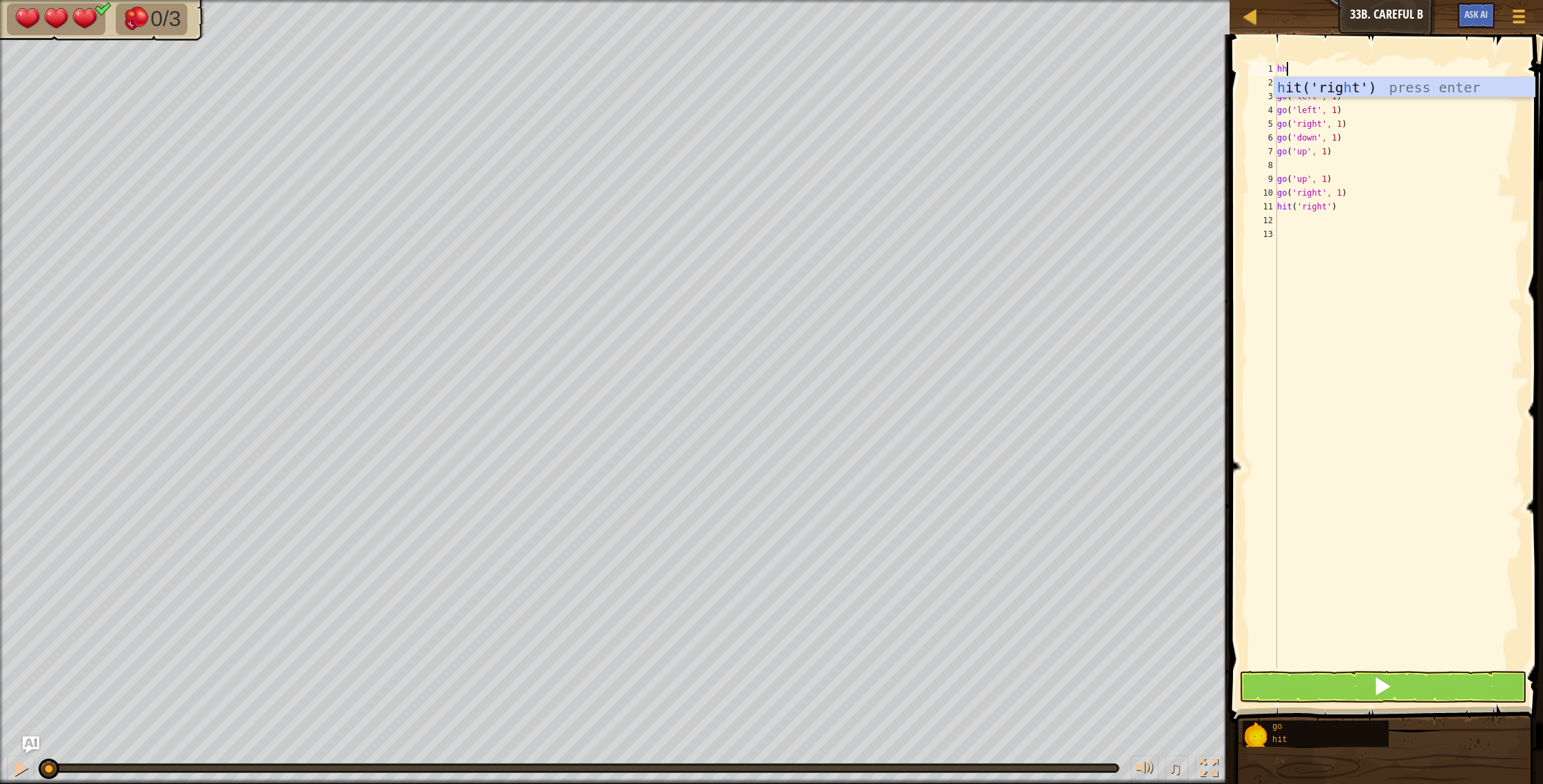
click at [1327, 0] on body "Map Junior 33b. Careful B Game Menu Ask AI 1 הההההההההההההההההההההההההההההההההה…" at bounding box center [771, 0] width 1543 height 0
click at [1363, 93] on div "h it('rig h t') press enter" at bounding box center [1404, 108] width 260 height 62
type textarea "h"
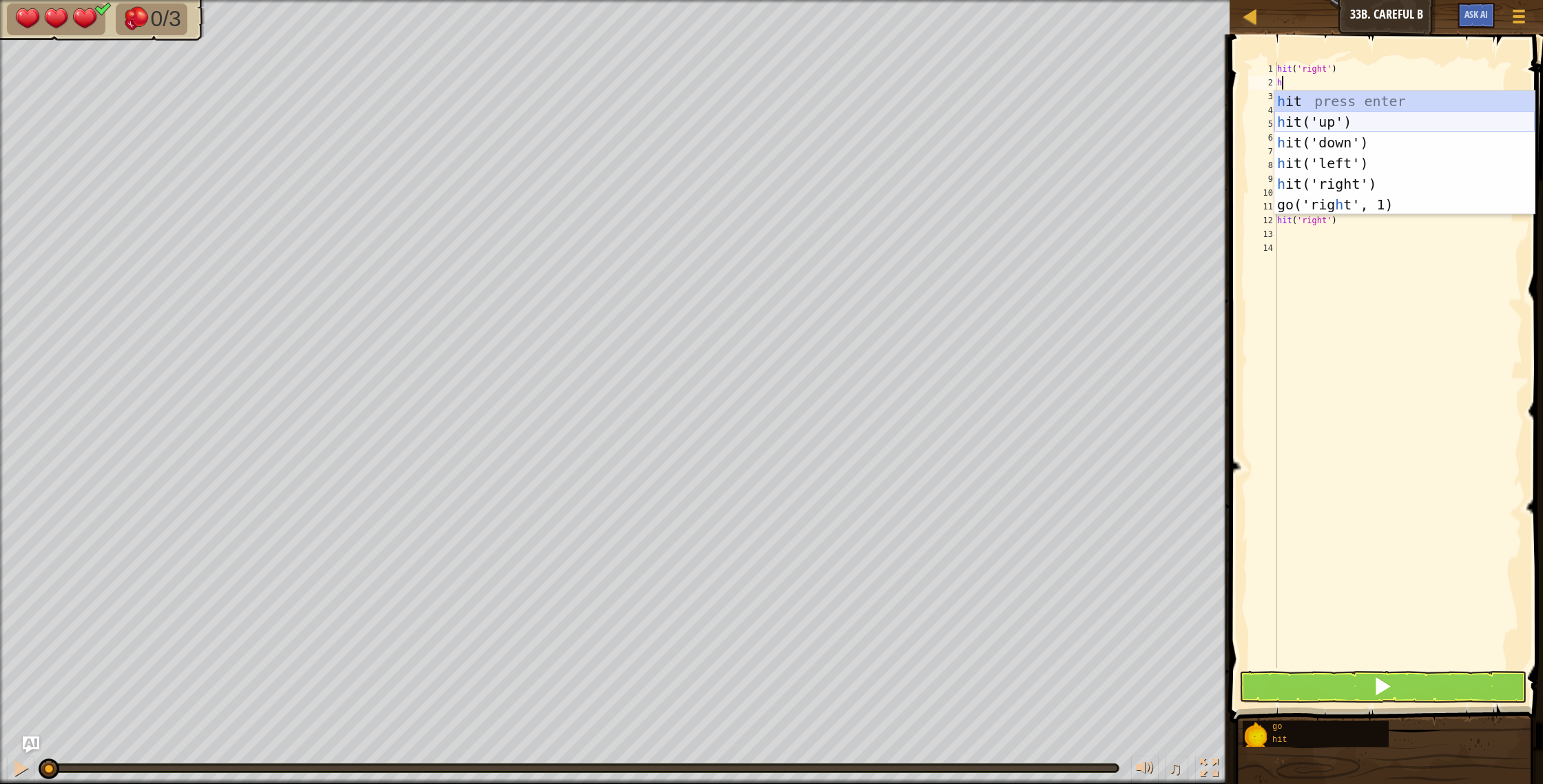
click at [1355, 132] on div "h it press enter h it('up') press enter h it('down') press enter h it('left') p…" at bounding box center [1404, 173] width 260 height 165
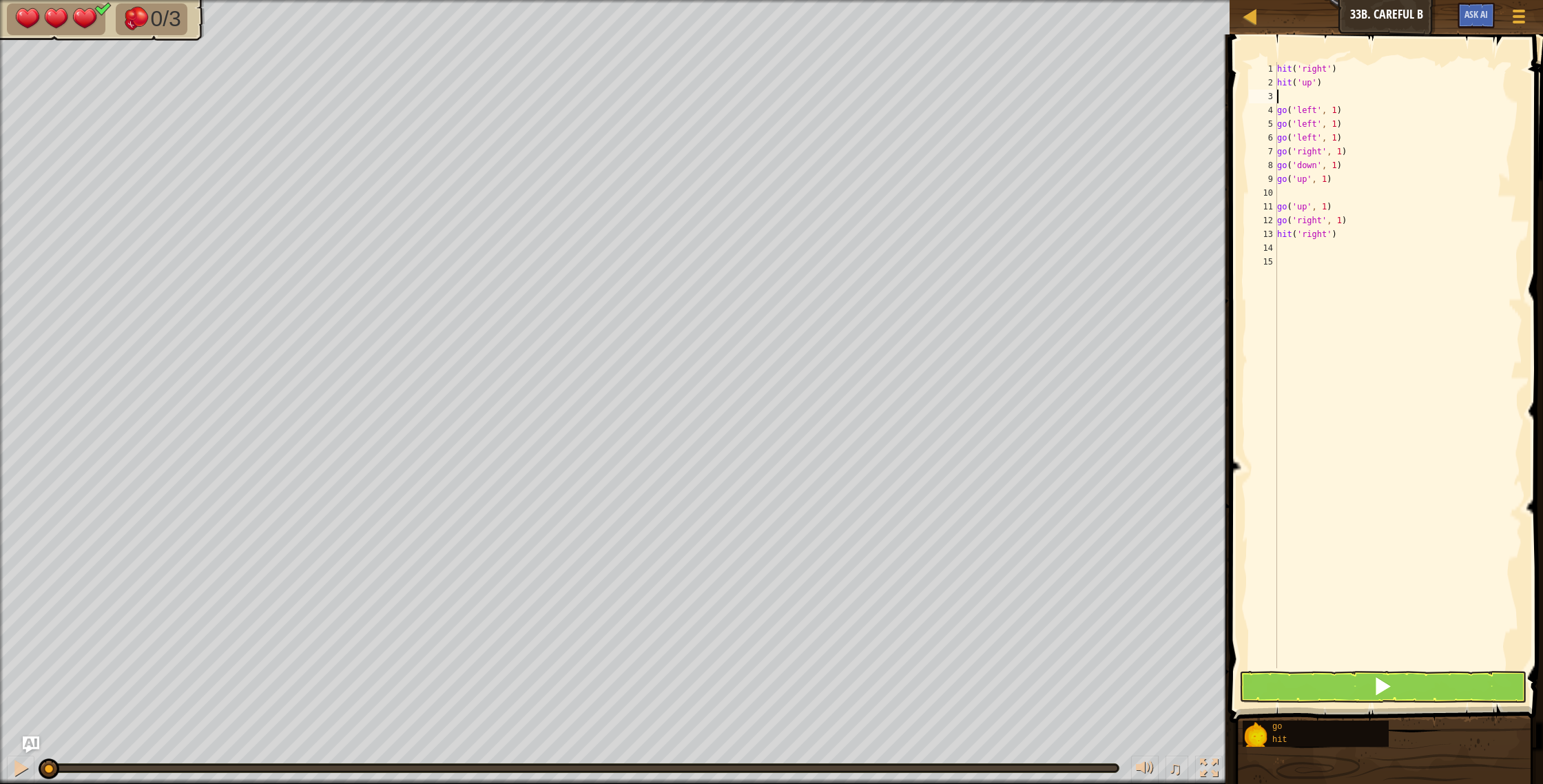
type textarea "h"
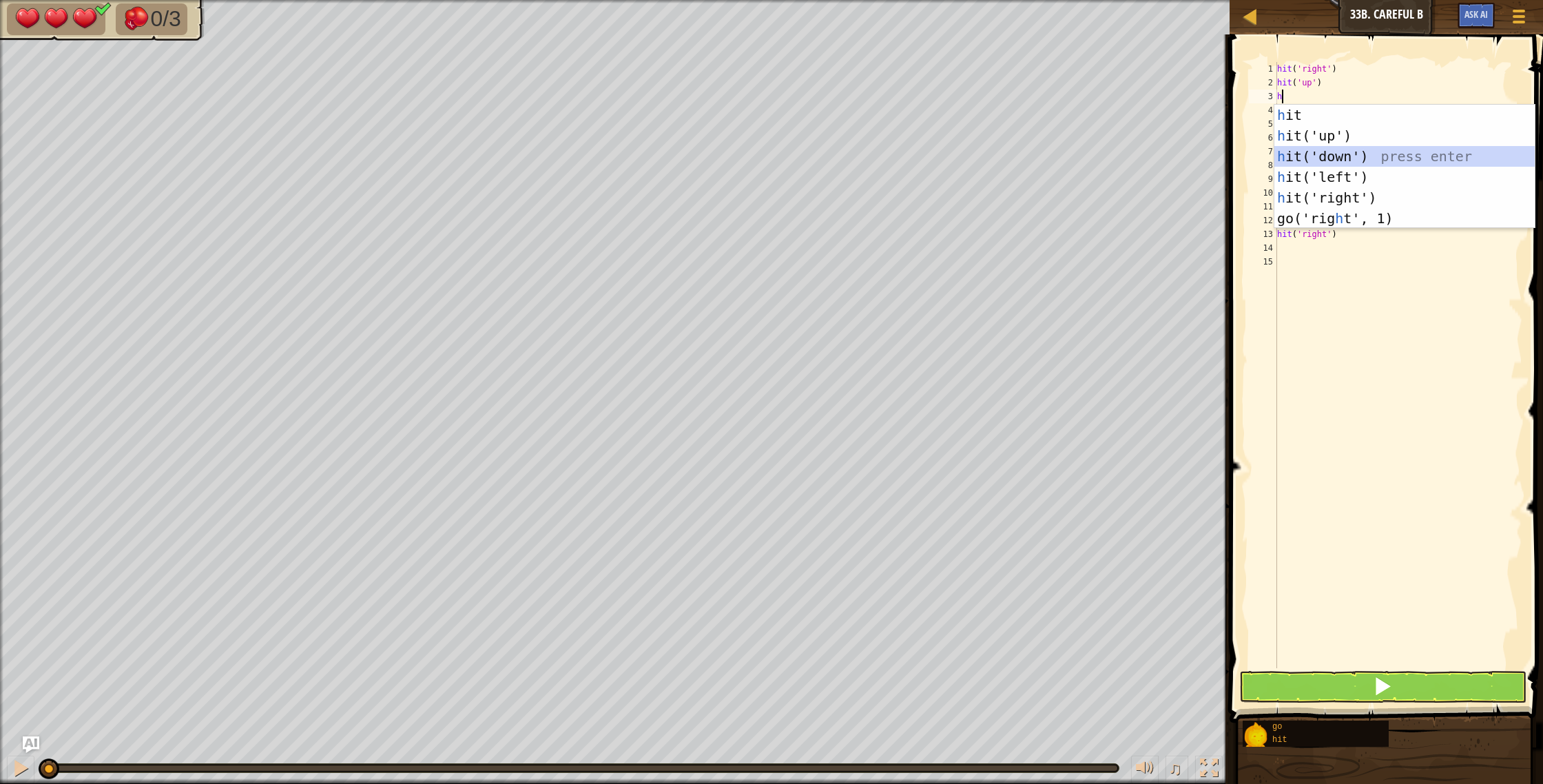
click at [1353, 155] on div "h it press enter h it('up') press enter h it('down') press enter h it('left') p…" at bounding box center [1404, 188] width 260 height 165
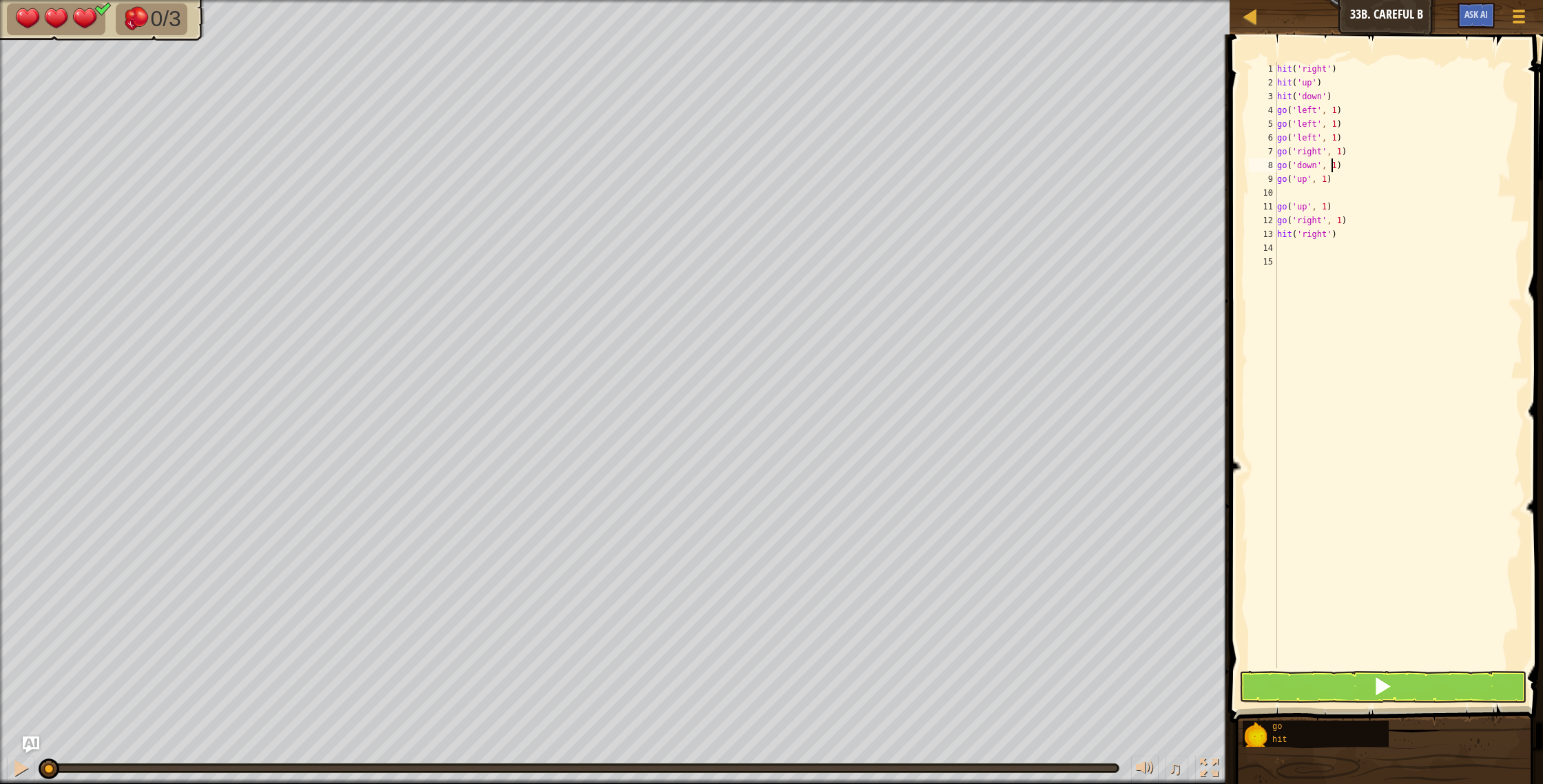
type textarea "go('up', 1)"
click at [1364, 686] on button at bounding box center [1383, 686] width 288 height 32
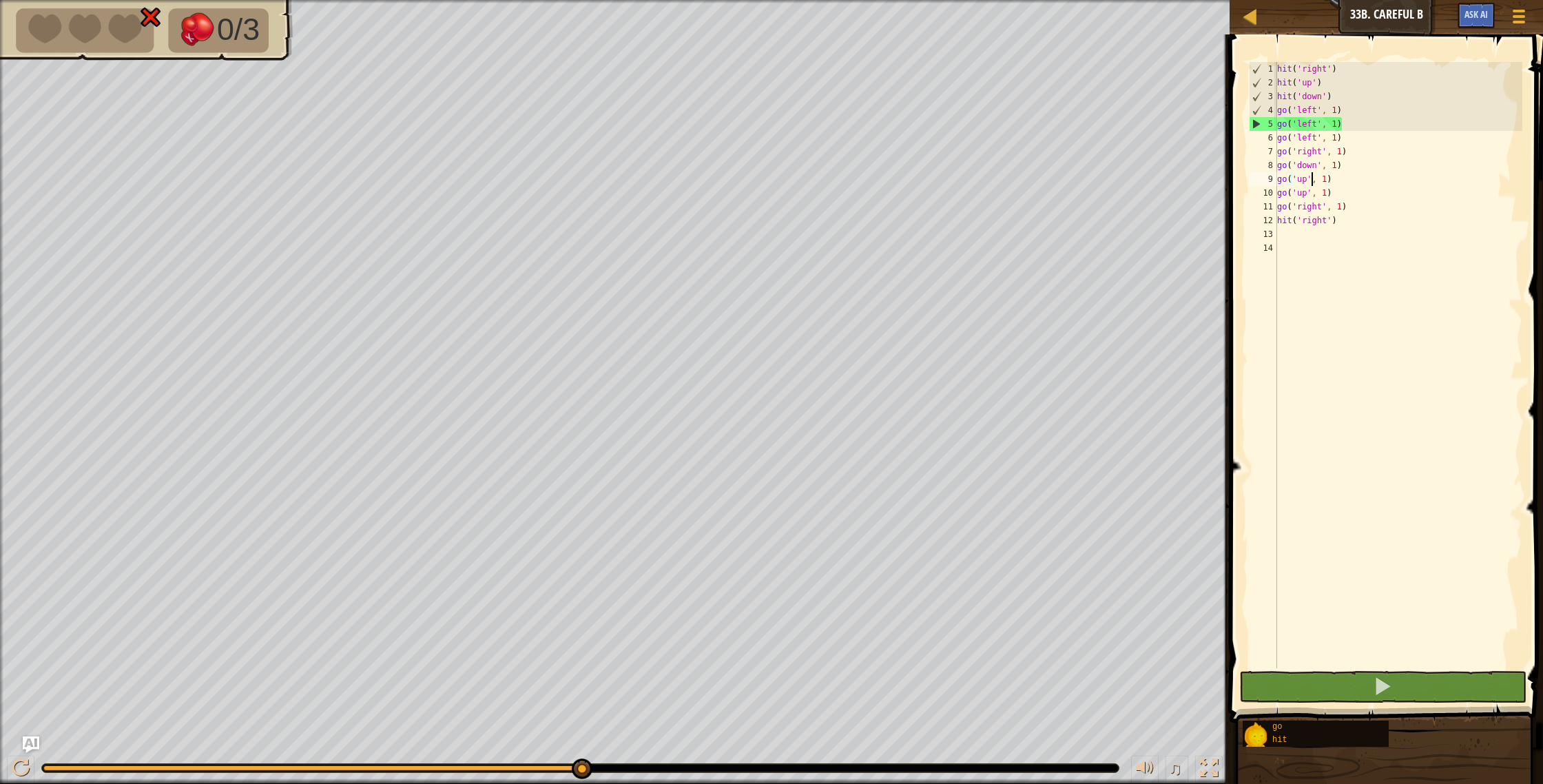
click at [1312, 173] on div "hit ( 'right' ) hit ( 'up' ) hit ( 'down' ) go ( 'left' , 1 ) go ( 'left' , 1 )…" at bounding box center [1398, 379] width 248 height 634
type textarea "go('up', 1) go('up', 1)"
click at [1312, 173] on div "hit ( 'right' ) hit ( 'up' ) hit ( 'down' ) go ( 'left' , 1 ) go ( 'left' , 1 )…" at bounding box center [1398, 379] width 248 height 634
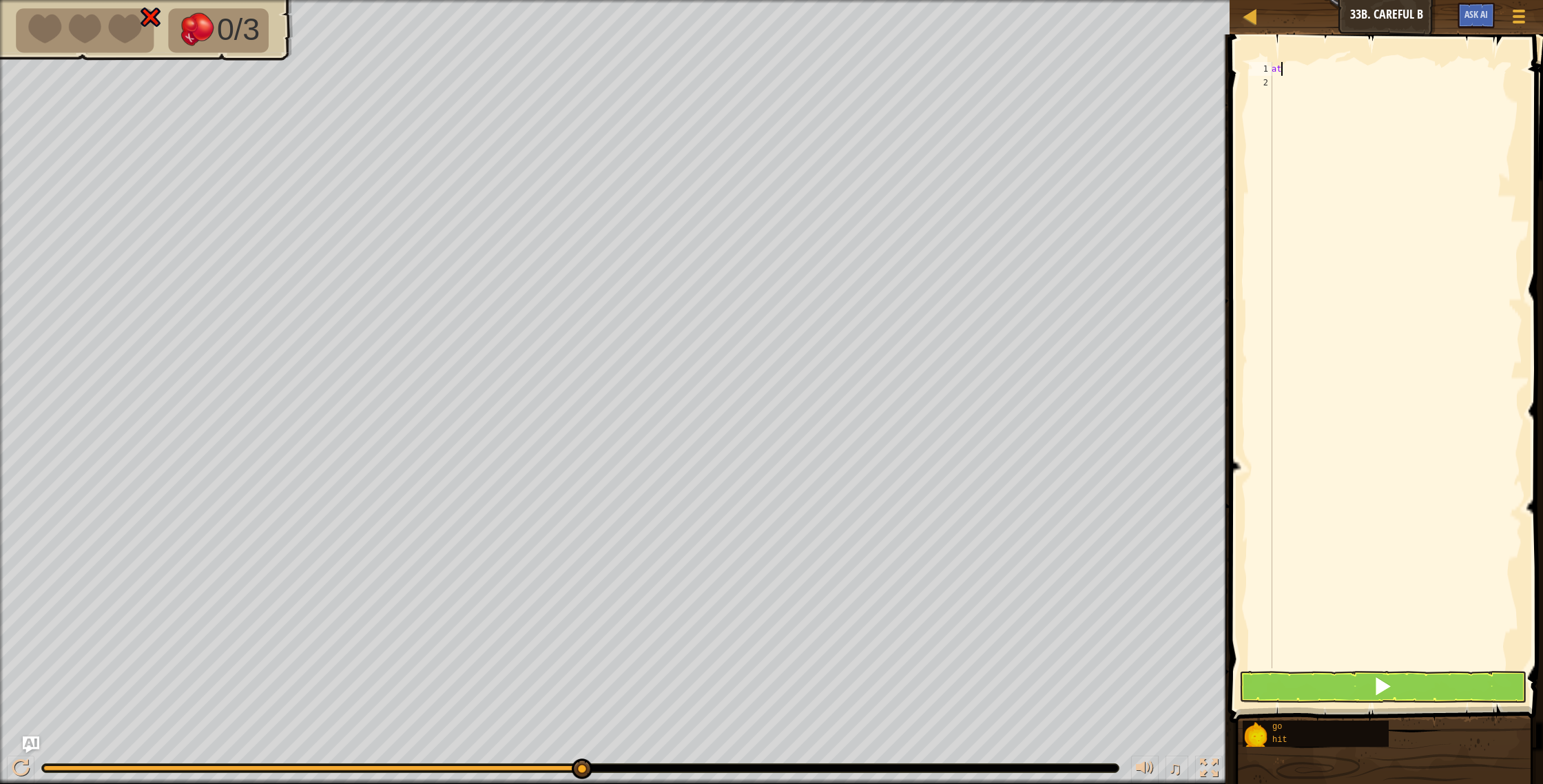
type textarea "a"
type textarea "w"
type textarea "g"
type textarea "d"
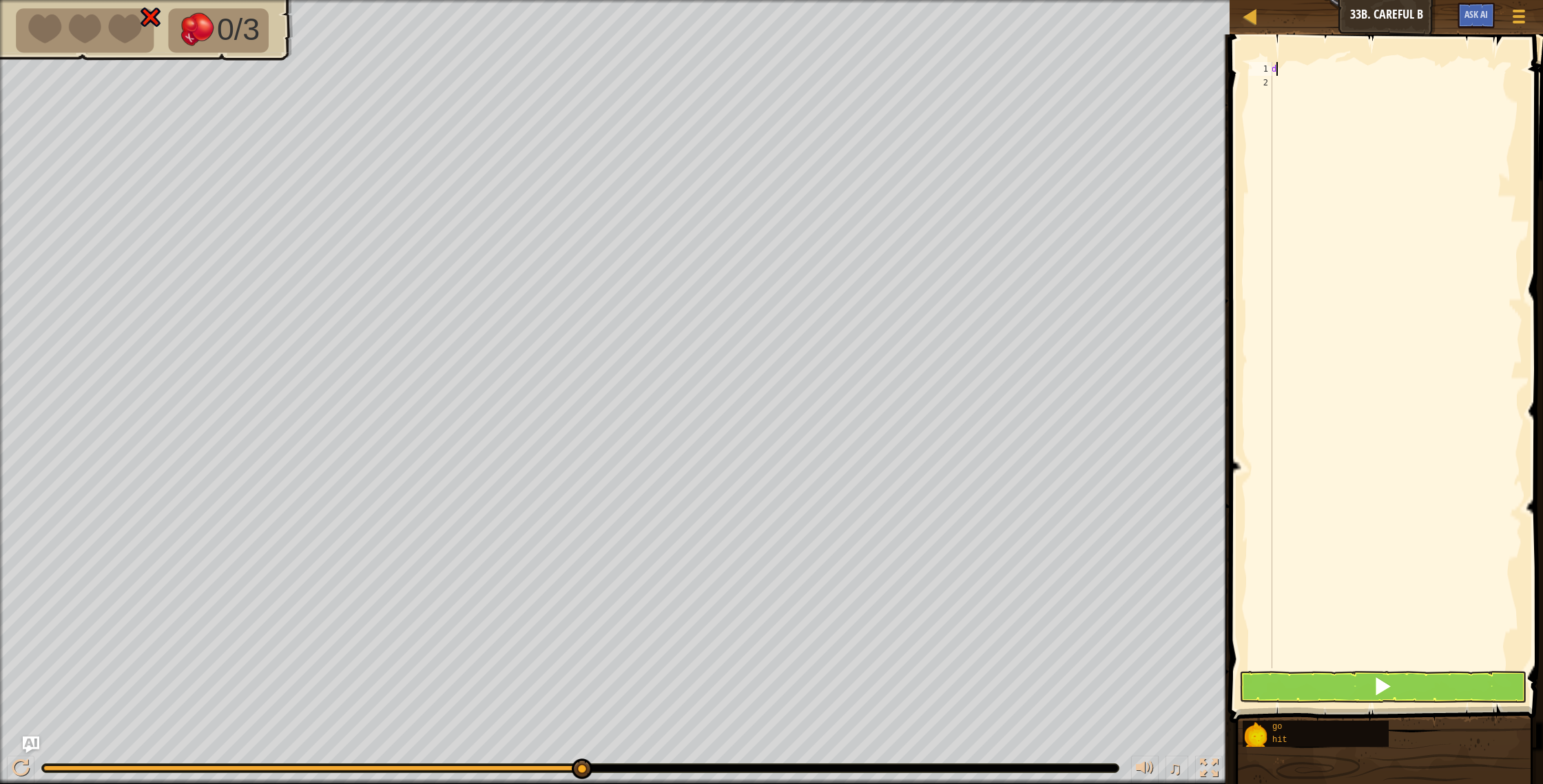
scroll to position [6, 0]
type textarea "g"
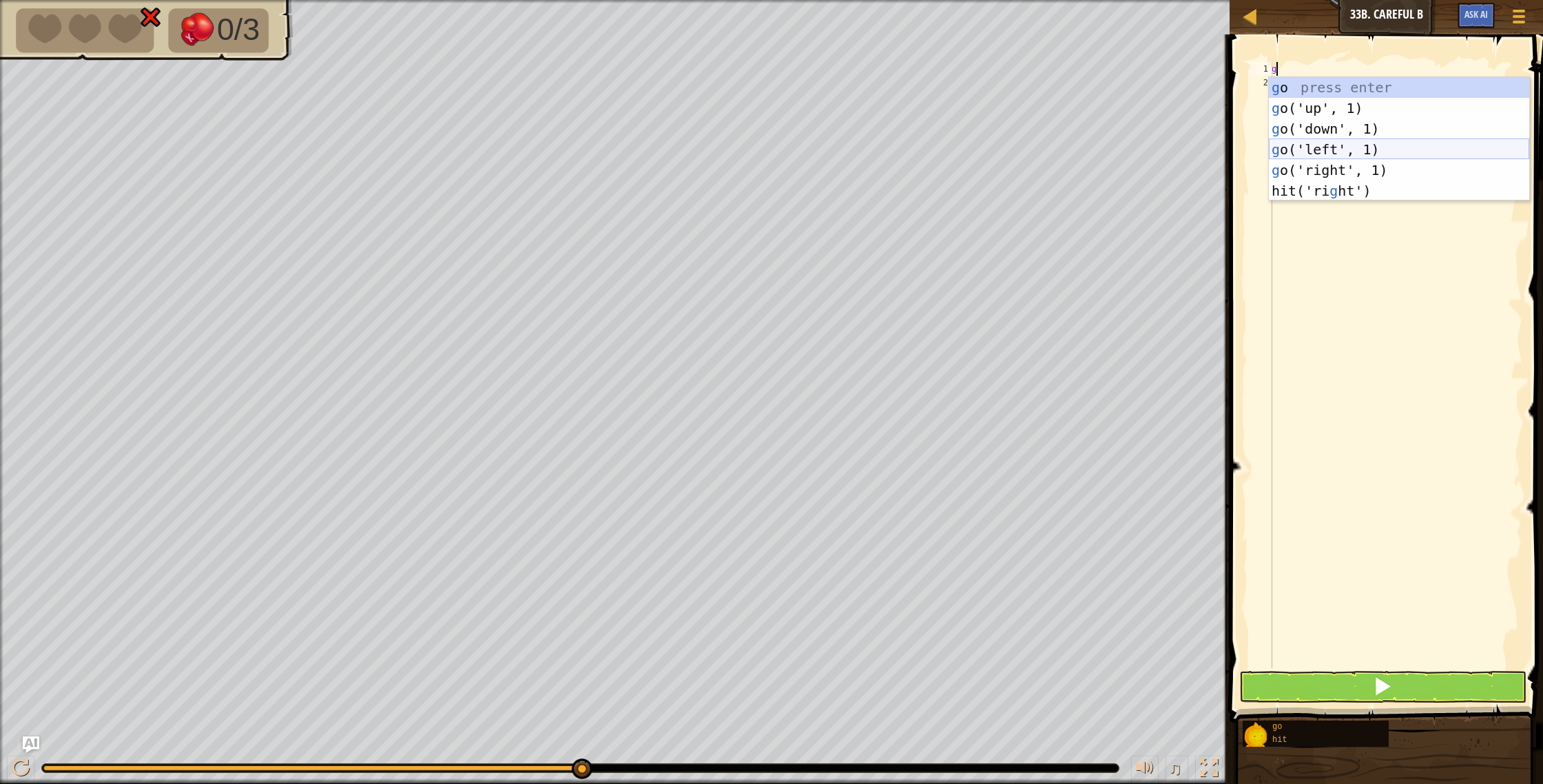
click at [1349, 140] on div "g o press enter g o('up', 1) press enter g o('down', 1) press enter g o('left',…" at bounding box center [1399, 160] width 260 height 165
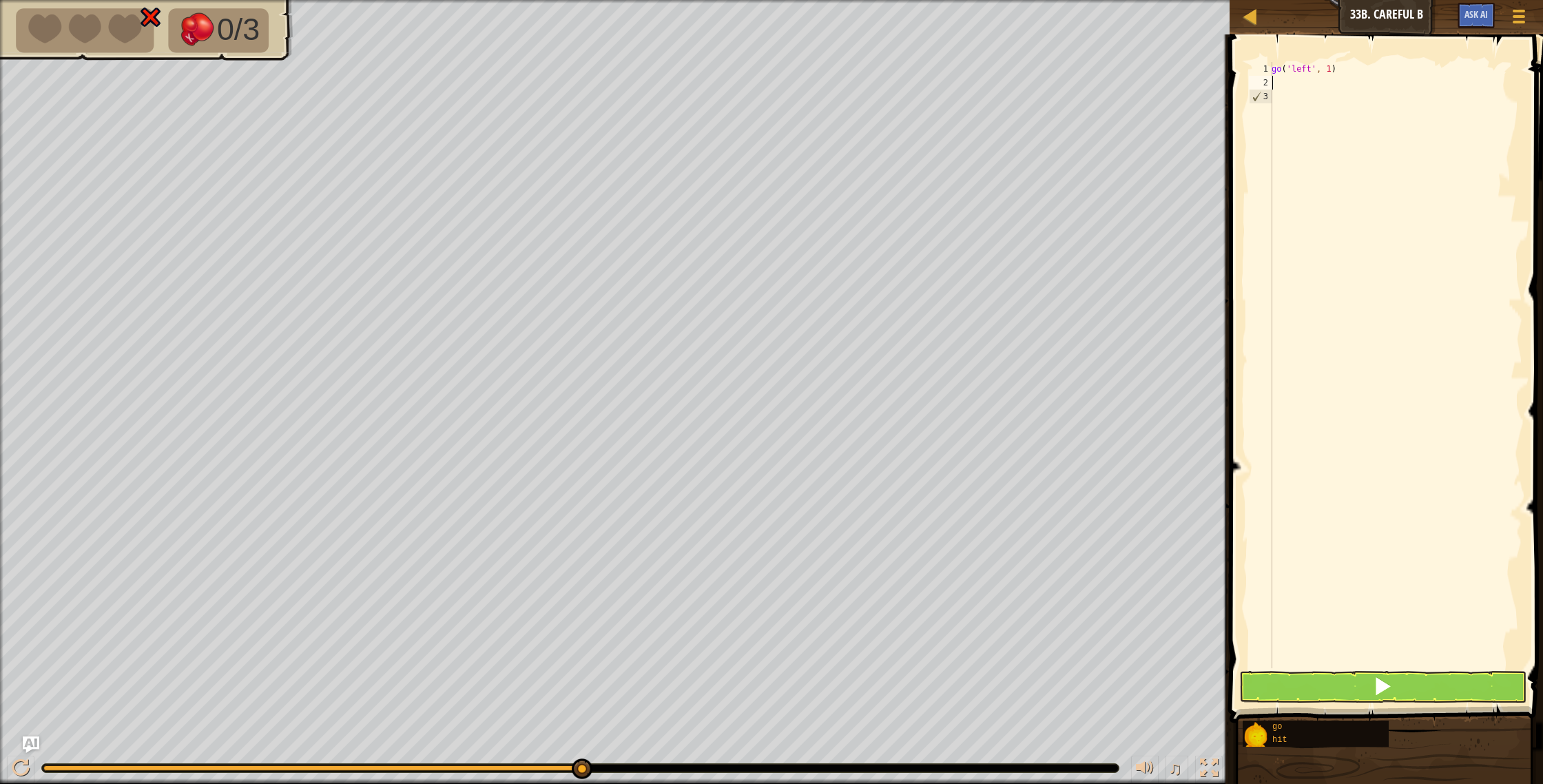
type textarea "h"
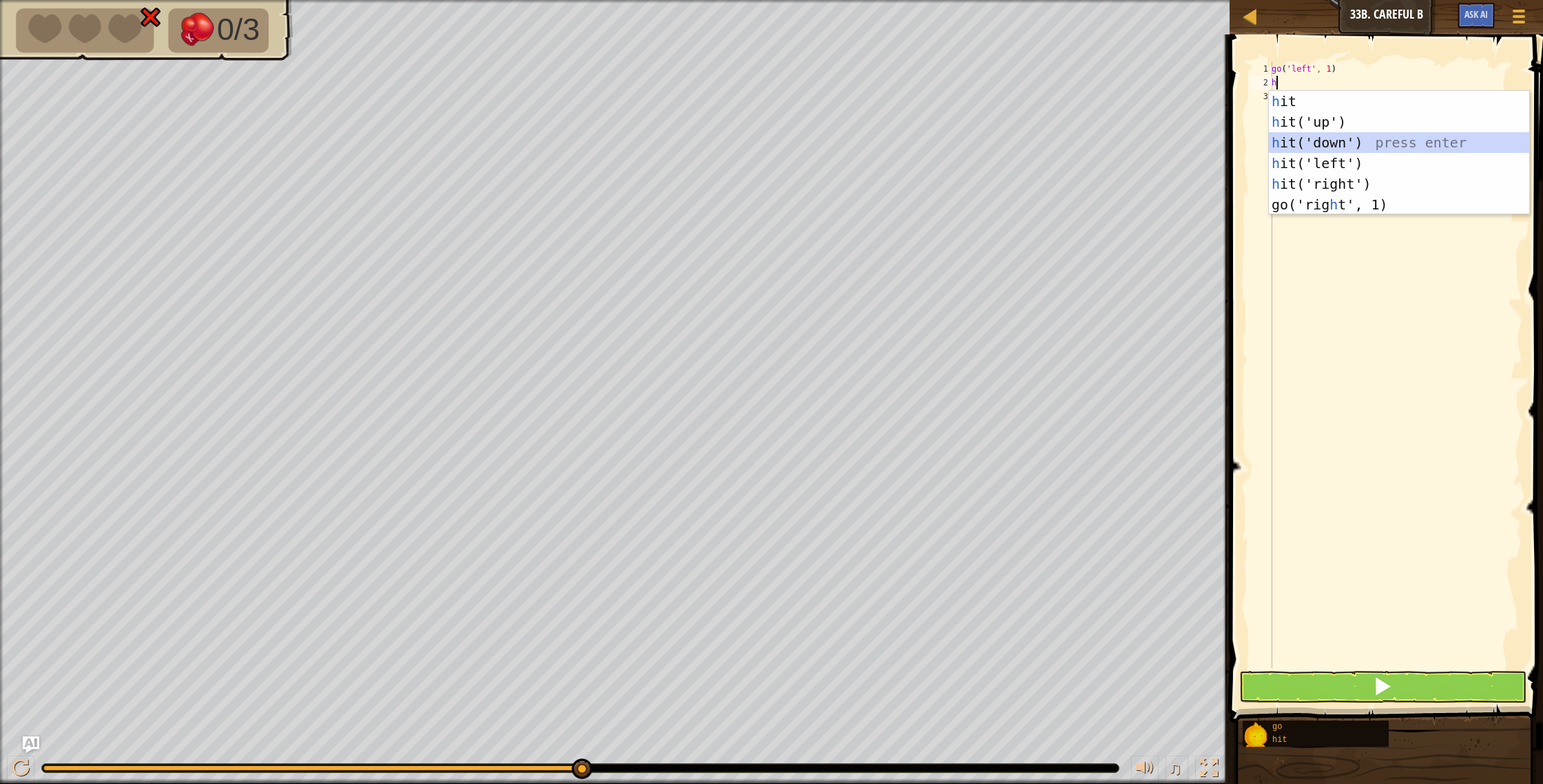
click at [1299, 142] on div "h it press enter h it('up') press enter h it('down') press enter h it('left') p…" at bounding box center [1399, 173] width 260 height 165
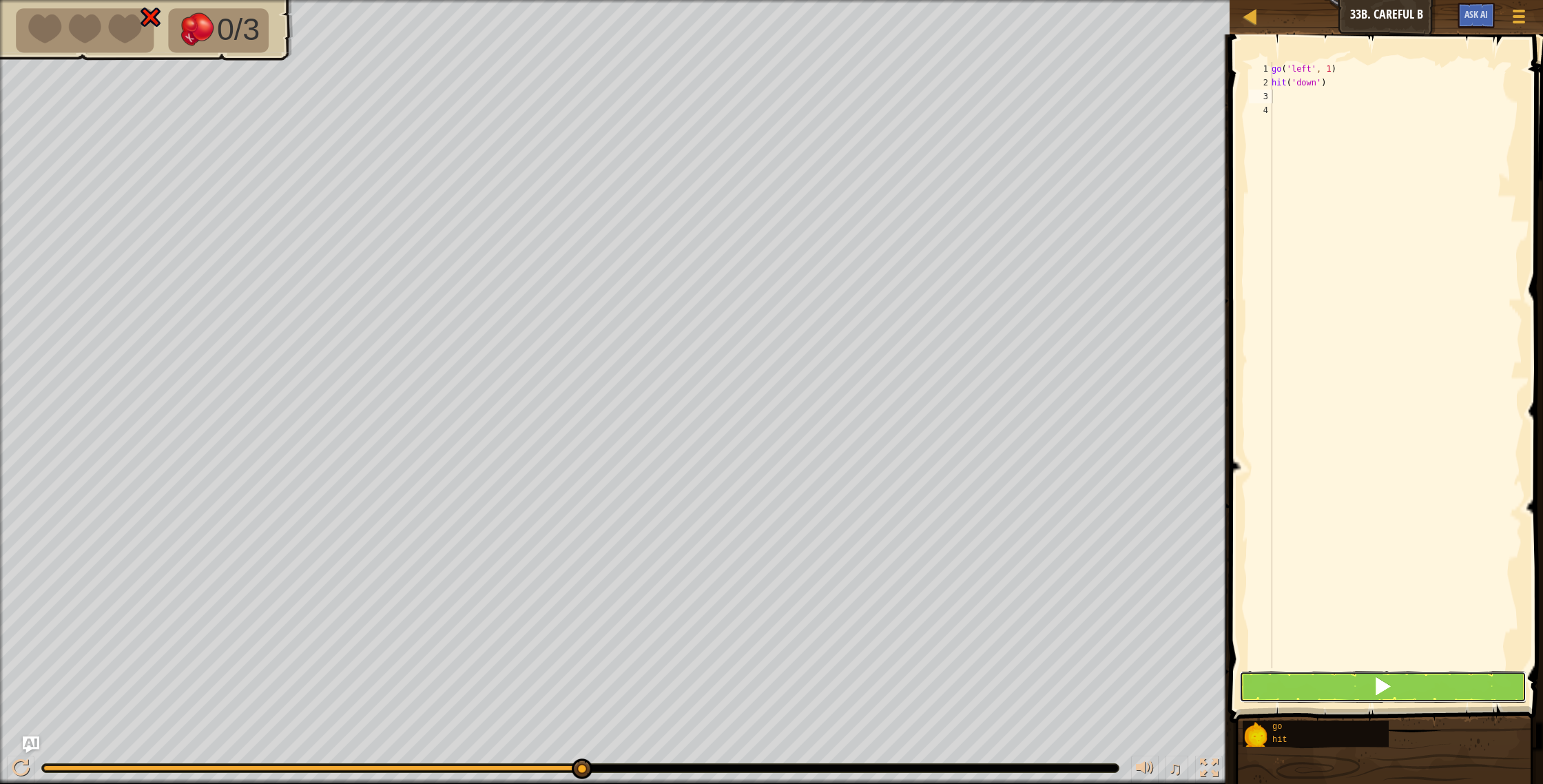
click at [1373, 691] on button at bounding box center [1383, 686] width 288 height 32
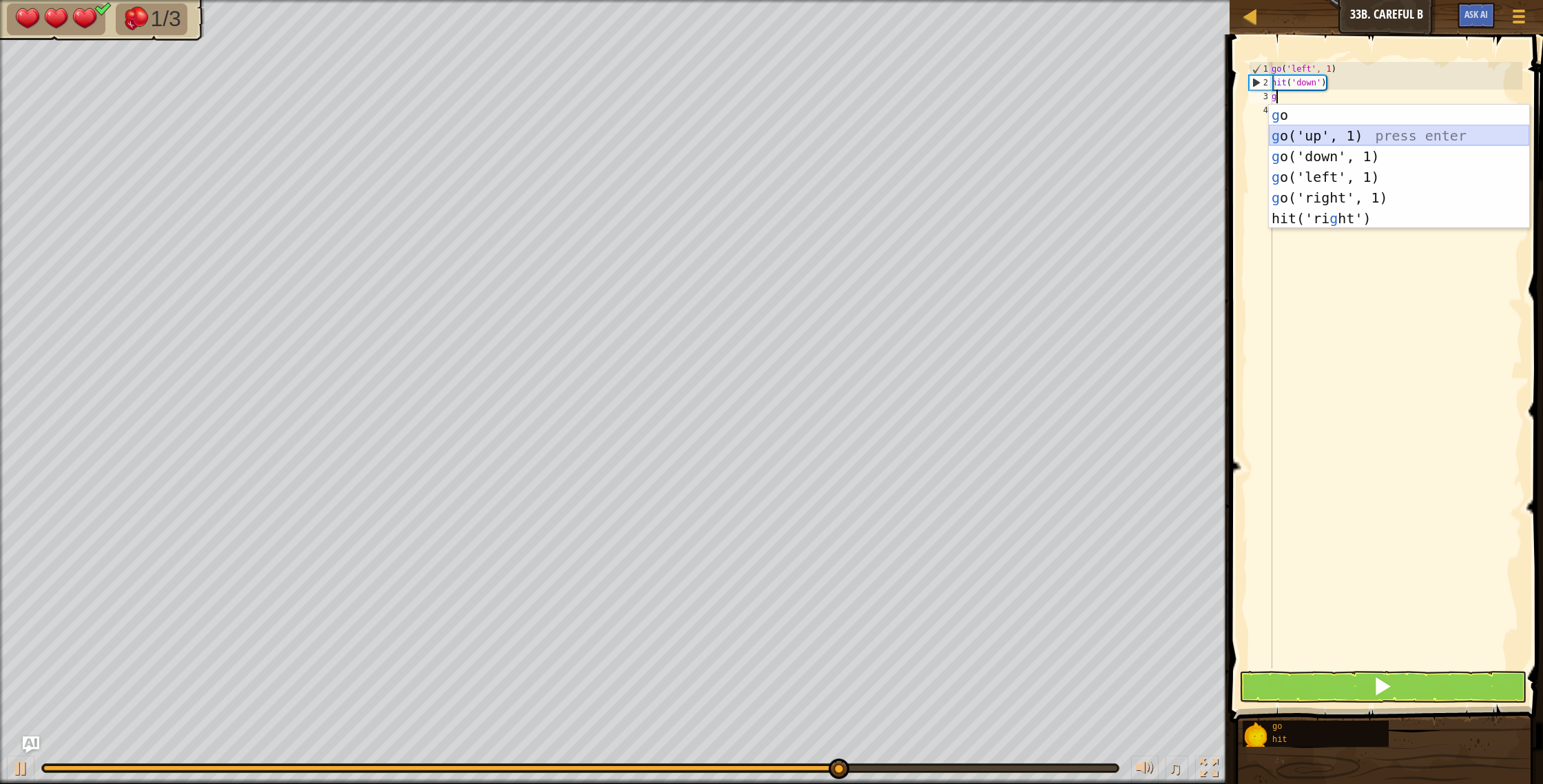
click at [1369, 0] on body "Map Junior 33b. Careful B Game Menu Ask AI 1 הההההההההההההההההההההההההההההההההה…" at bounding box center [771, 0] width 1543 height 0
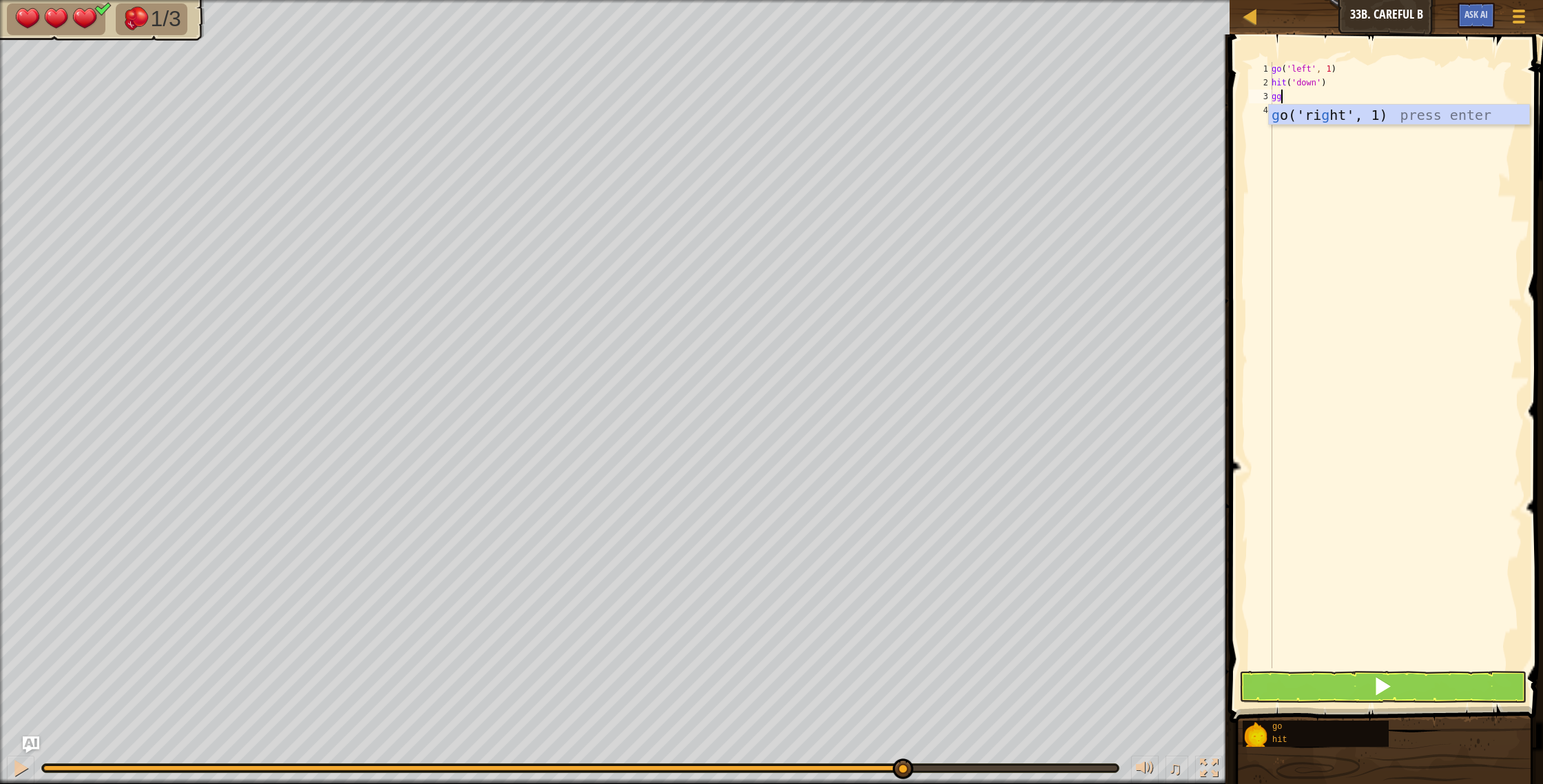
type textarea "g"
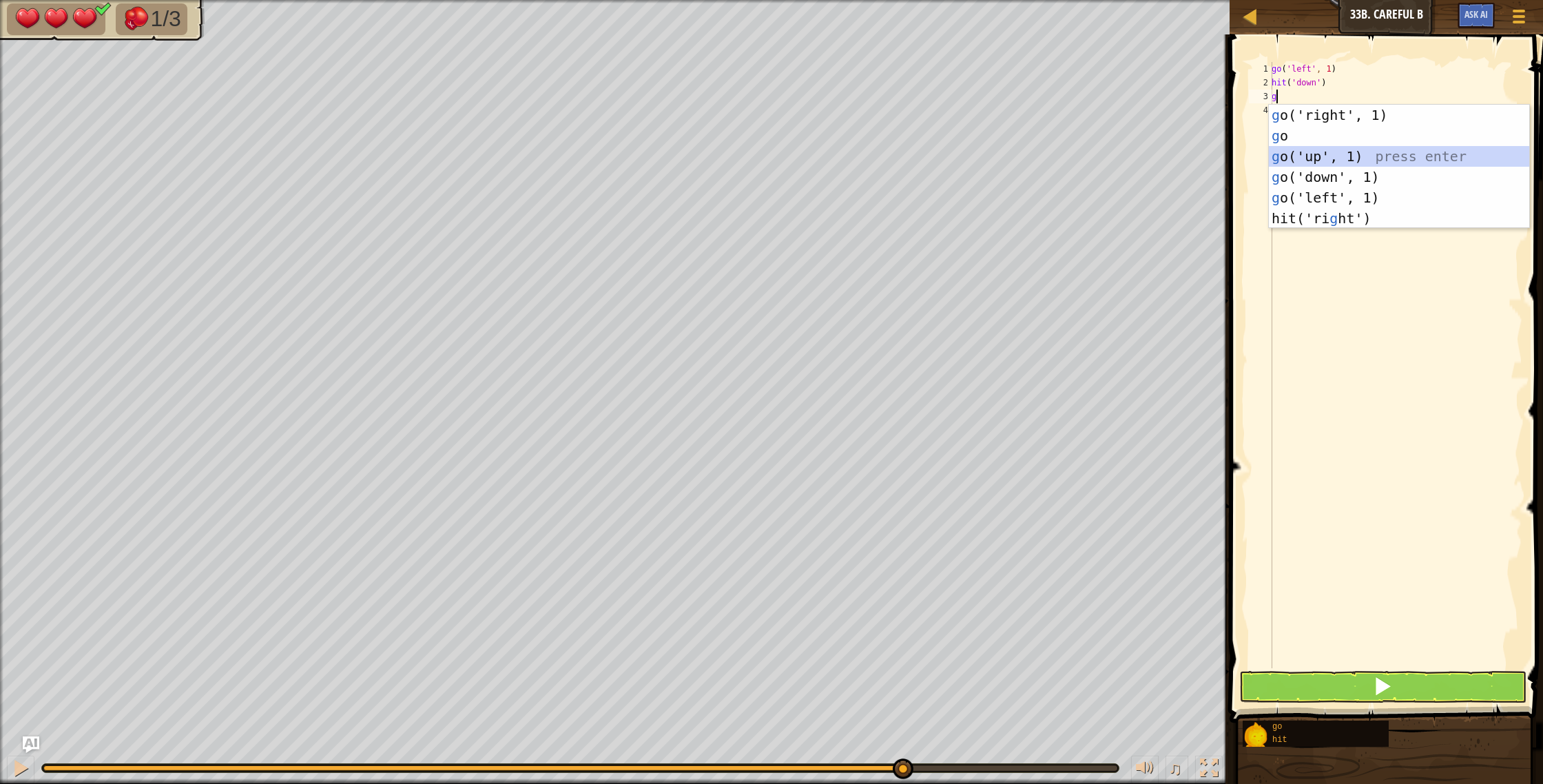
click at [1327, 161] on div "g o('right', 1) press enter g o press enter g o('up', 1) press enter g o('down'…" at bounding box center [1399, 188] width 260 height 165
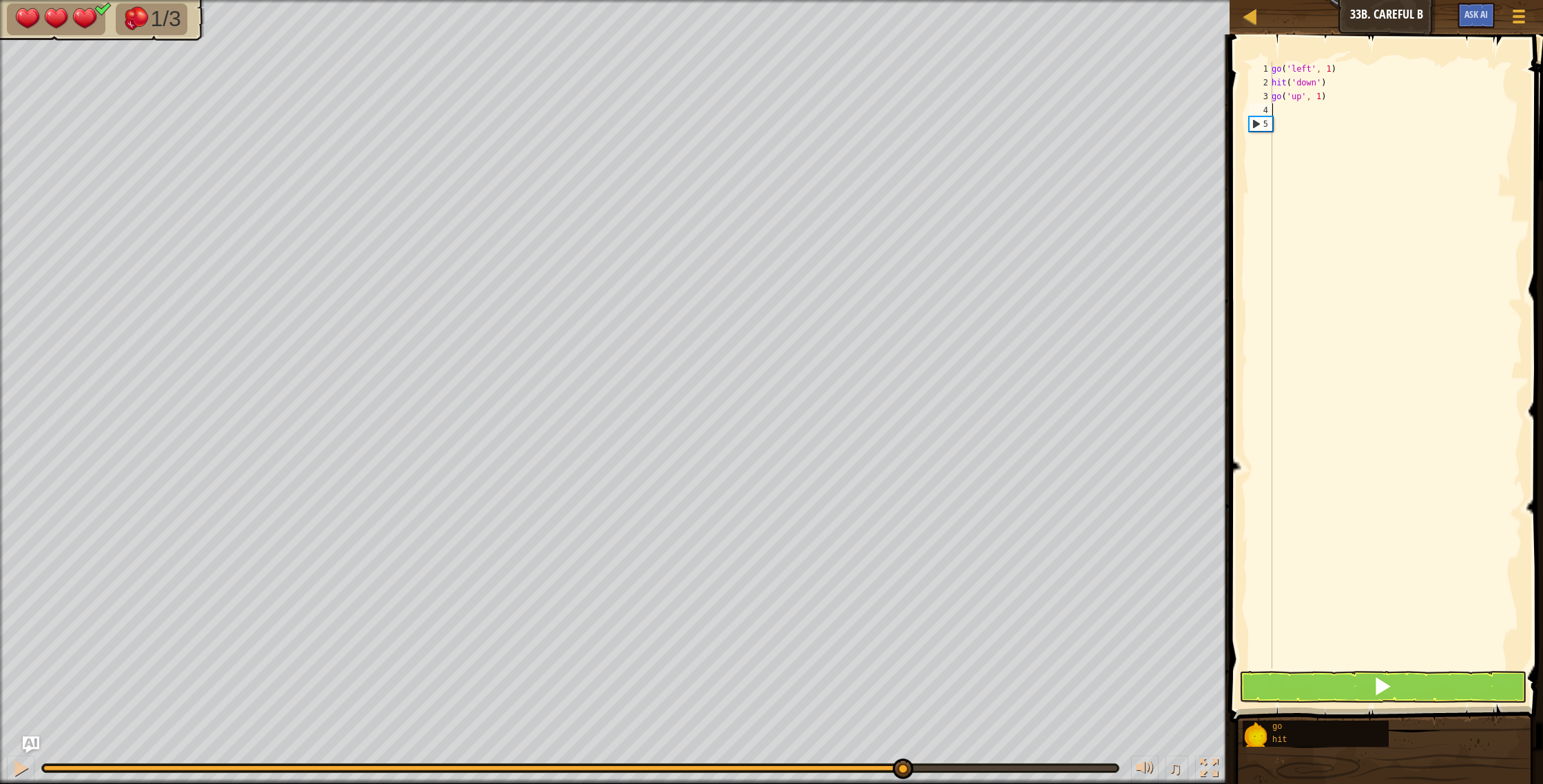
type textarea "g"
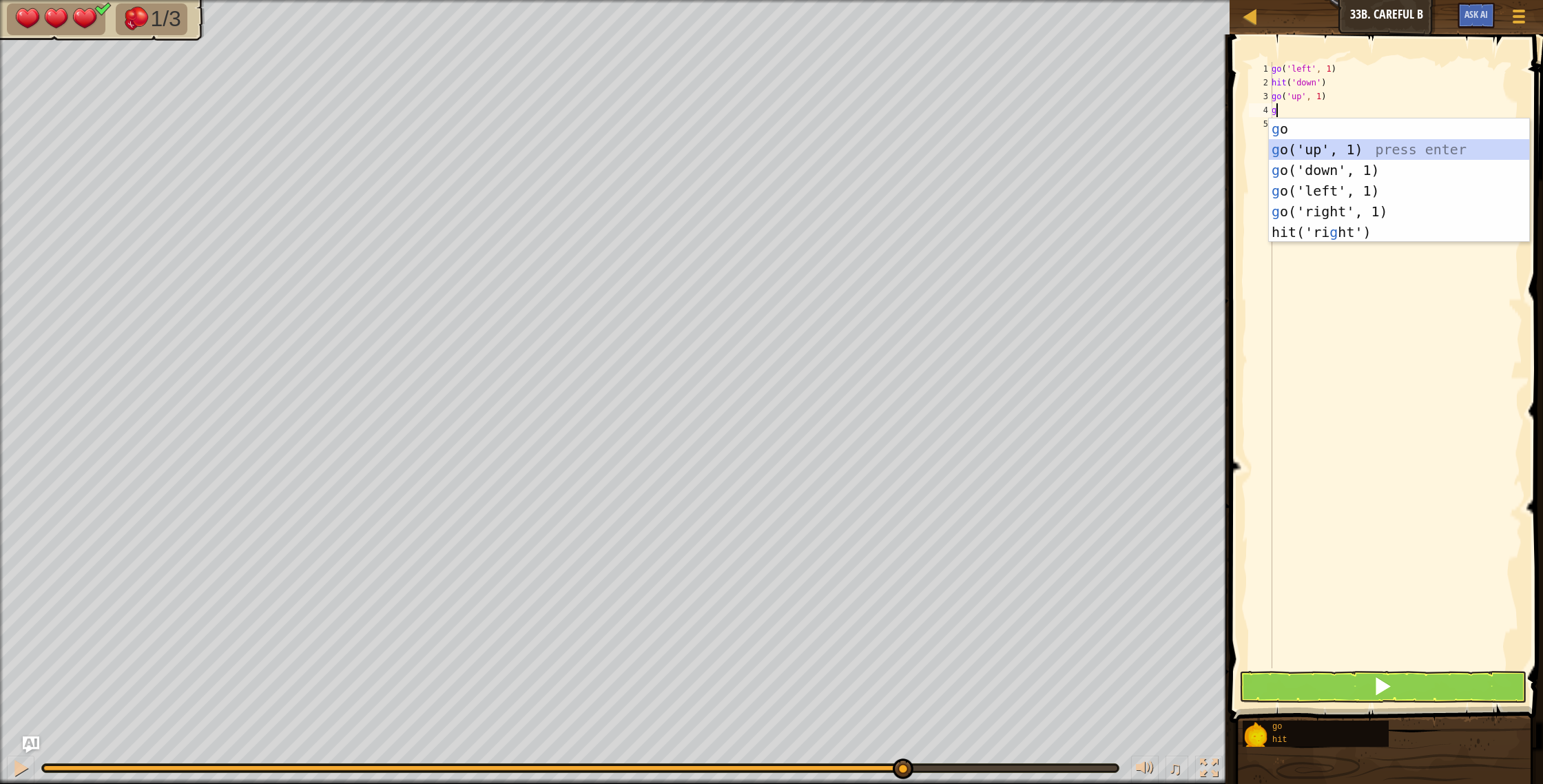
click at [1324, 157] on div "g o press enter g o('up', 1) press enter g o('down', 1) press enter g o('left',…" at bounding box center [1399, 201] width 260 height 165
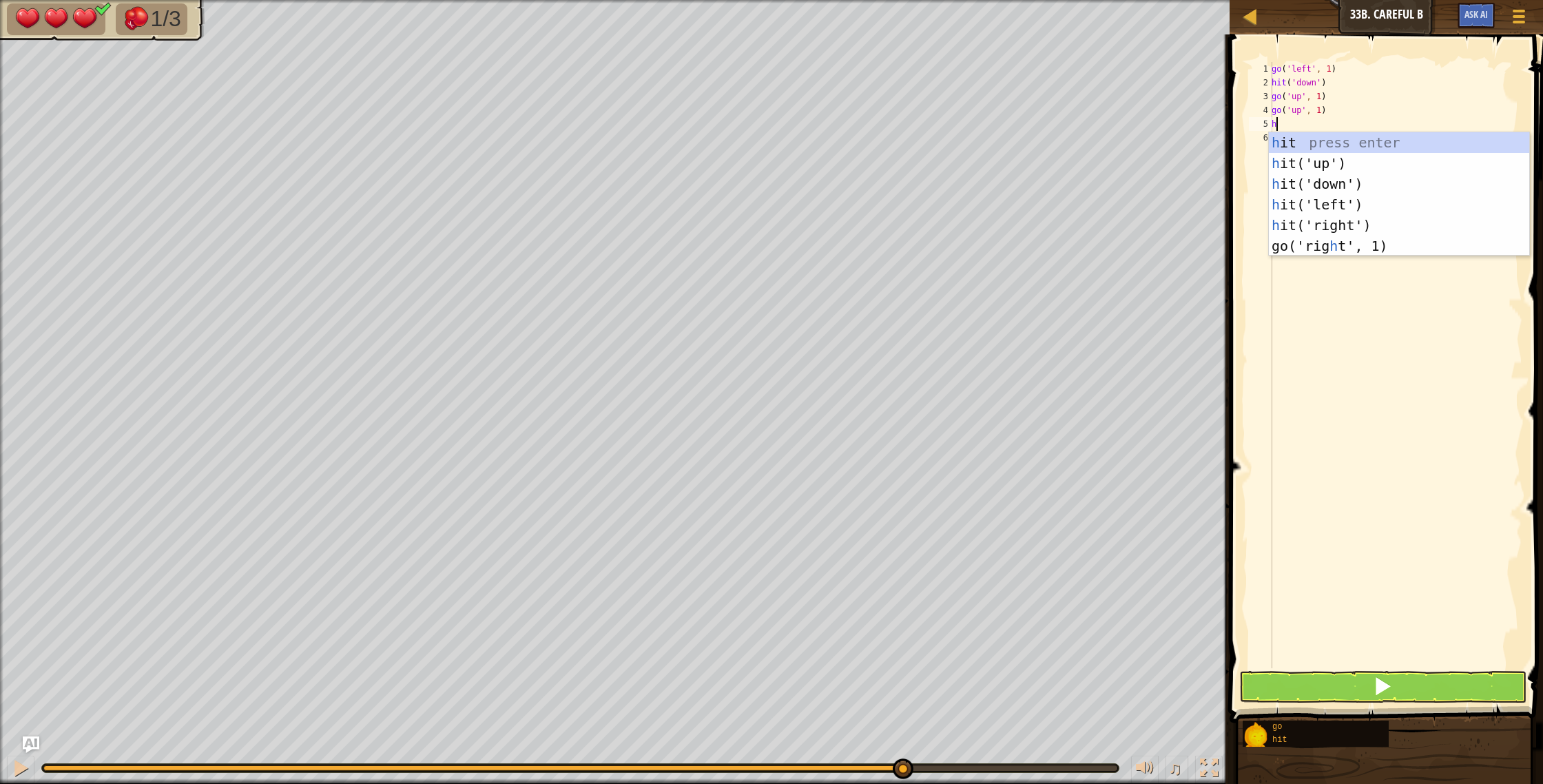
type textarea "h"
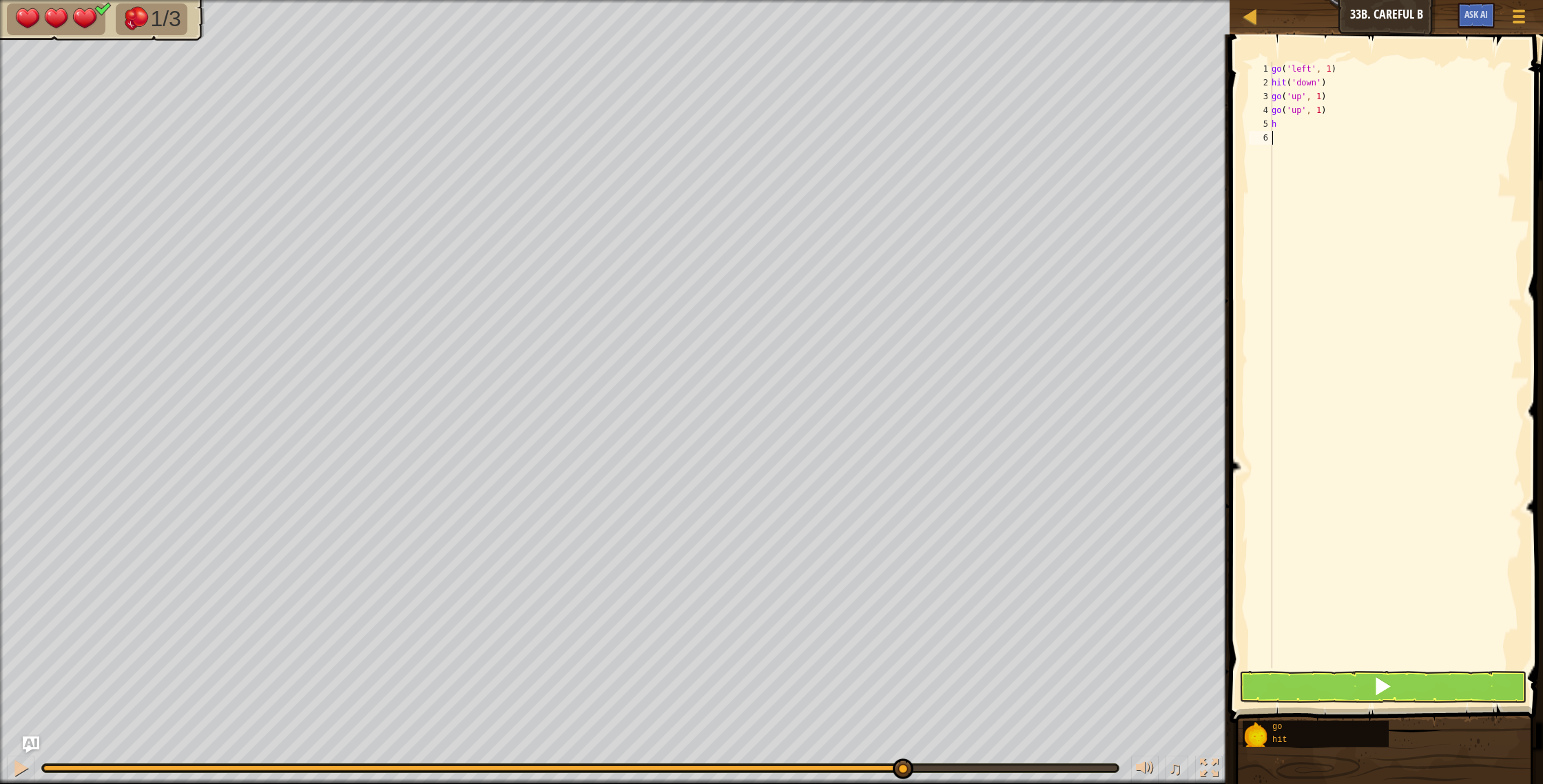
click at [1337, 219] on div "go ( 'left' , 1 ) hit ( 'down' ) go ( 'up' , 1 ) go ( 'up' , 1 ) h" at bounding box center [1395, 379] width 254 height 634
type textarea "h"
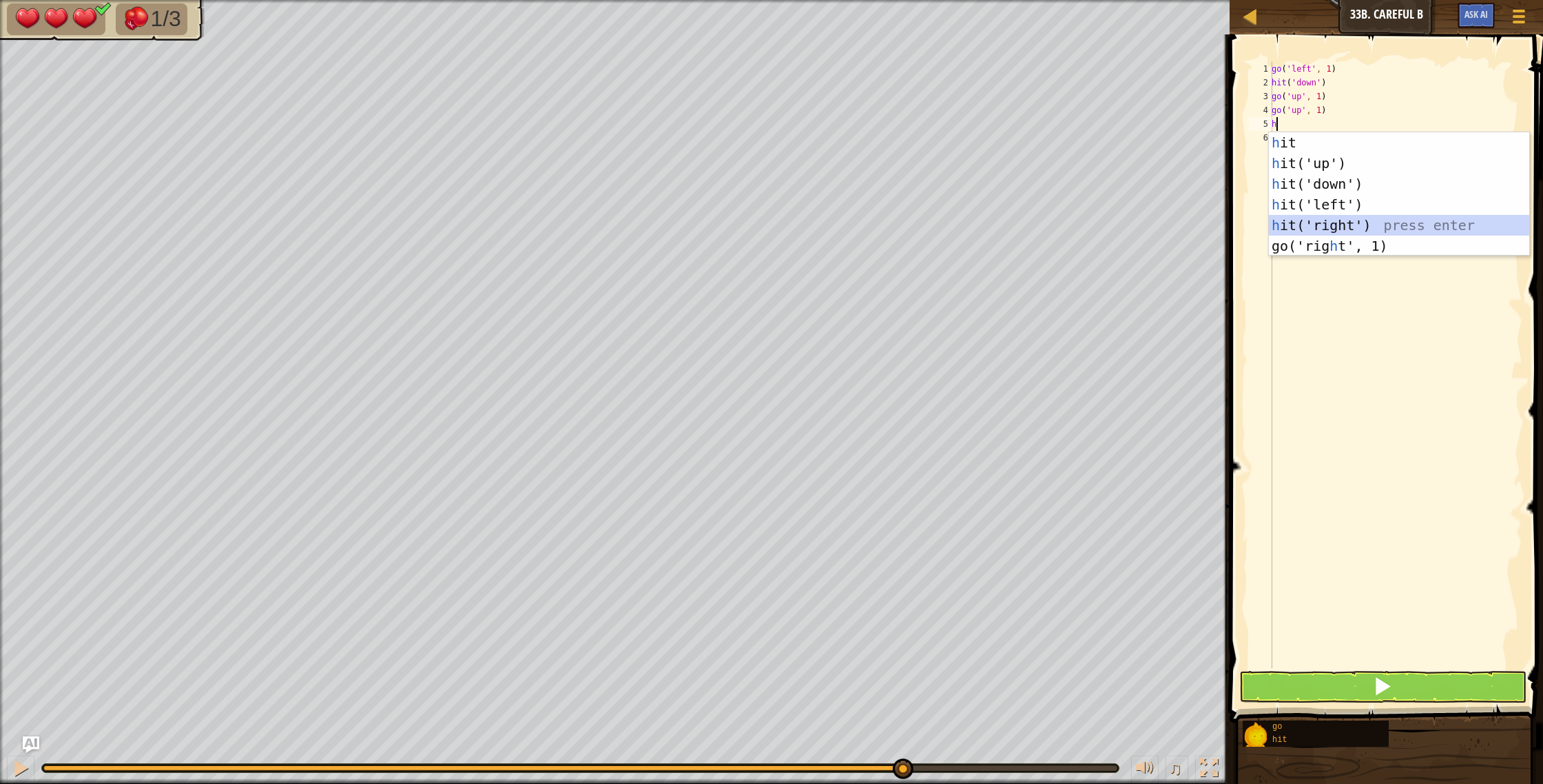
click at [1345, 220] on div "h it press enter h it('up') press enter h it('down') press enter h it('left') p…" at bounding box center [1399, 215] width 260 height 165
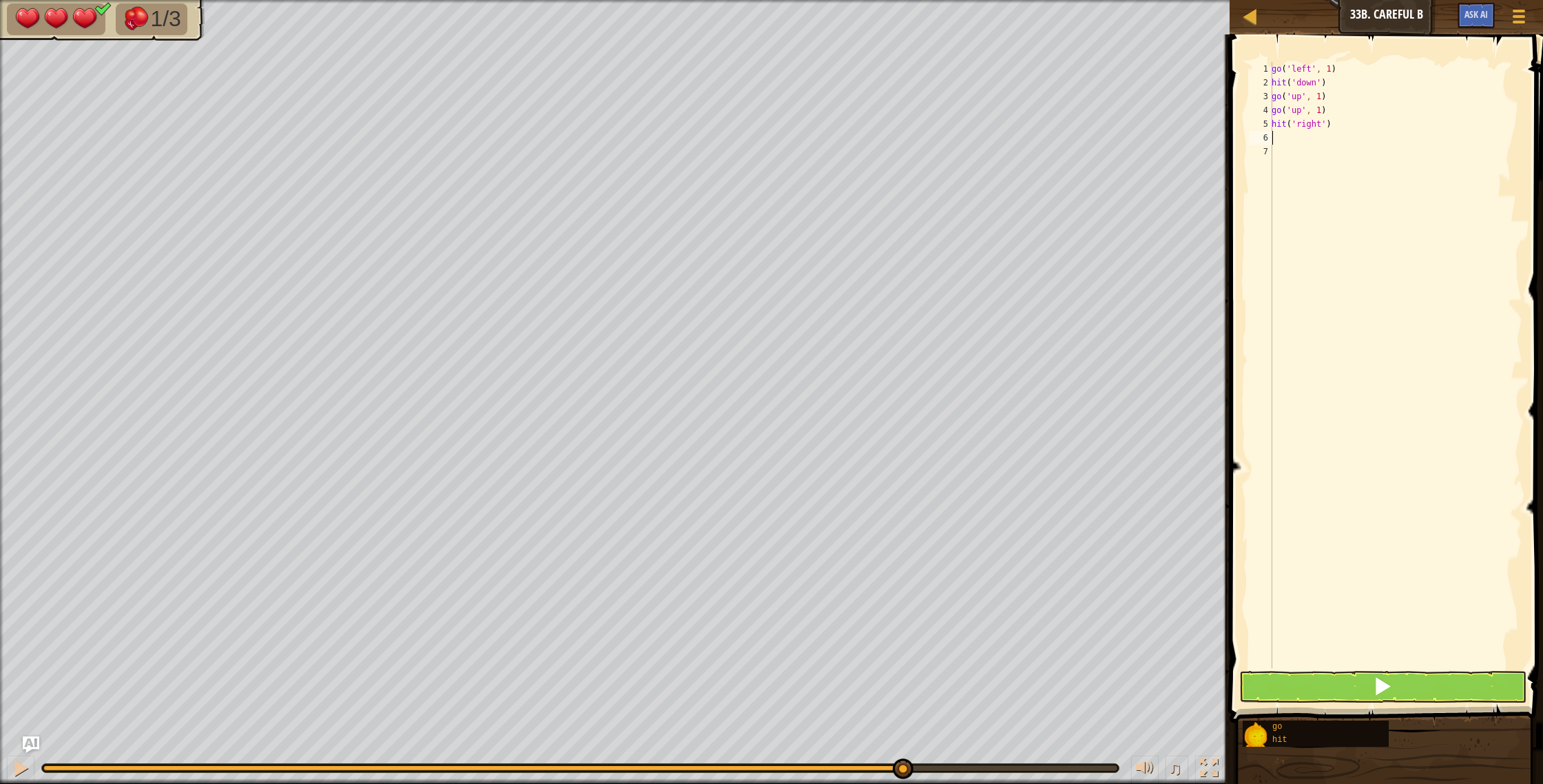
type textarea "g"
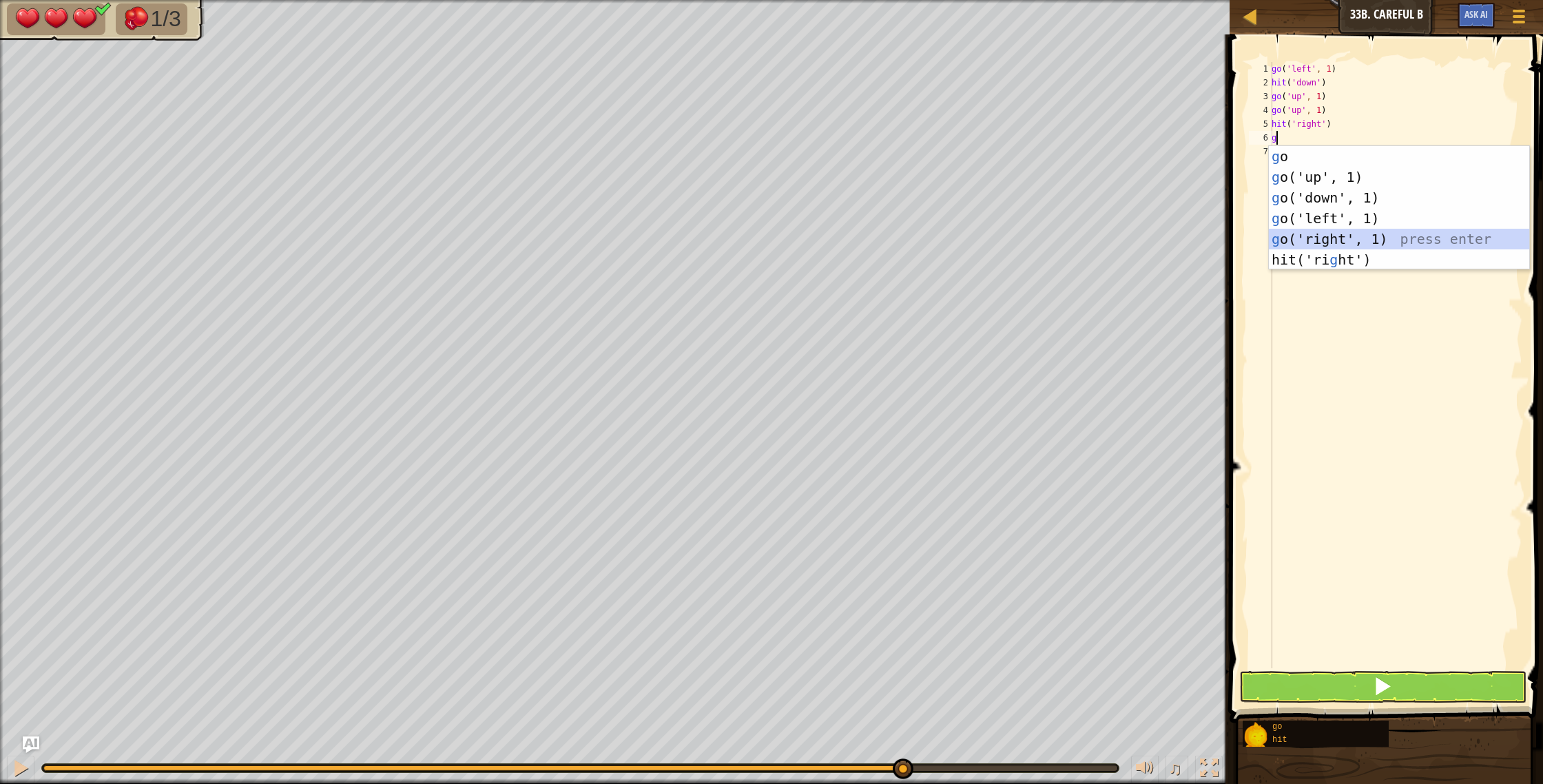
click at [1336, 235] on div "g o press enter g o('up', 1) press enter g o('down', 1) press enter g o('left',…" at bounding box center [1399, 229] width 260 height 165
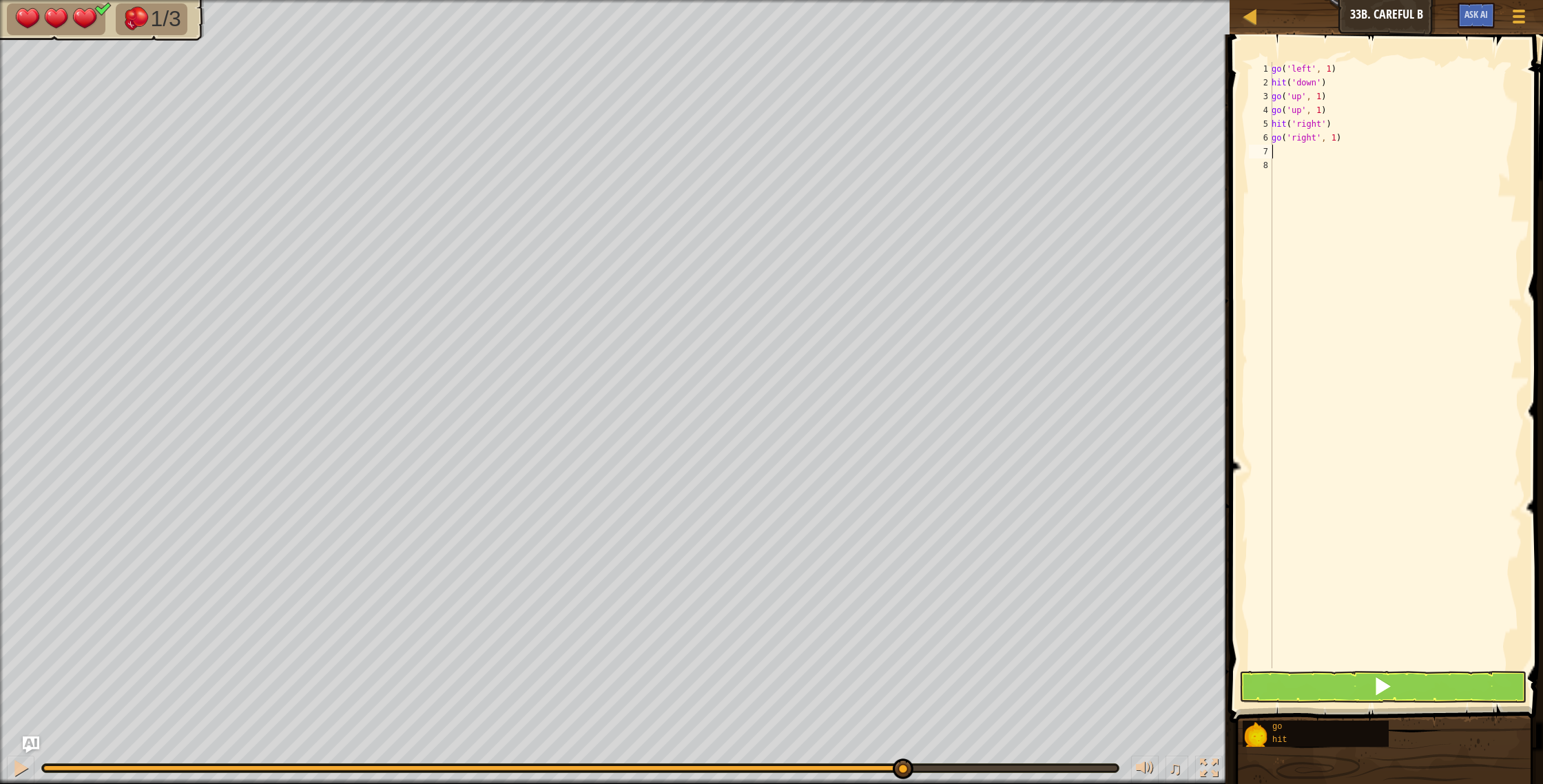
type textarea "g"
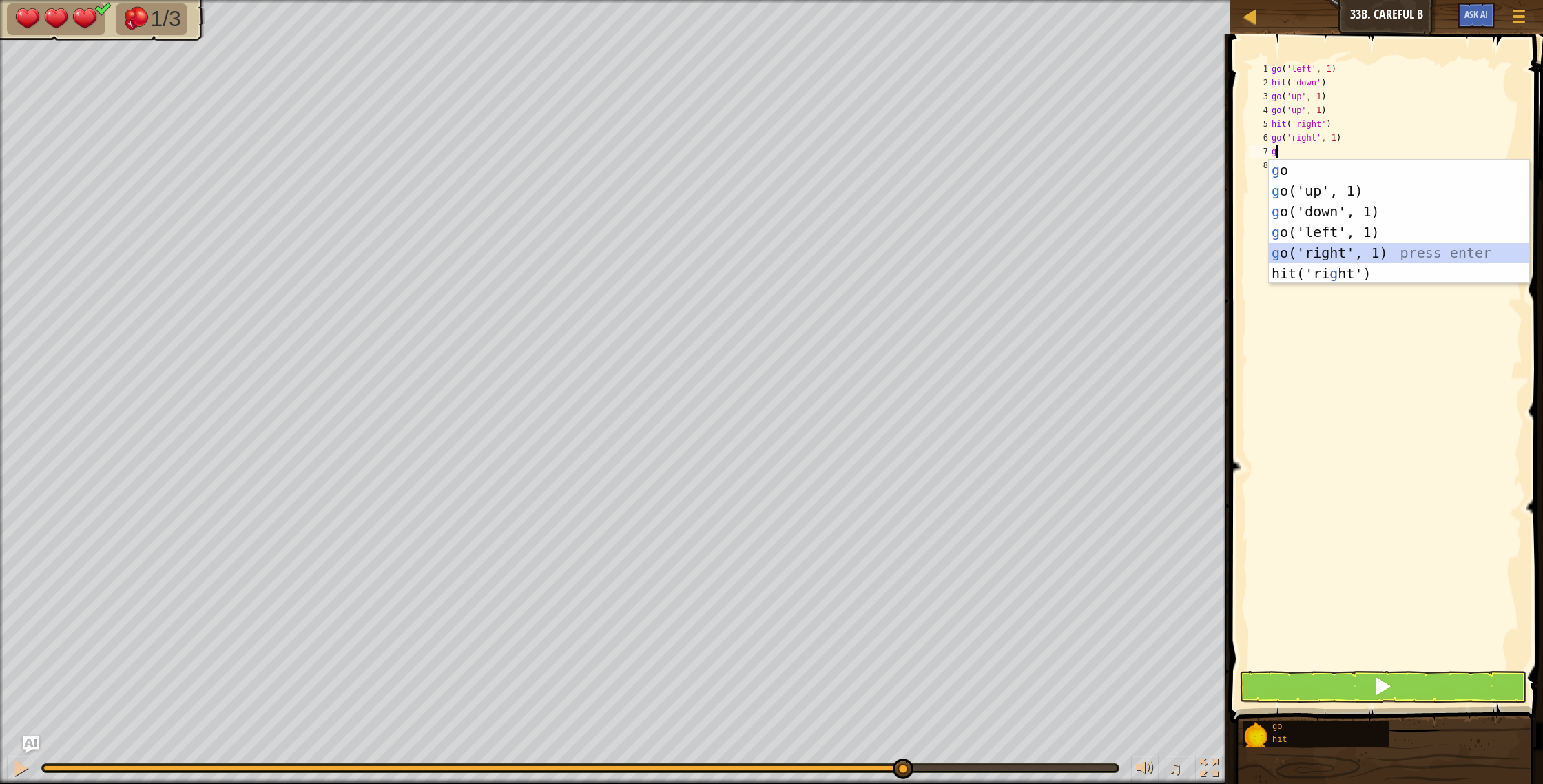
click at [1322, 247] on div "g o press enter g o('up', 1) press enter g o('down', 1) press enter g o('left',…" at bounding box center [1399, 242] width 260 height 165
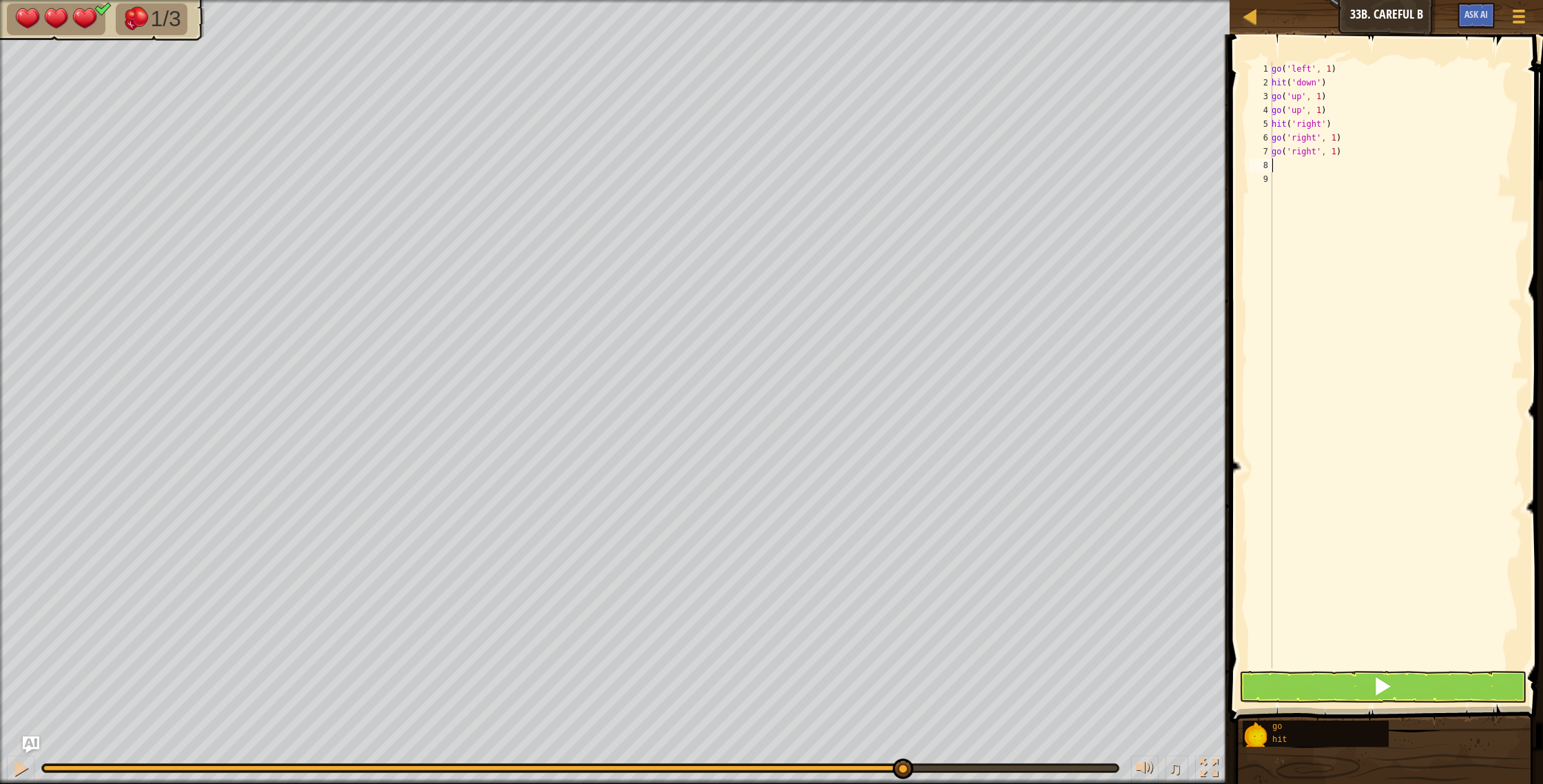
type textarea "h"
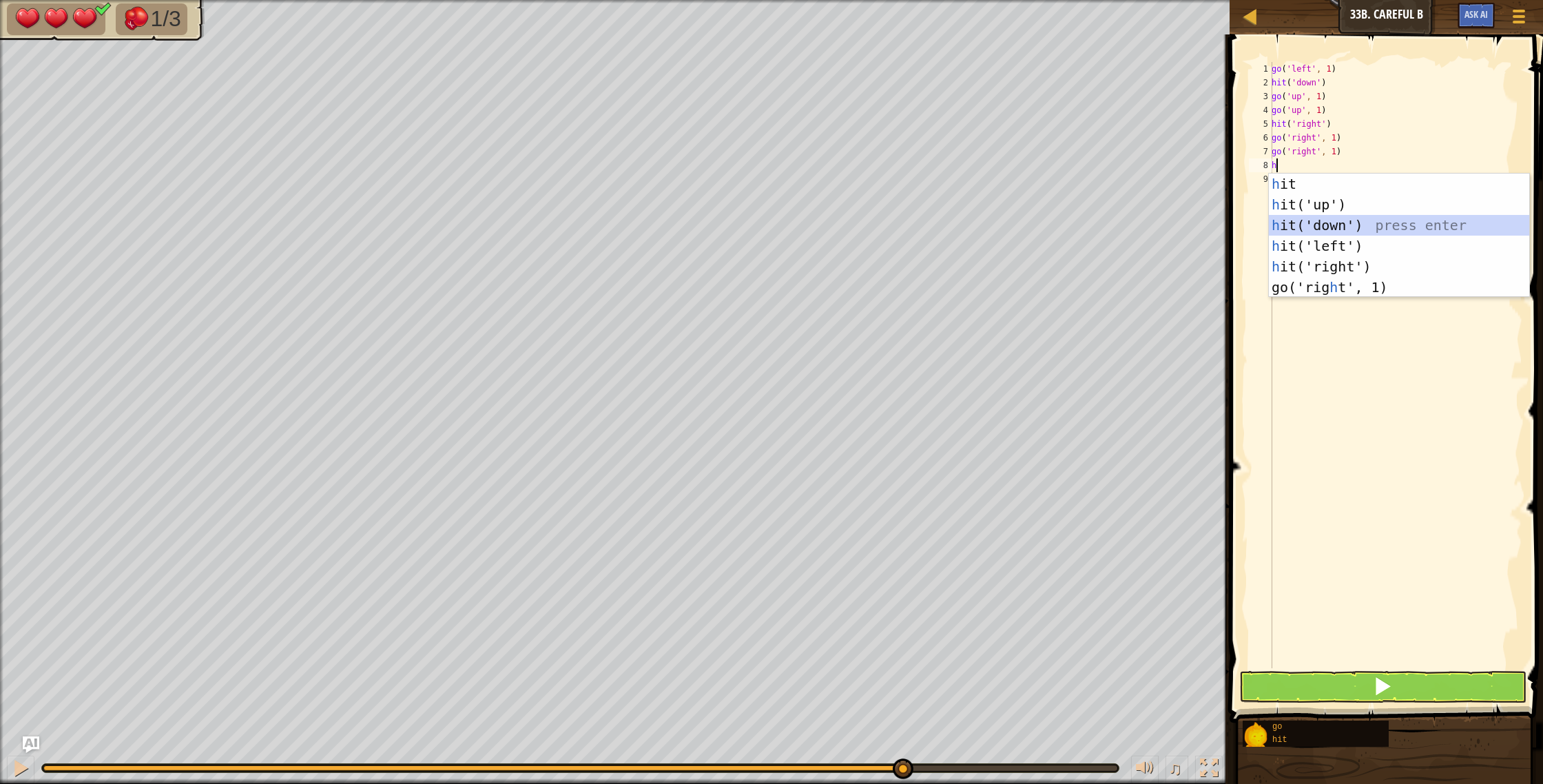
click at [1320, 226] on div "h it press enter h it('up') press enter h it('down') press enter h it('left') p…" at bounding box center [1399, 256] width 260 height 165
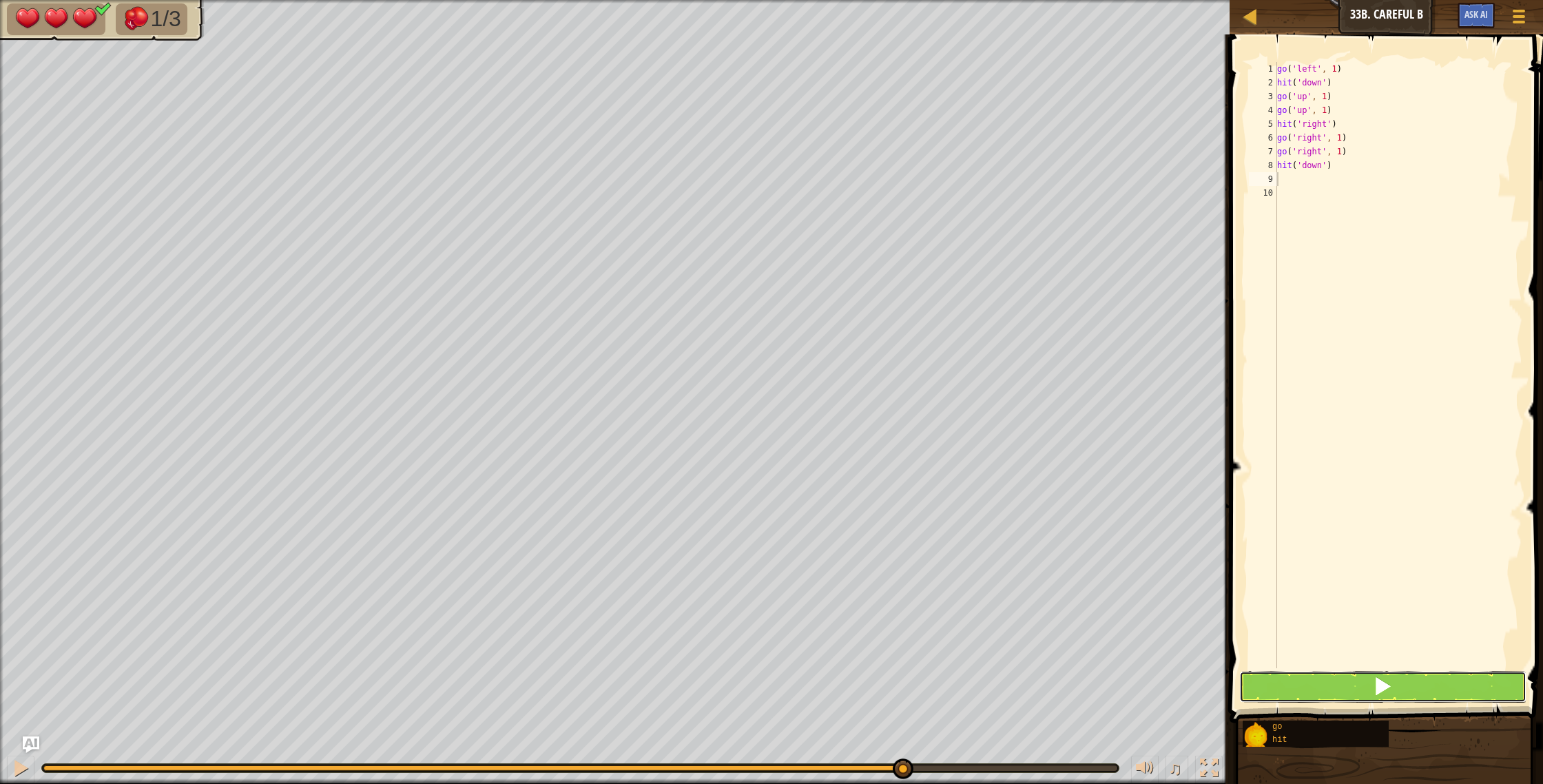
drag, startPoint x: 1336, startPoint y: 686, endPoint x: 1343, endPoint y: 676, distance: 12.2
click at [1342, 679] on button at bounding box center [1383, 686] width 288 height 32
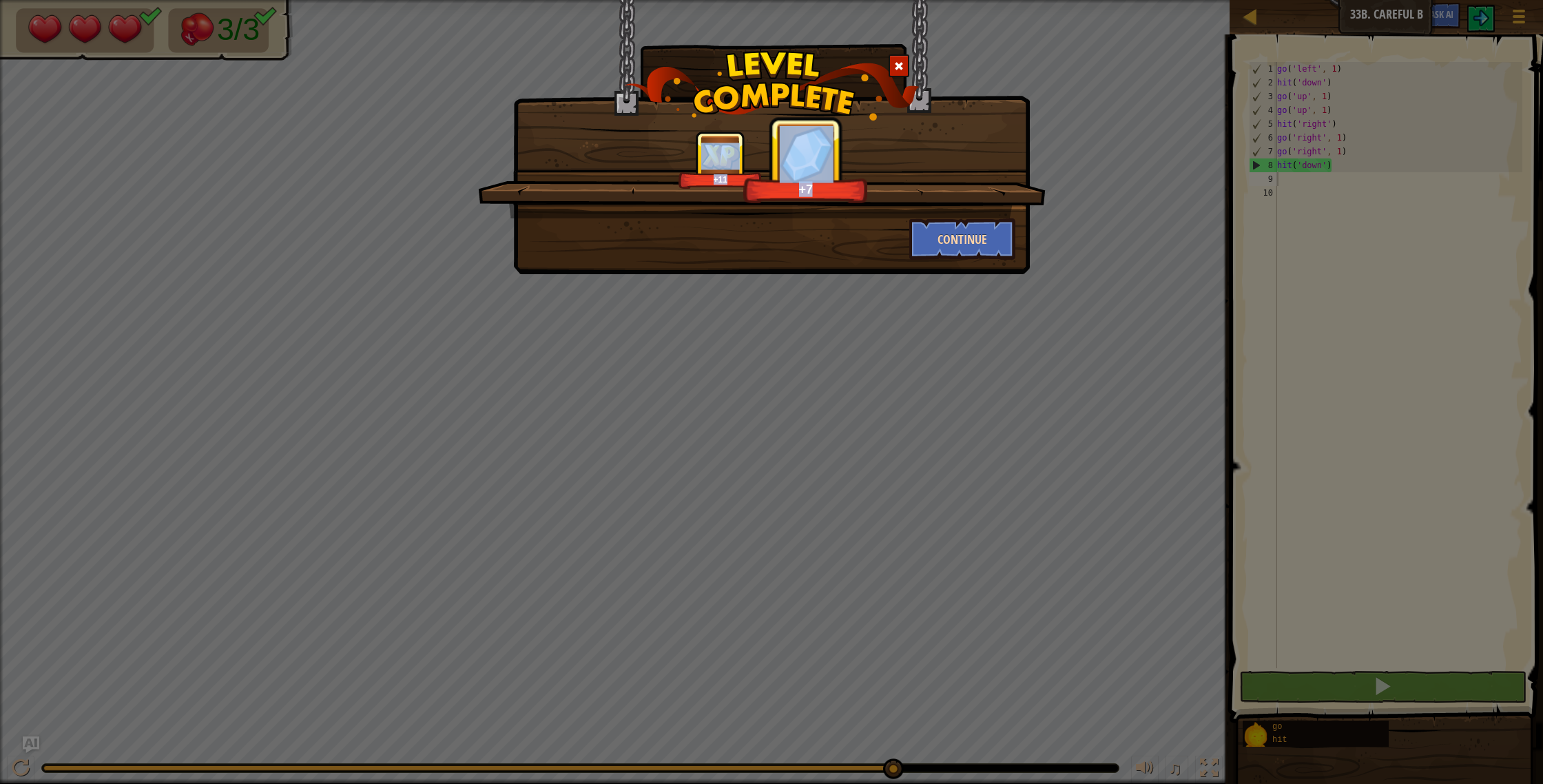
drag, startPoint x: 907, startPoint y: 190, endPoint x: 926, endPoint y: 250, distance: 62.9
click at [925, 251] on div "+11 +7 Continue" at bounding box center [771, 195] width 487 height 129
click at [929, 246] on button "Continue" at bounding box center [962, 239] width 107 height 41
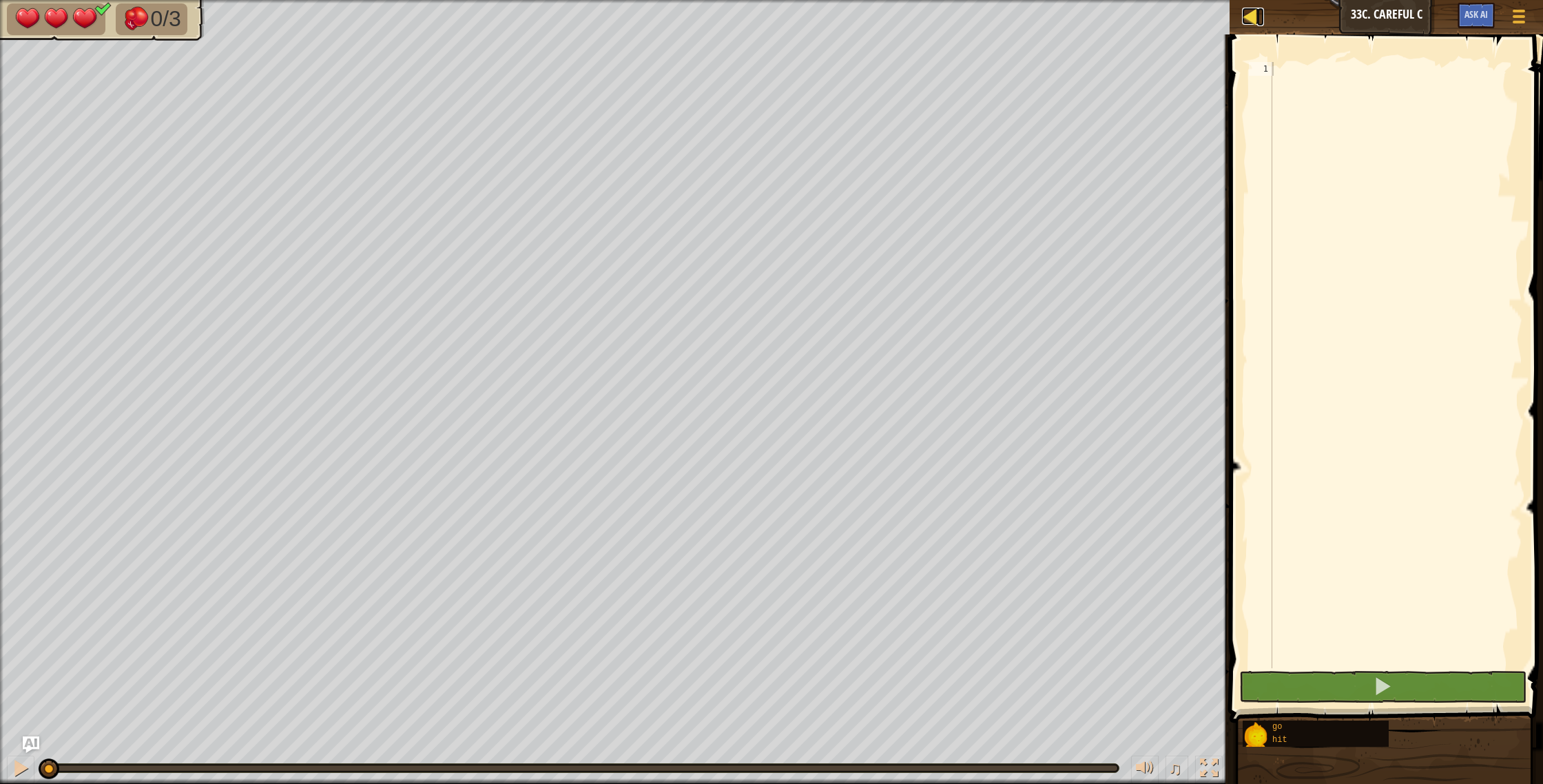
click at [1256, 14] on div at bounding box center [1250, 17] width 17 height 17
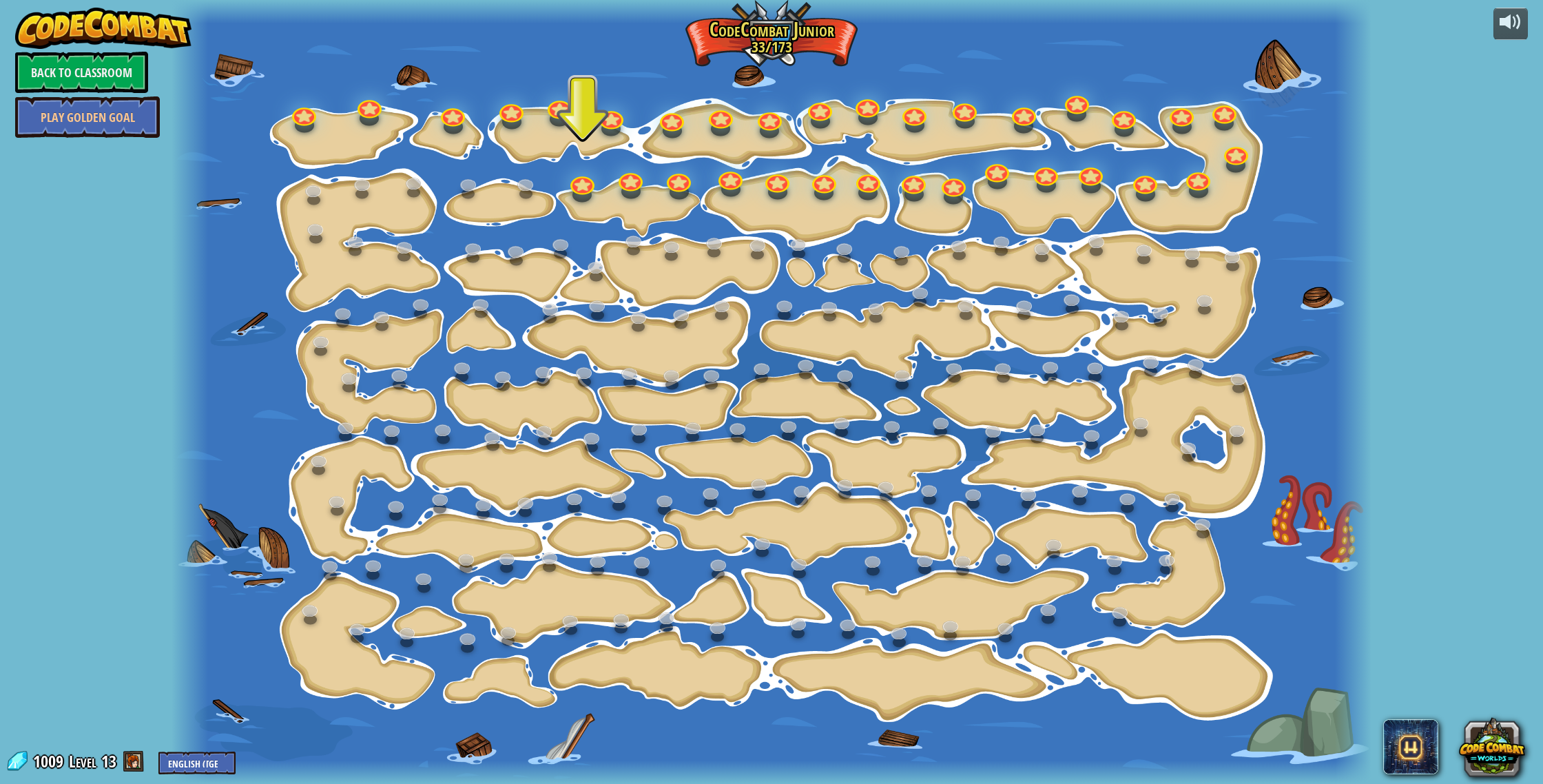
click at [595, 188] on div at bounding box center [771, 392] width 1199 height 784
click at [576, 180] on link at bounding box center [579, 177] width 27 height 27
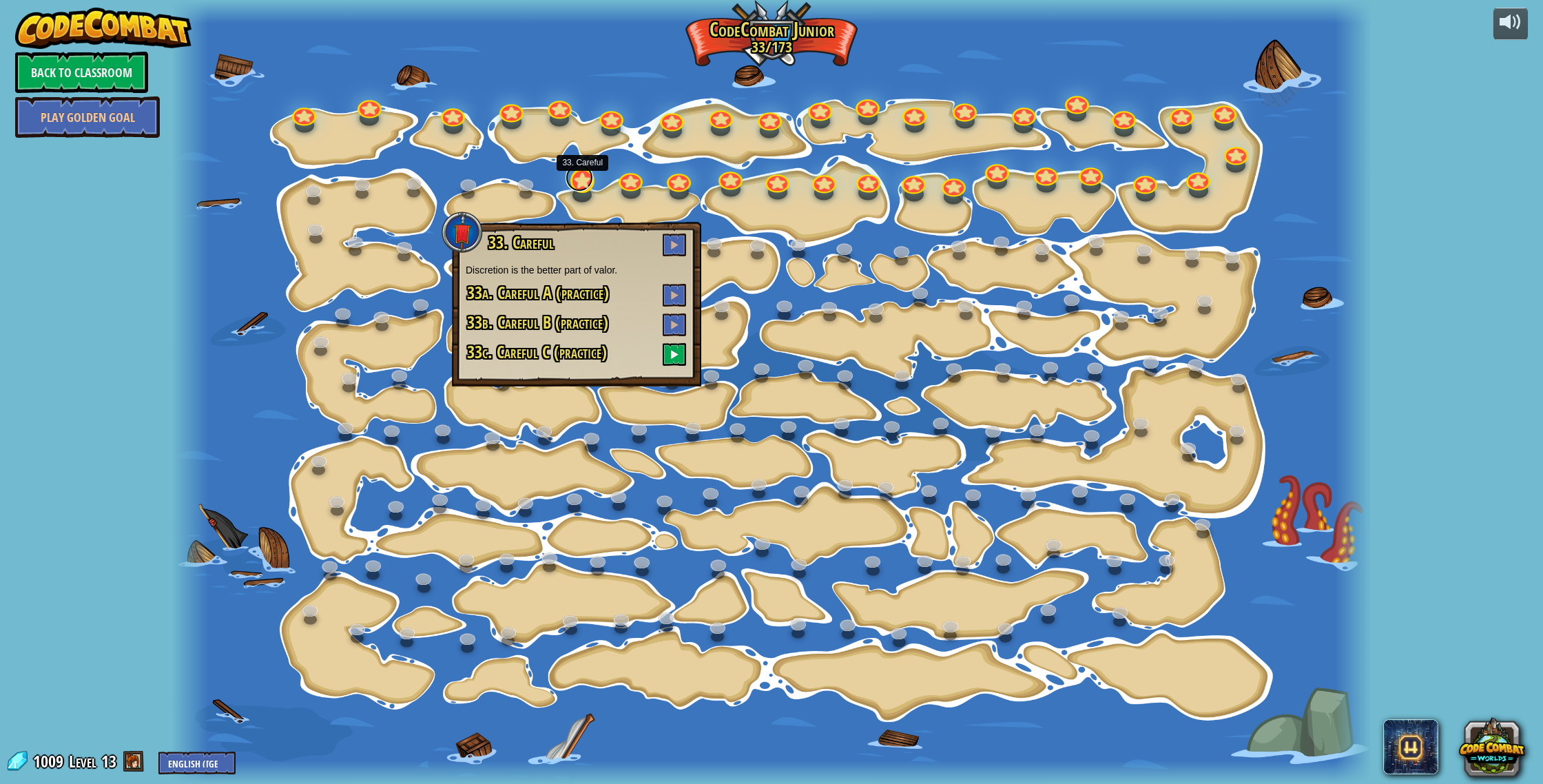
click at [576, 180] on link at bounding box center [579, 177] width 27 height 27
click at [666, 354] on button at bounding box center [674, 354] width 24 height 23
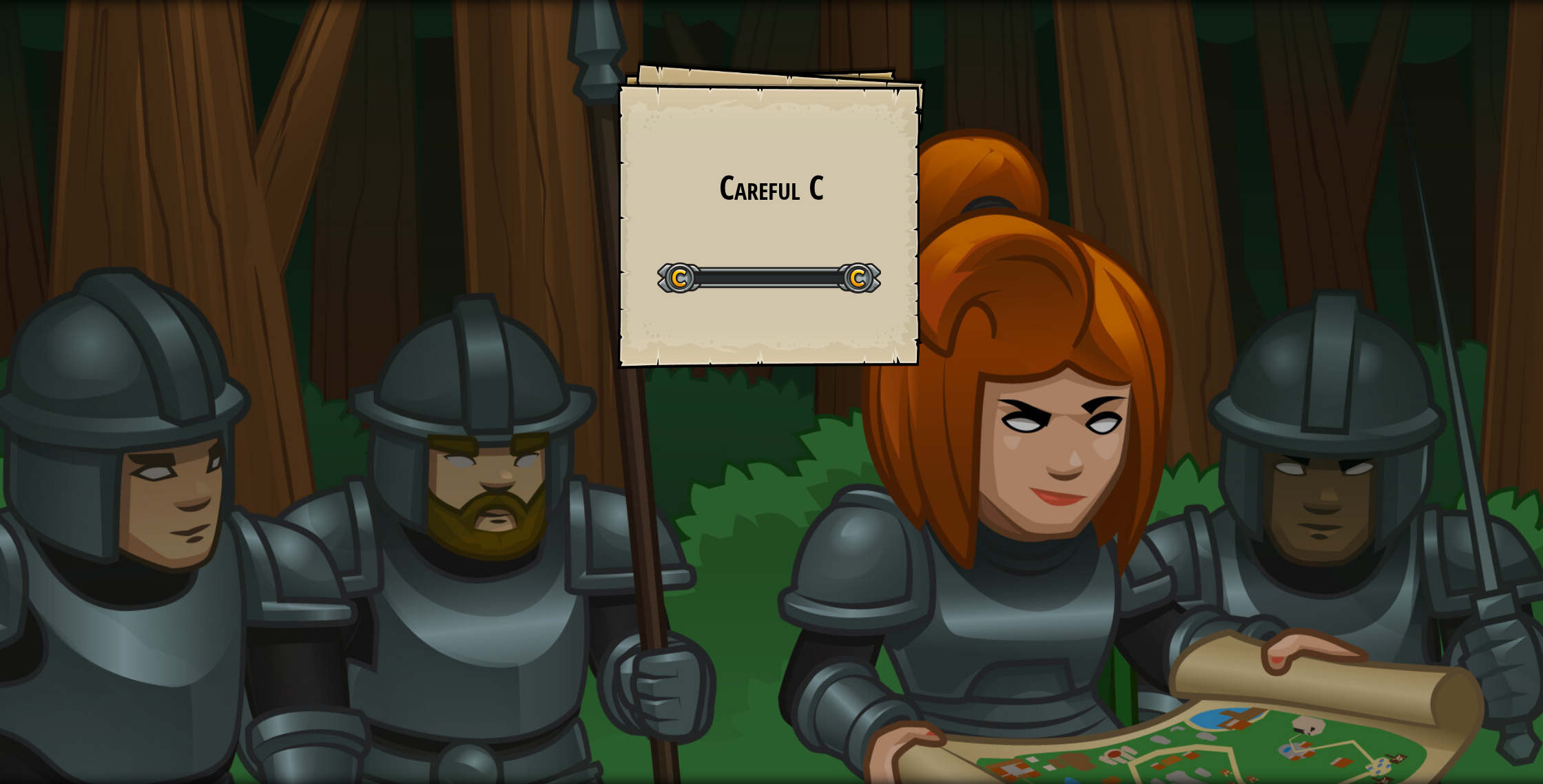
drag, startPoint x: 126, startPoint y: 114, endPoint x: 0, endPoint y: -84, distance: 234.7
click at [0, 0] on html "Careful C Goals Start Level Error loading from server. Try refreshing the page.…" at bounding box center [771, 0] width 1543 height 0
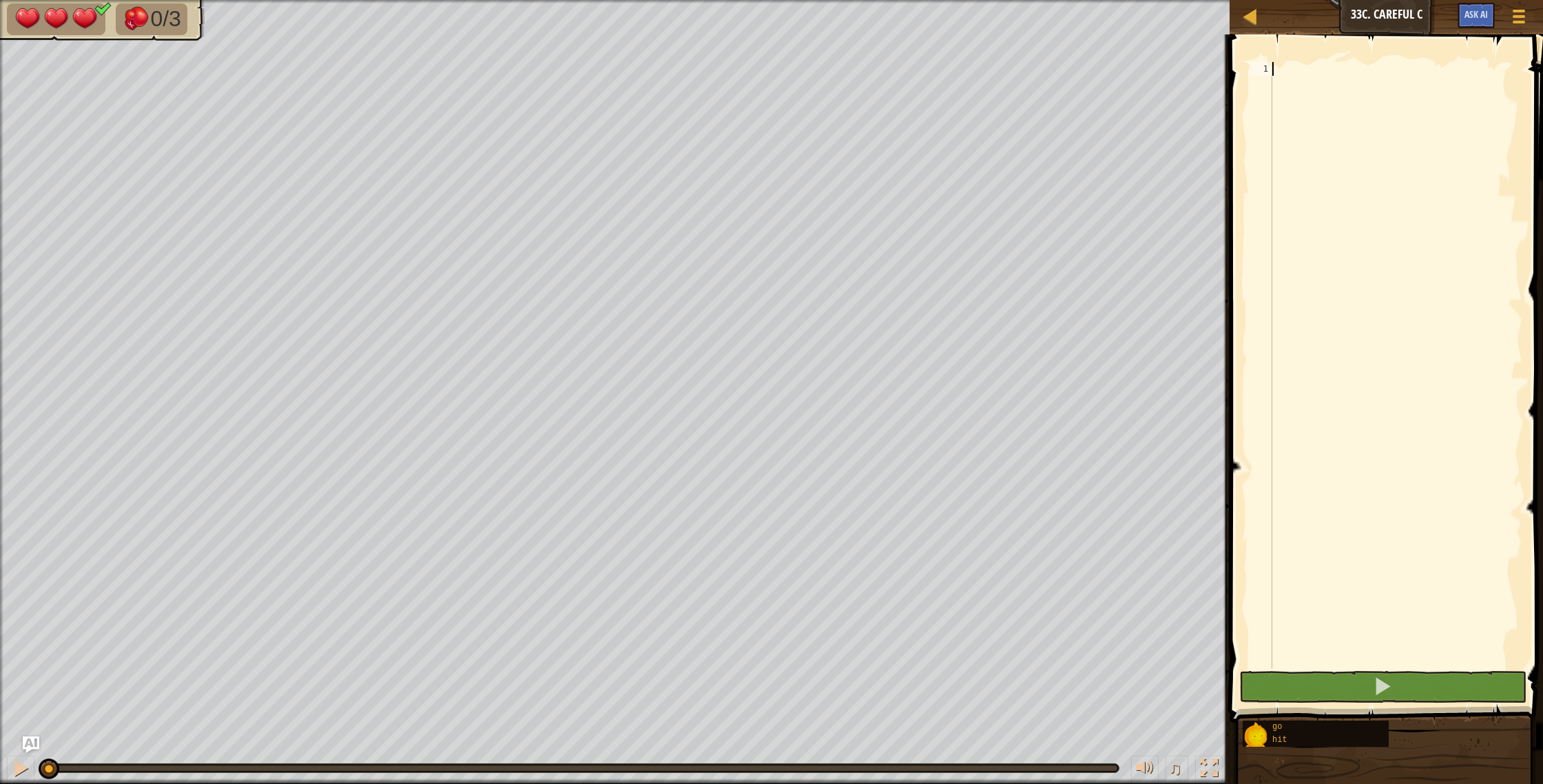
type textarea "g"
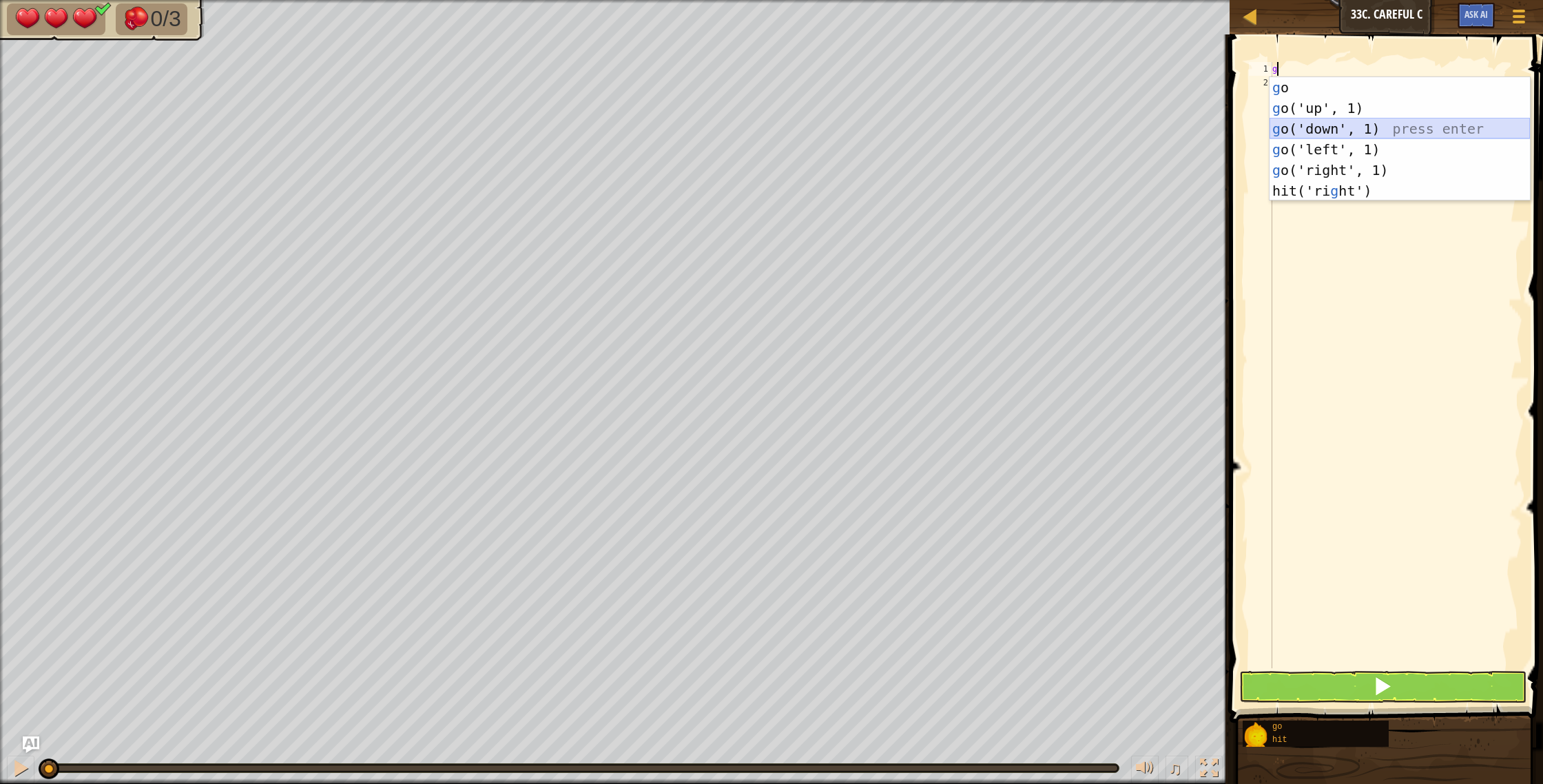
click at [1440, 126] on div "g o press enter g o('up', 1) press enter g o('down', 1) press enter g o('left',…" at bounding box center [1399, 160] width 260 height 165
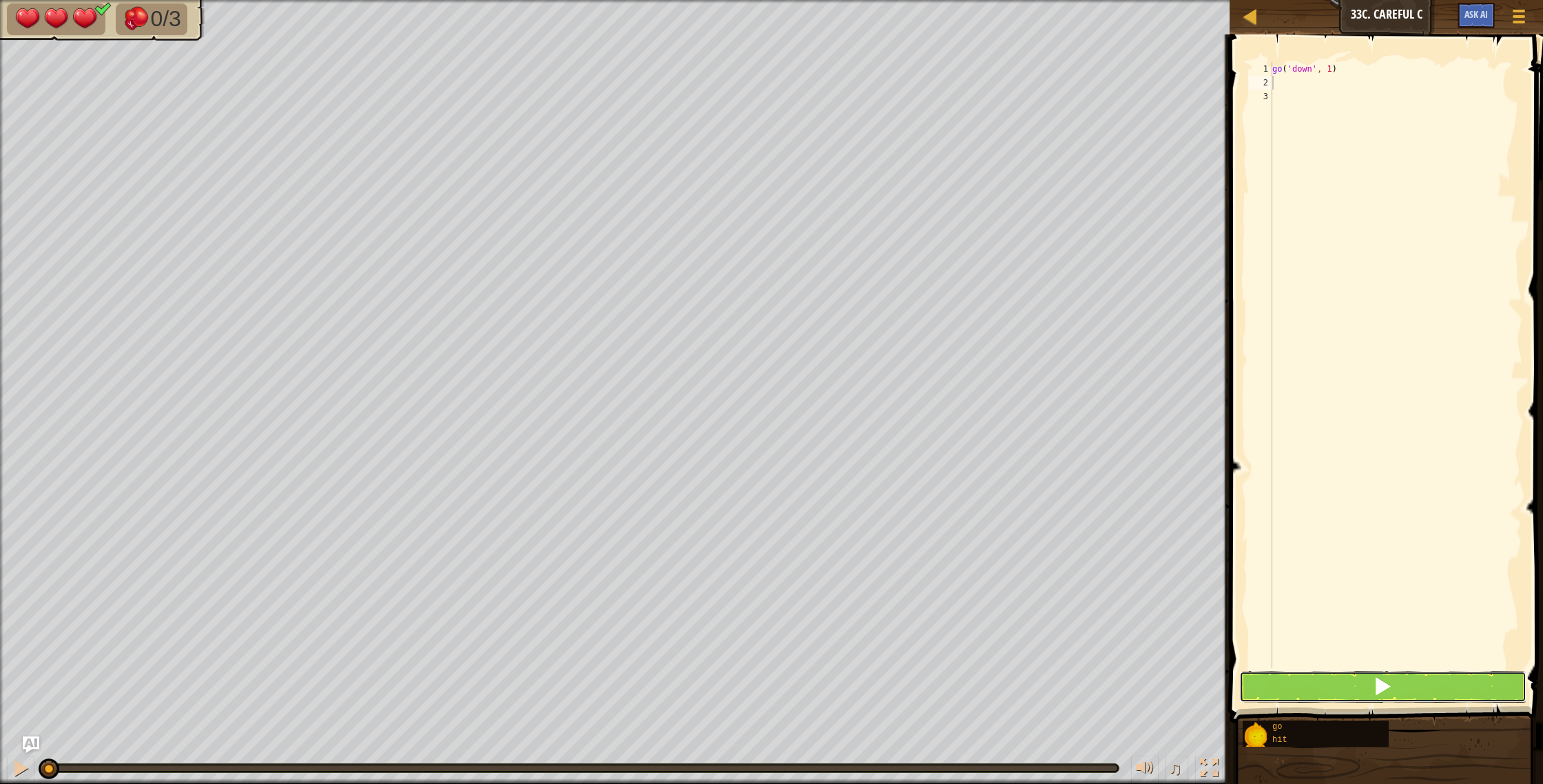
click at [1315, 685] on button at bounding box center [1383, 686] width 288 height 32
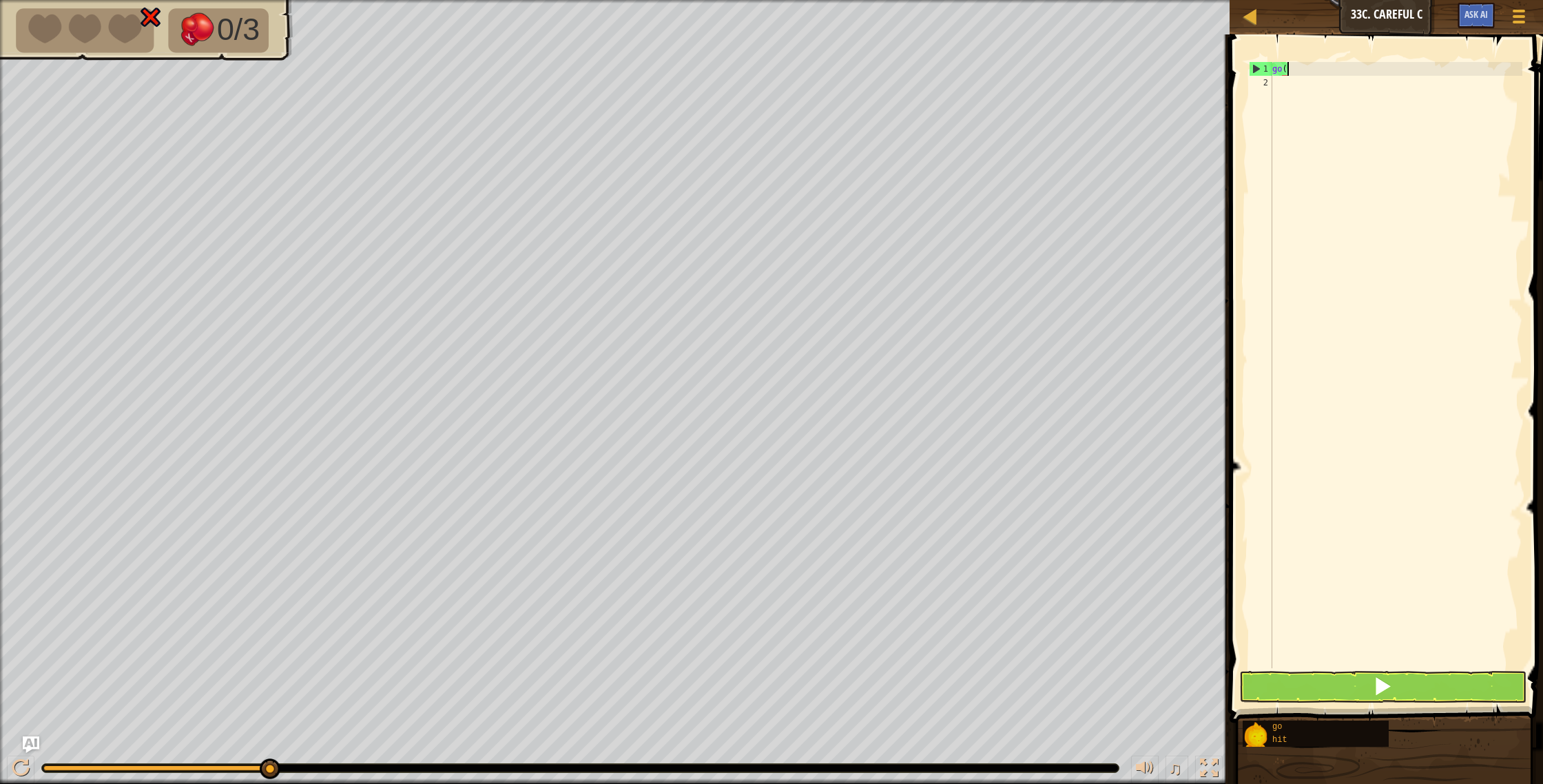
type textarea "g"
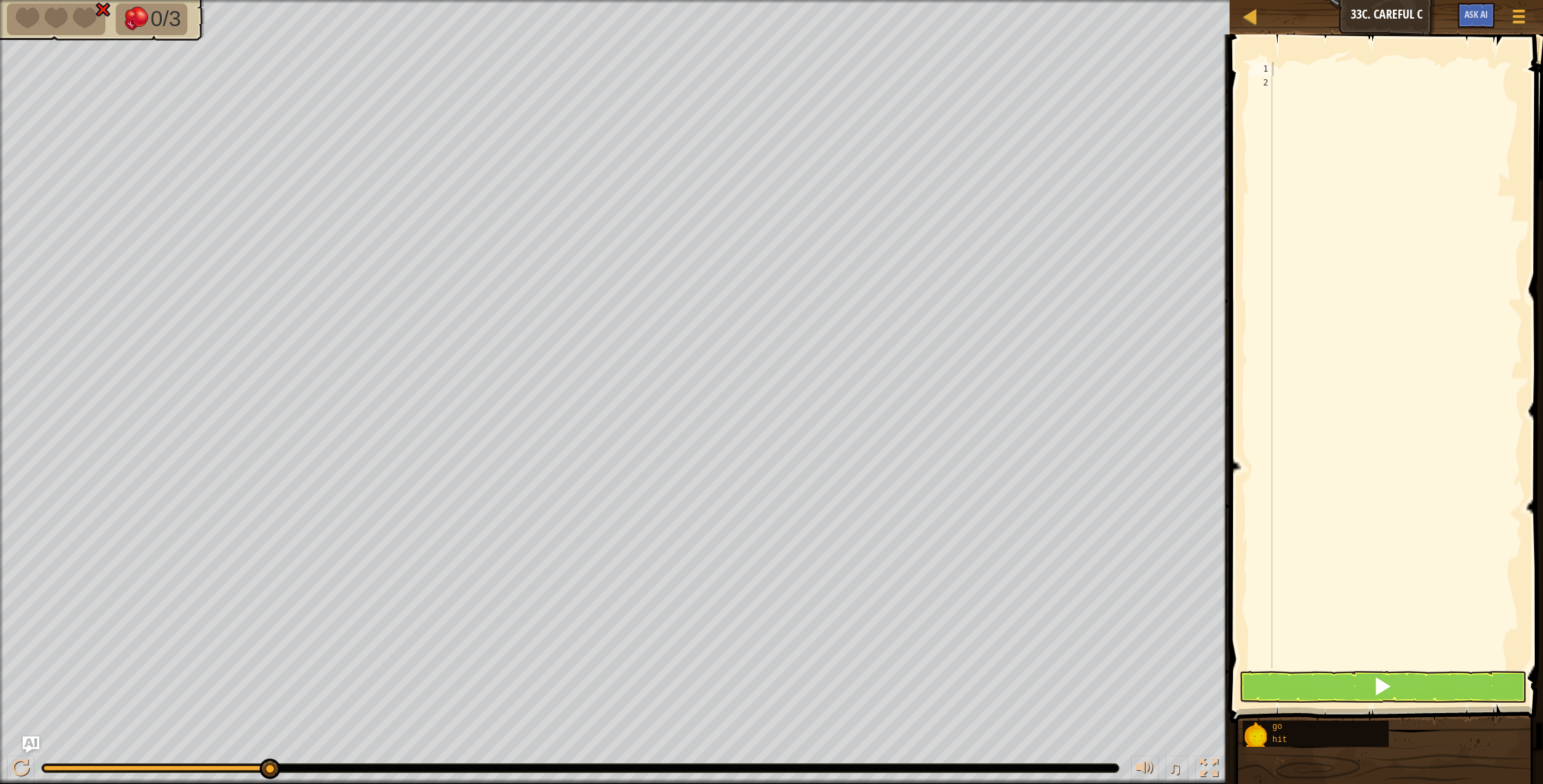
click at [75, 27] on img at bounding box center [85, 19] width 29 height 24
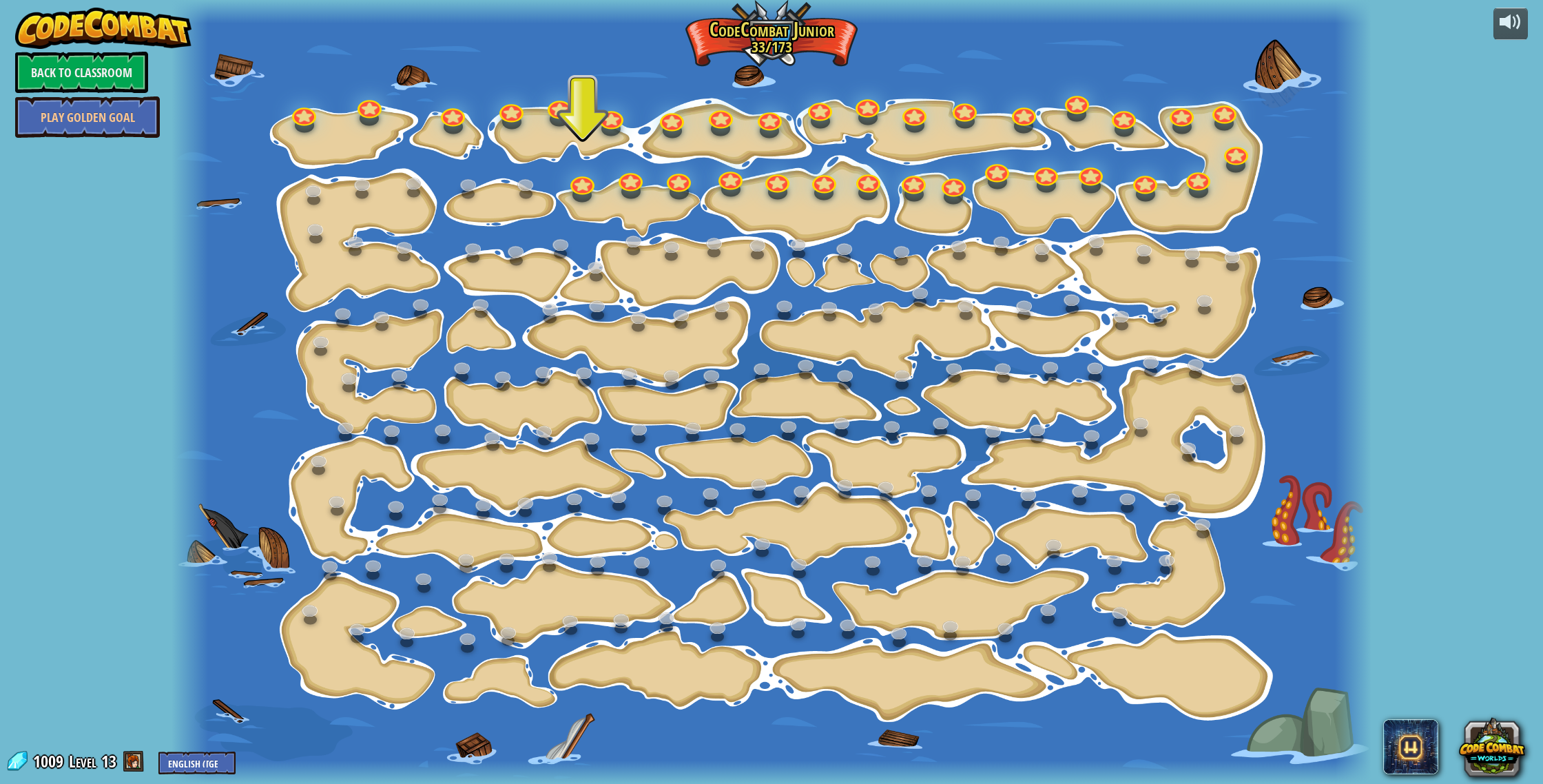
drag, startPoint x: 842, startPoint y: 714, endPoint x: 847, endPoint y: 652, distance: 62.2
click at [846, 664] on div at bounding box center [771, 392] width 1199 height 784
click at [801, 624] on link at bounding box center [798, 624] width 27 height 27
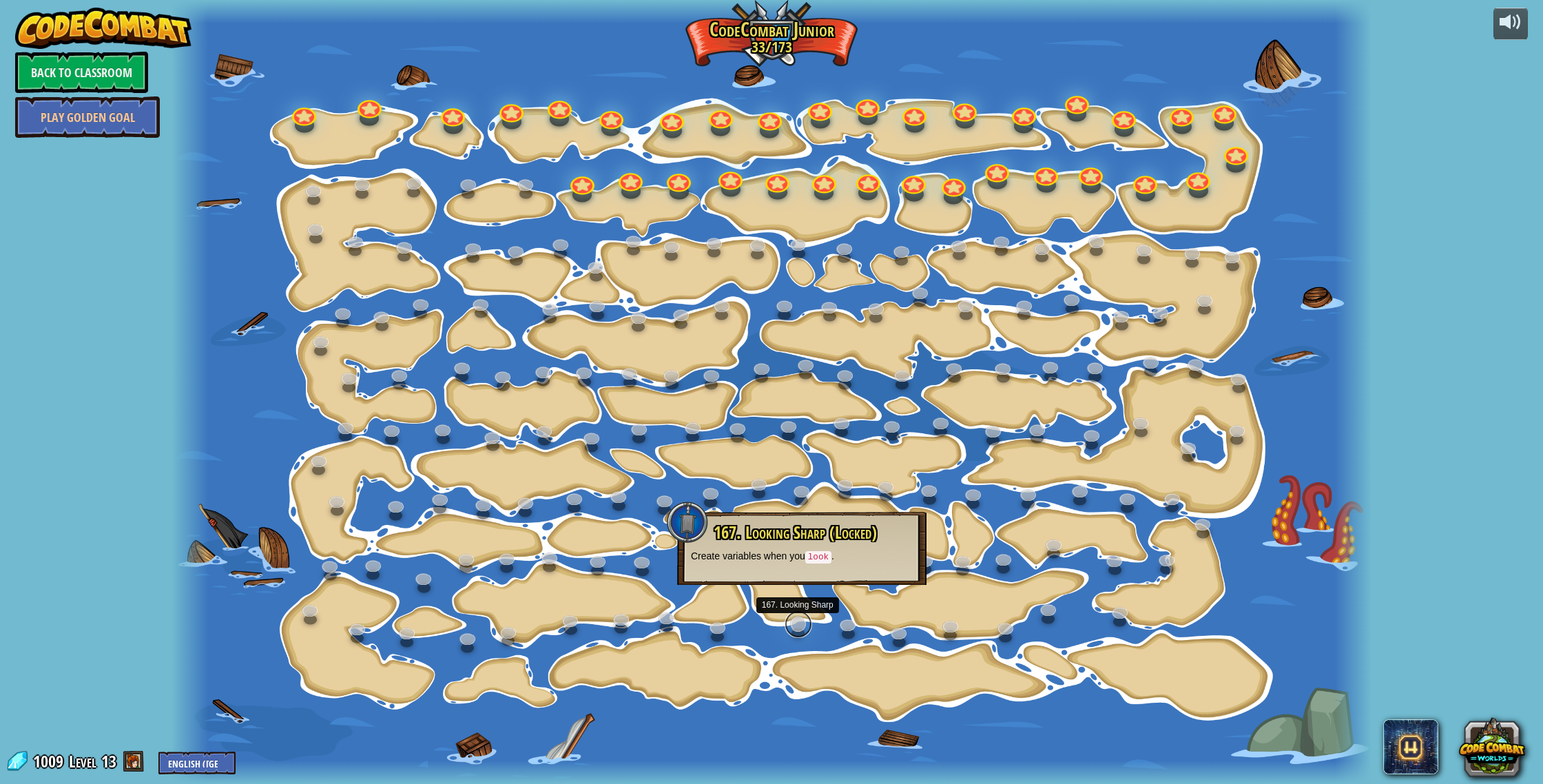
click at [801, 624] on link at bounding box center [798, 624] width 27 height 27
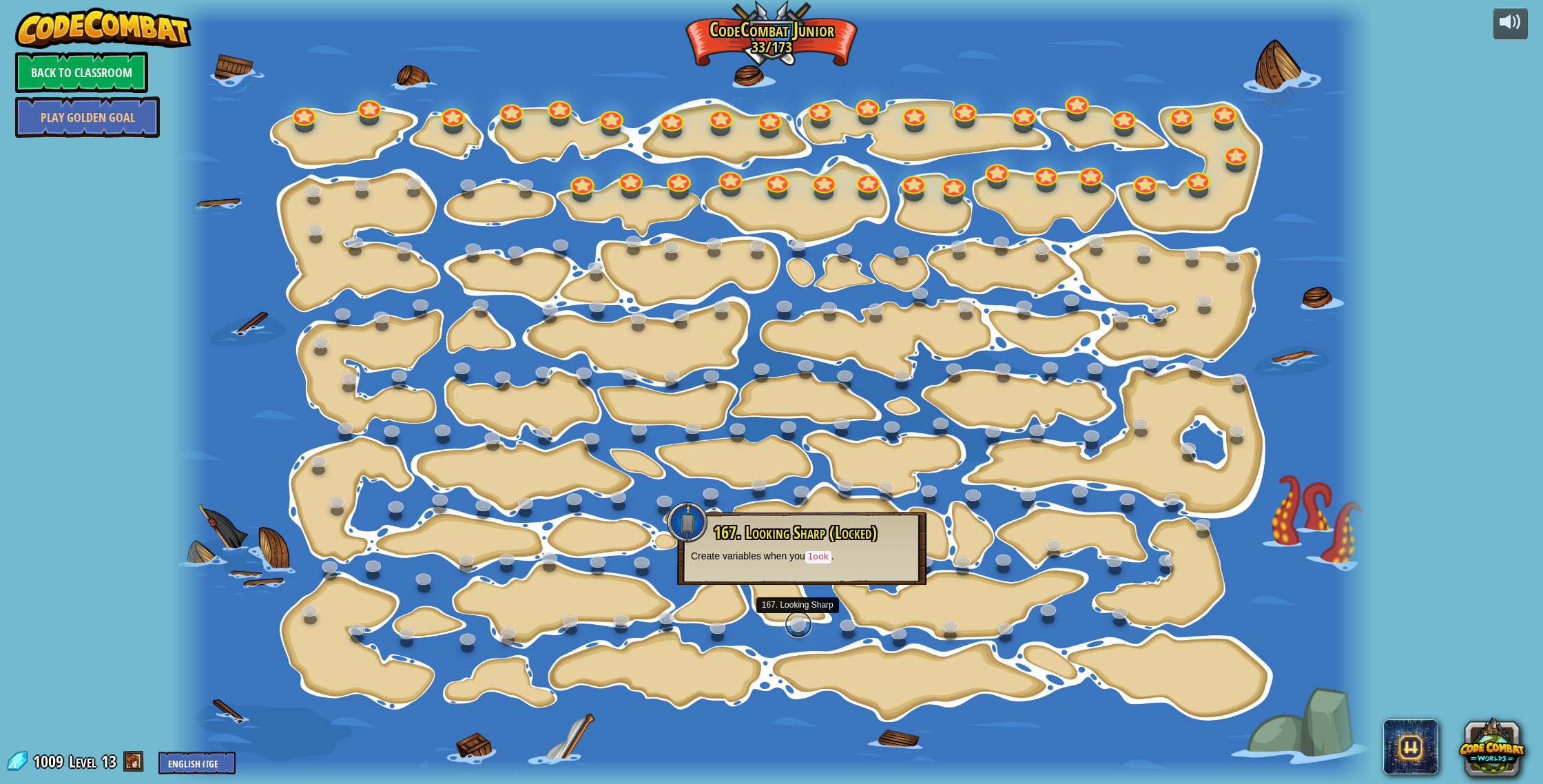
click at [801, 624] on link at bounding box center [798, 624] width 27 height 27
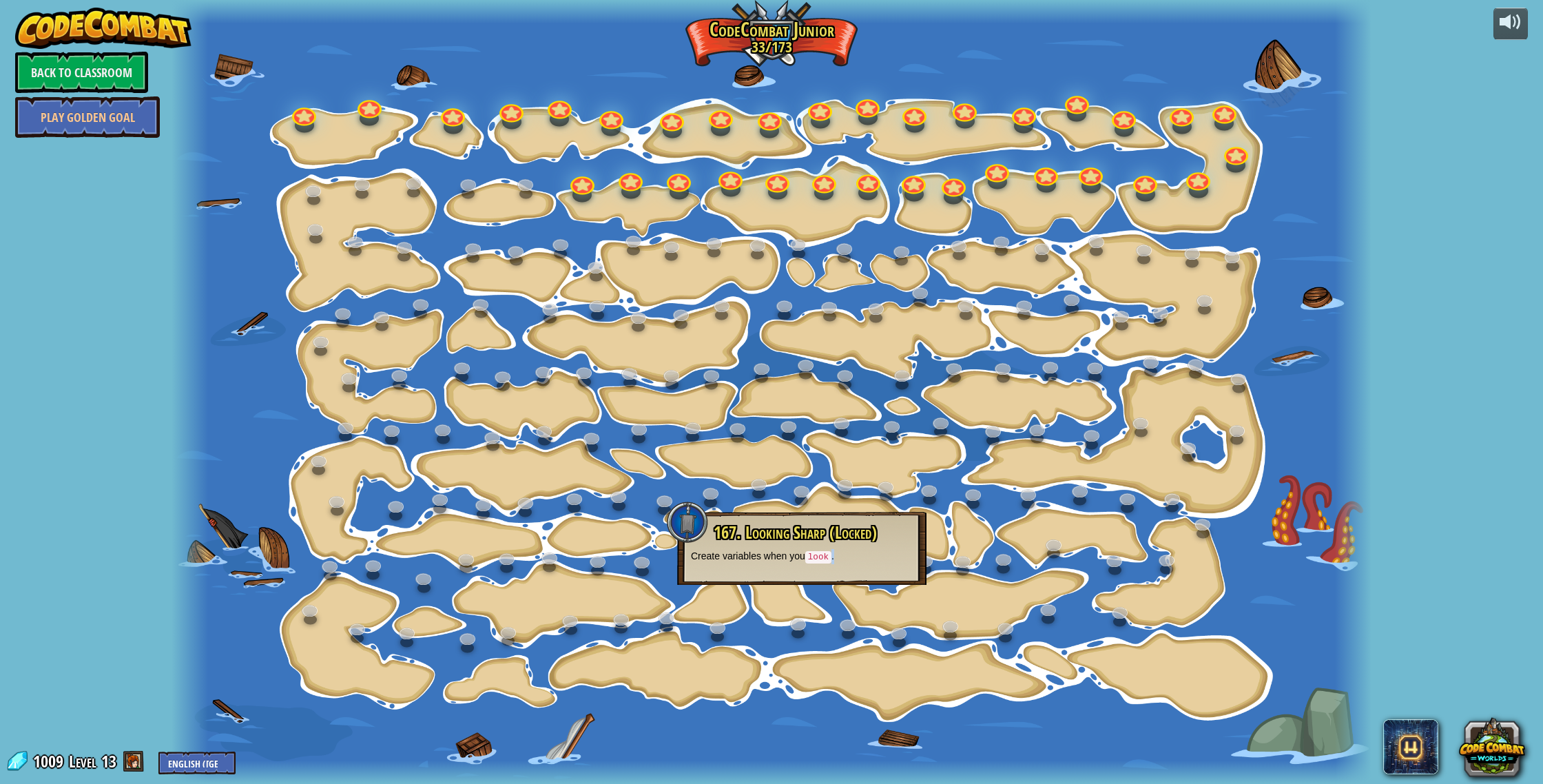
click at [829, 568] on div "167. Looking Sharp (Locked) Create variables when you look ." at bounding box center [801, 548] width 249 height 73
click at [831, 571] on div "167. Looking Sharp (Locked) Create variables when you look ." at bounding box center [801, 548] width 249 height 73
drag, startPoint x: 830, startPoint y: 578, endPoint x: 832, endPoint y: 570, distance: 8.2
click at [832, 570] on div "167. Looking Sharp (Locked) Create variables when you look ." at bounding box center [801, 548] width 249 height 73
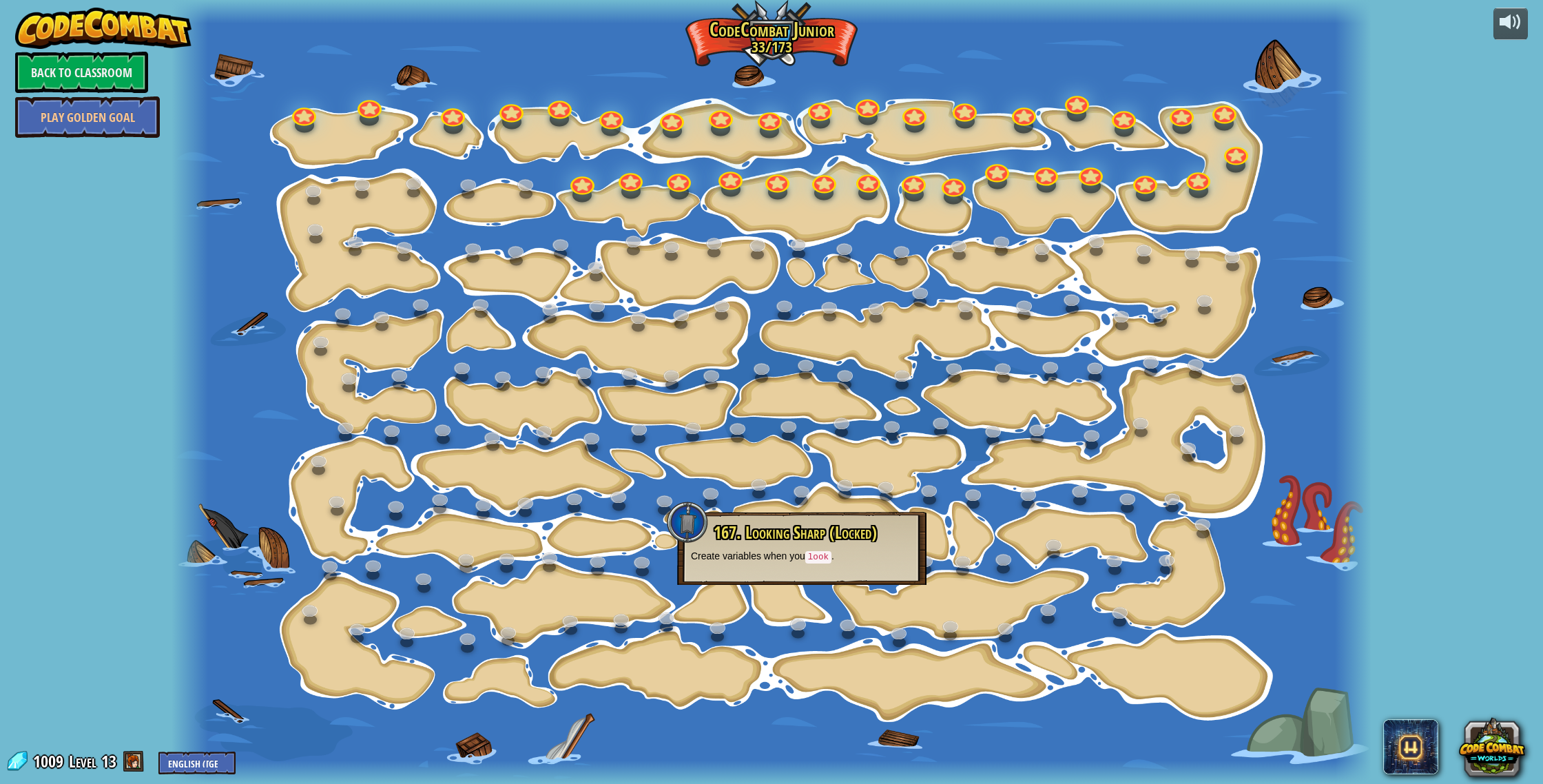
click at [832, 572] on div "167. Looking Sharp (Locked) Create variables when you look ." at bounding box center [801, 548] width 249 height 73
click at [832, 577] on div "167. Looking Sharp (Locked) Create variables when you look ." at bounding box center [801, 548] width 249 height 73
click at [831, 578] on div "167. Looking Sharp (Locked) Create variables when you look ." at bounding box center [801, 548] width 249 height 73
drag, startPoint x: 1051, startPoint y: 335, endPoint x: 1050, endPoint y: 312, distance: 23.0
click at [1050, 311] on div at bounding box center [771, 392] width 1199 height 784
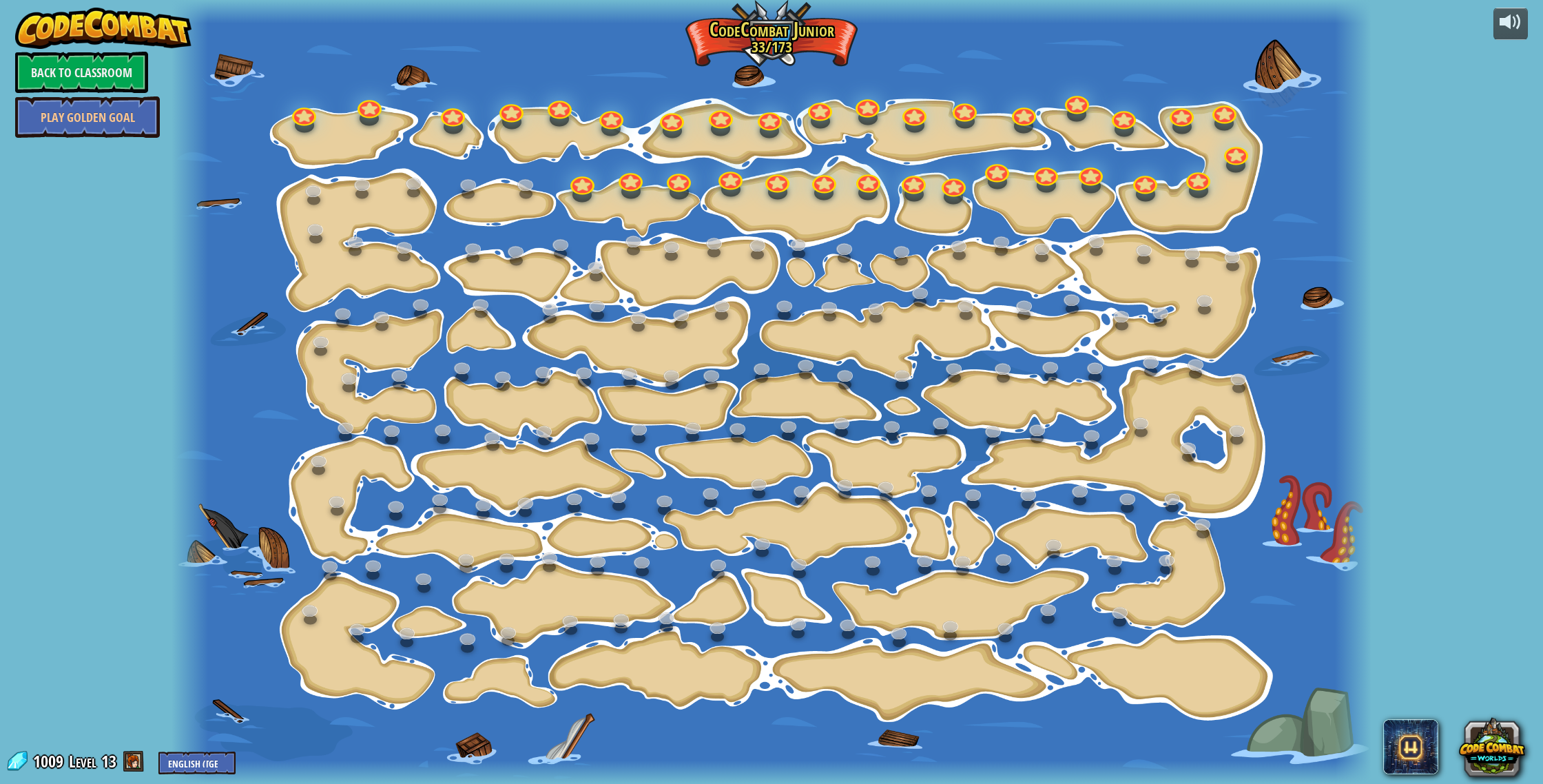
drag, startPoint x: 1050, startPoint y: 312, endPoint x: 1064, endPoint y: 328, distance: 21.3
click at [1059, 325] on div at bounding box center [771, 392] width 1199 height 784
click at [1071, 338] on div at bounding box center [771, 392] width 1199 height 784
drag, startPoint x: 1064, startPoint y: 356, endPoint x: 1057, endPoint y: 568, distance: 212.1
click at [1074, 445] on div at bounding box center [771, 392] width 1199 height 784
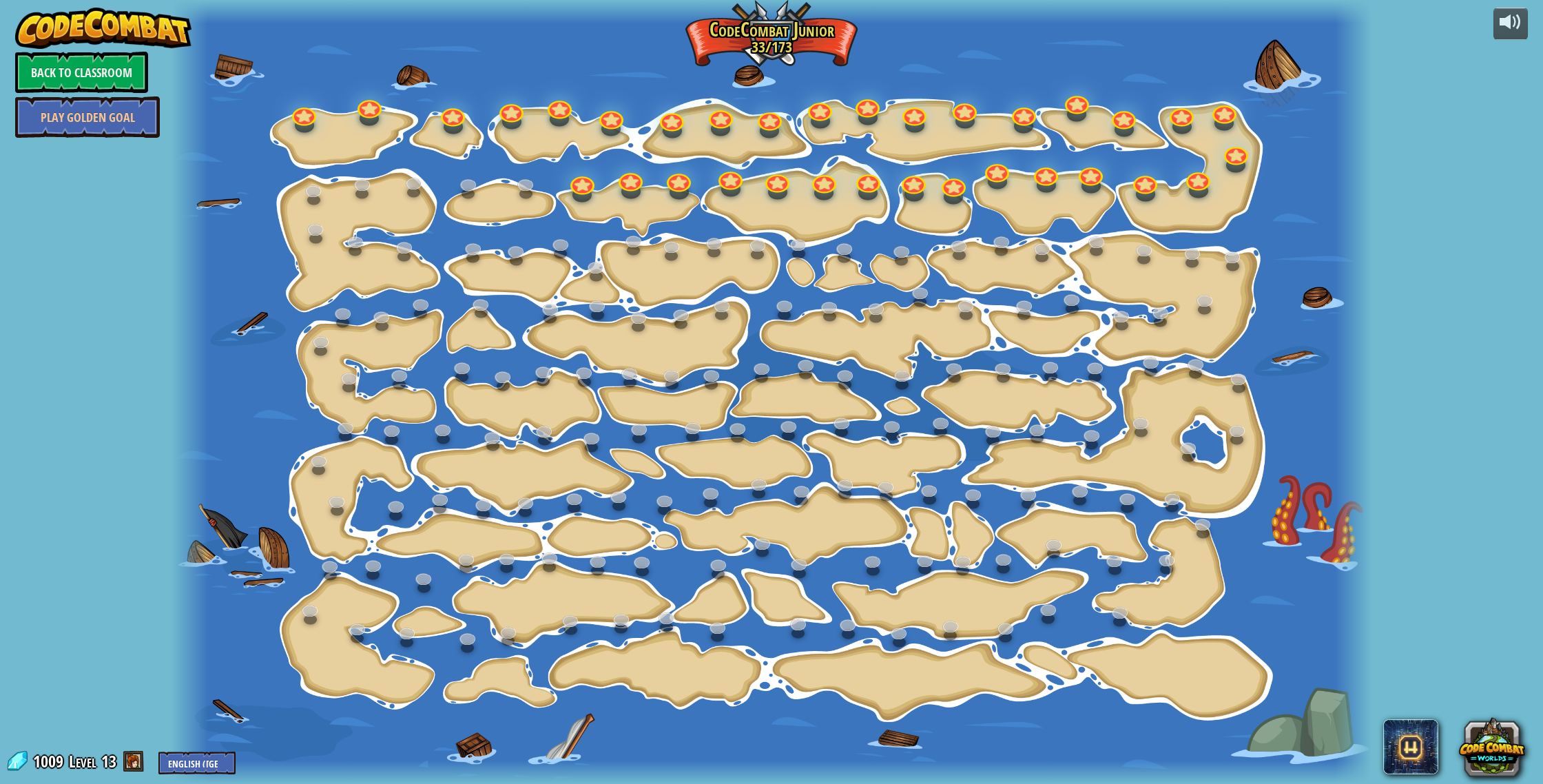
drag, startPoint x: 1057, startPoint y: 568, endPoint x: 1059, endPoint y: 601, distance: 33.1
click at [1059, 598] on div at bounding box center [771, 392] width 1199 height 784
drag, startPoint x: 1032, startPoint y: 652, endPoint x: 918, endPoint y: 757, distance: 155.0
click at [918, 757] on div at bounding box center [771, 392] width 1199 height 784
drag, startPoint x: 1285, startPoint y: 713, endPoint x: 1542, endPoint y: 783, distance: 266.4
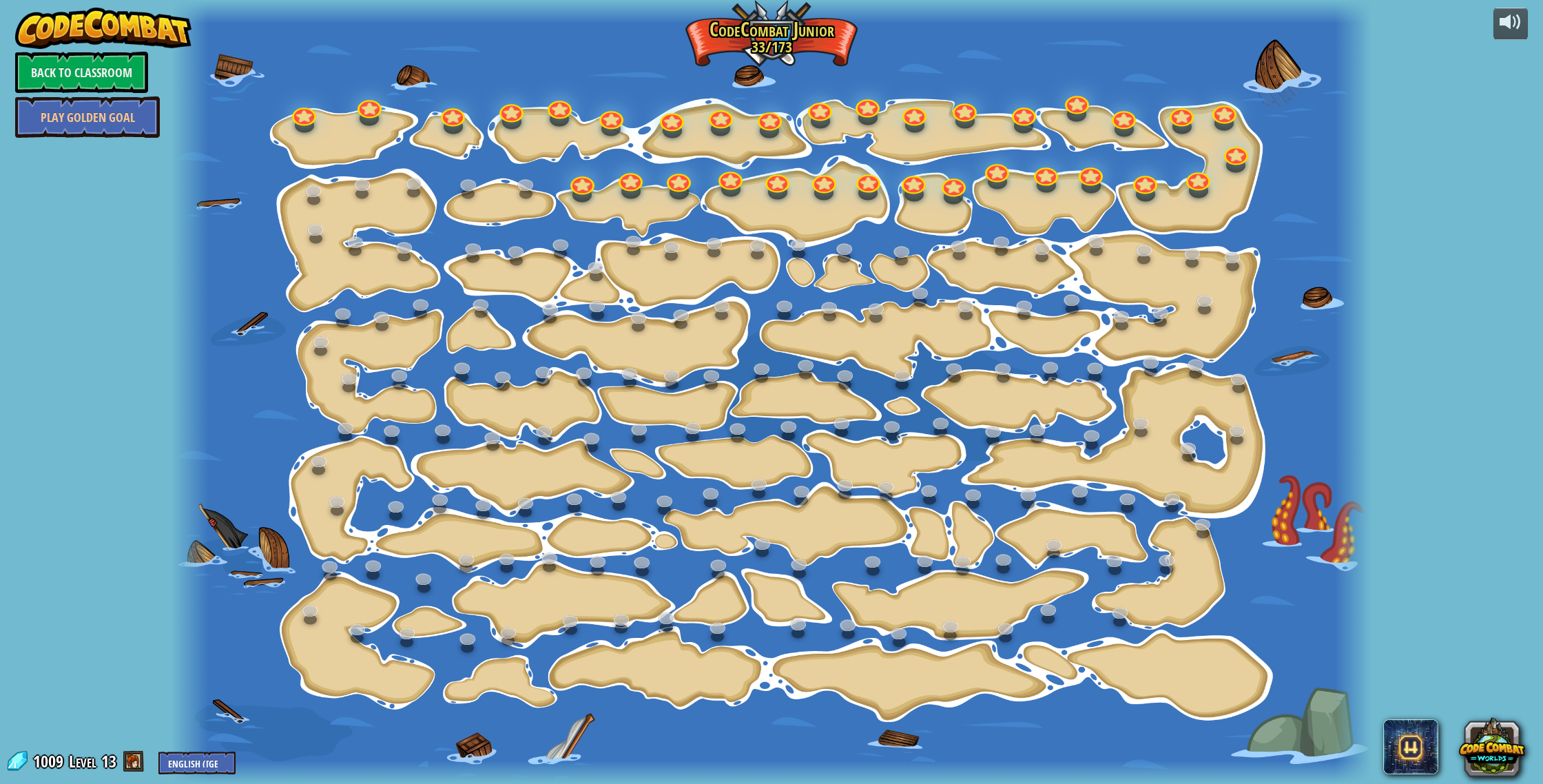
click at [1532, 783] on div "powered by Back to Classroom Play Golden Goal 15. Step Change Change step argum…" at bounding box center [771, 392] width 1543 height 784
click at [574, 187] on link at bounding box center [579, 177] width 27 height 27
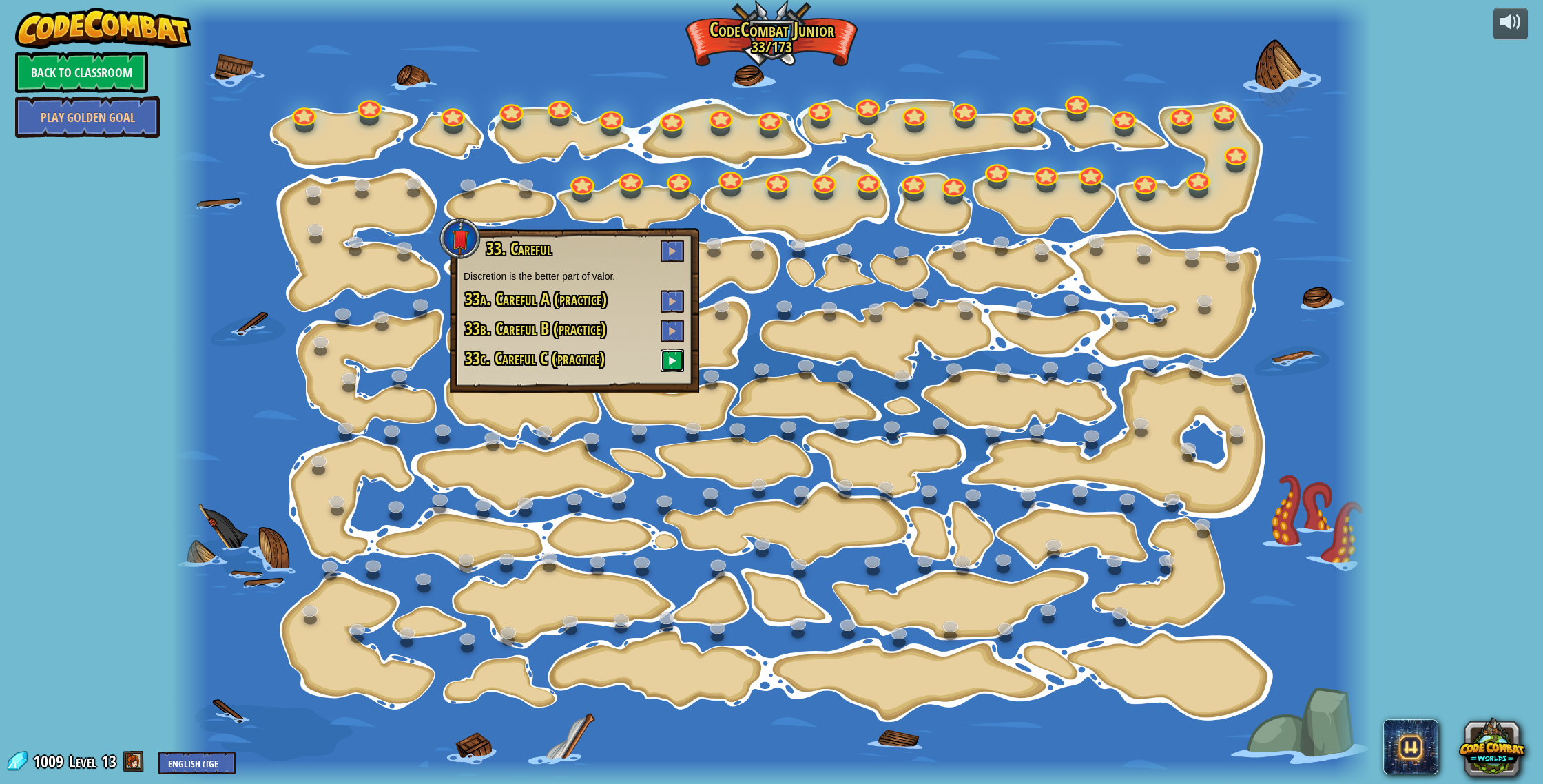
drag, startPoint x: 664, startPoint y: 360, endPoint x: 657, endPoint y: 363, distance: 7.6
click at [663, 361] on button at bounding box center [672, 361] width 24 height 23
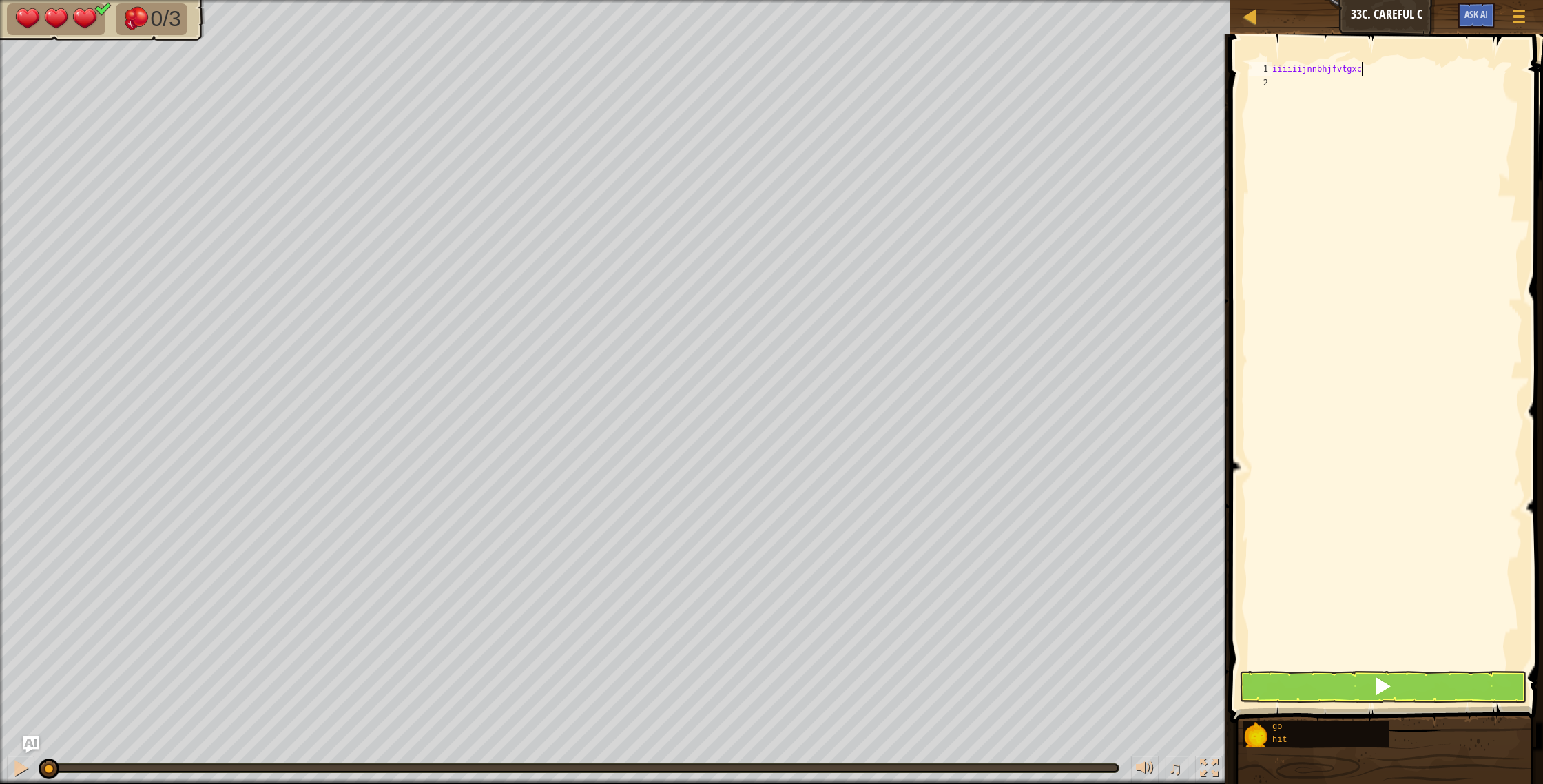
scroll to position [6, 7]
type textarea "iiiiiijnnbhjfvtgxcf"
type input "ddfxdrsthbhyugygygyyuygyugygvvvcgvvgv. bb mnnm b nb. nbm nbv. nn ,n ,jk.mmk.l. …"
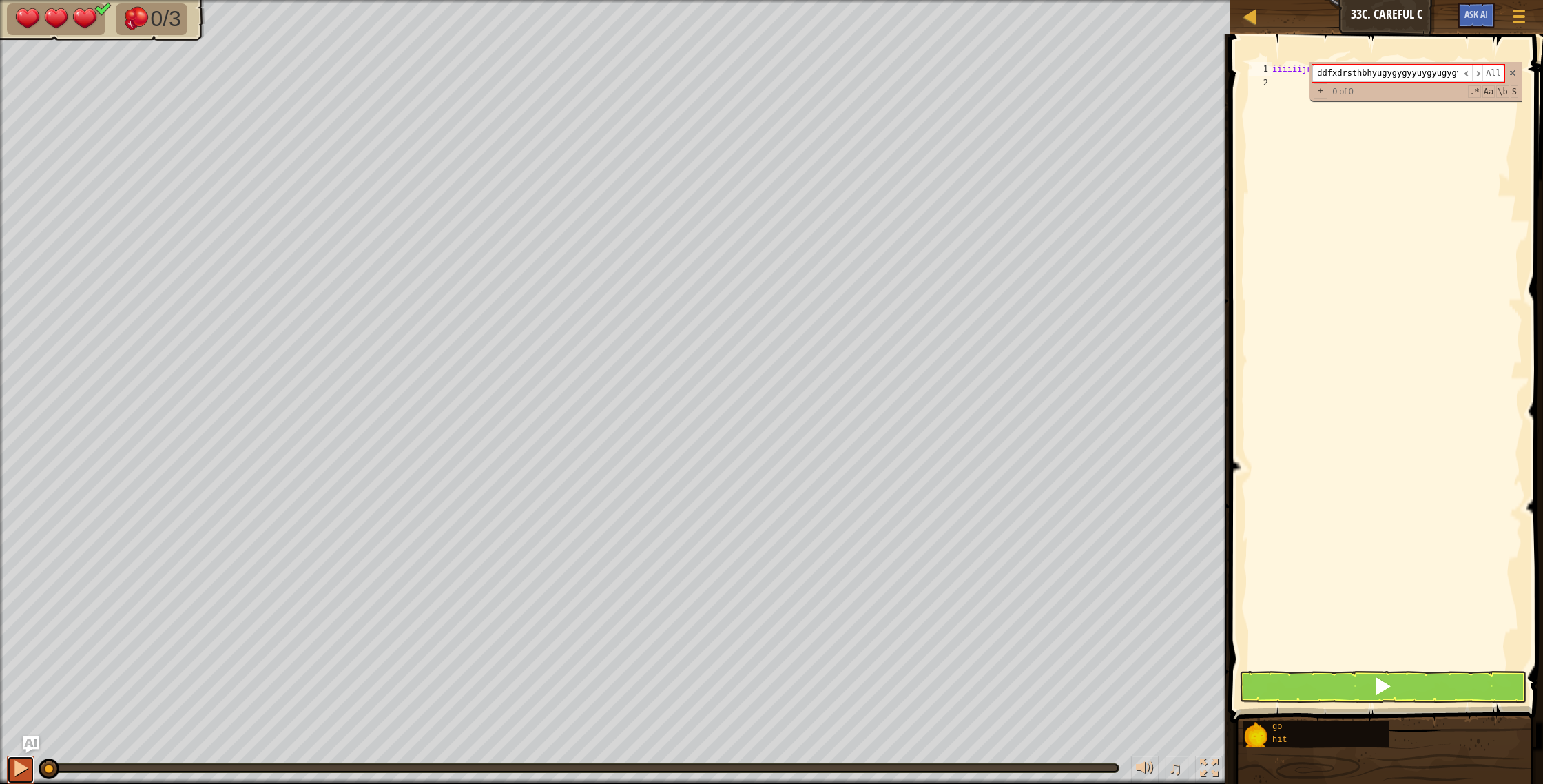
click at [27, 769] on div at bounding box center [20, 767] width 18 height 18
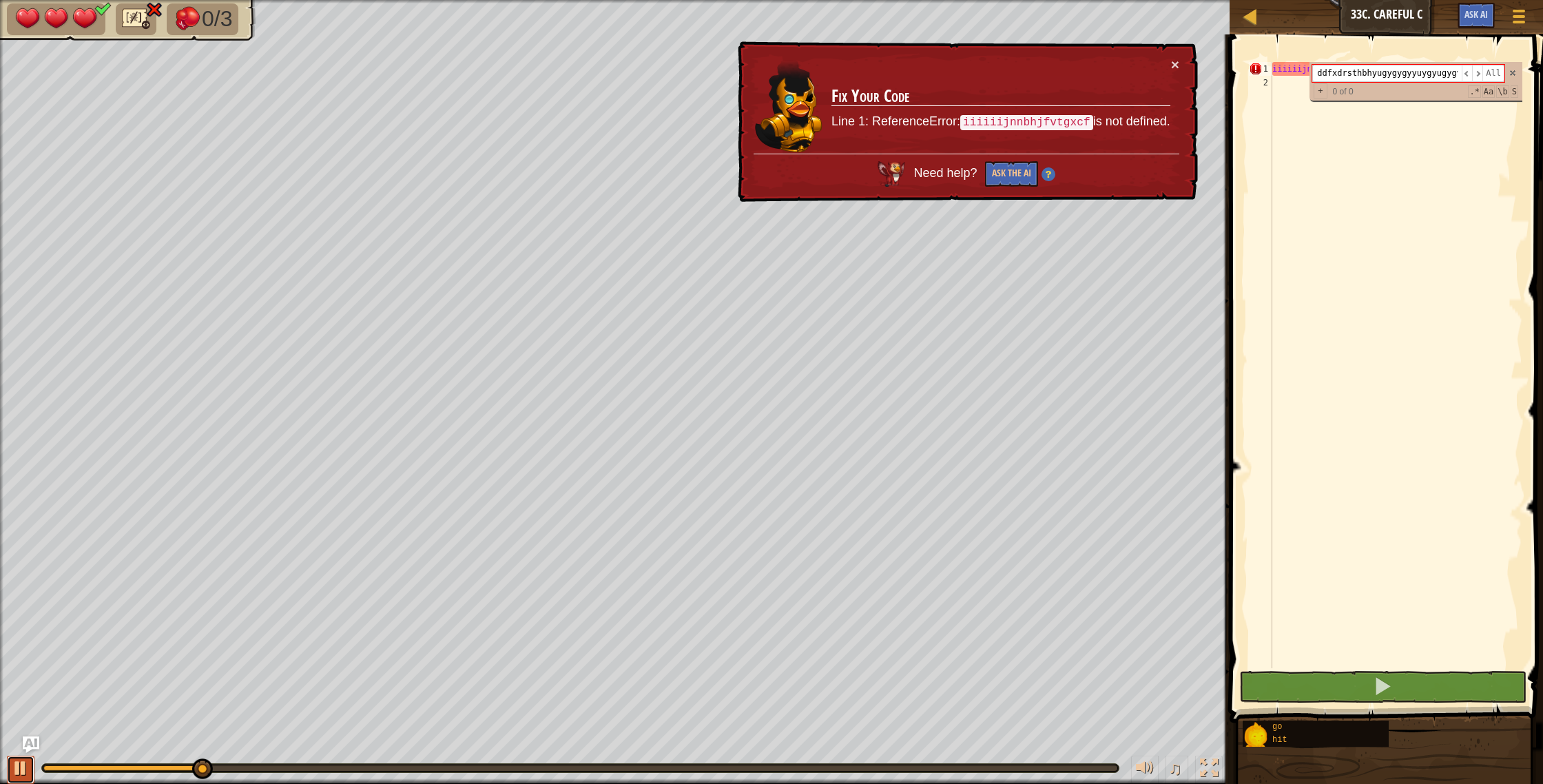
click at [23, 768] on div at bounding box center [20, 767] width 18 height 18
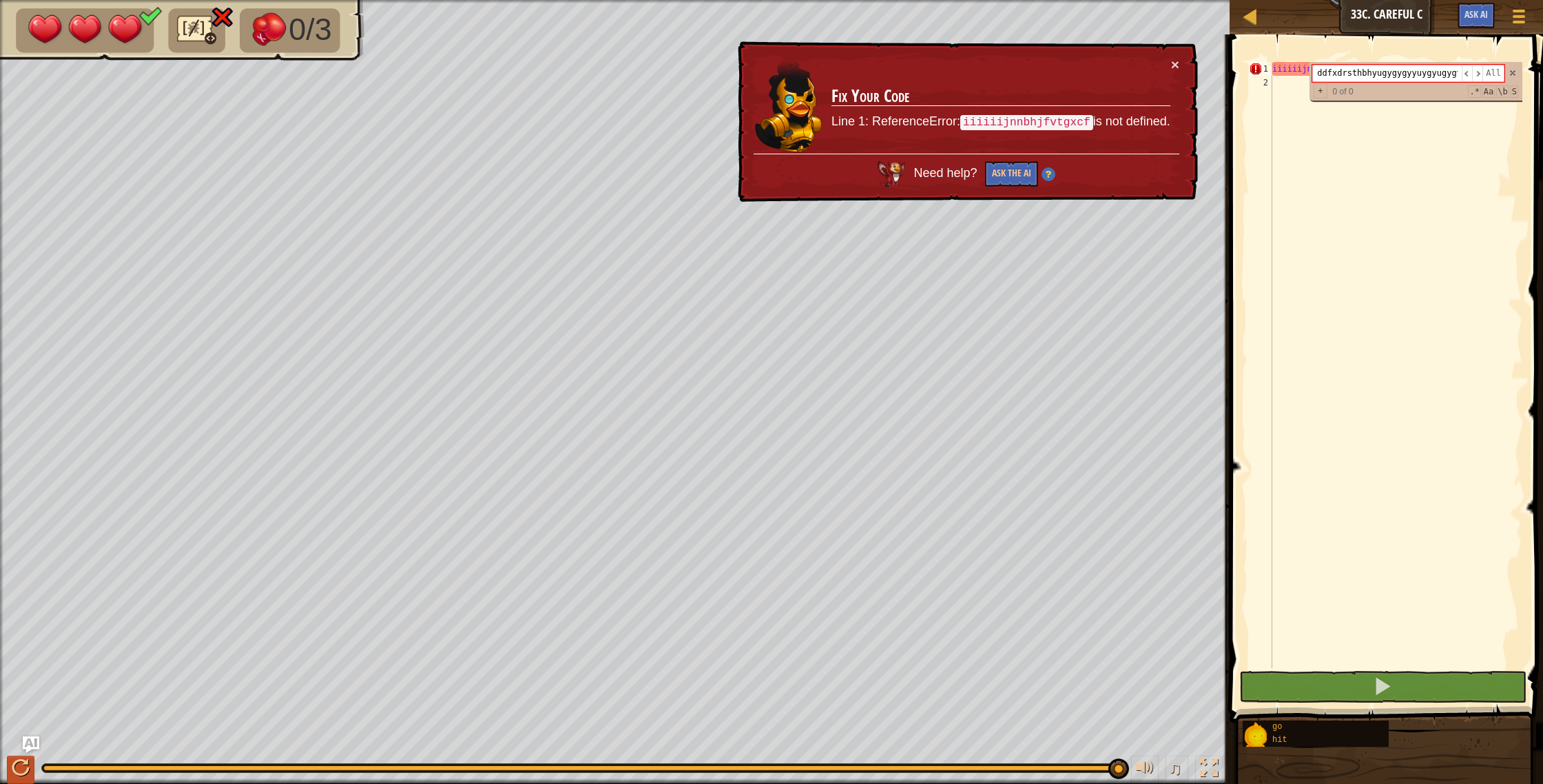
scroll to position [6, 8]
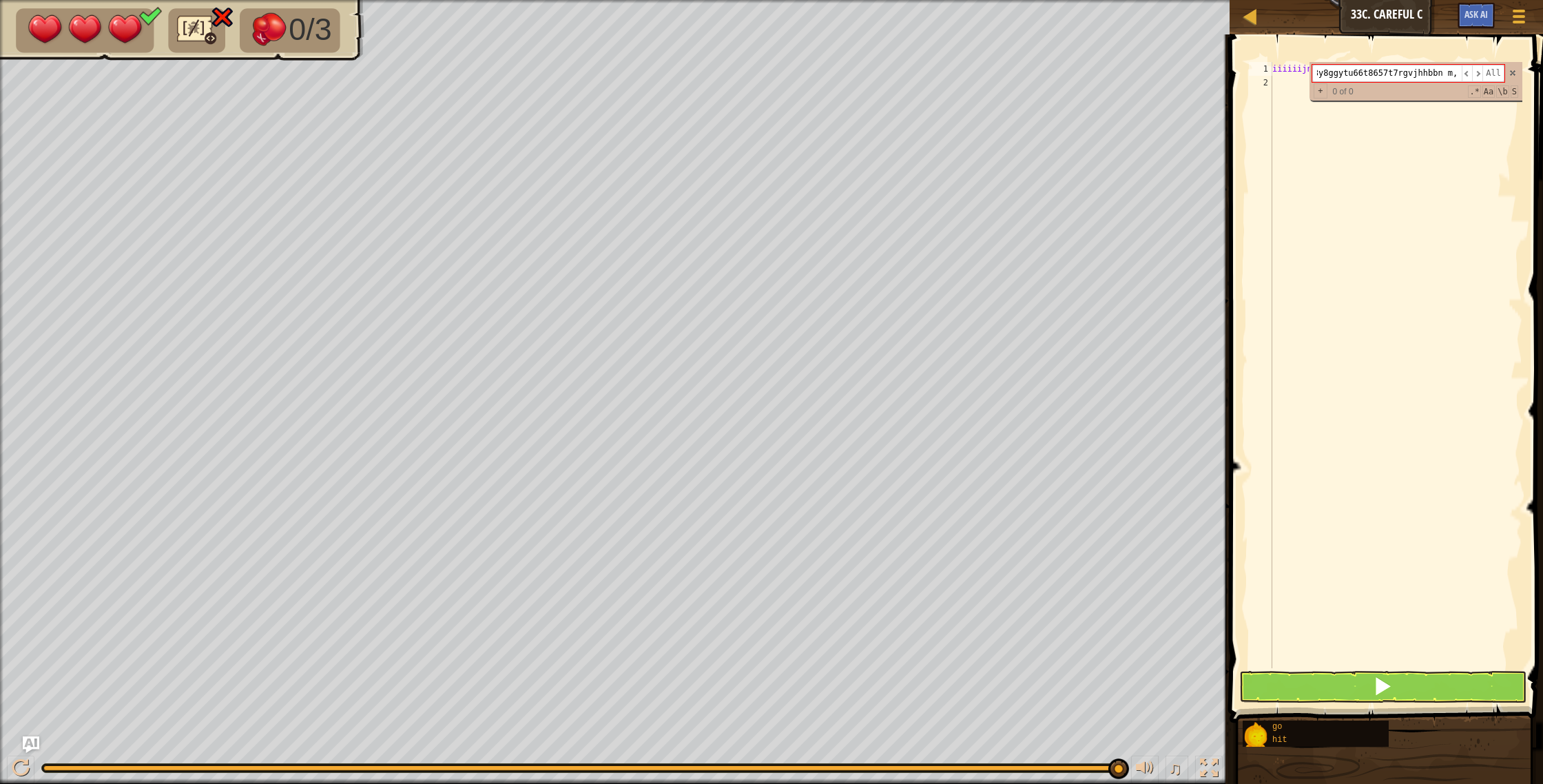
click at [1511, 78] on div "ddfxdrsthbhyugygygyyuygyugygvvvcgvvgv. bb mnnm b nb. nbm nbv. nn ,n ,jk.mmk.l. …" at bounding box center [1416, 81] width 213 height 39
click at [1511, 75] on div "ddfxdrsthbhyugygygyyuygyugygvvvcgvvgv. bb mnnm b nb. nbm nbv. nn ,n ,jk.mmk.l. …" at bounding box center [1416, 81] width 213 height 39
click at [1511, 74] on span at bounding box center [1512, 73] width 9 height 9
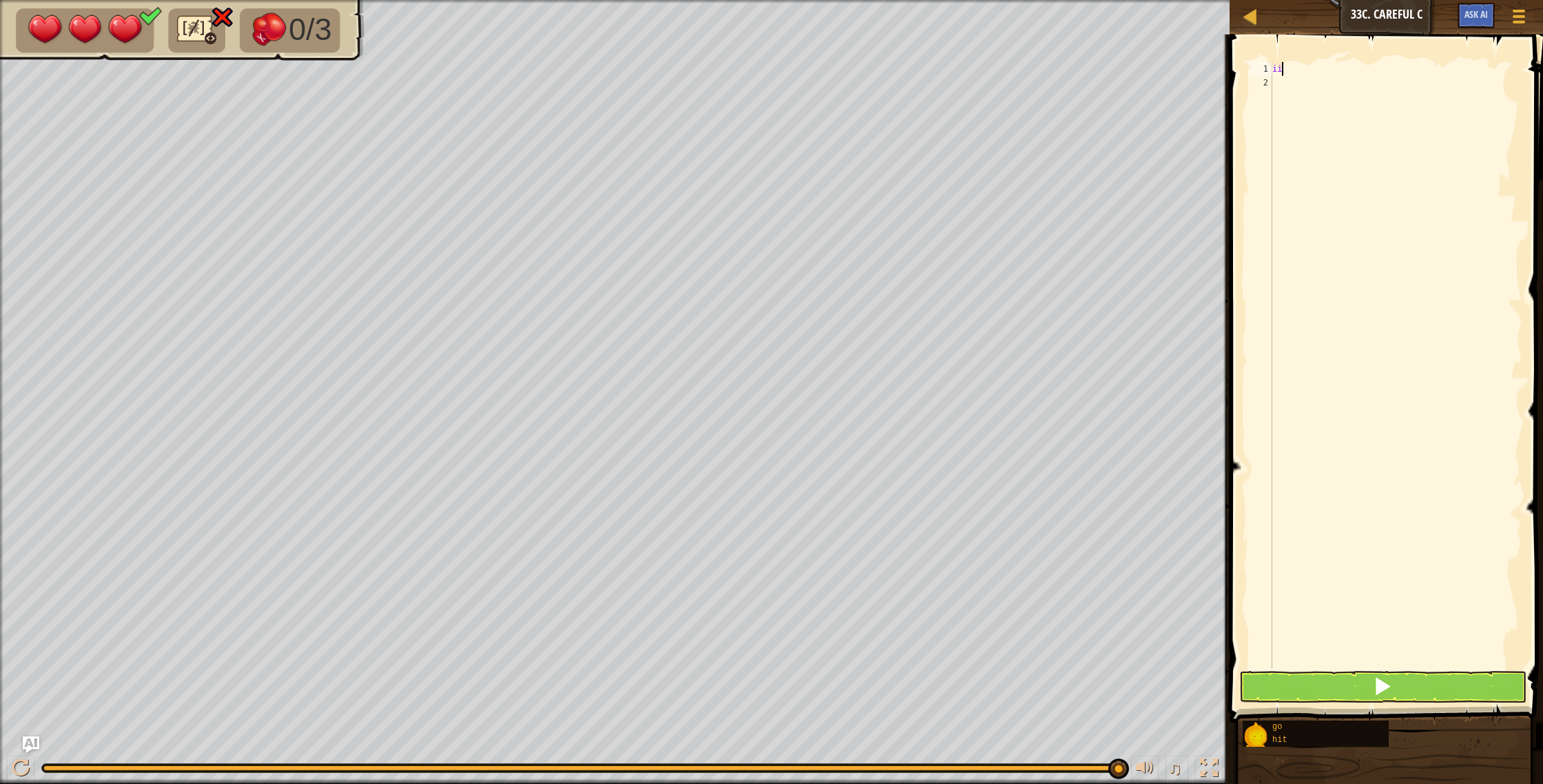
type textarea "i"
type textarea "g"
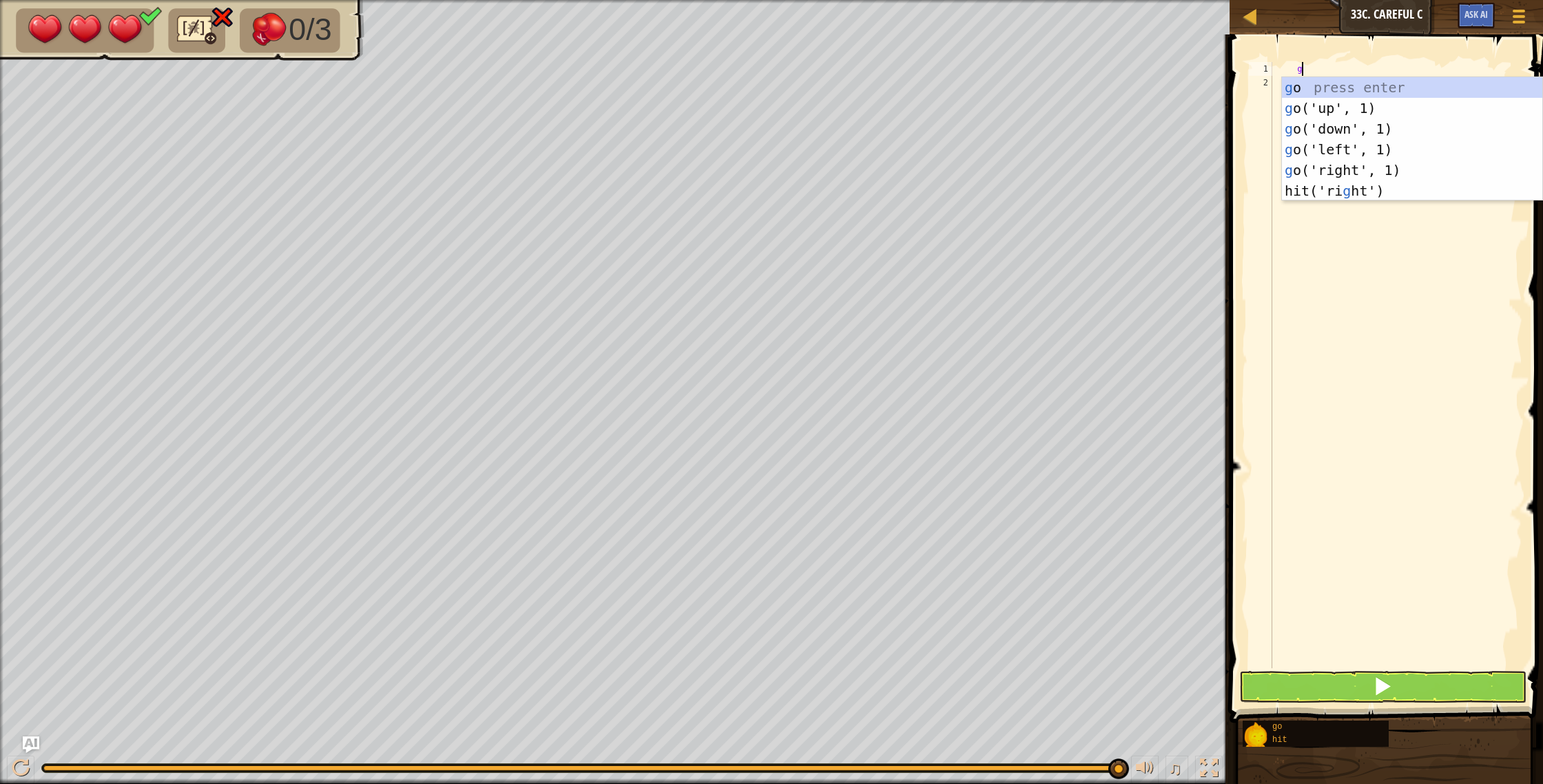
scroll to position [6, 1]
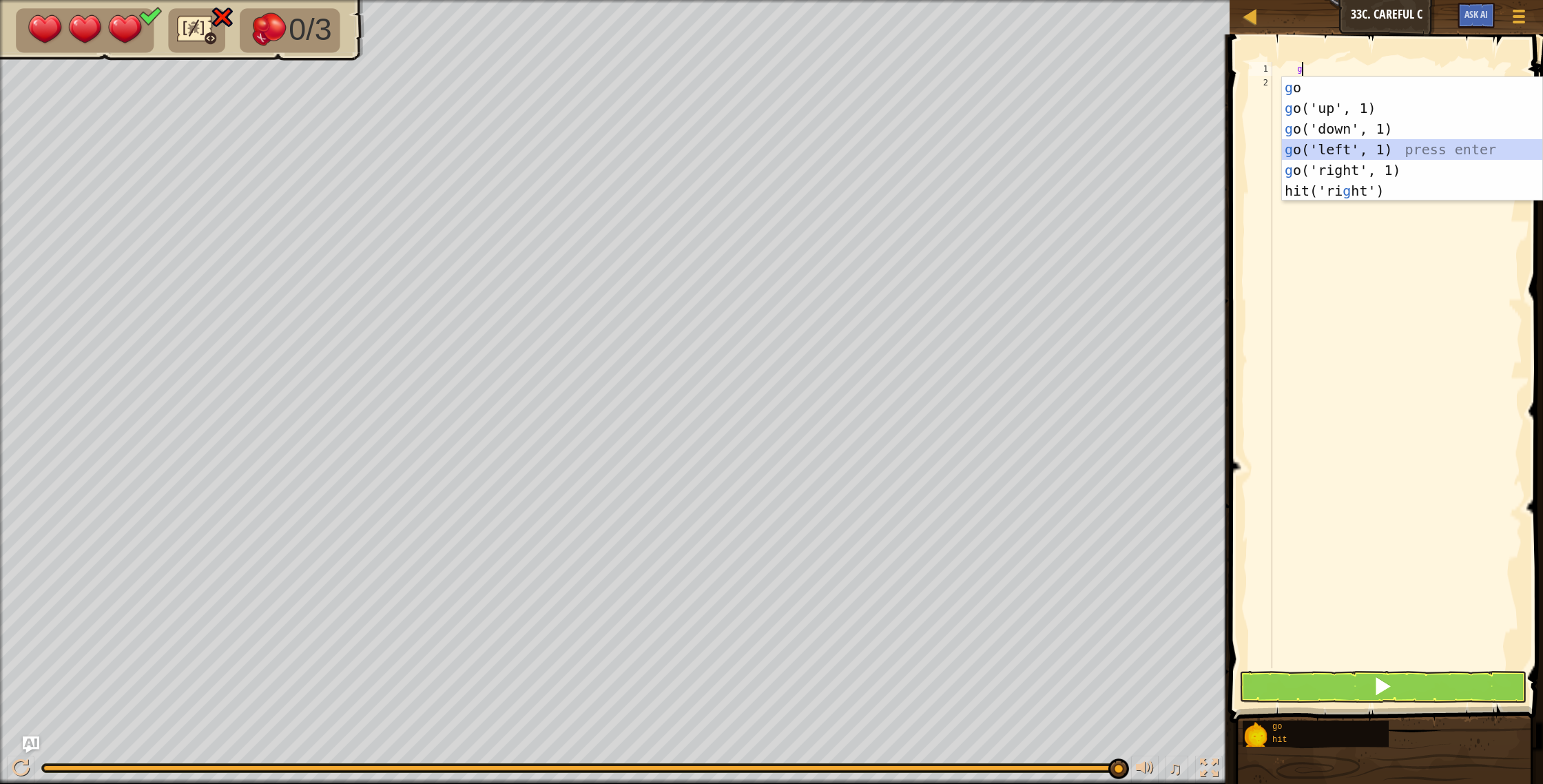
click at [1343, 142] on div "g o press enter g o('up', 1) press enter g o('down', 1) press enter g o('left',…" at bounding box center [1411, 160] width 260 height 165
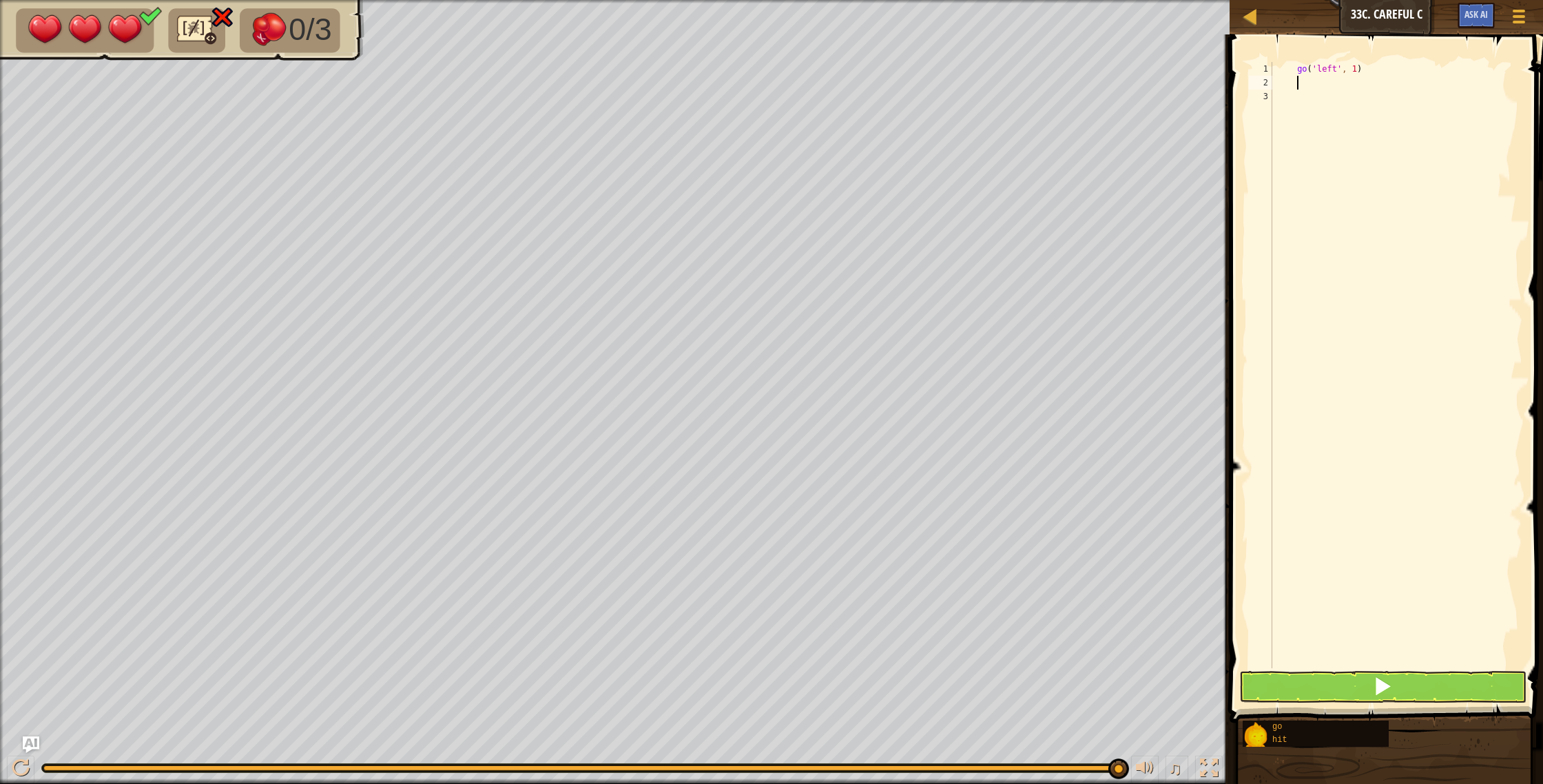
type textarea "h"
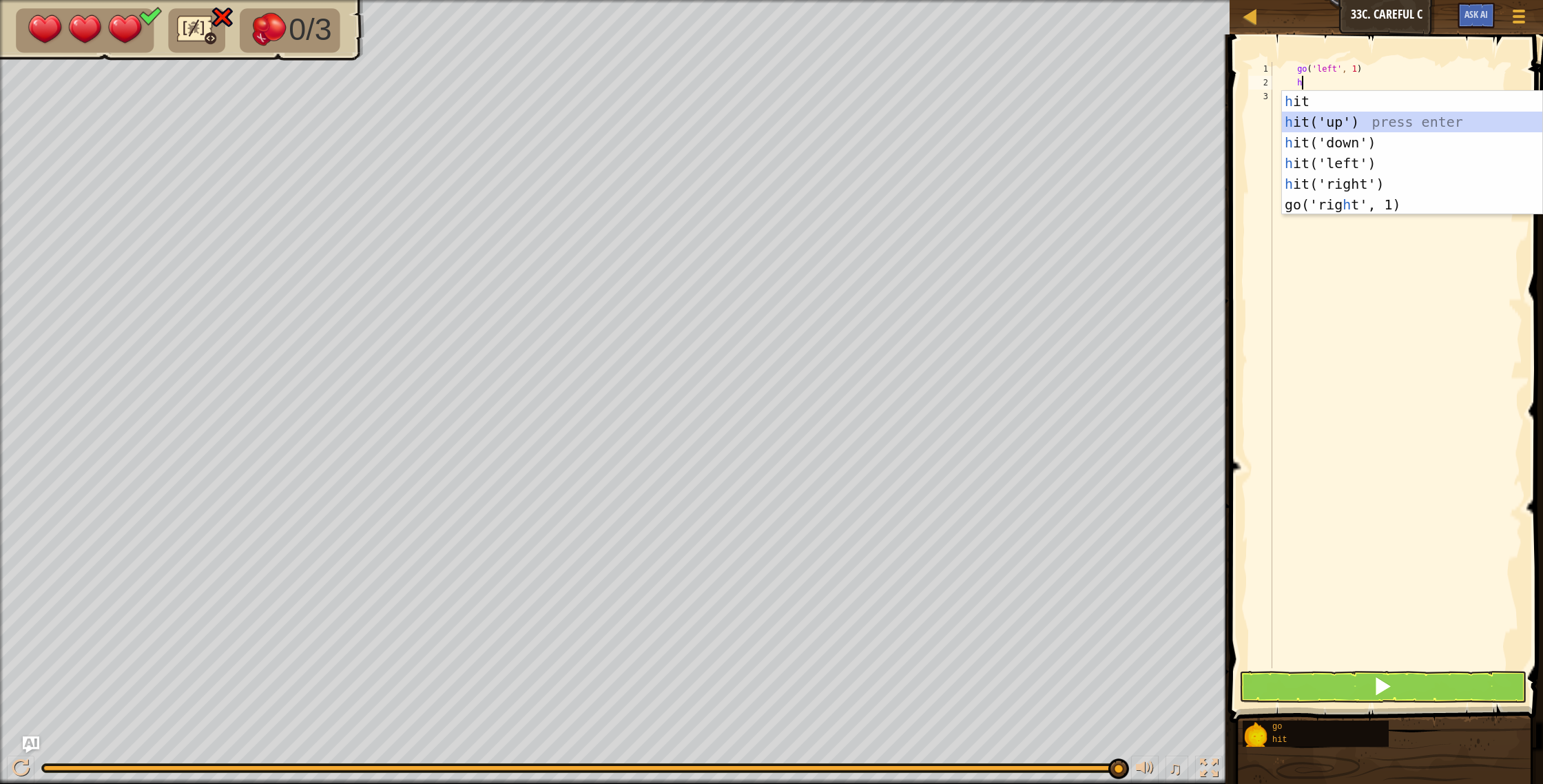
click at [1337, 123] on div "h it press enter h it('up') press enter h it('down') press enter h it('left') p…" at bounding box center [1411, 173] width 260 height 165
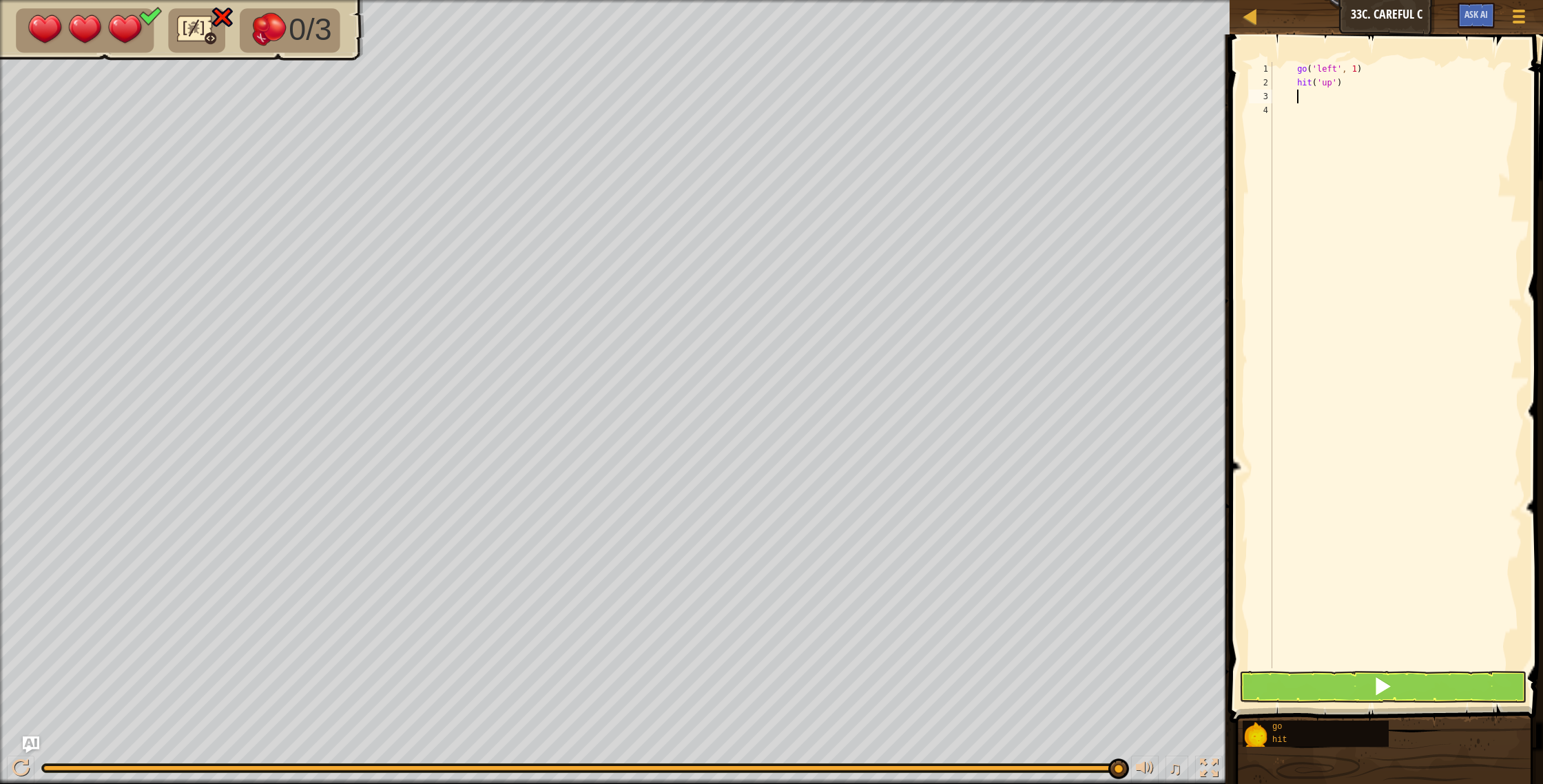
type textarea "g"
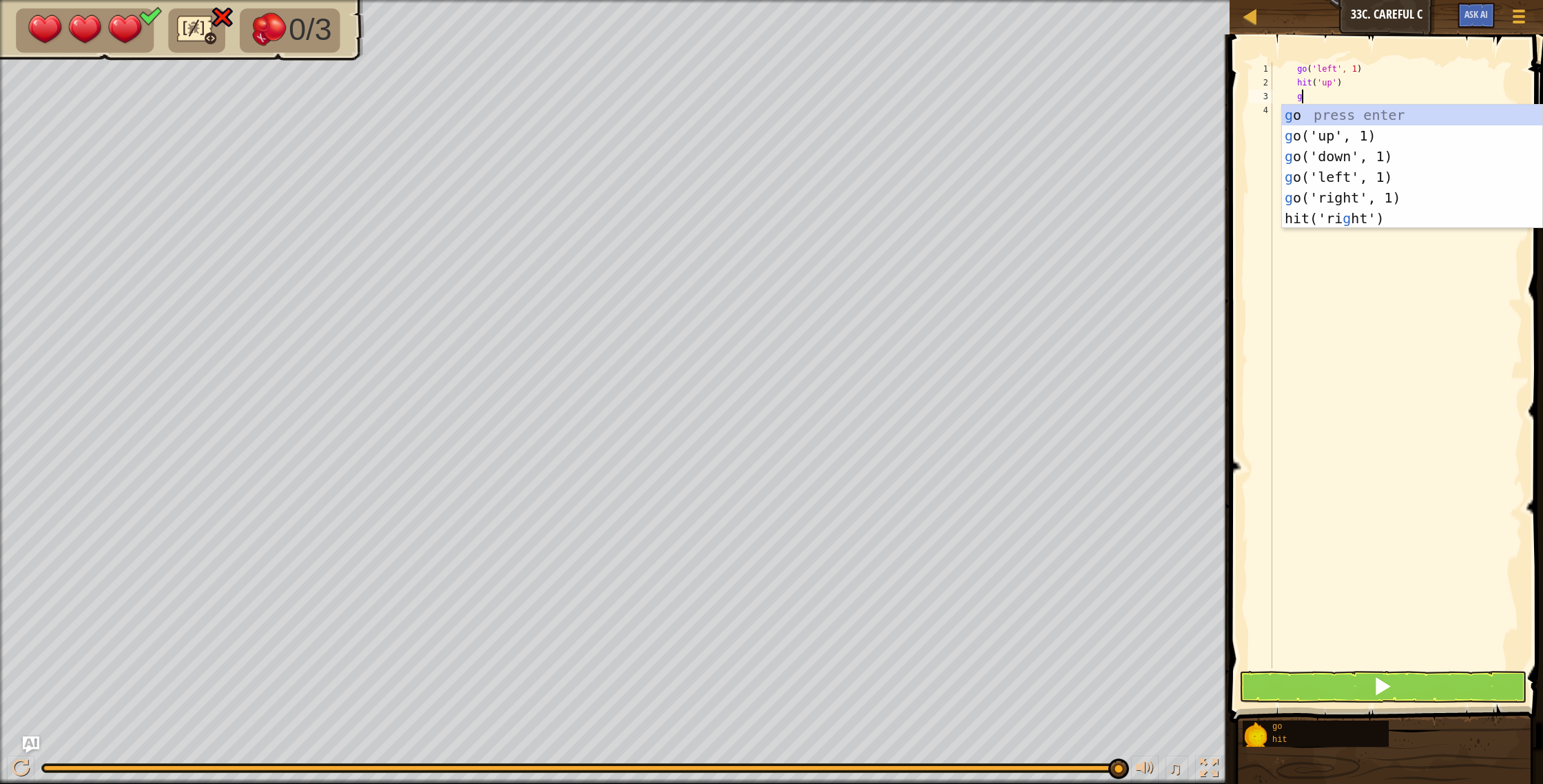
scroll to position [6, 0]
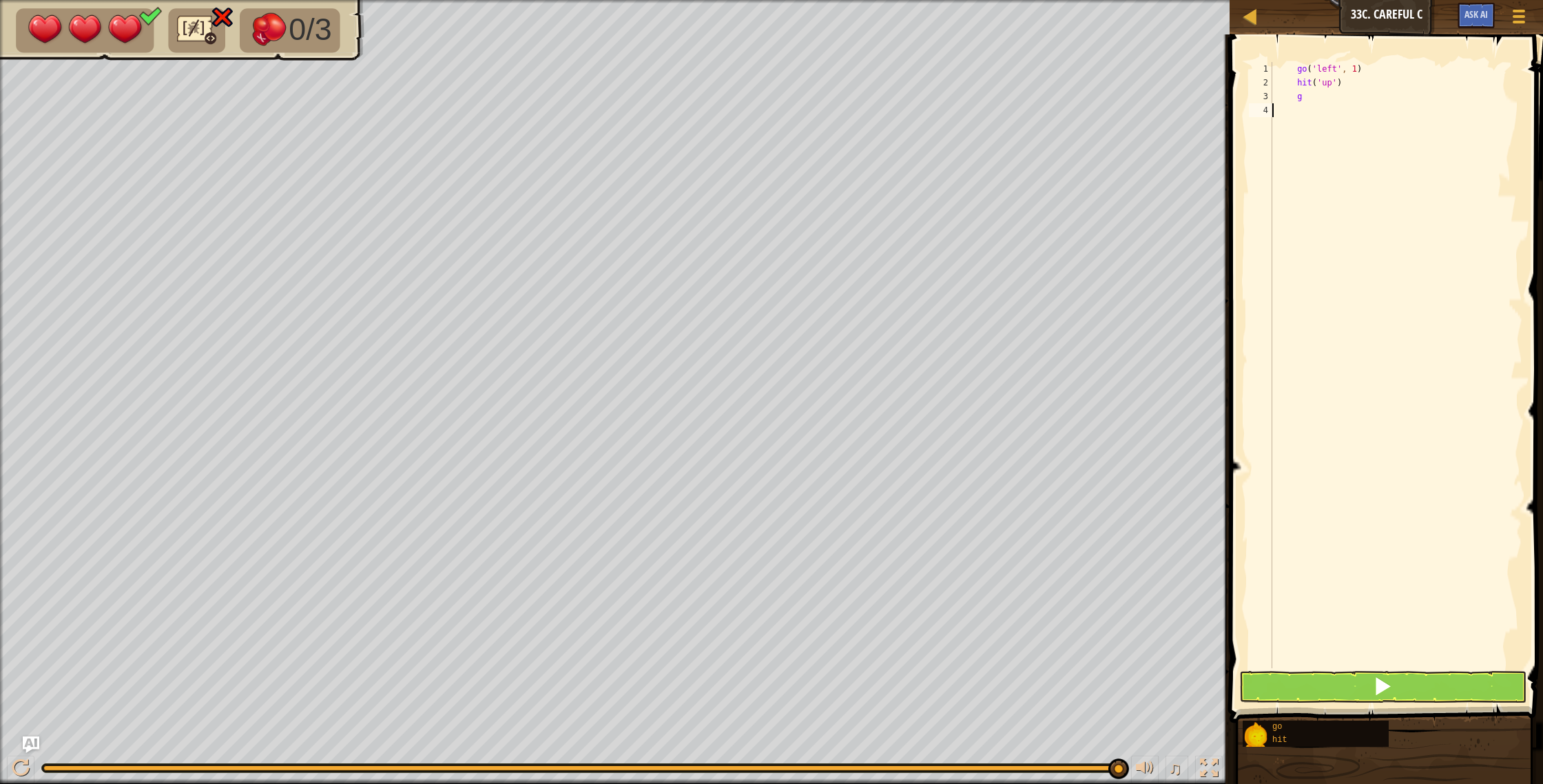
type textarea "g"
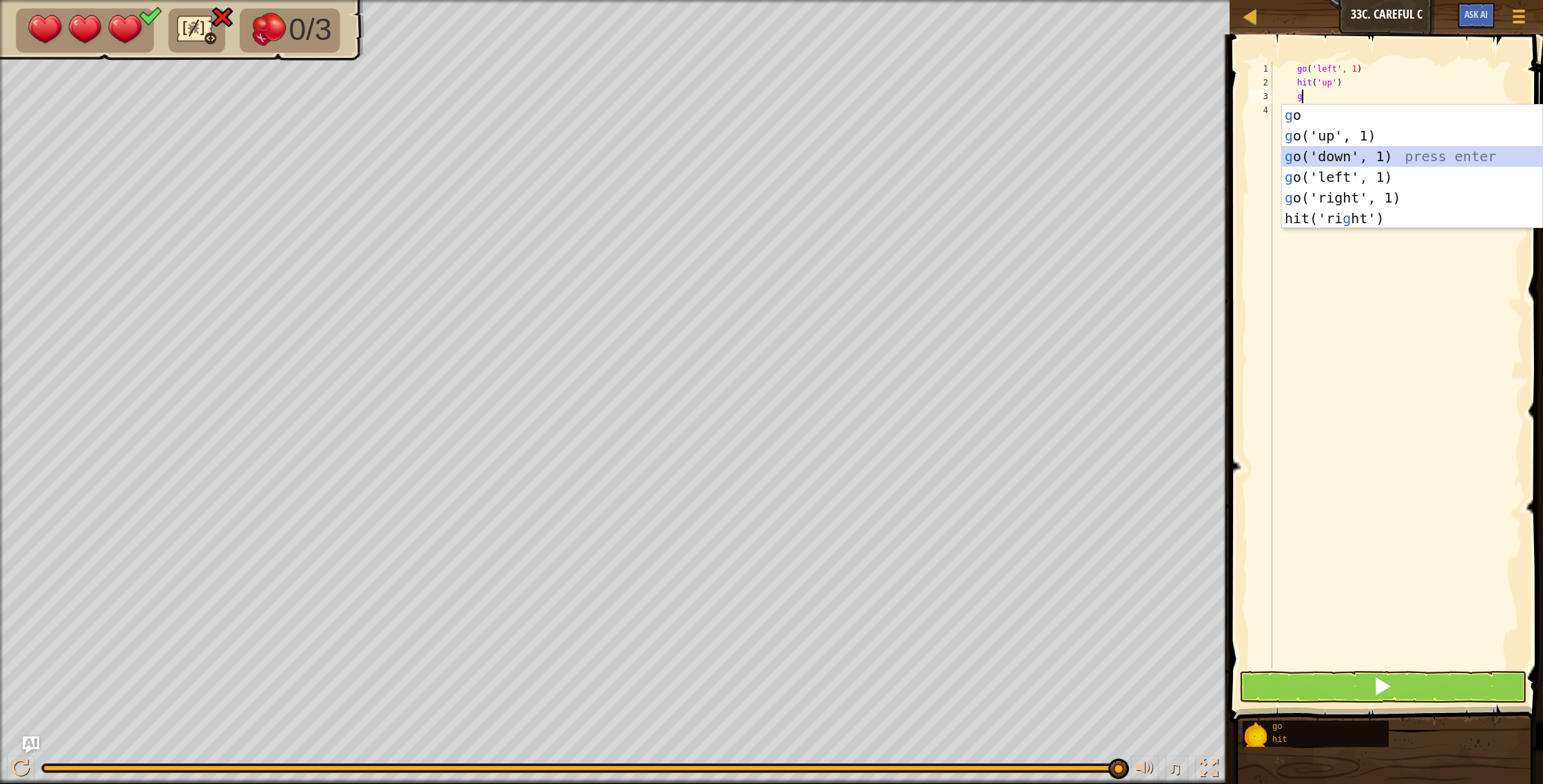
click at [1342, 155] on div "g o press enter g o('up', 1) press enter g o('down', 1) press enter g o('left',…" at bounding box center [1411, 188] width 260 height 165
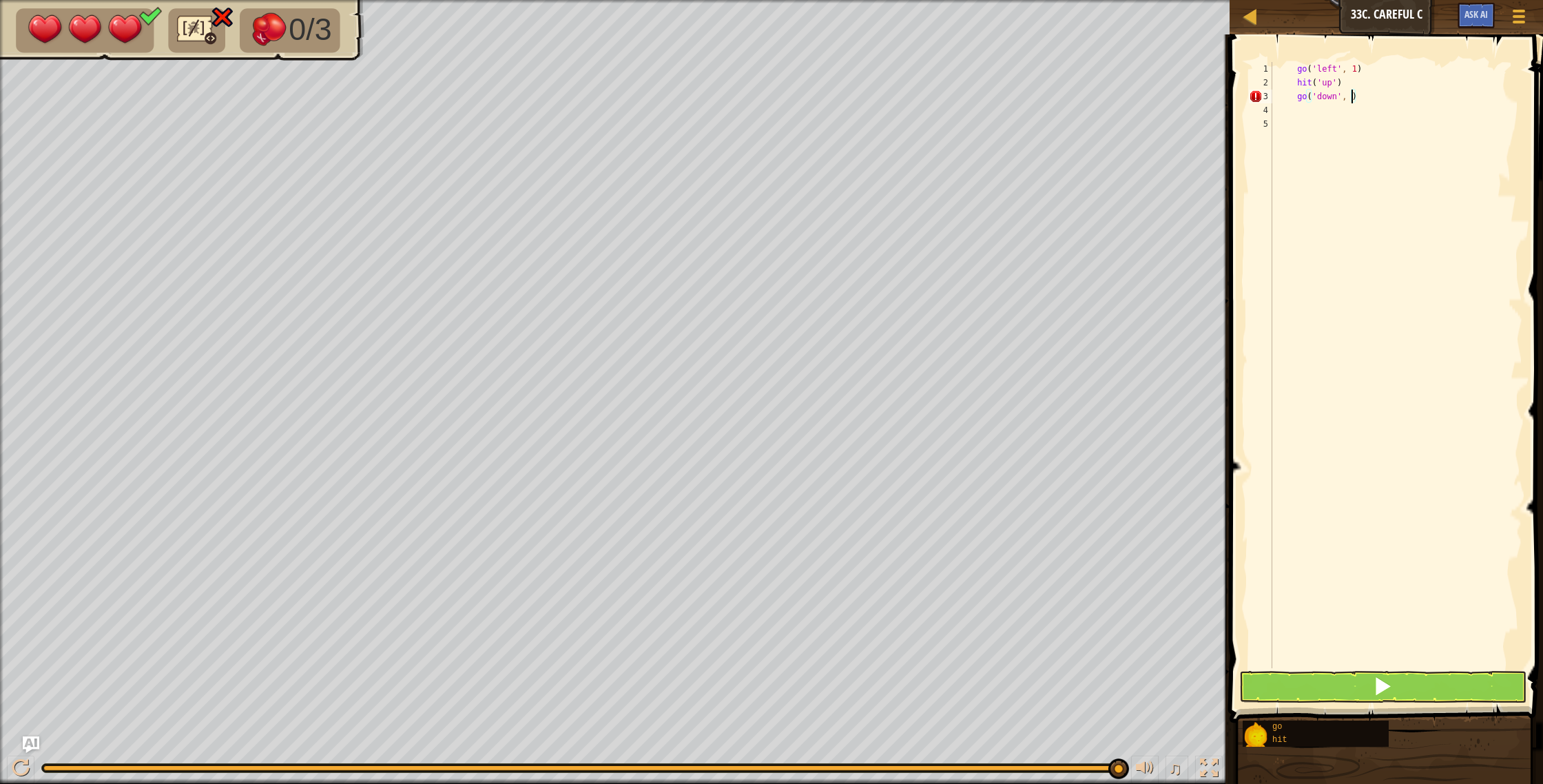
type textarea "go('down', 2)"
type textarea "h"
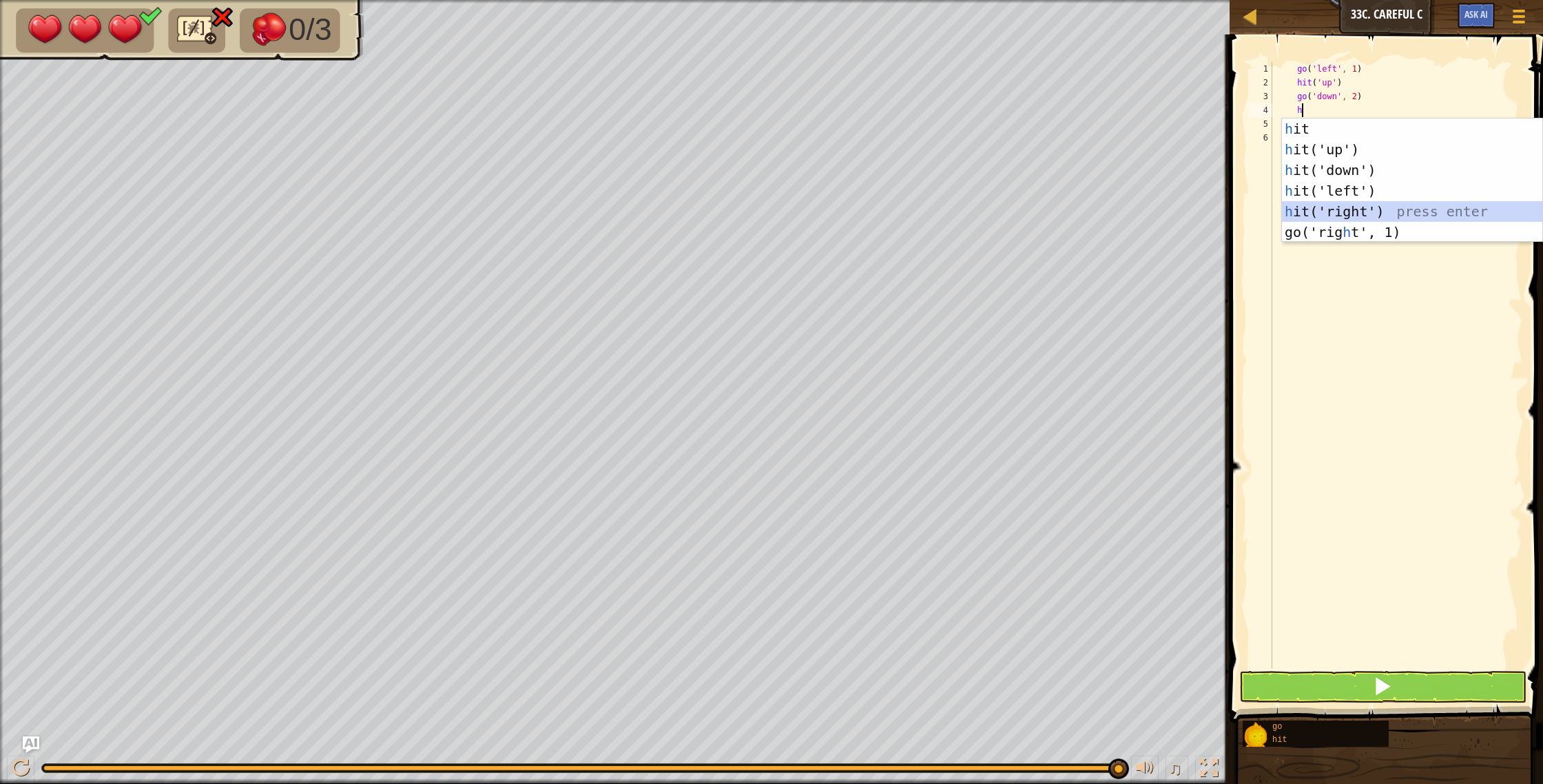
click at [1372, 213] on div "h it press enter h it('up') press enter h it('down') press enter h it('left') p…" at bounding box center [1411, 201] width 260 height 165
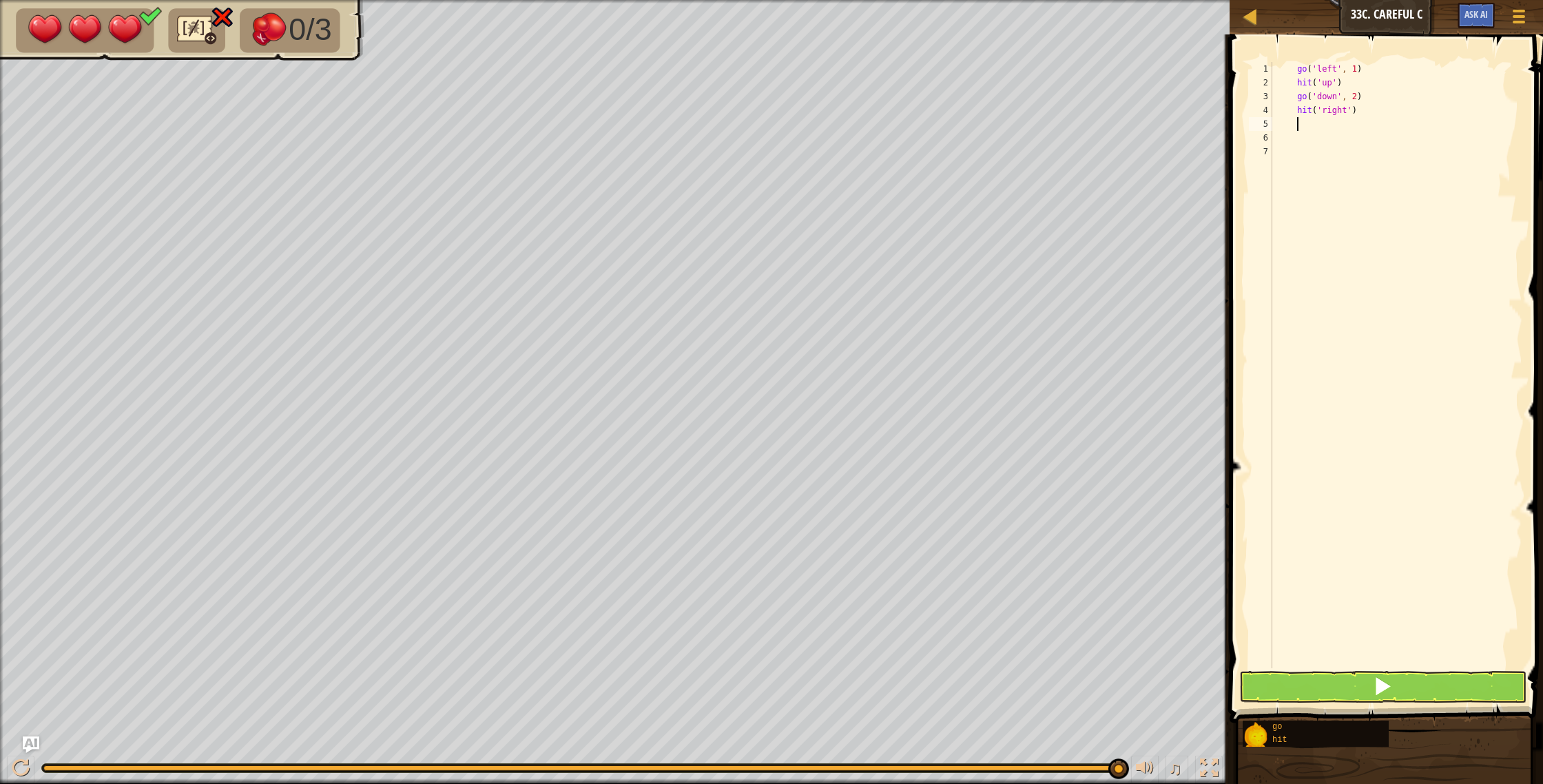
type textarea "g"
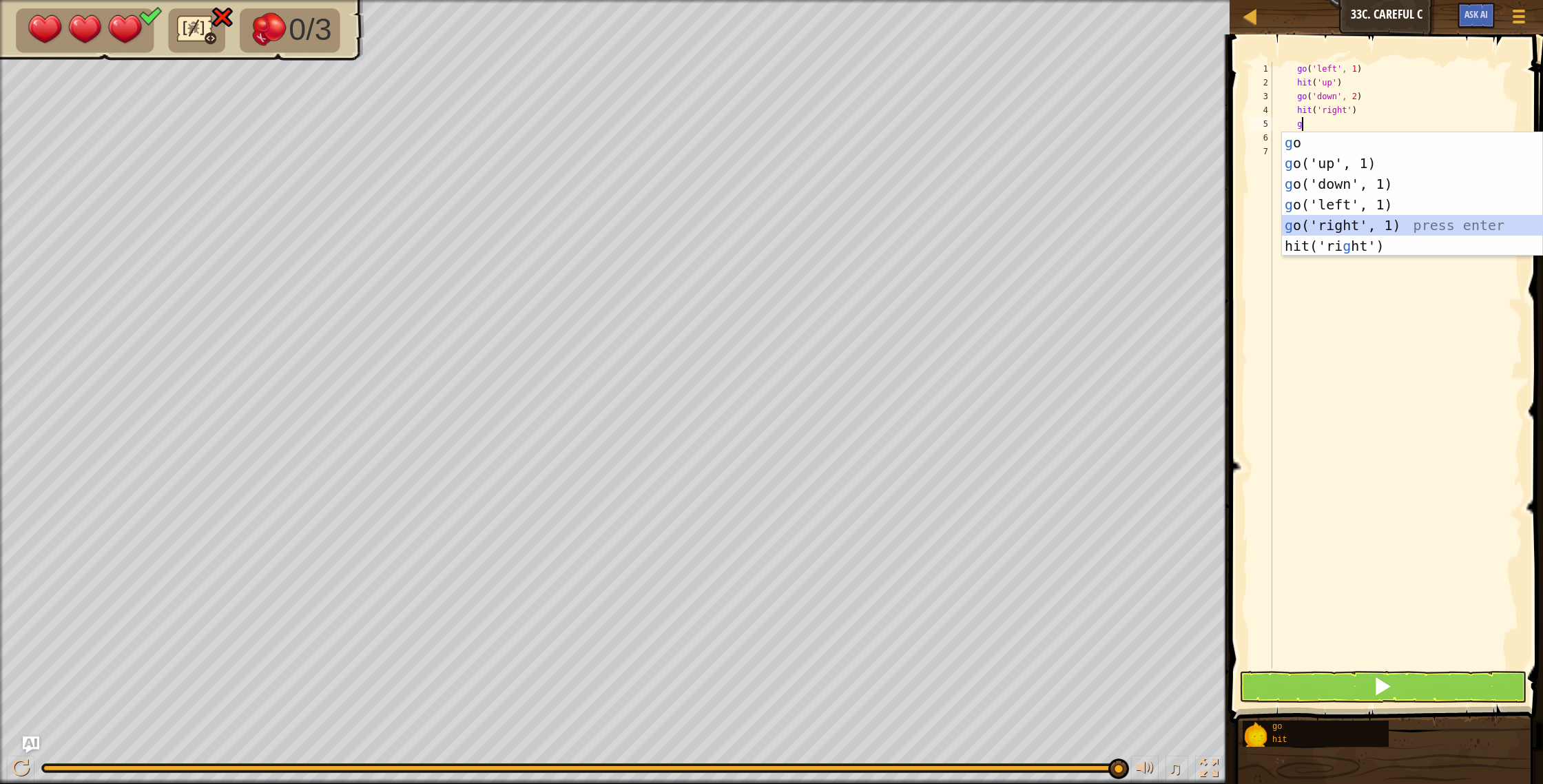
click at [1387, 223] on div "g o press enter g o('up', 1) press enter g o('down', 1) press enter g o('left',…" at bounding box center [1411, 215] width 260 height 165
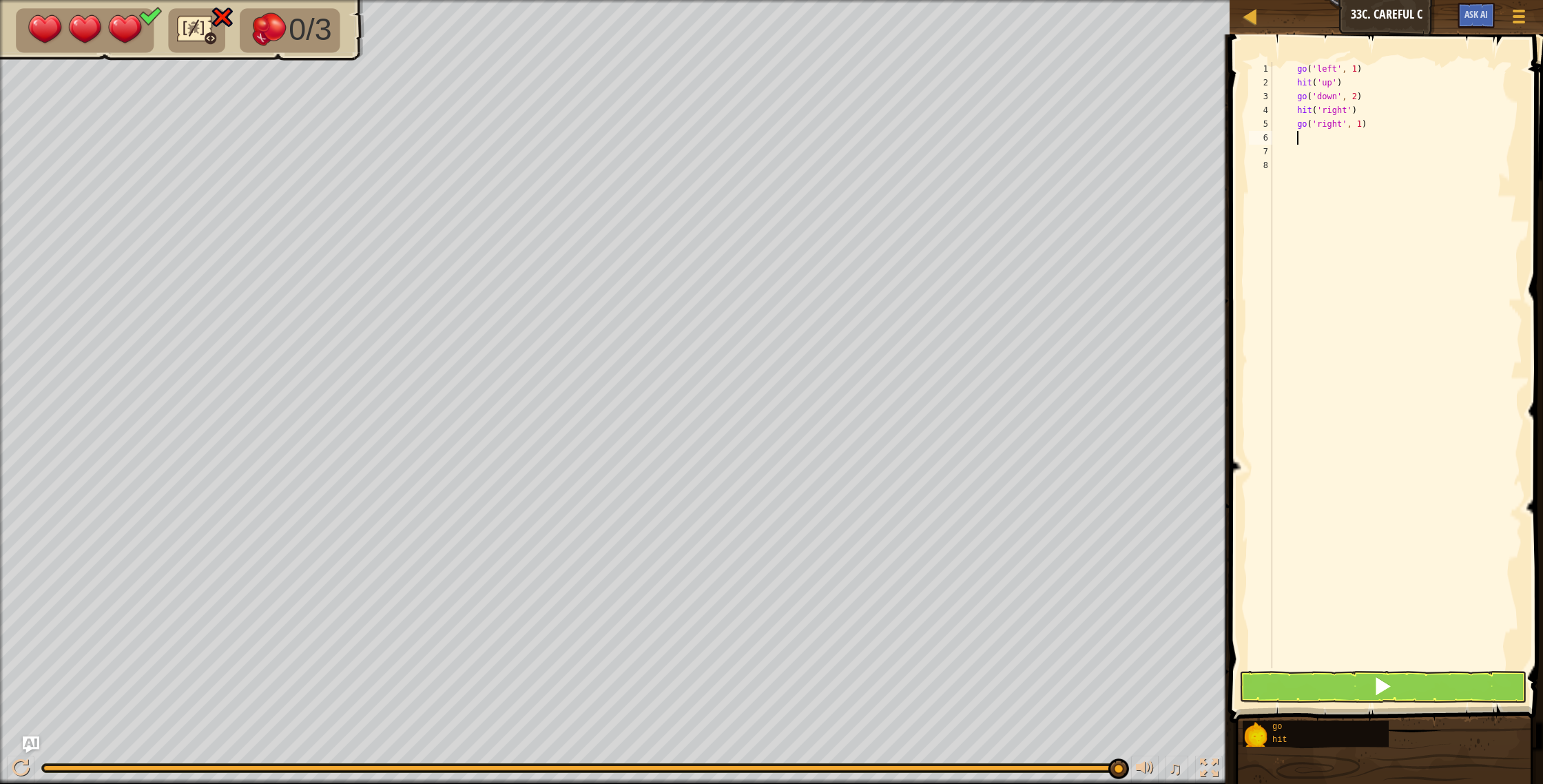
type textarea "g"
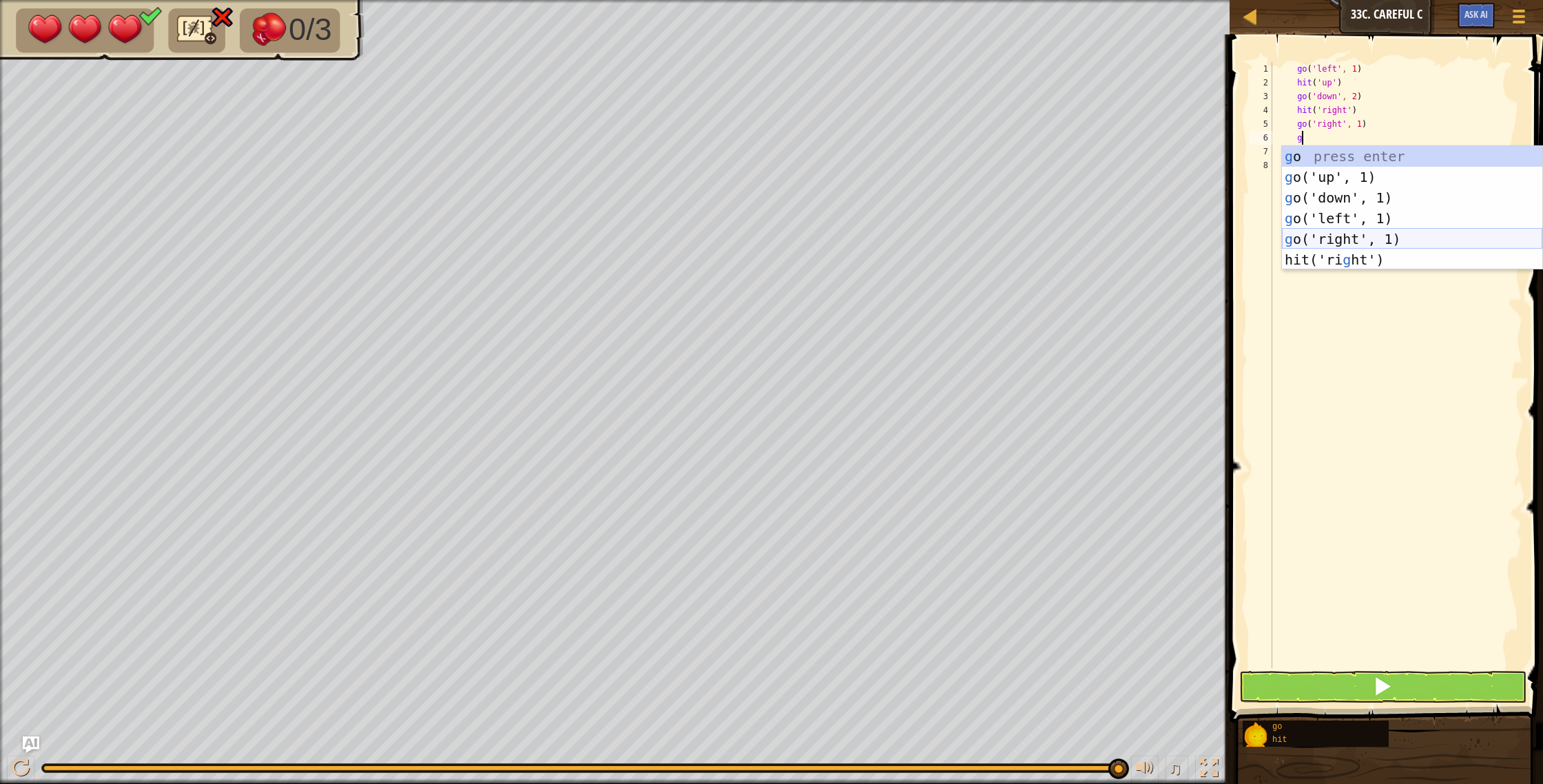
click at [1338, 241] on div "g o press enter g o('up', 1) press enter g o('down', 1) press enter g o('left',…" at bounding box center [1411, 229] width 260 height 165
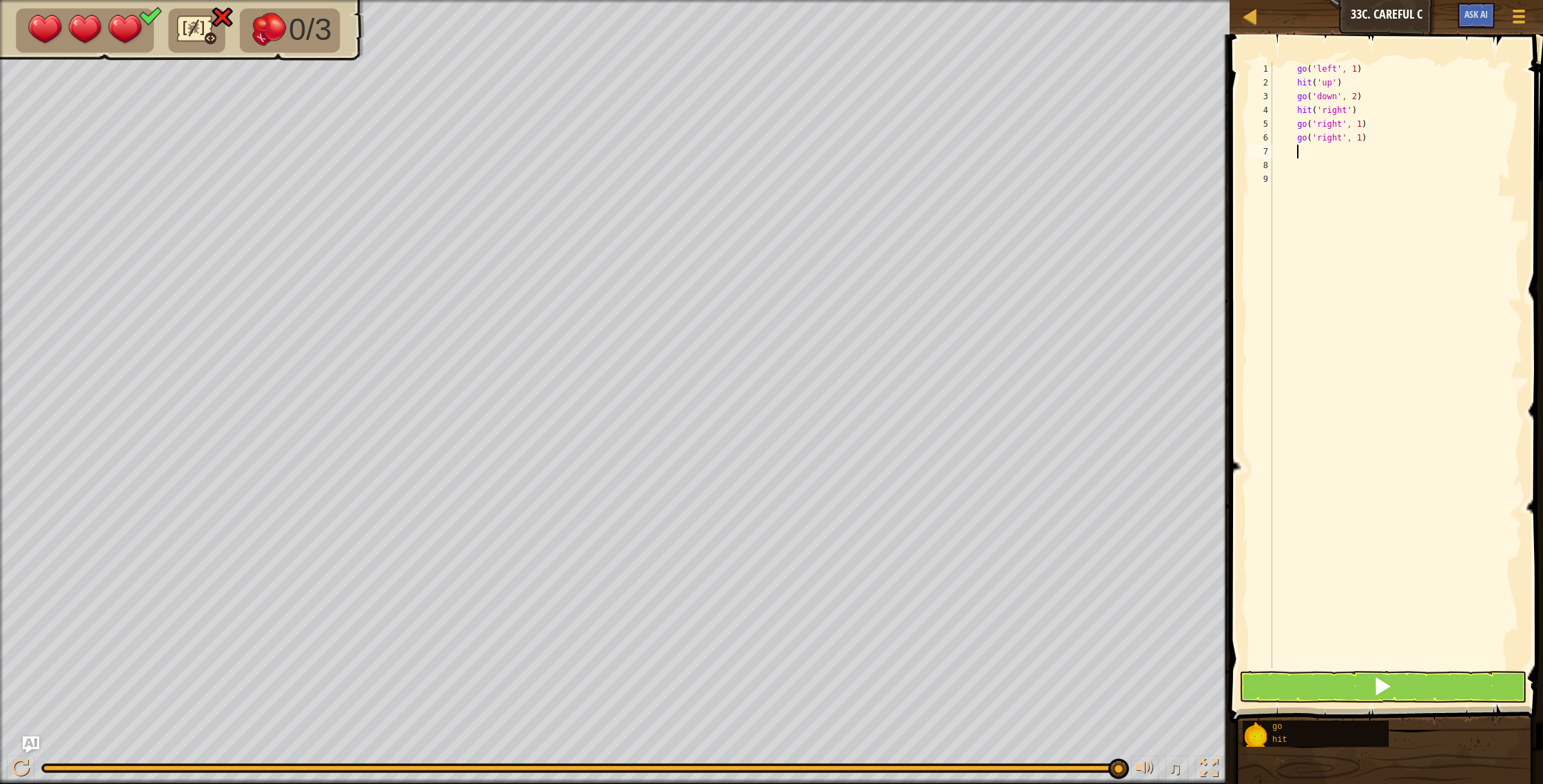
type textarea "h"
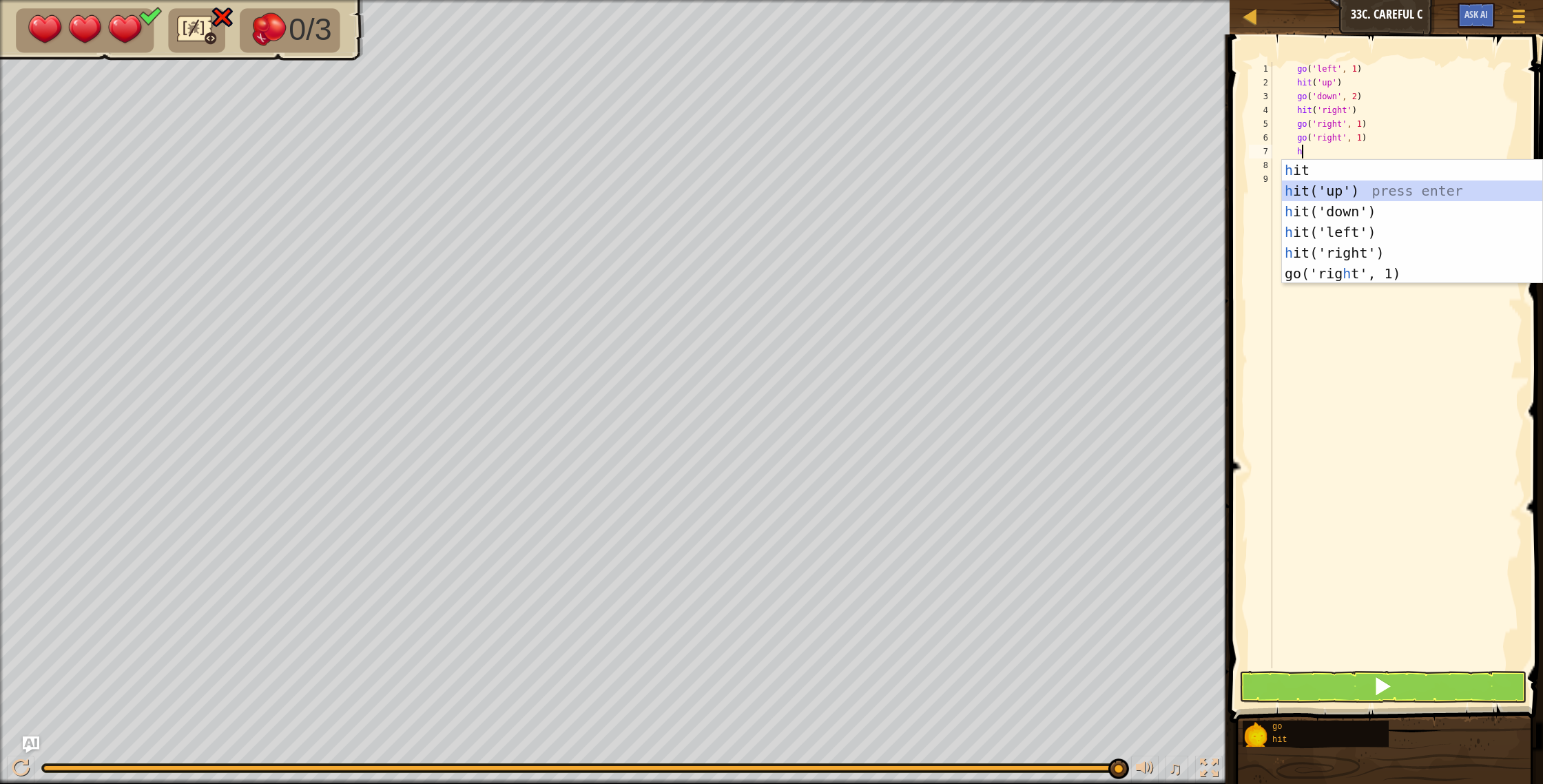
click at [1335, 186] on div "h it press enter h it('up') press enter h it('down') press enter h it('left') p…" at bounding box center [1411, 242] width 260 height 165
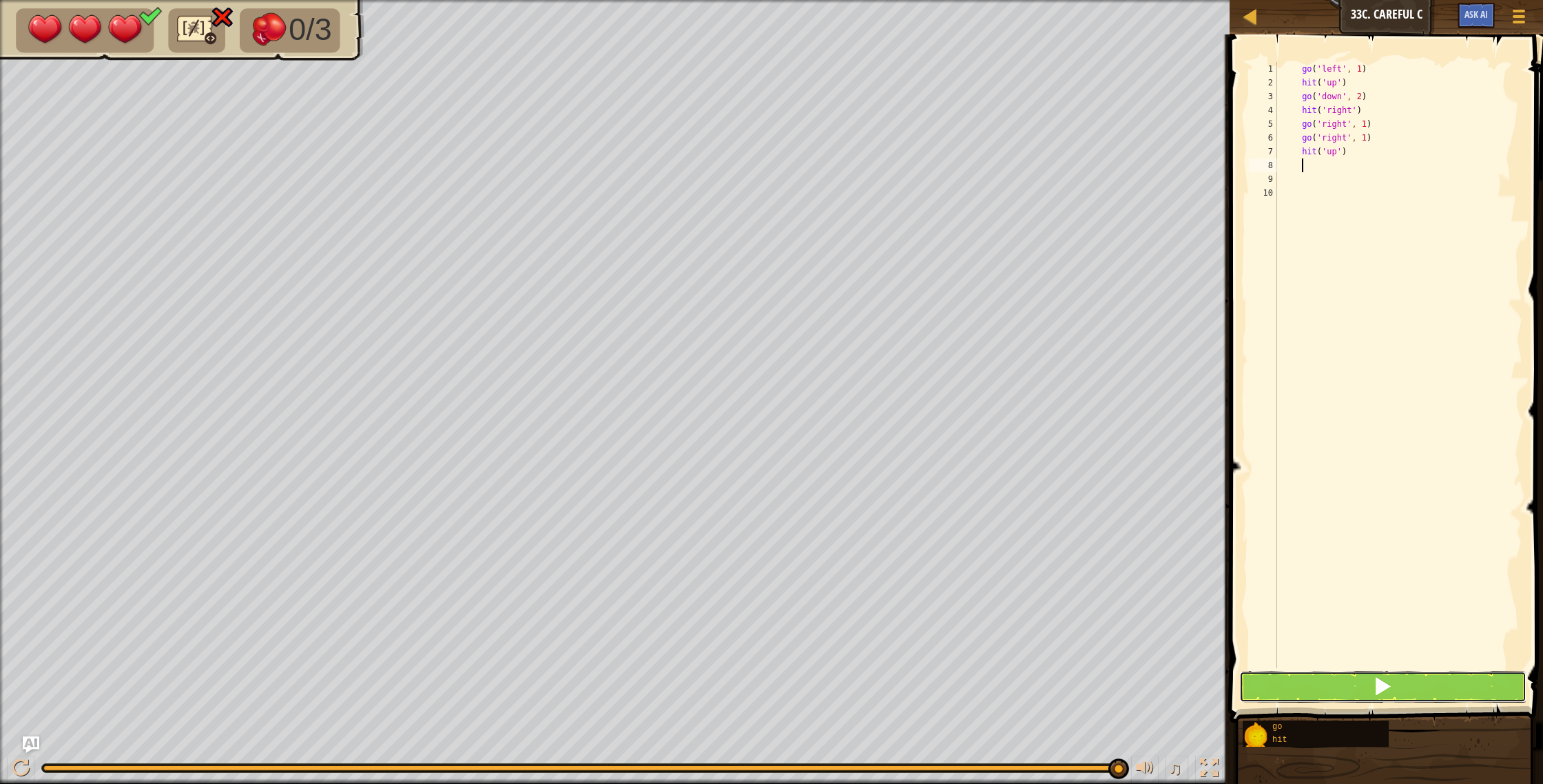
click at [1299, 695] on button at bounding box center [1383, 686] width 288 height 32
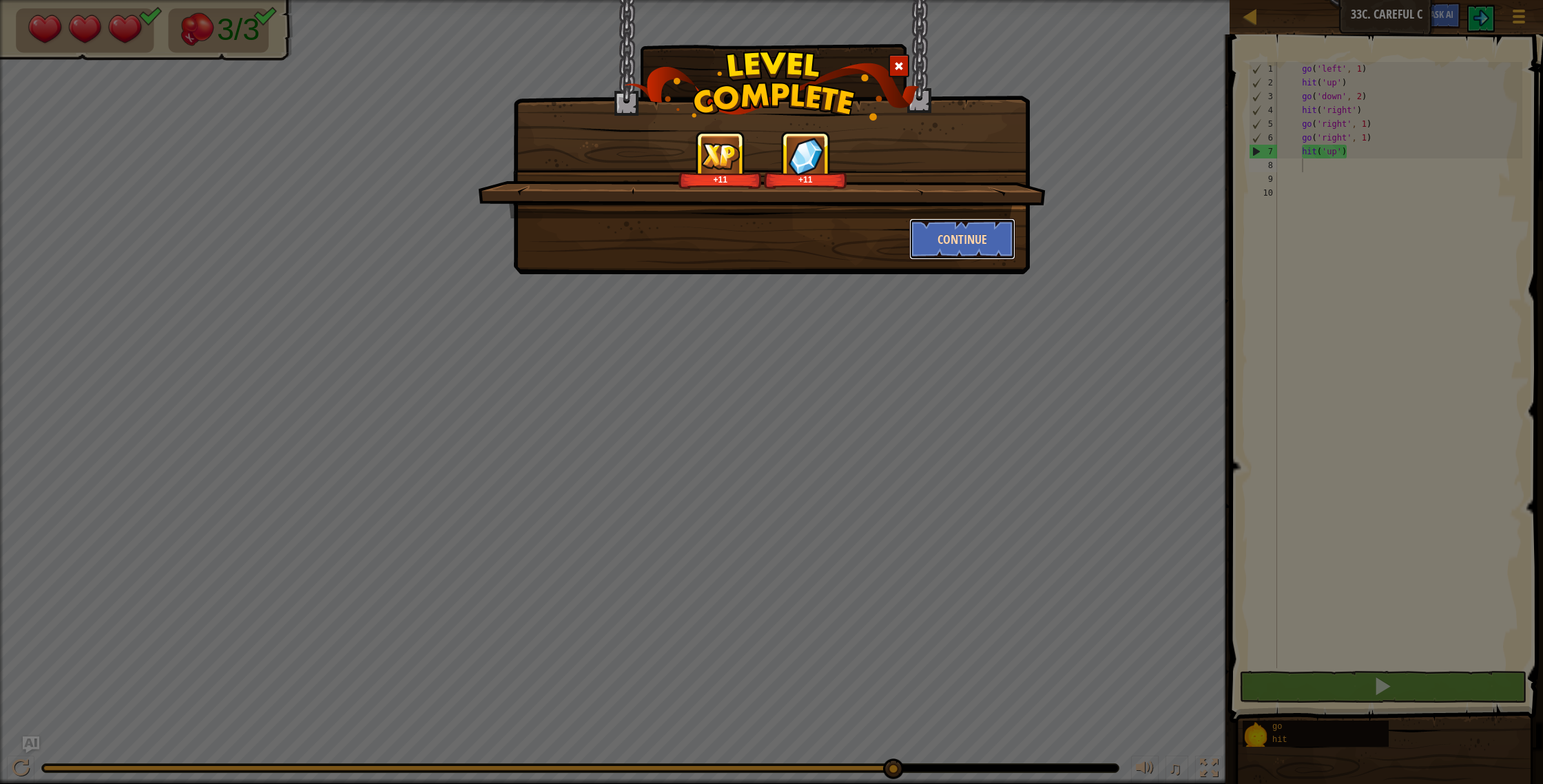
click at [990, 228] on button "Continue" at bounding box center [962, 239] width 107 height 41
